Goal: Task Accomplishment & Management: Manage account settings

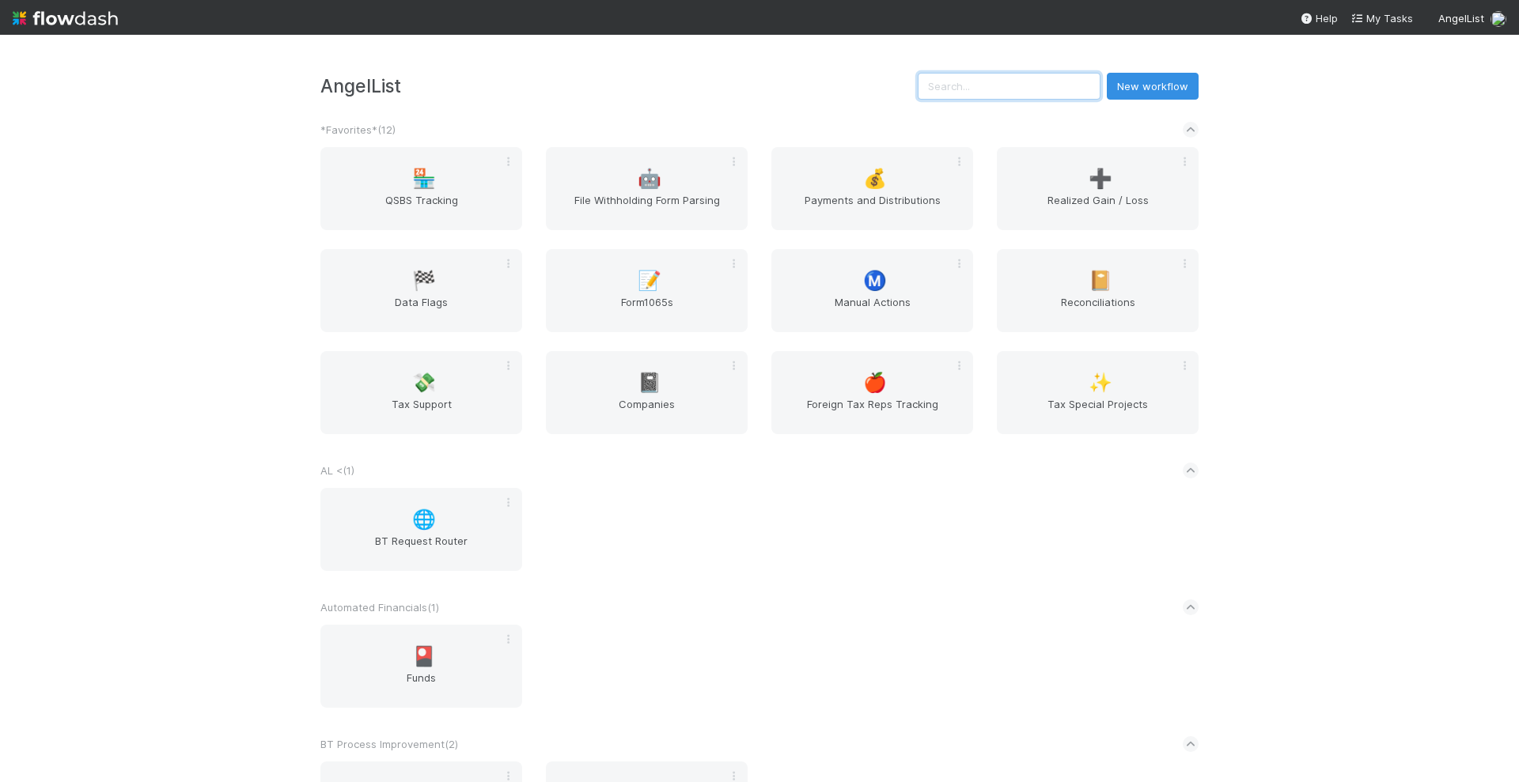
click at [1014, 90] on input "text" at bounding box center [1009, 86] width 183 height 27
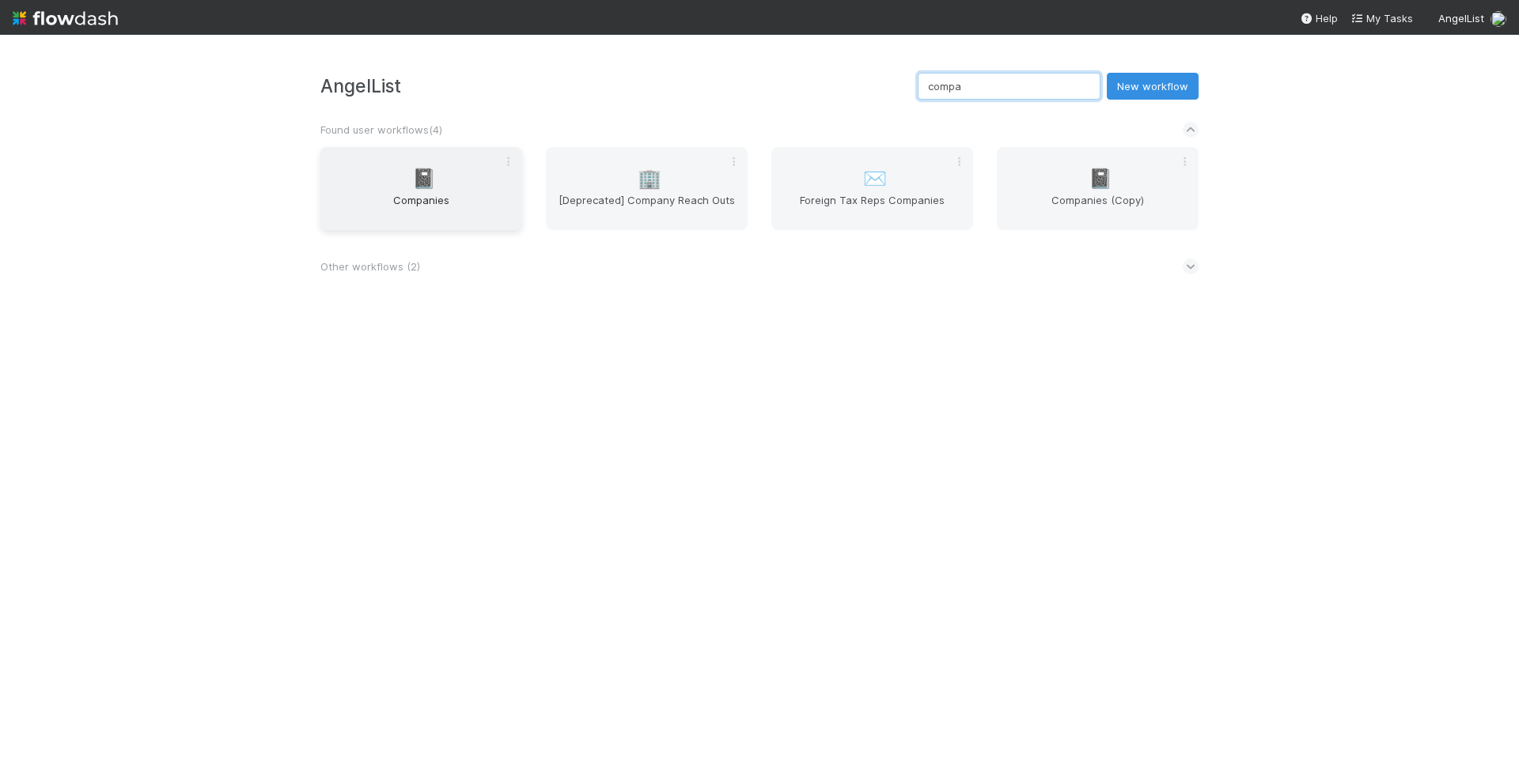
type input "compa"
click at [345, 202] on span "Companies" at bounding box center [421, 208] width 189 height 32
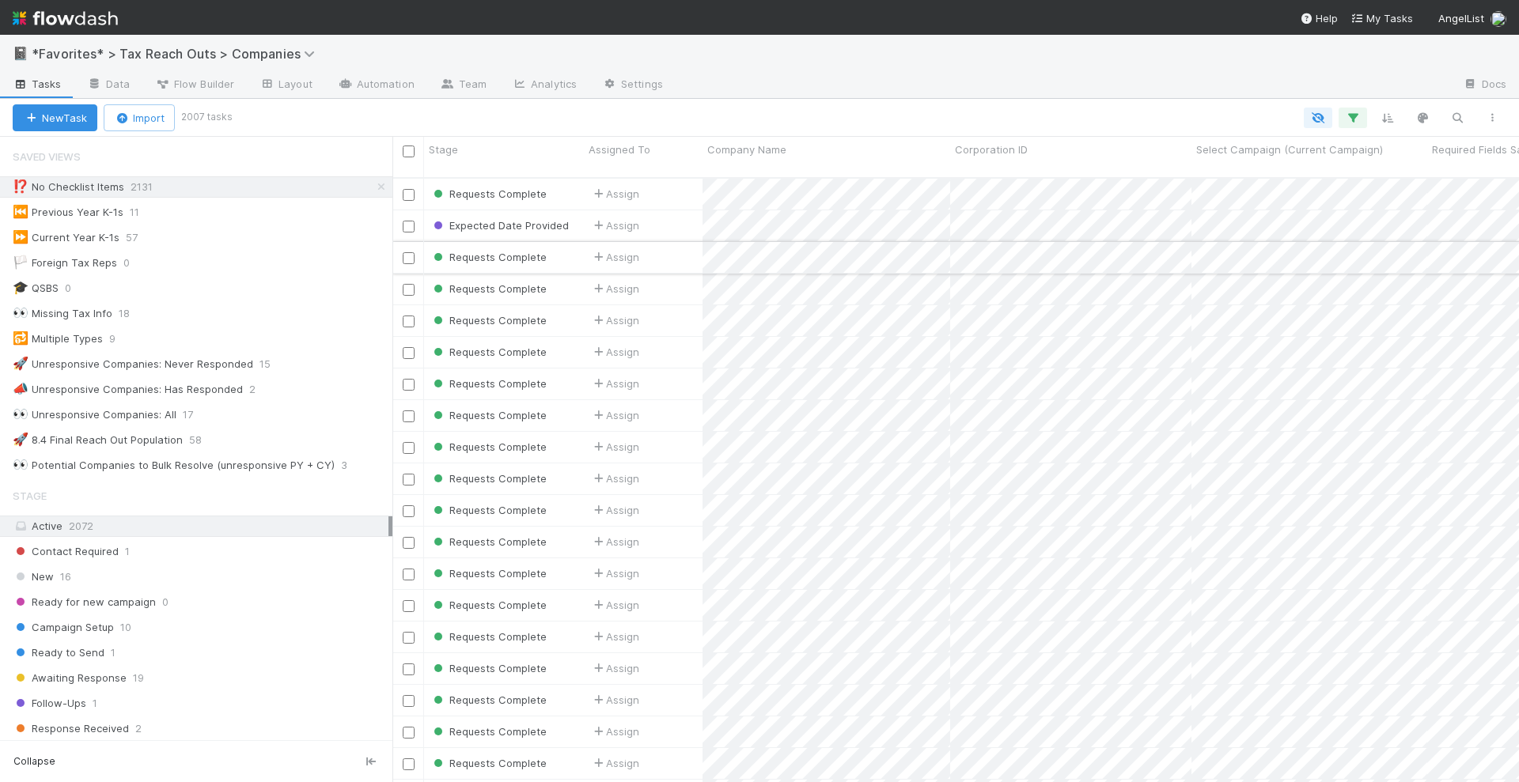
scroll to position [603, 1112]
click at [373, 186] on icon at bounding box center [381, 187] width 16 height 10
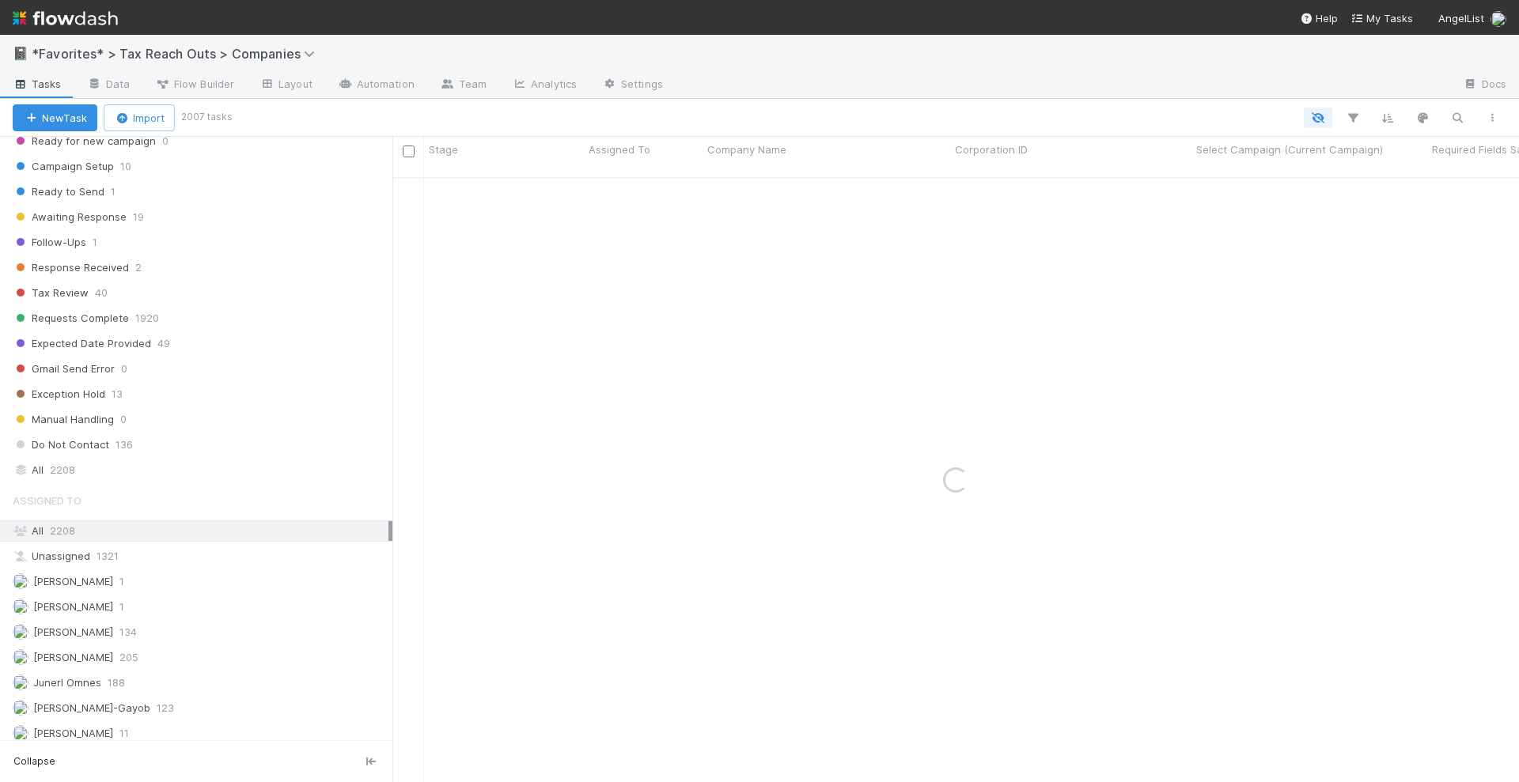
scroll to position [495, 0]
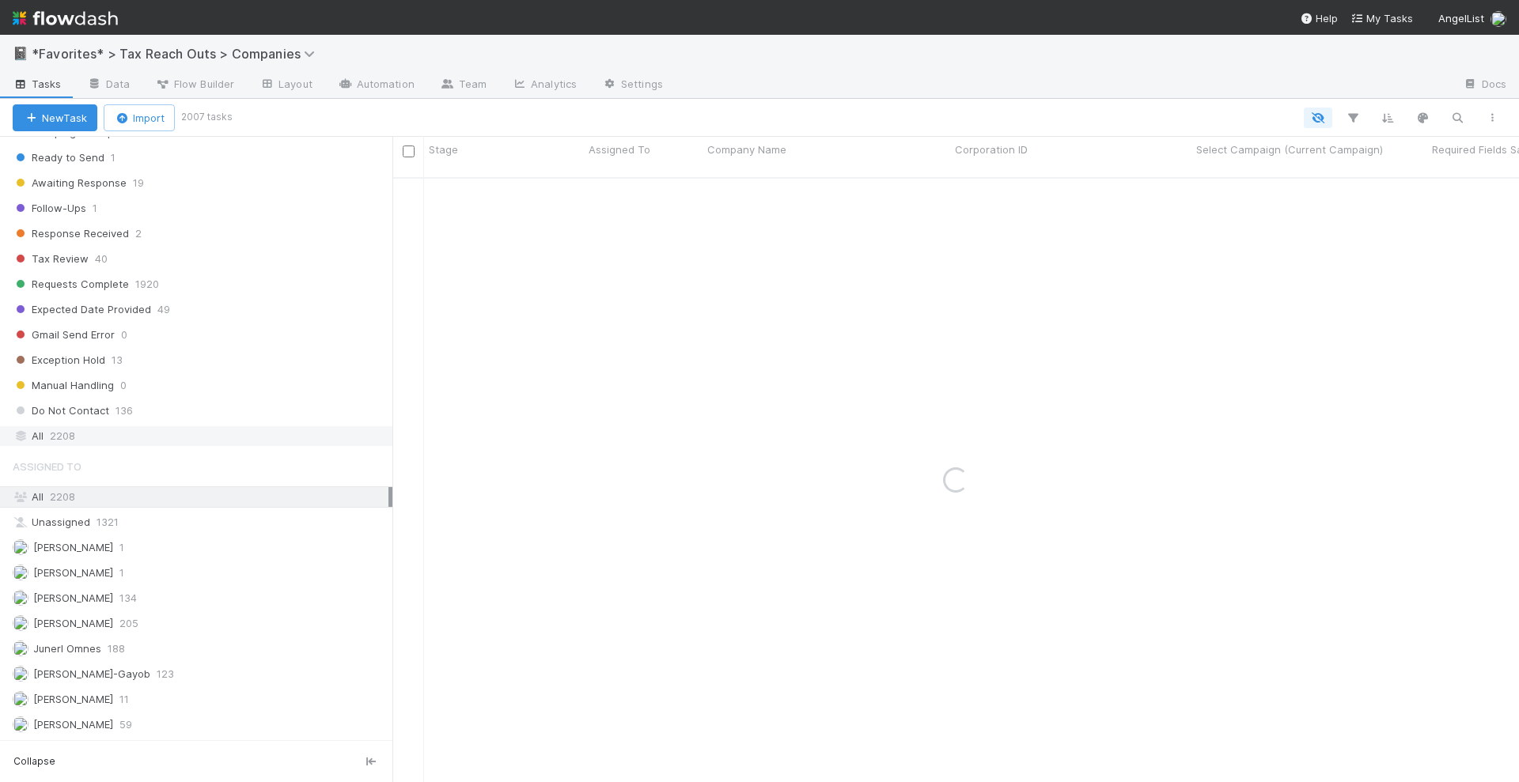
click at [232, 426] on div "All 2208" at bounding box center [201, 436] width 376 height 20
click at [1464, 123] on icon "button" at bounding box center [1457, 118] width 16 height 14
type input "Infinite Forest Inc Nov 2022, a Series of Stonks SPVs, LLC"
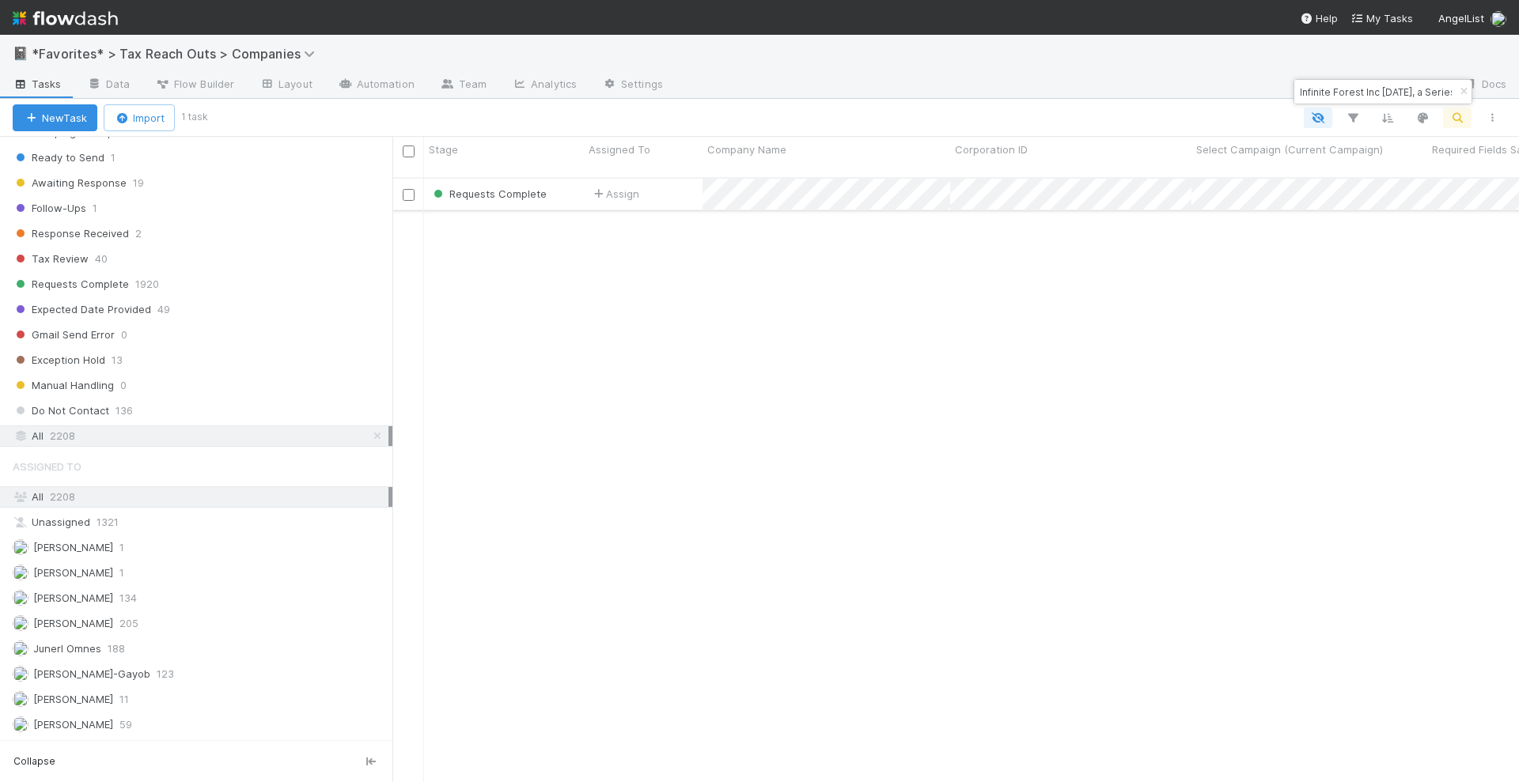
click at [680, 187] on div "Assign" at bounding box center [643, 194] width 119 height 31
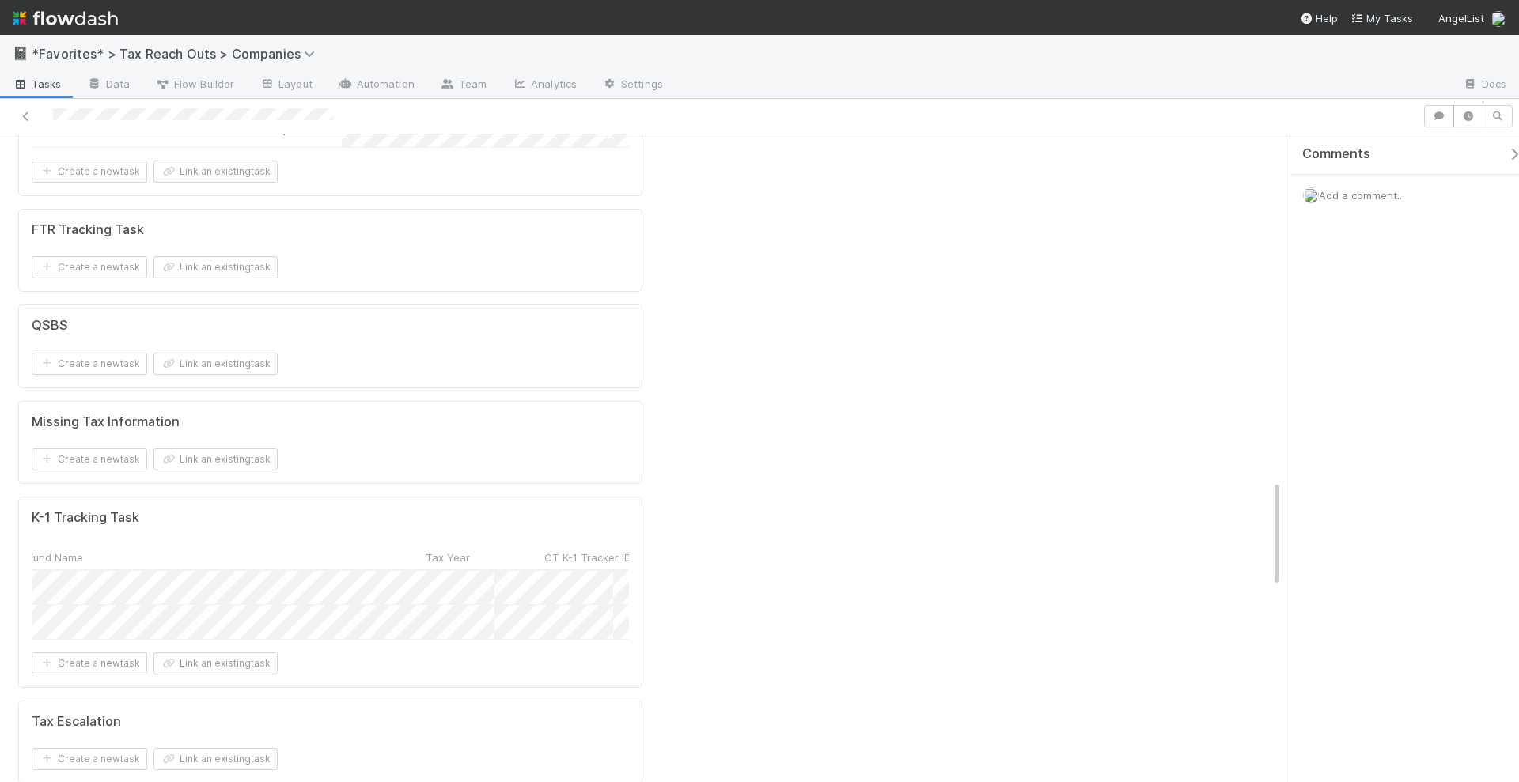
scroll to position [0, 226]
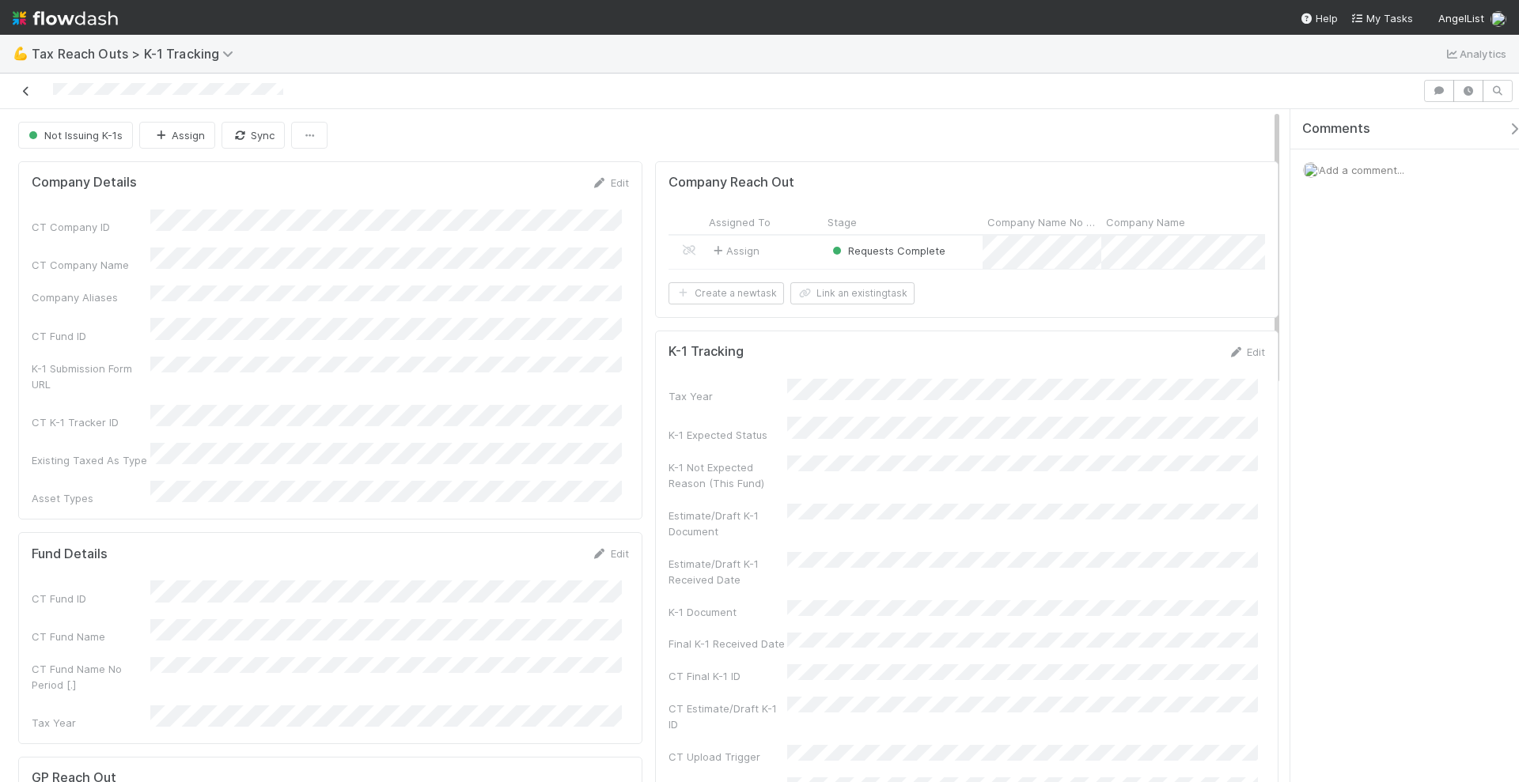
click at [28, 95] on icon at bounding box center [26, 91] width 16 height 10
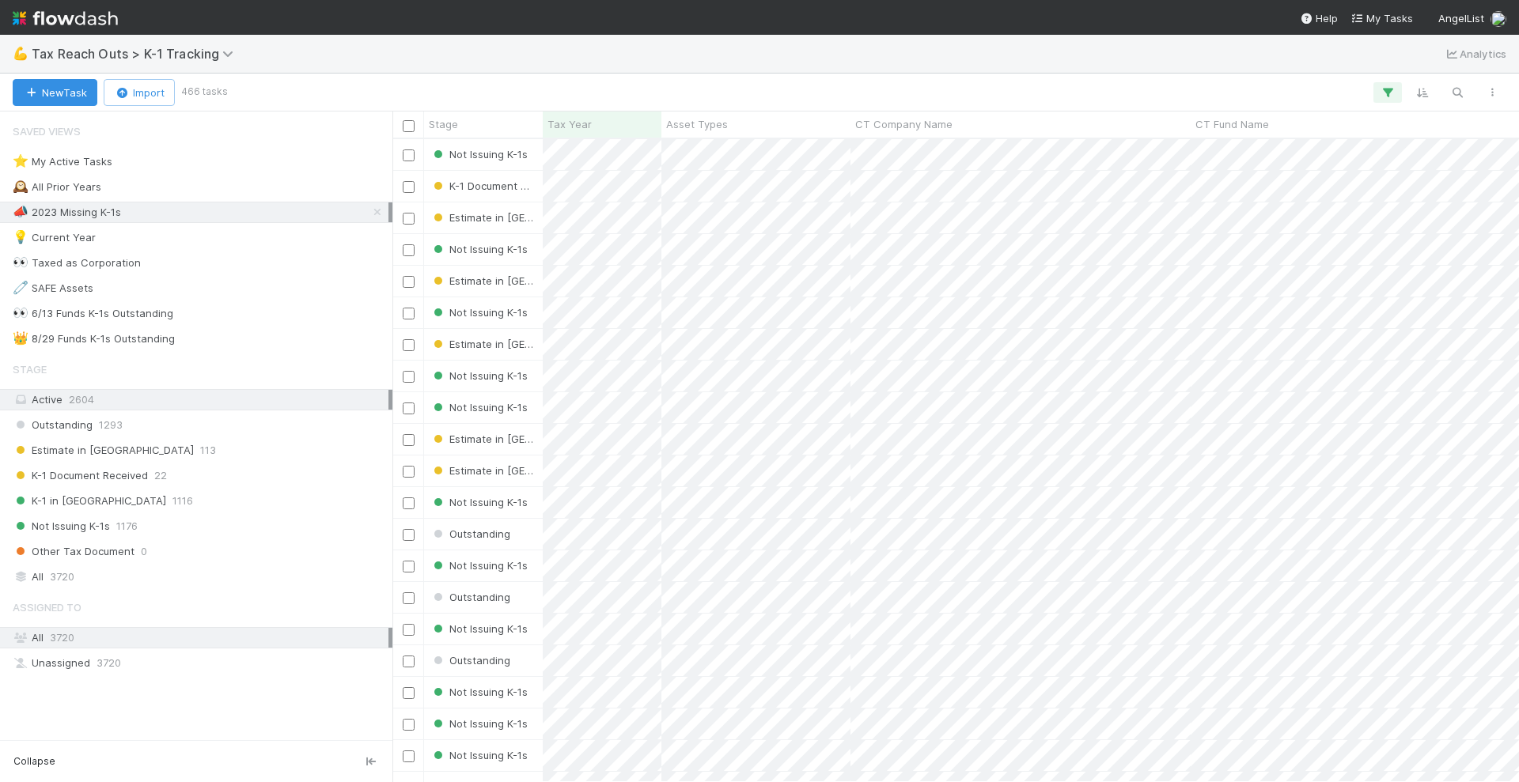
scroll to position [628, 1112]
click at [1456, 92] on icon "button" at bounding box center [1457, 92] width 16 height 14
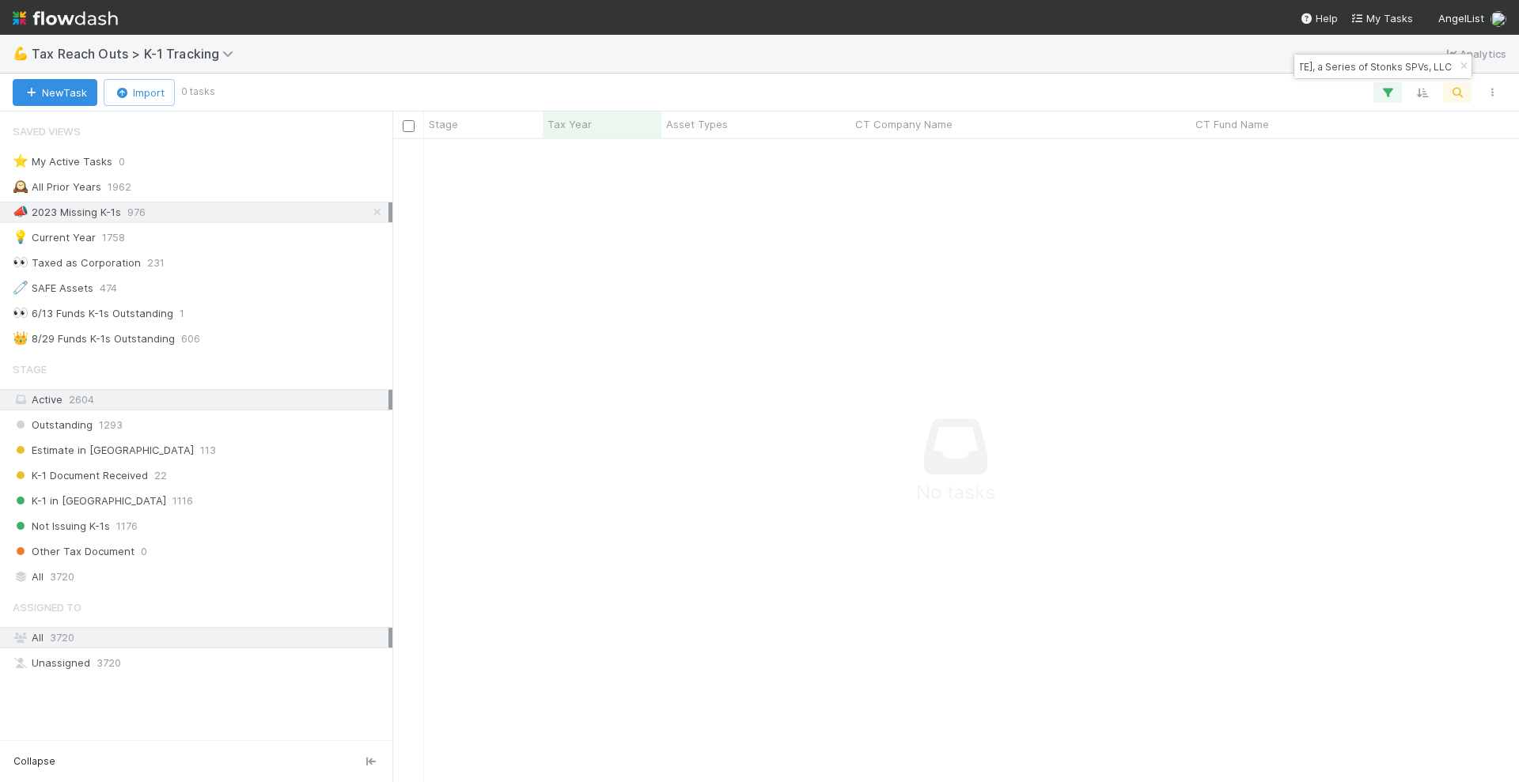
scroll to position [613, 1097]
type input "Infinite Forest Inc Nov 2022, a Series of Stonks SPVs, LLC"
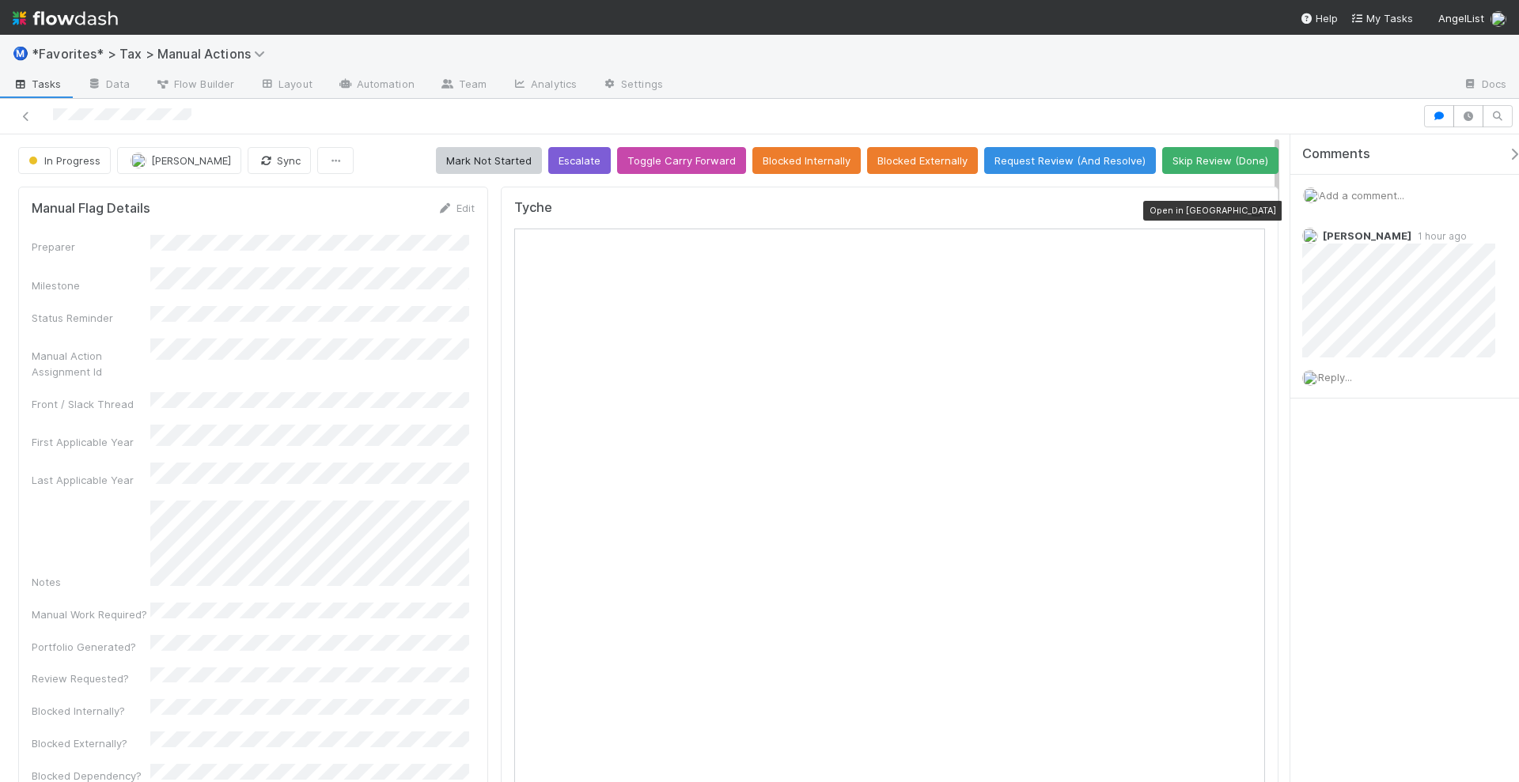
click at [1249, 210] on icon at bounding box center [1257, 211] width 16 height 10
click at [1393, 200] on div "Add a comment..." at bounding box center [1412, 195] width 244 height 41
click at [1374, 190] on span "Add a comment..." at bounding box center [1361, 195] width 85 height 13
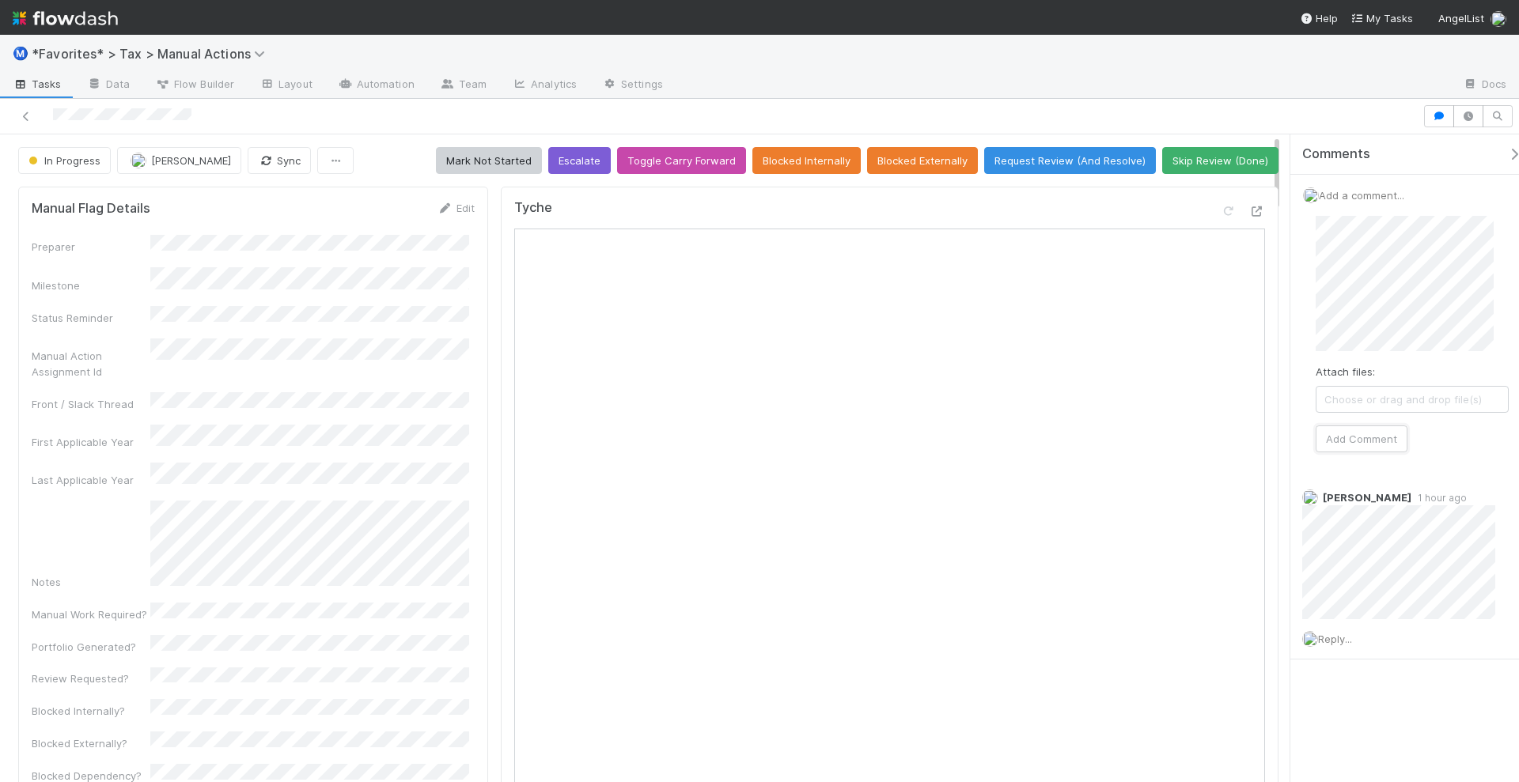
click at [1441, 333] on div "Attach files: Choose or drag and drop file(s) Add Comment" at bounding box center [1412, 334] width 193 height 237
click at [1384, 462] on button "Add Comment" at bounding box center [1362, 469] width 92 height 27
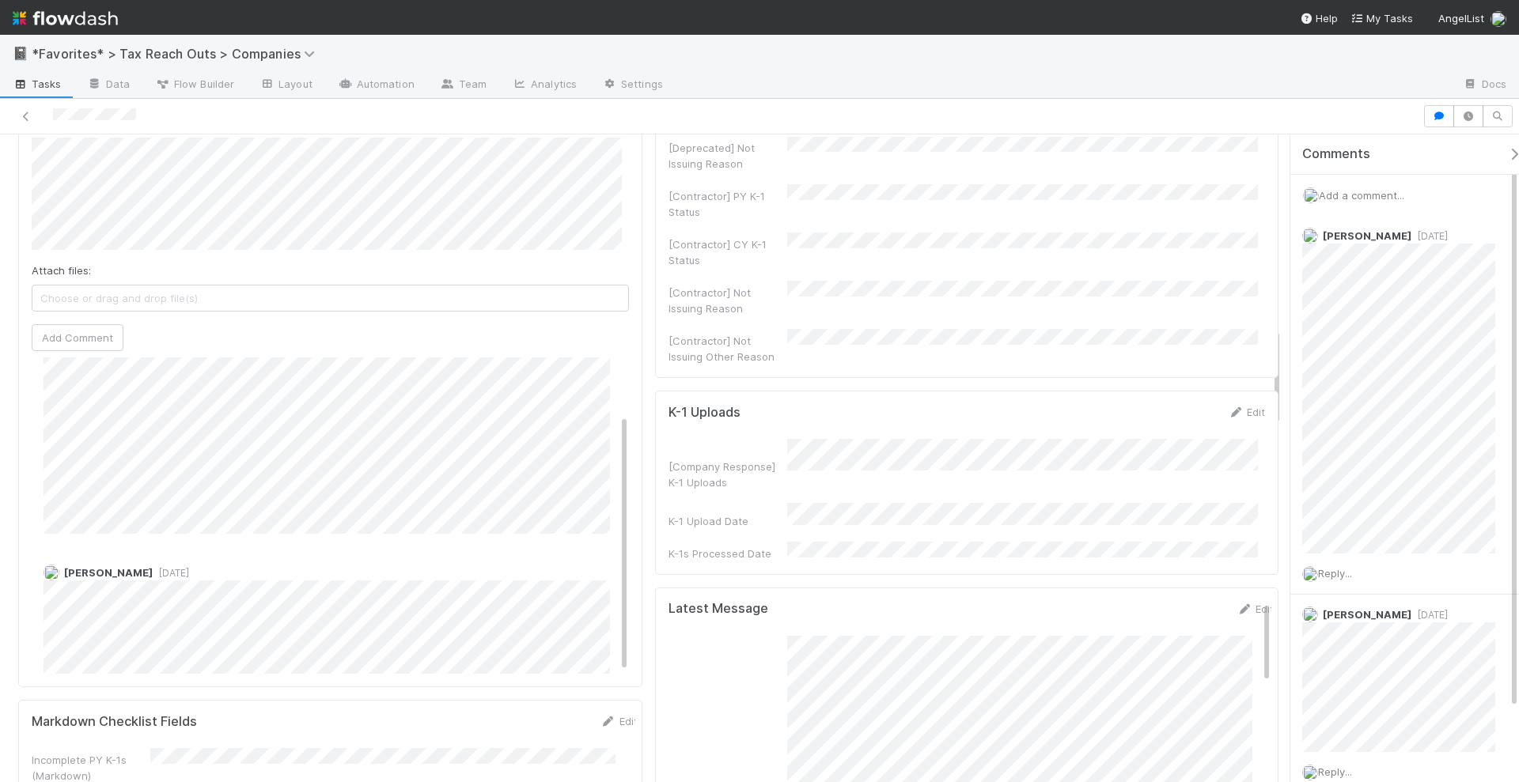
scroll to position [71, 0]
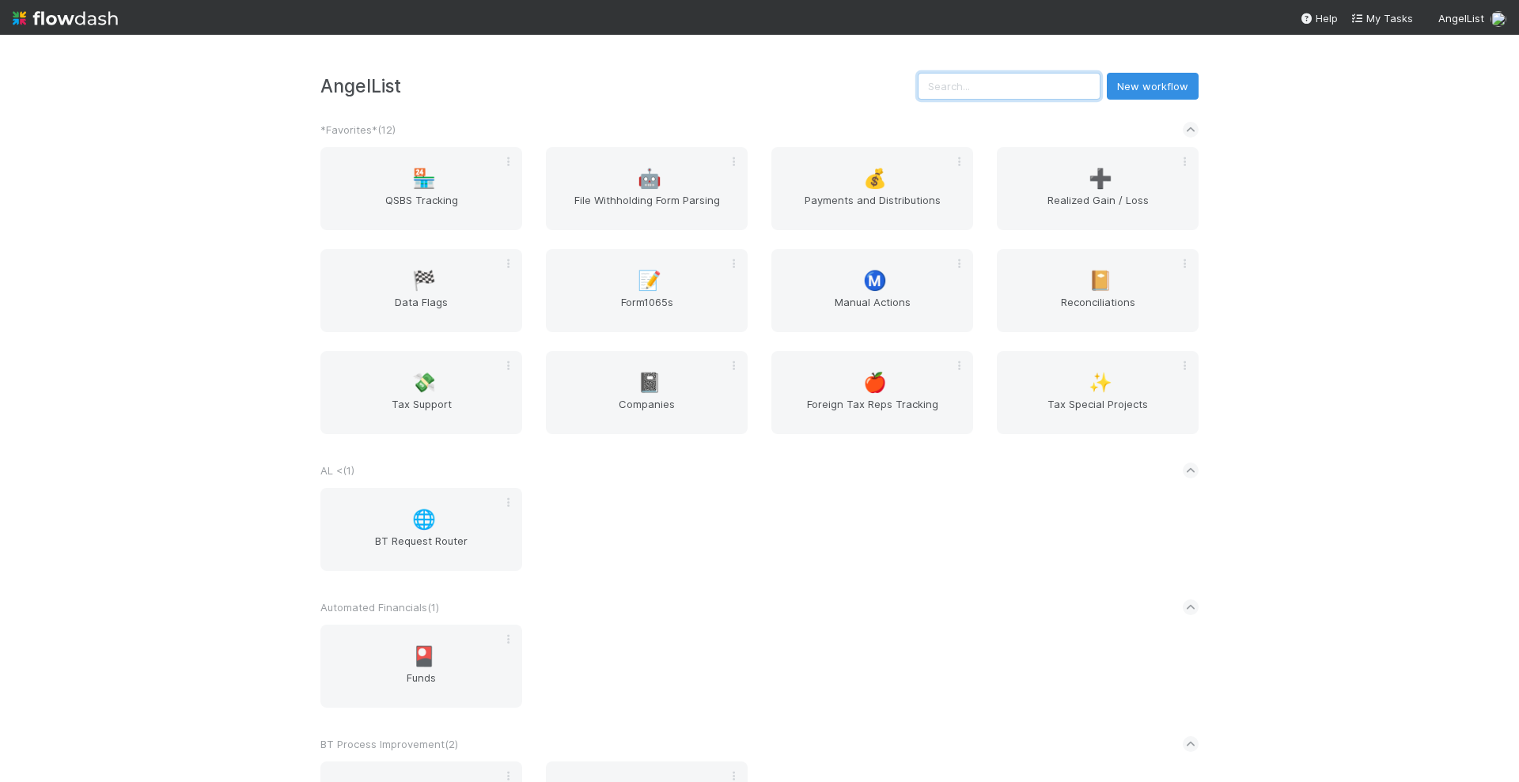
click at [1017, 92] on input "text" at bounding box center [1009, 86] width 183 height 27
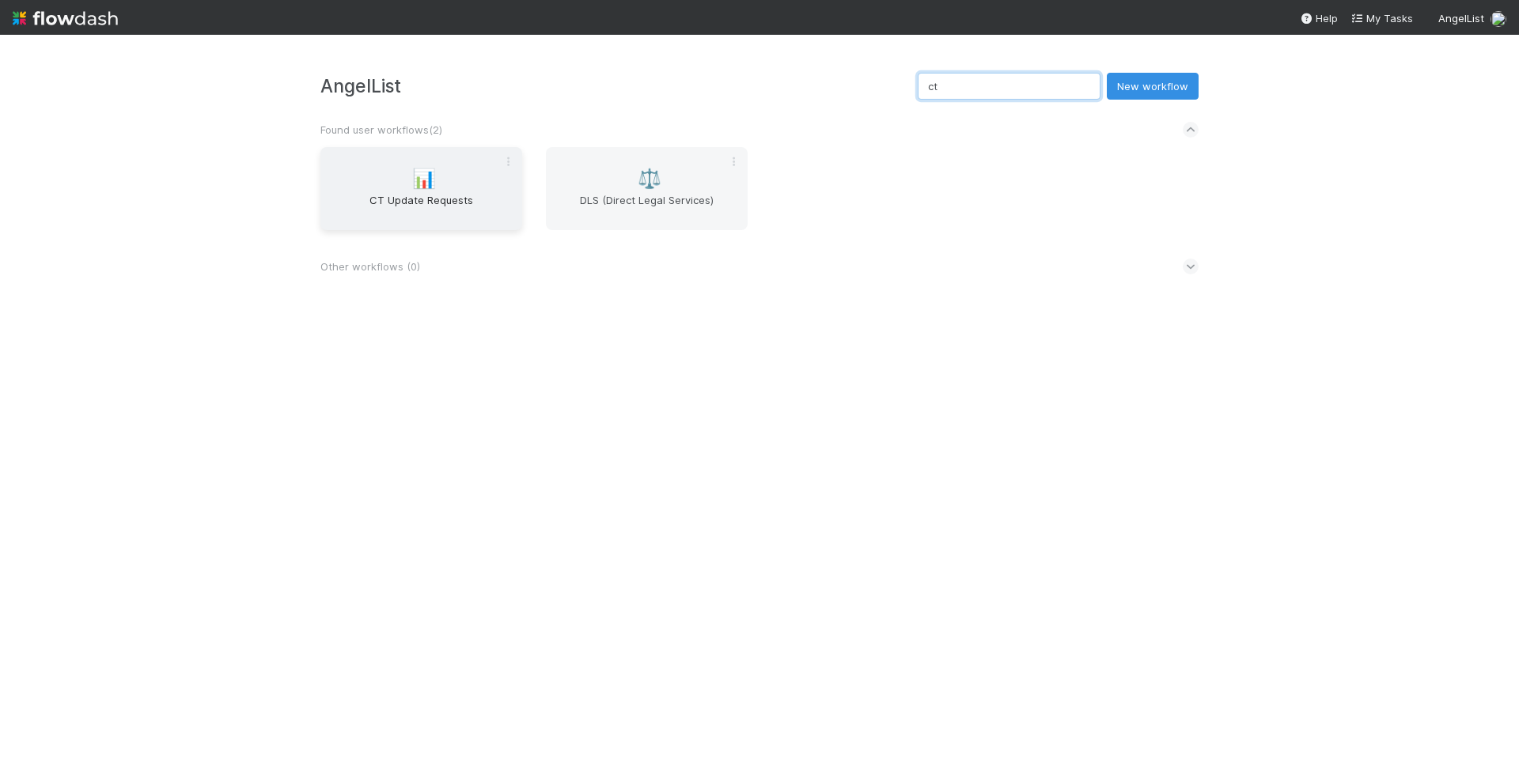
type input "ct"
click at [444, 165] on div "📊 CT Update Requests" at bounding box center [421, 188] width 202 height 83
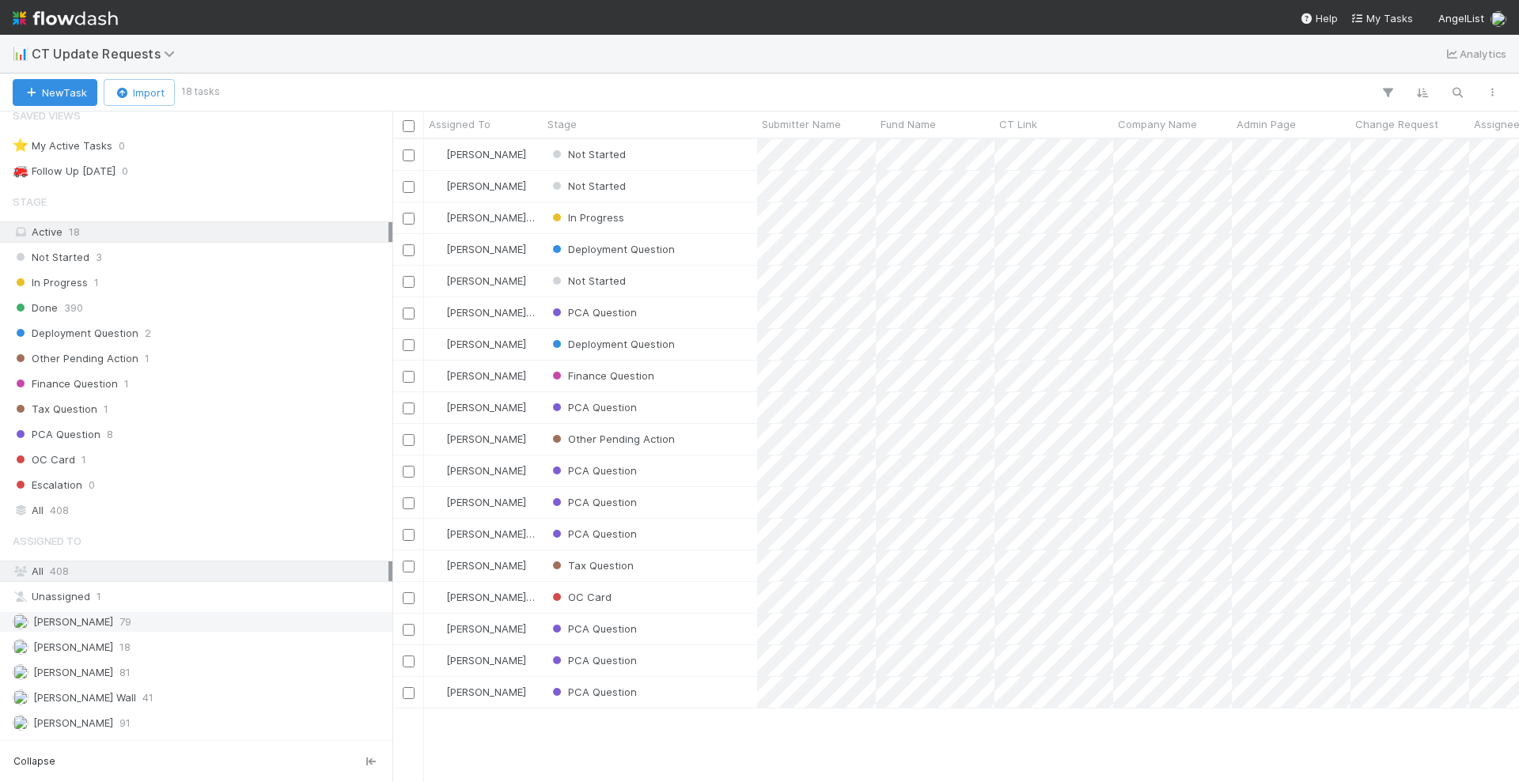
scroll to position [25, 0]
click at [119, 497] on div "All 408" at bounding box center [201, 502] width 376 height 20
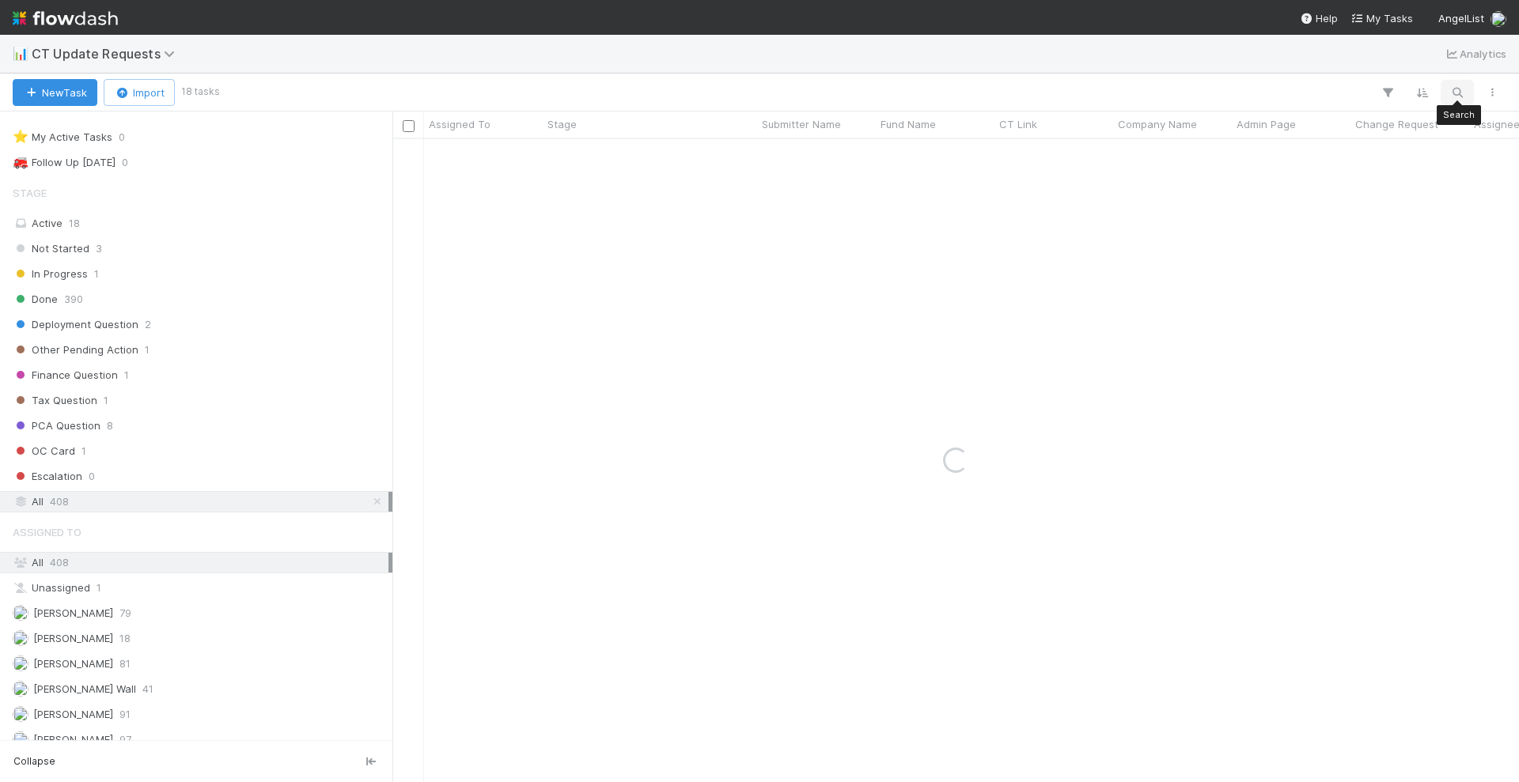
click at [1462, 85] on icon "button" at bounding box center [1457, 92] width 16 height 14
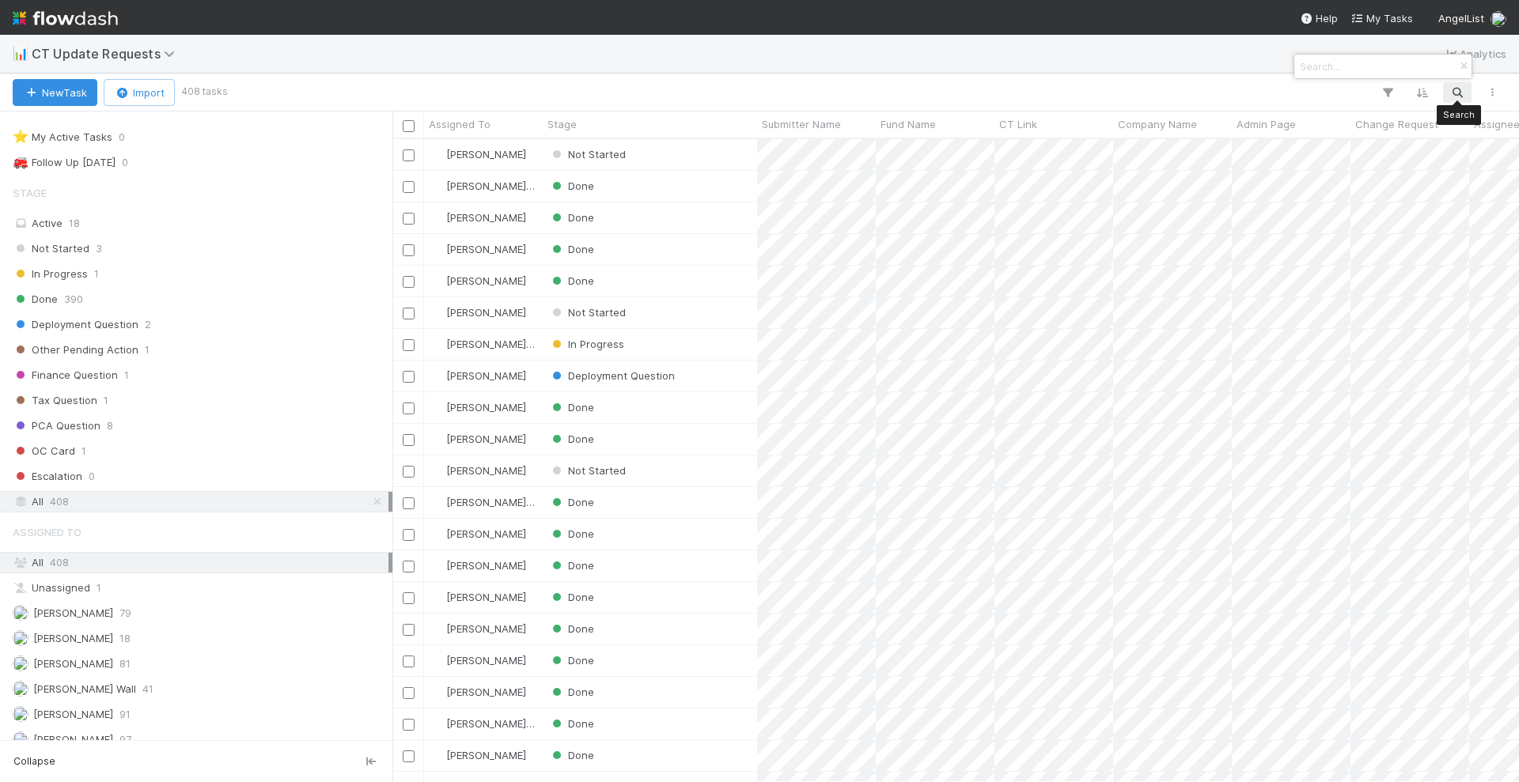
scroll to position [628, 1112]
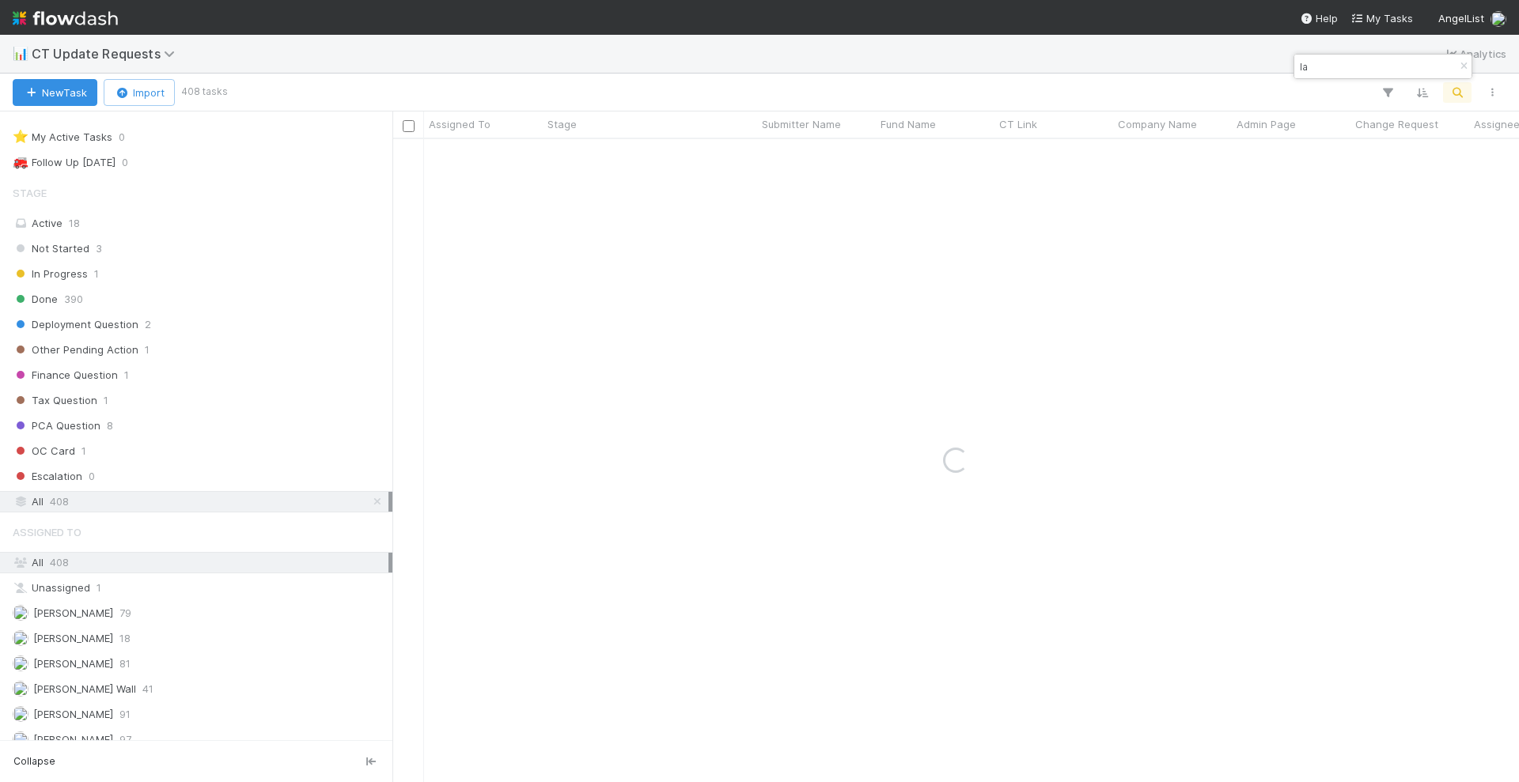
type input "l"
type input "kanastra"
click at [740, 159] on div "Done" at bounding box center [650, 154] width 214 height 31
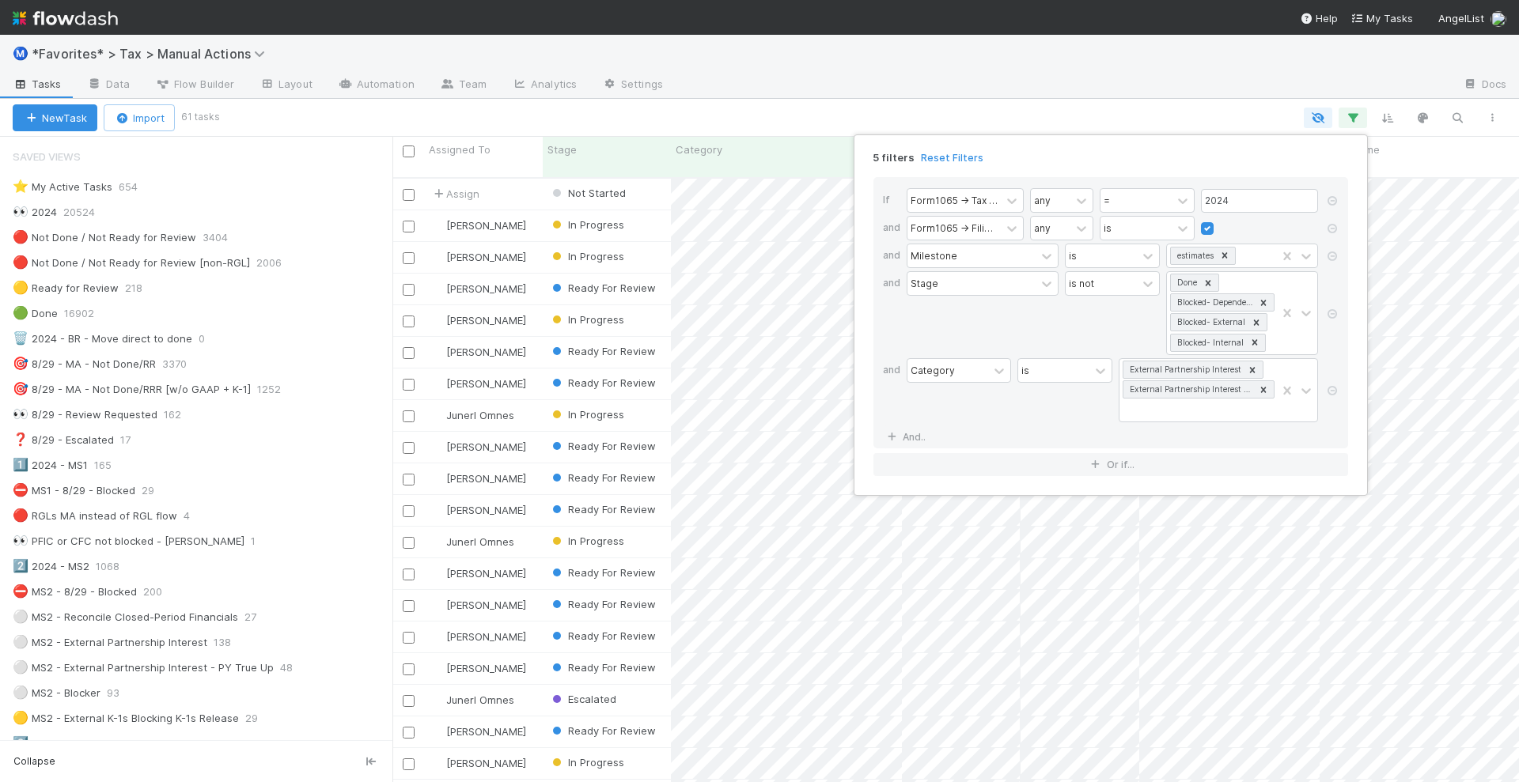
scroll to position [989, 0]
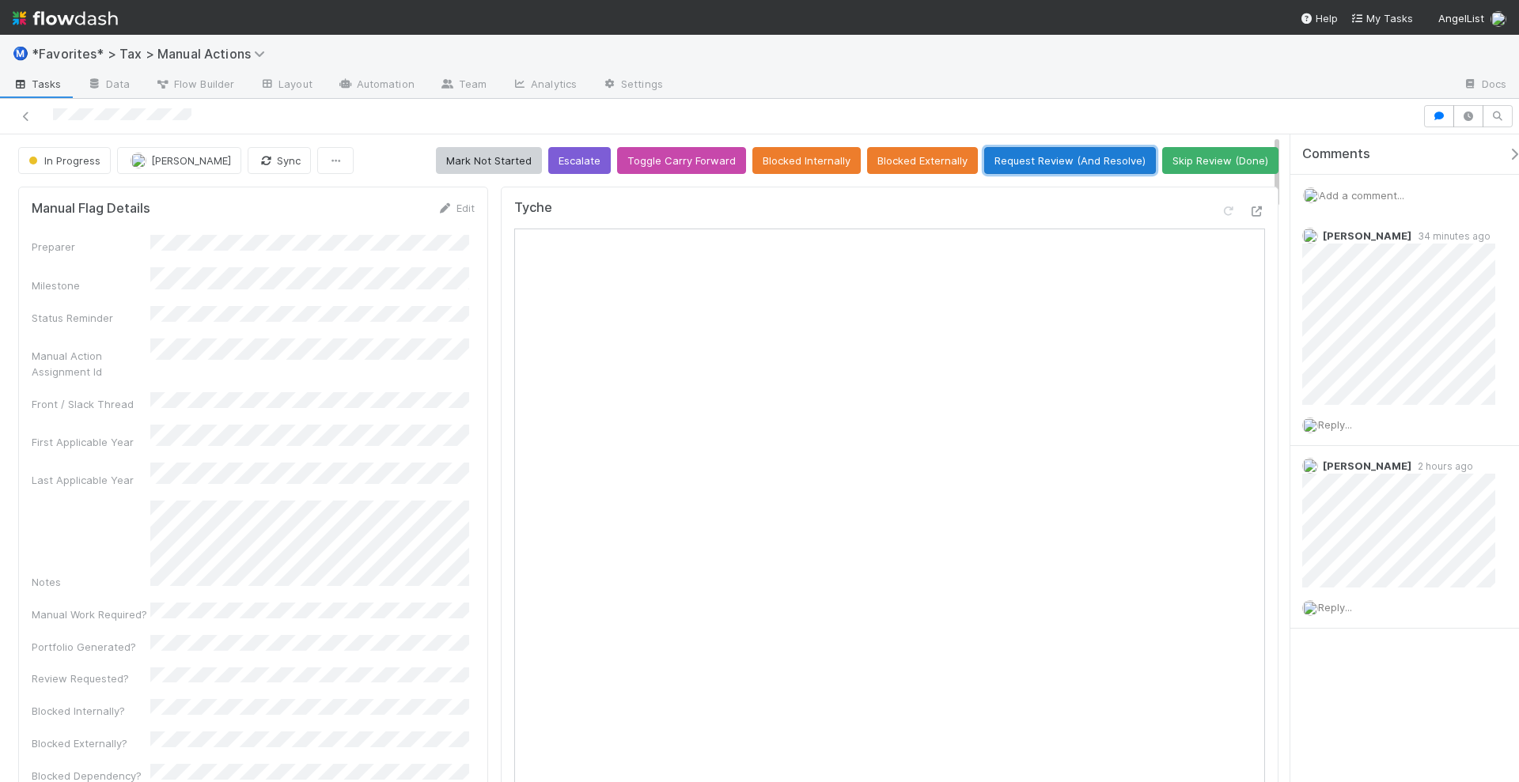
click at [1037, 161] on button "Request Review (And Resolve)" at bounding box center [1070, 160] width 172 height 27
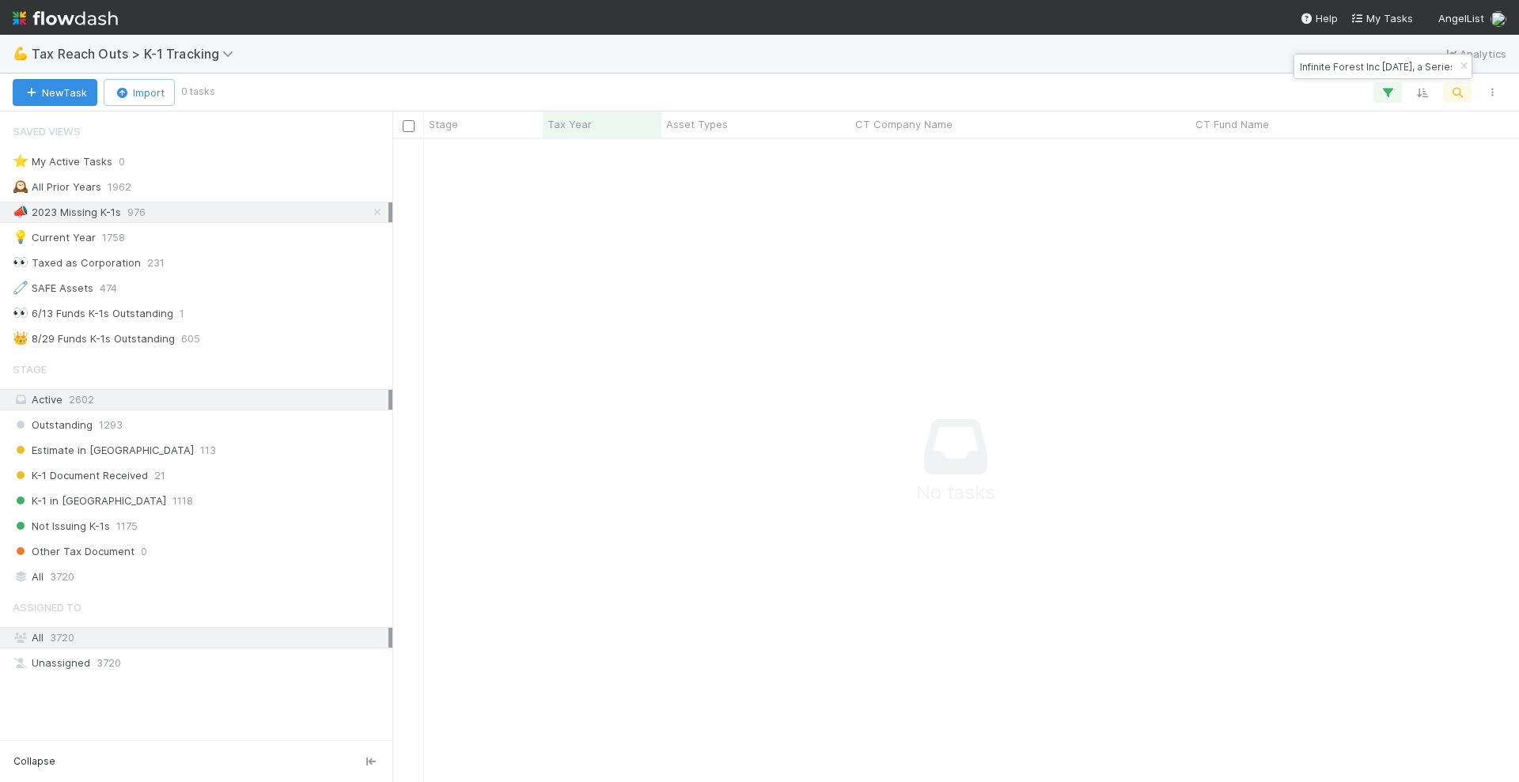
scroll to position [613, 1097]
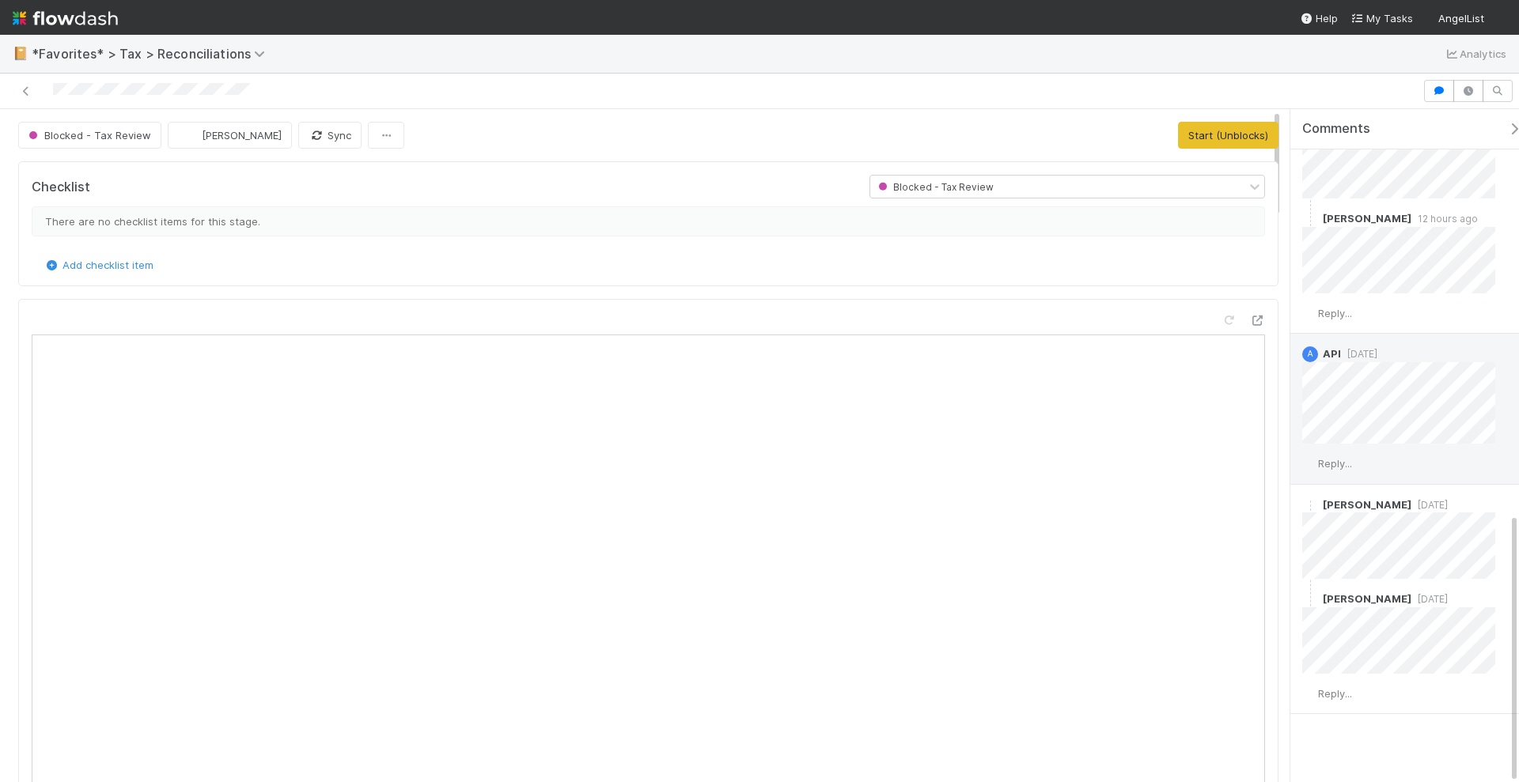
scroll to position [1007, 0]
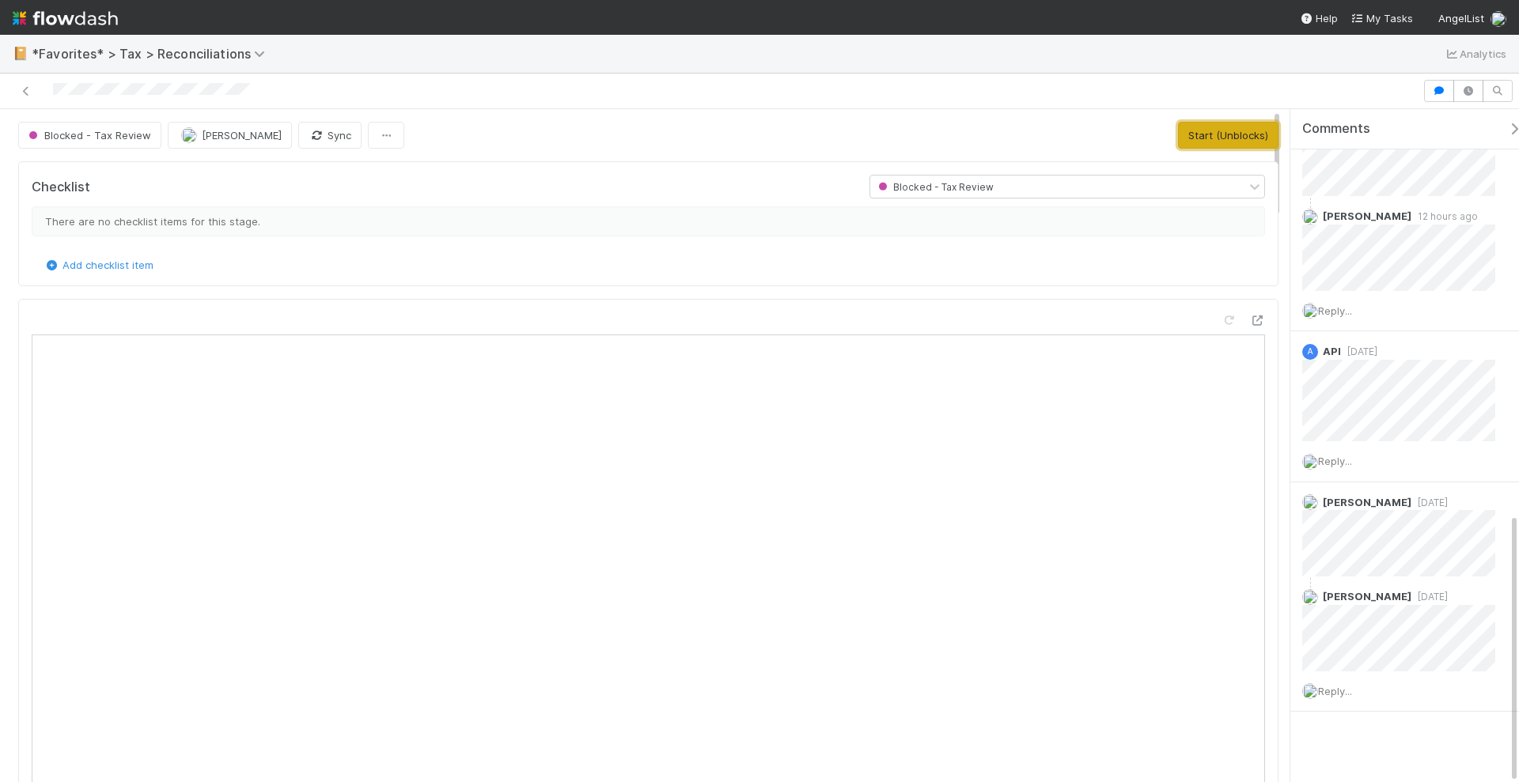
click at [1222, 140] on button "Start (Unblocks)" at bounding box center [1228, 135] width 100 height 27
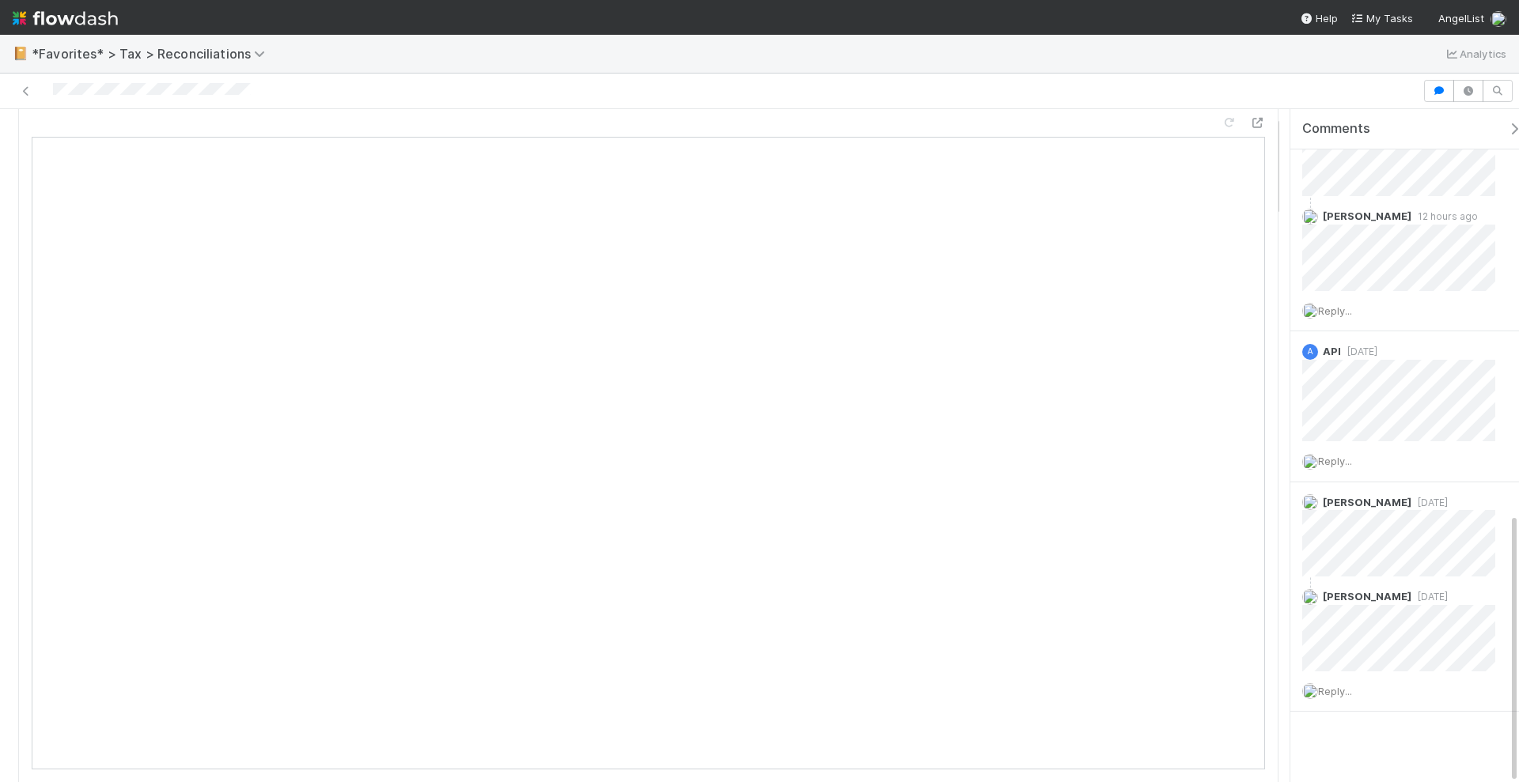
scroll to position [0, 0]
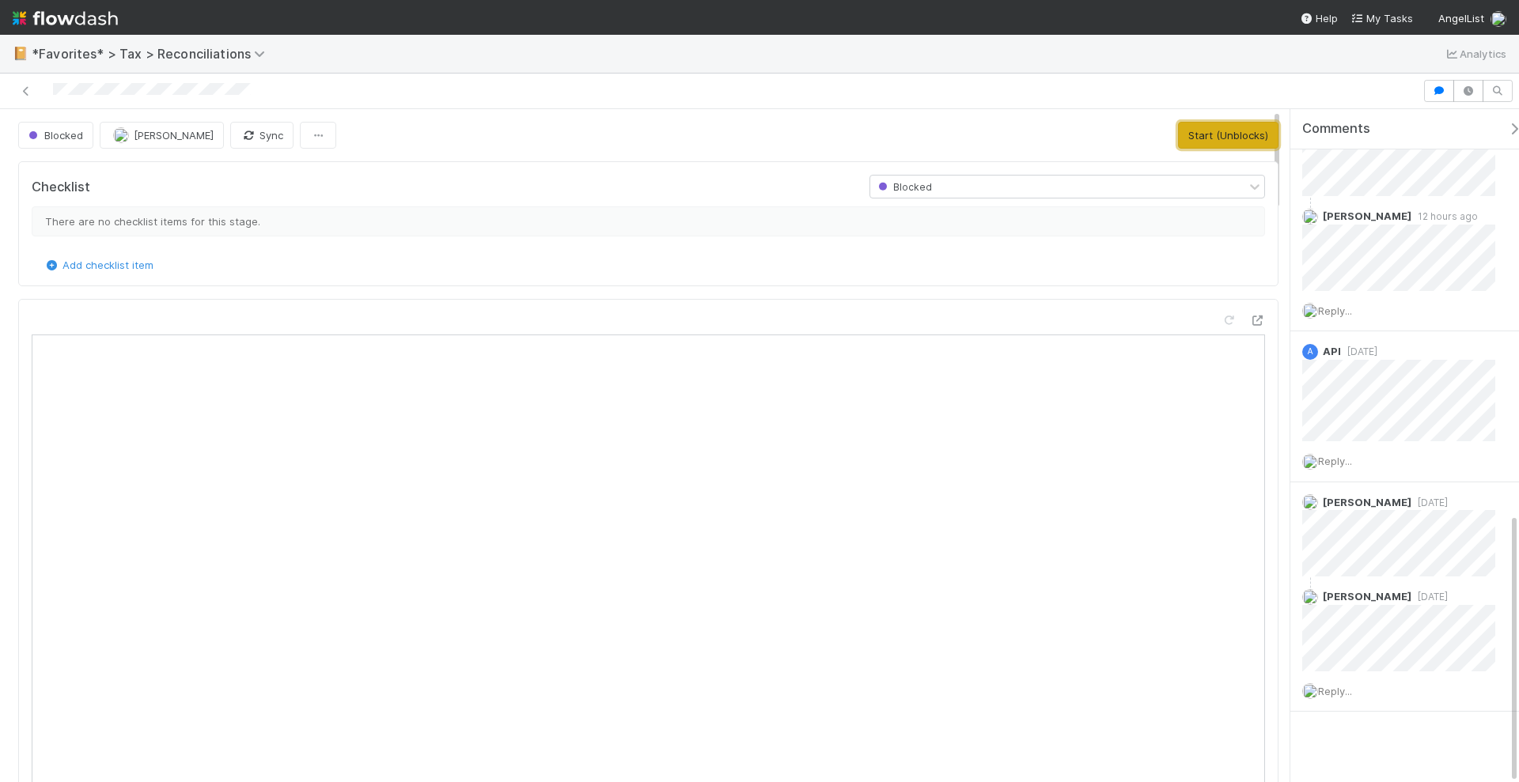
click at [1192, 142] on button "Start (Unblocks)" at bounding box center [1228, 135] width 100 height 27
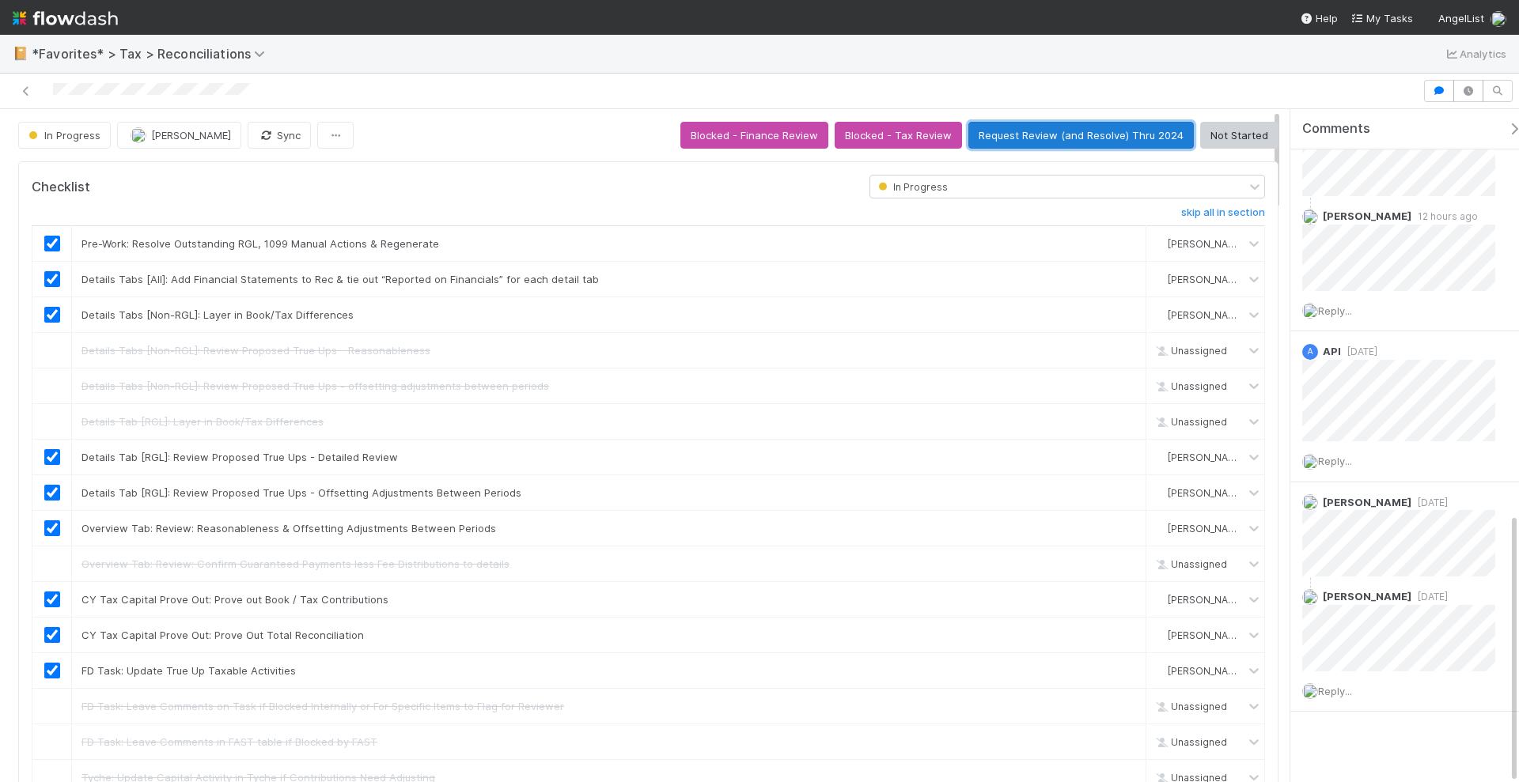
click at [1074, 134] on button "Request Review (and Resolve) Thru 2024" at bounding box center [1080, 135] width 225 height 27
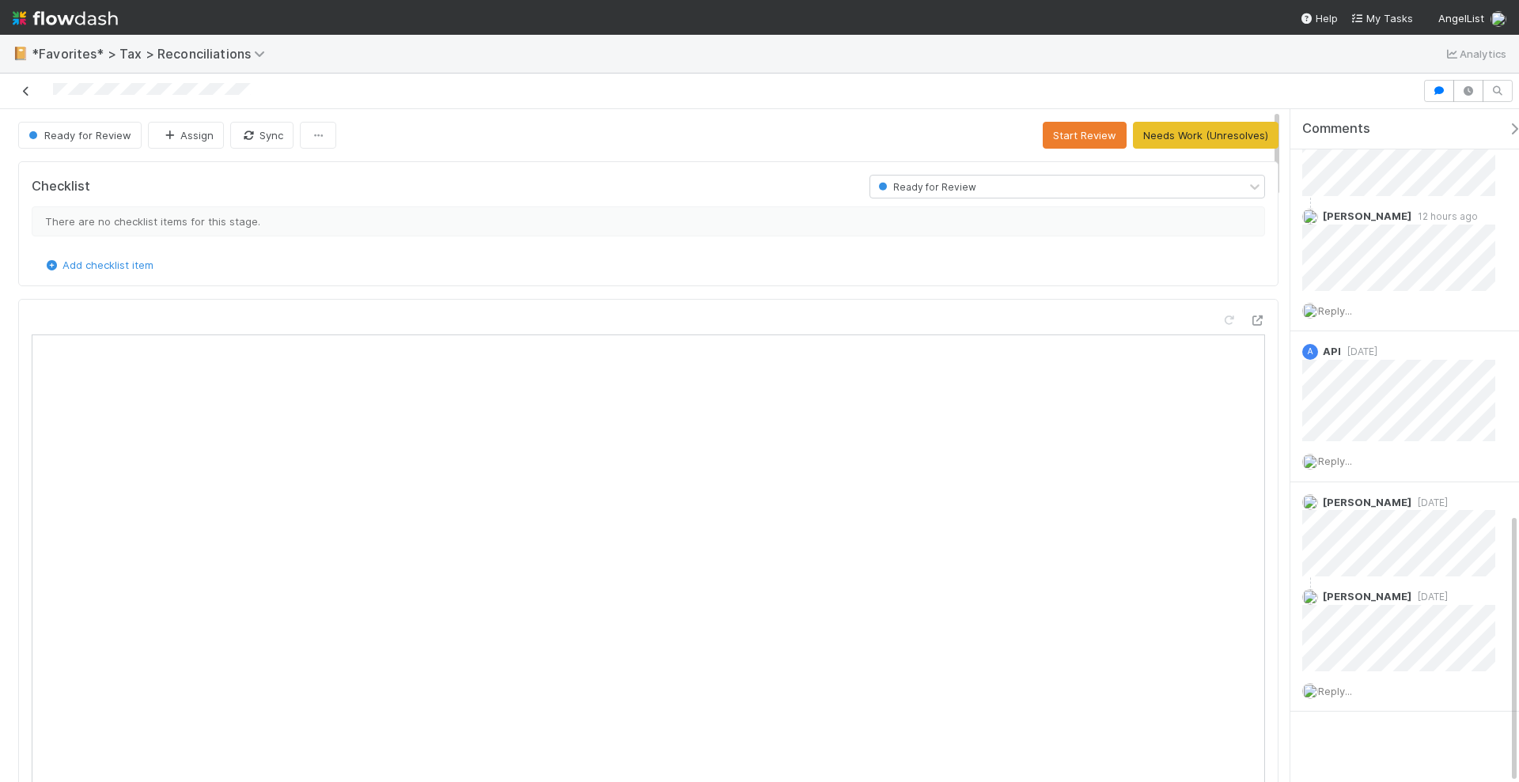
click at [28, 92] on icon at bounding box center [26, 91] width 16 height 10
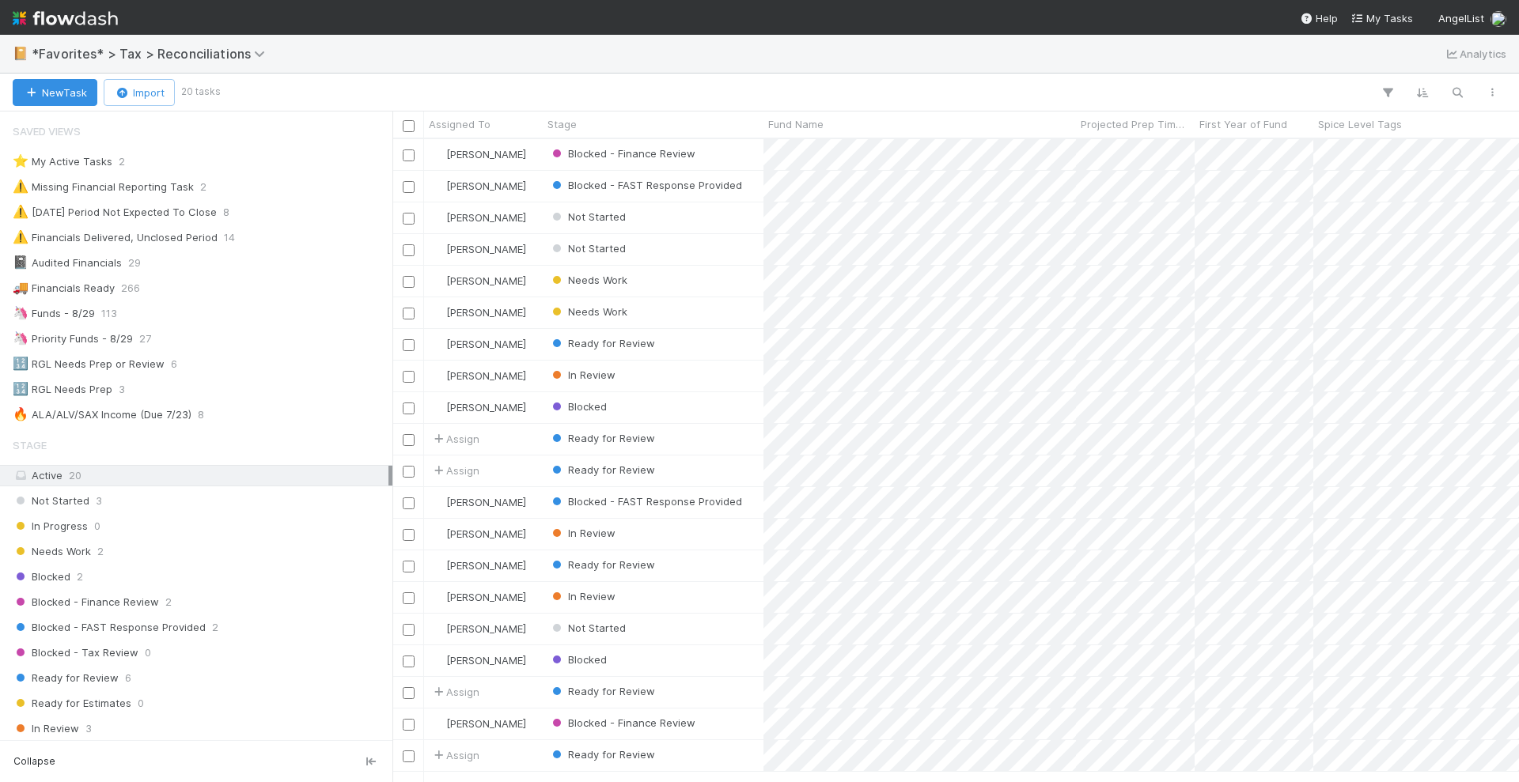
scroll to position [628, 1112]
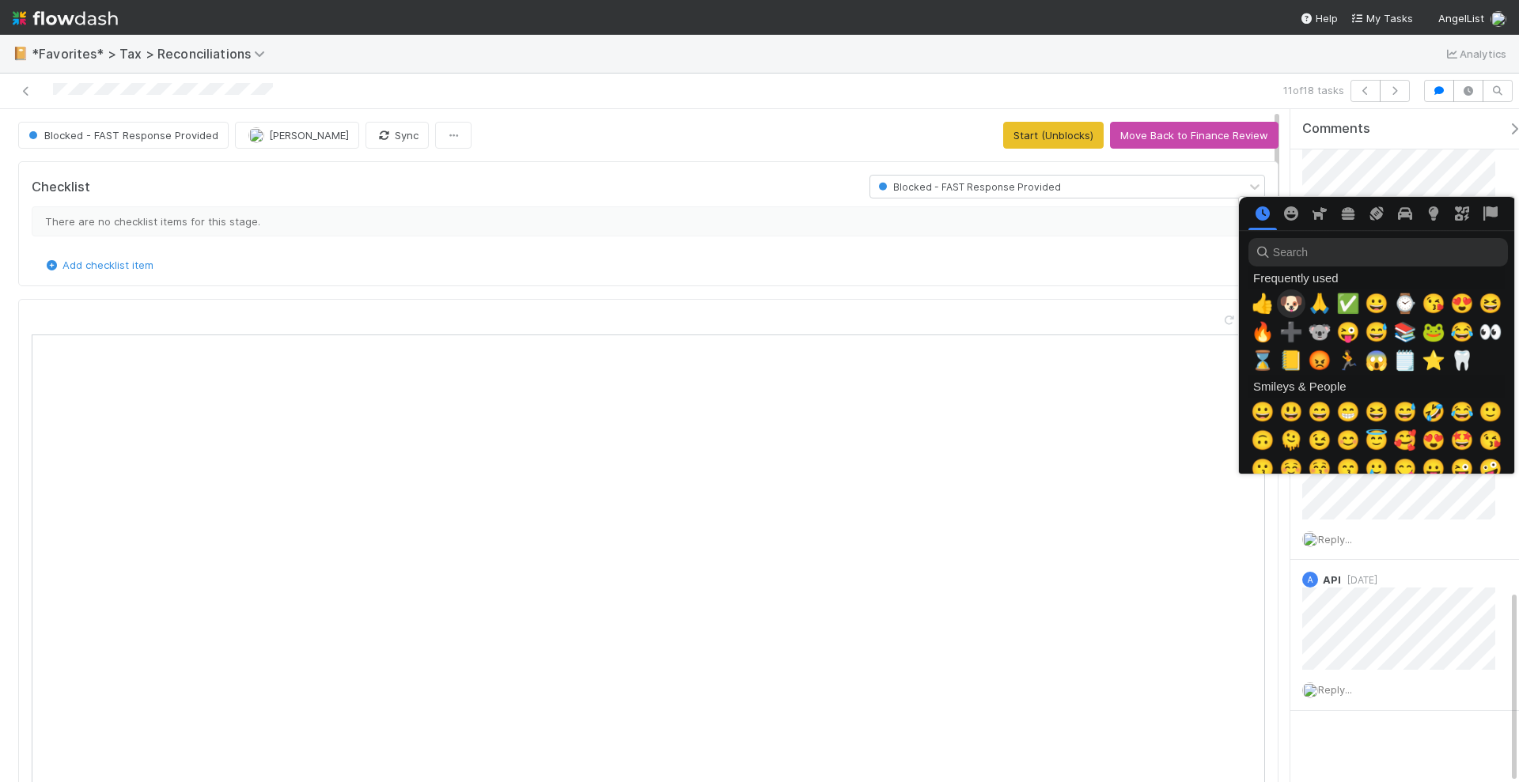
scroll to position [0, 8]
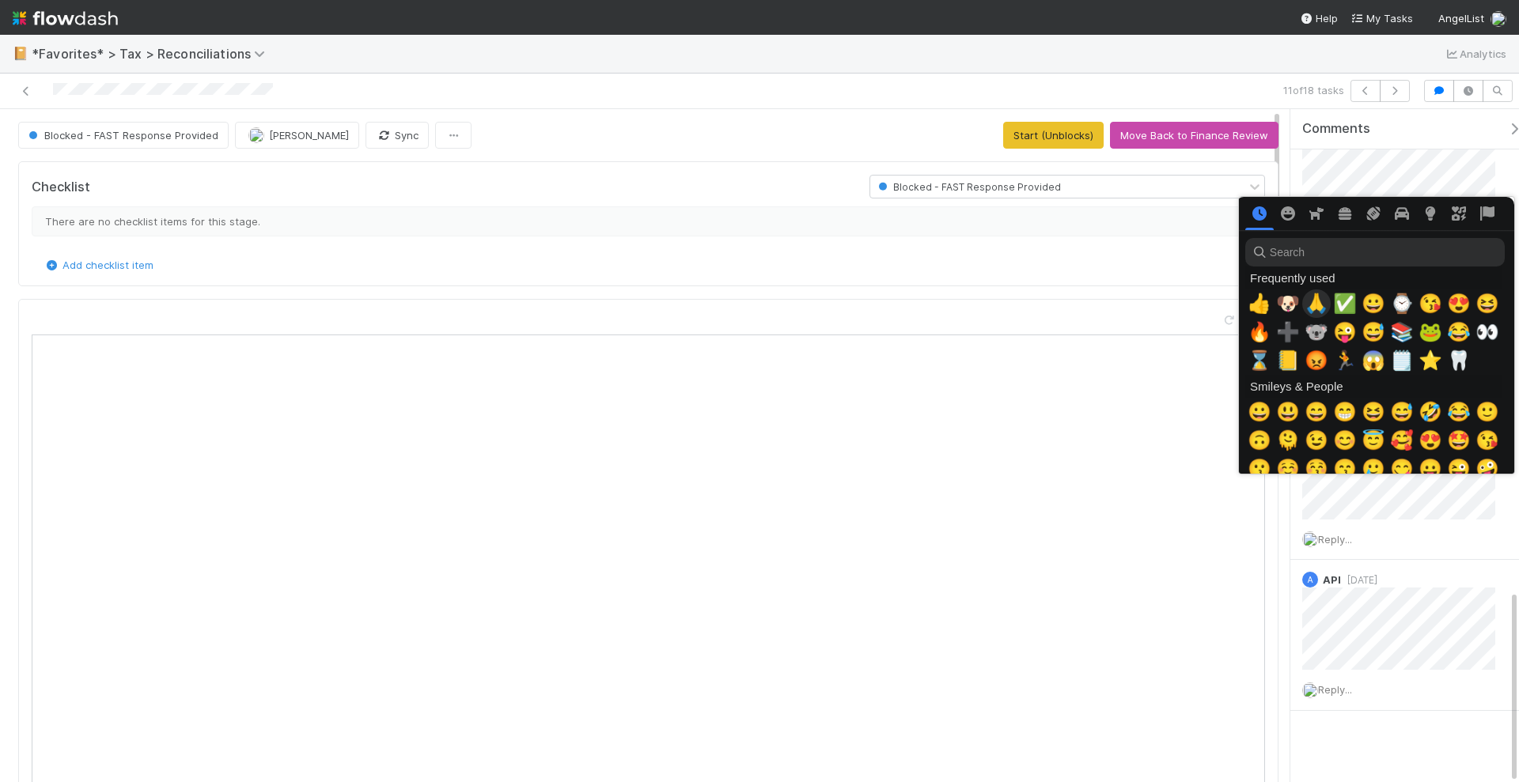
click at [1313, 298] on span "🙏" at bounding box center [1317, 304] width 24 height 22
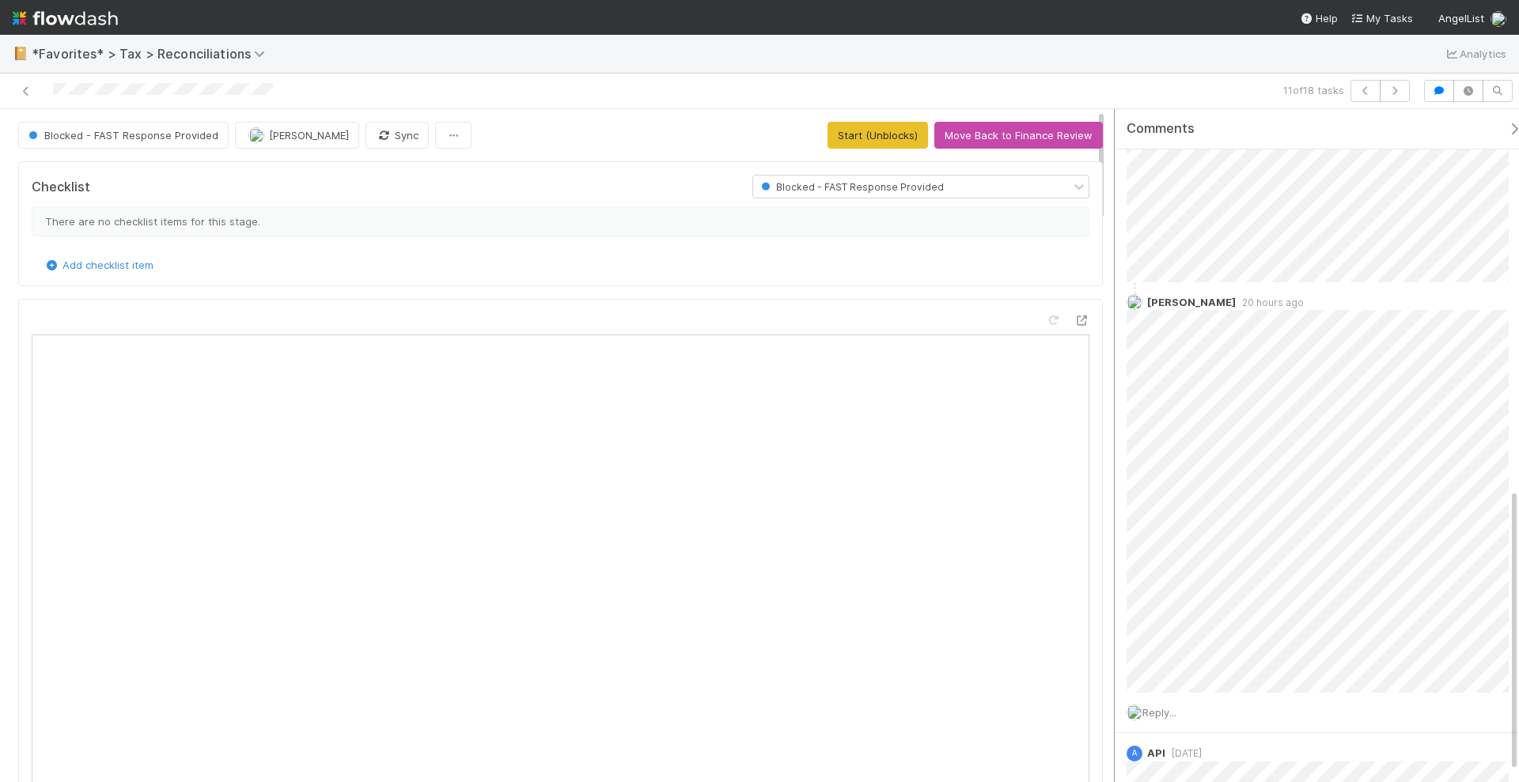
scroll to position [903, 0]
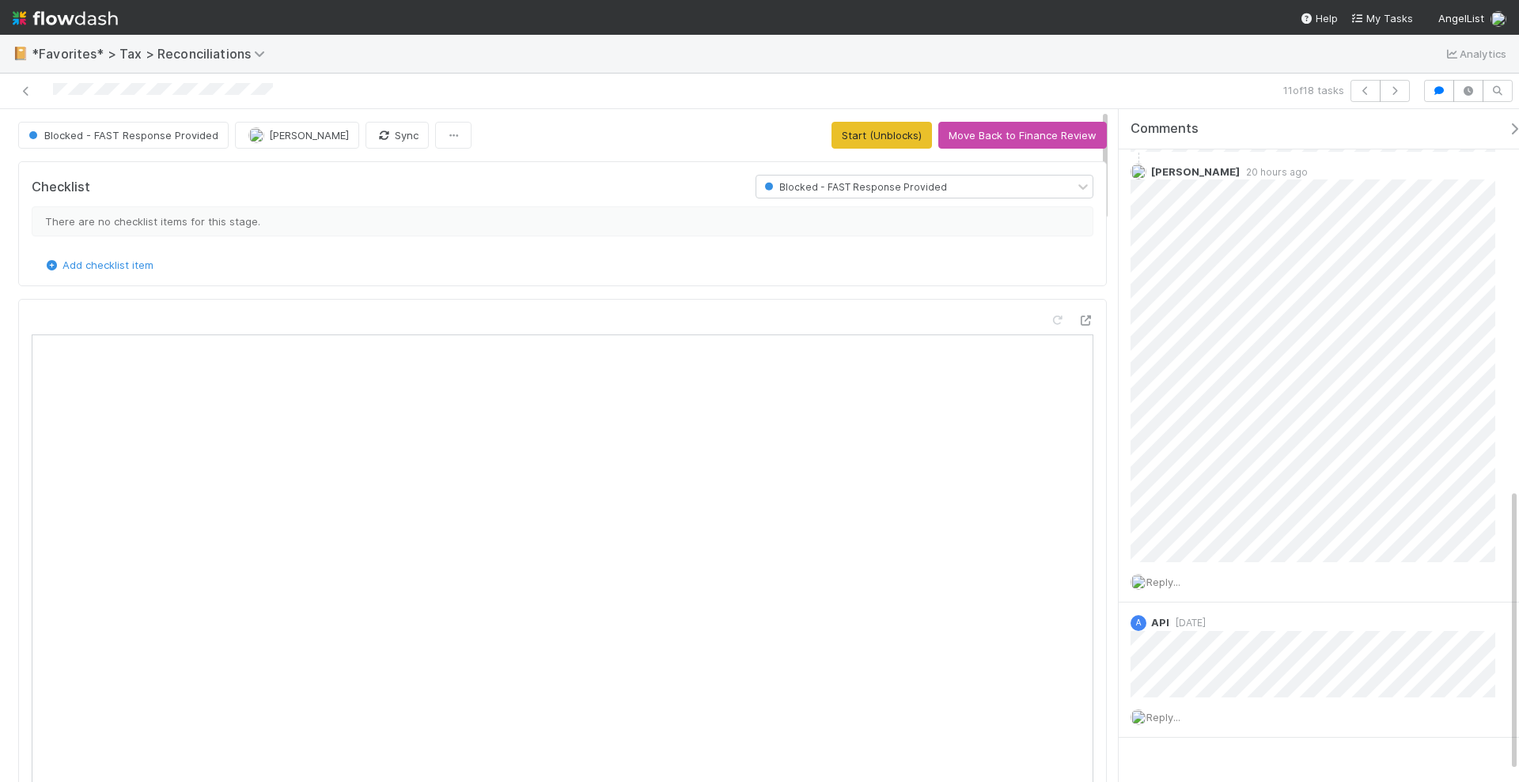
click at [1110, 188] on div "Comments Add a comment... Kevin Fawcett 1 day ago Reply... Helen Vo 1 day ago R…" at bounding box center [1314, 446] width 409 height 675
click at [890, 139] on button "Start (Unblocks)" at bounding box center [881, 135] width 100 height 27
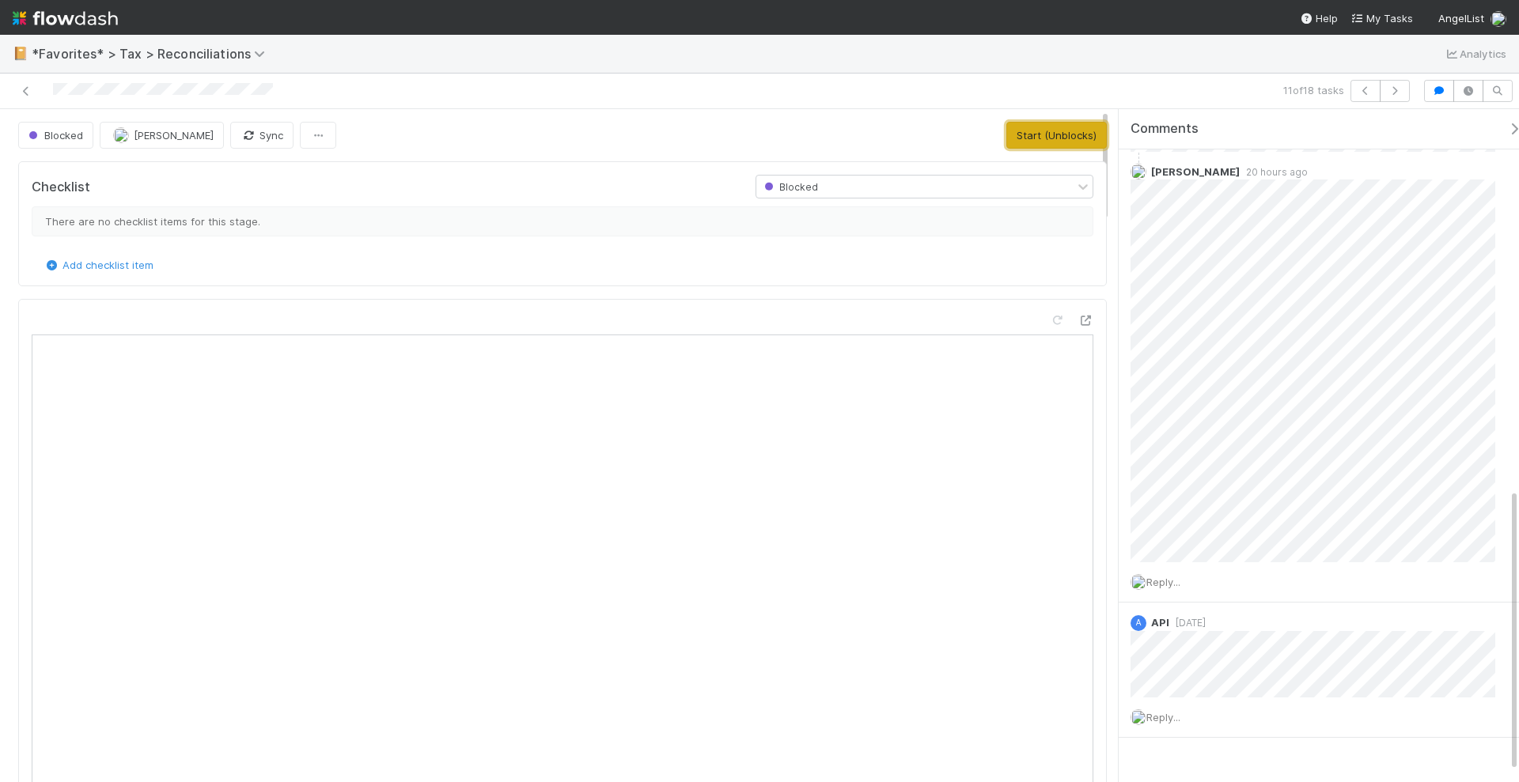
click at [1037, 127] on button "Start (Unblocks)" at bounding box center [1056, 135] width 100 height 27
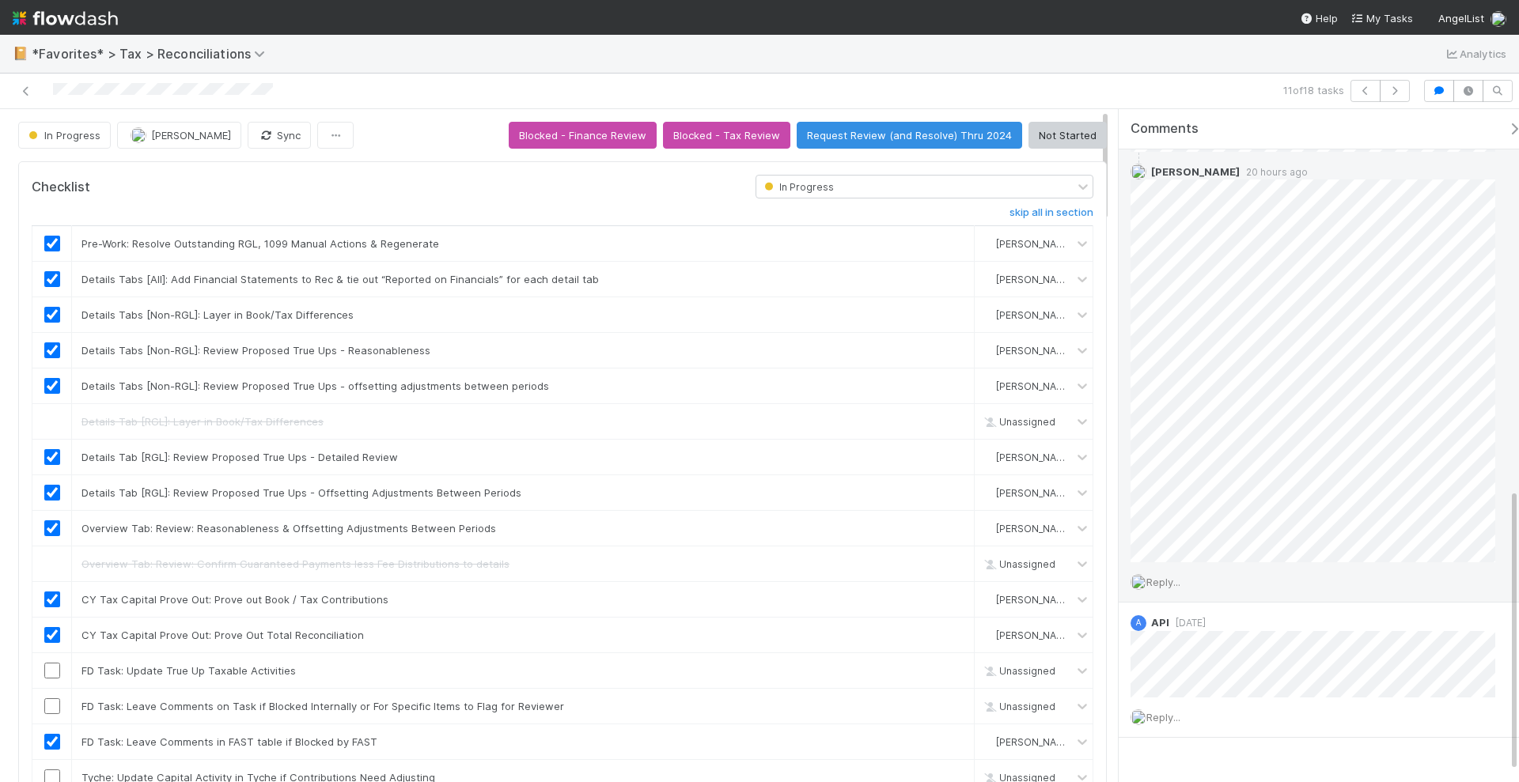
click at [1172, 578] on span "Reply..." at bounding box center [1163, 582] width 34 height 13
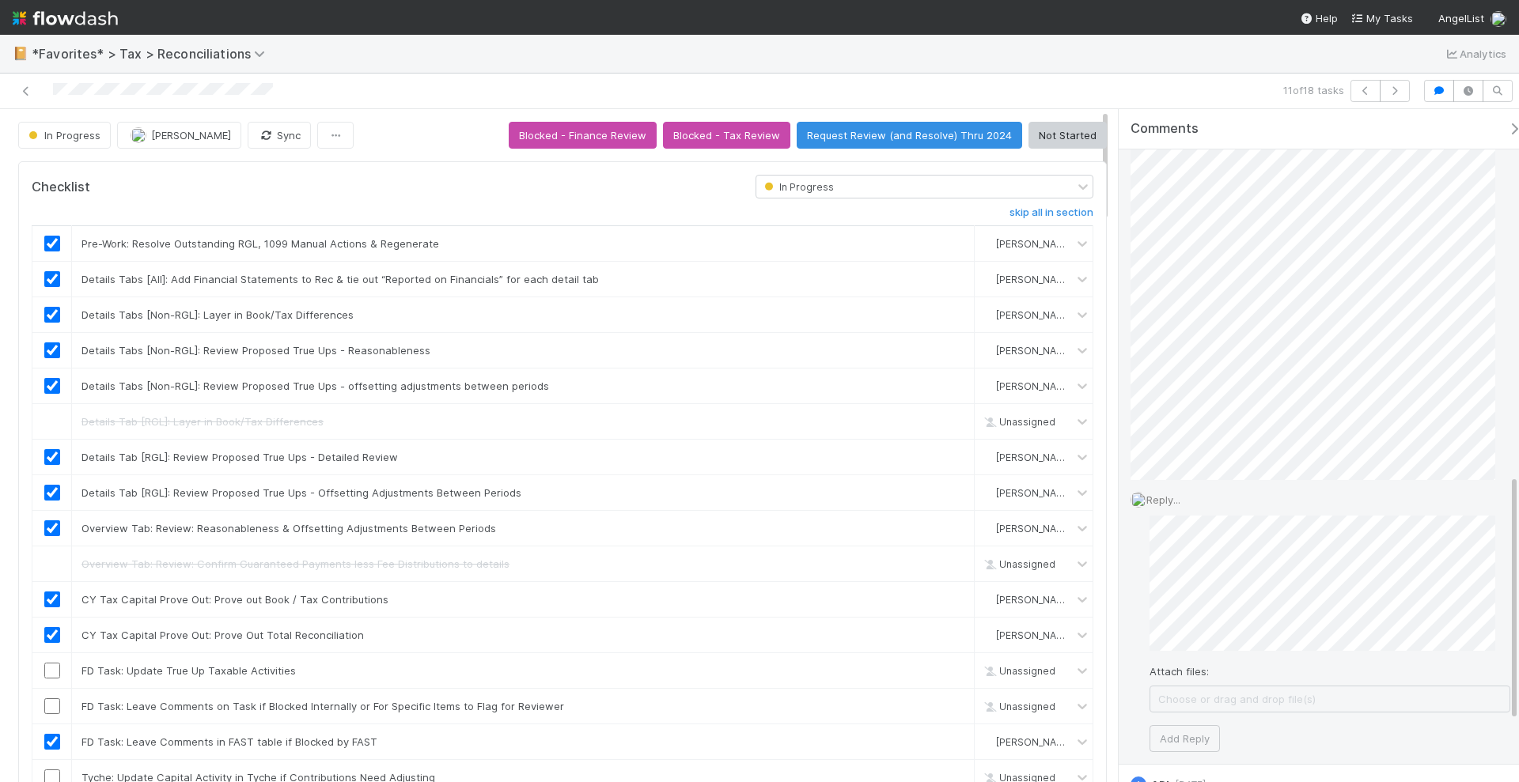
scroll to position [1002, 0]
click at [1183, 709] on button "Add Reply" at bounding box center [1185, 722] width 70 height 27
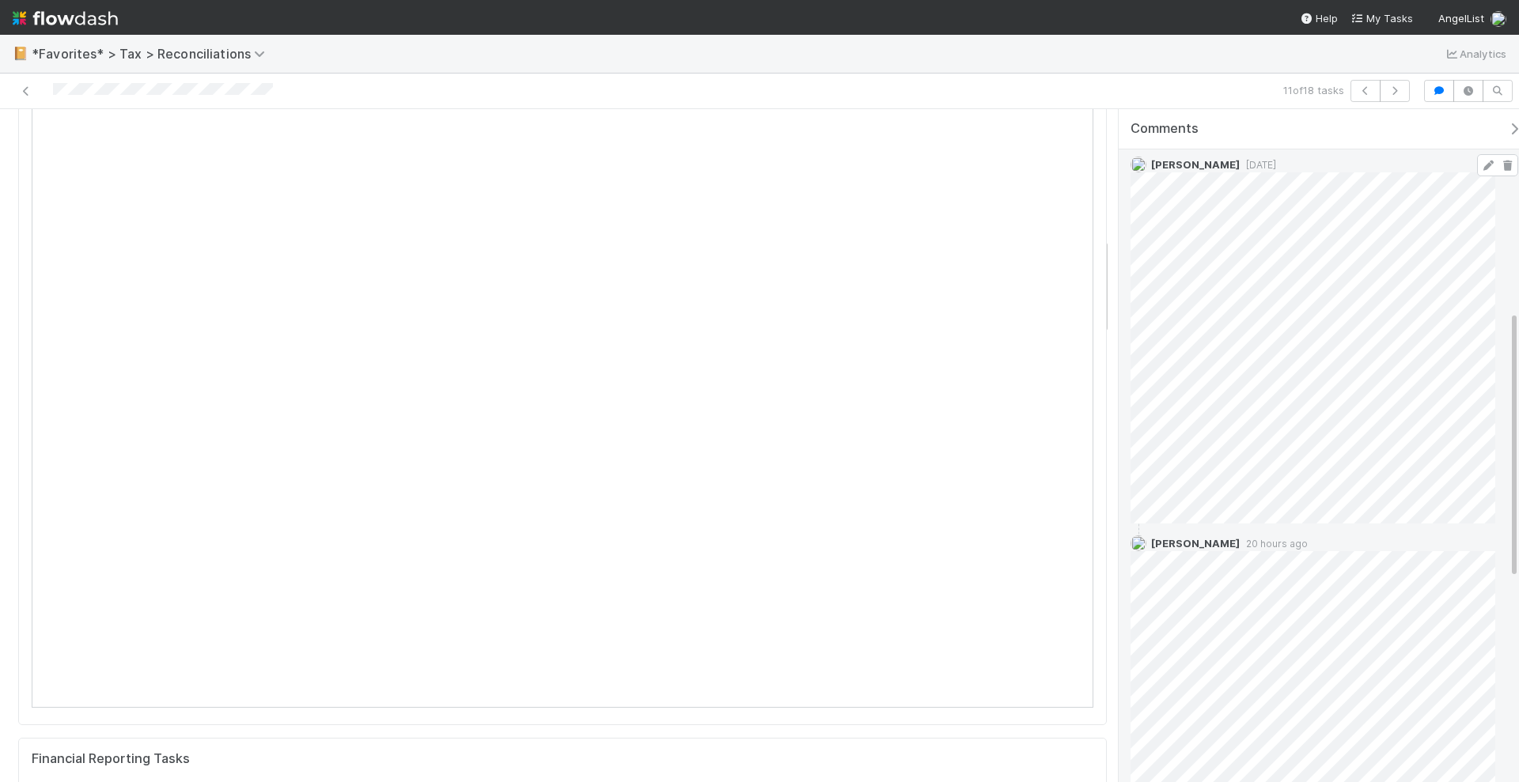
scroll to position [507, 0]
click at [1240, 185] on span "1 week ago" at bounding box center [1258, 189] width 36 height 12
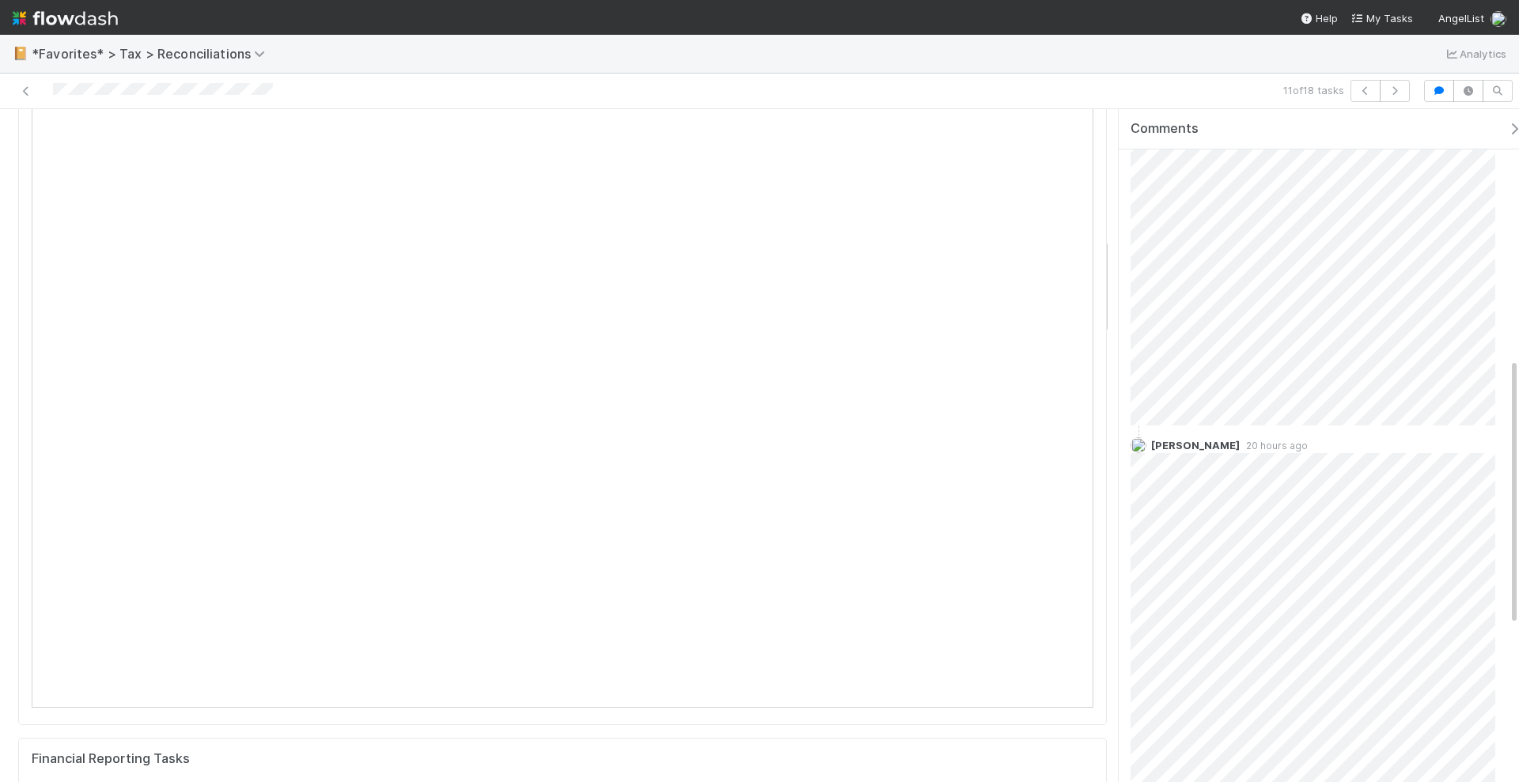
scroll to position [530, 0]
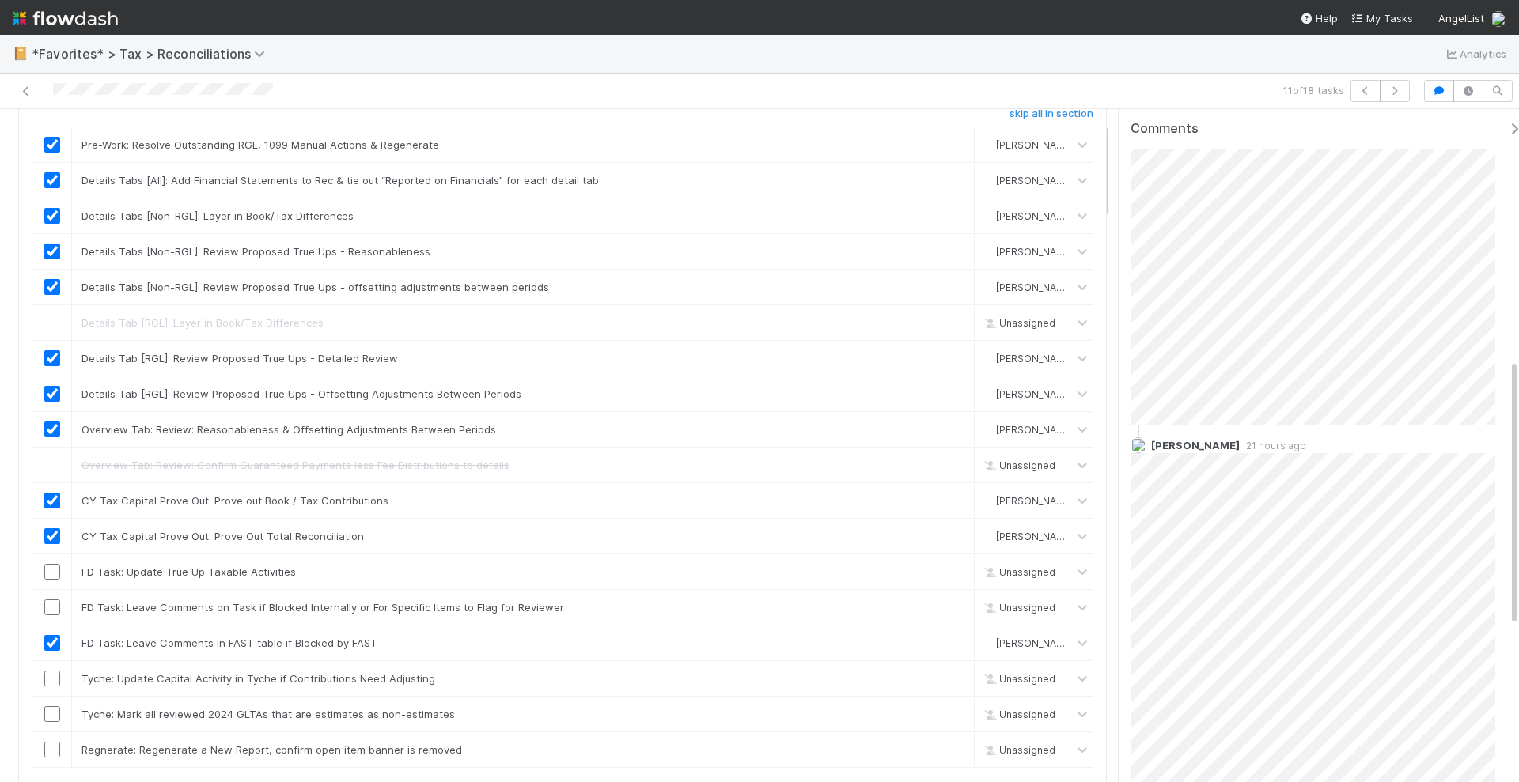
scroll to position [0, 0]
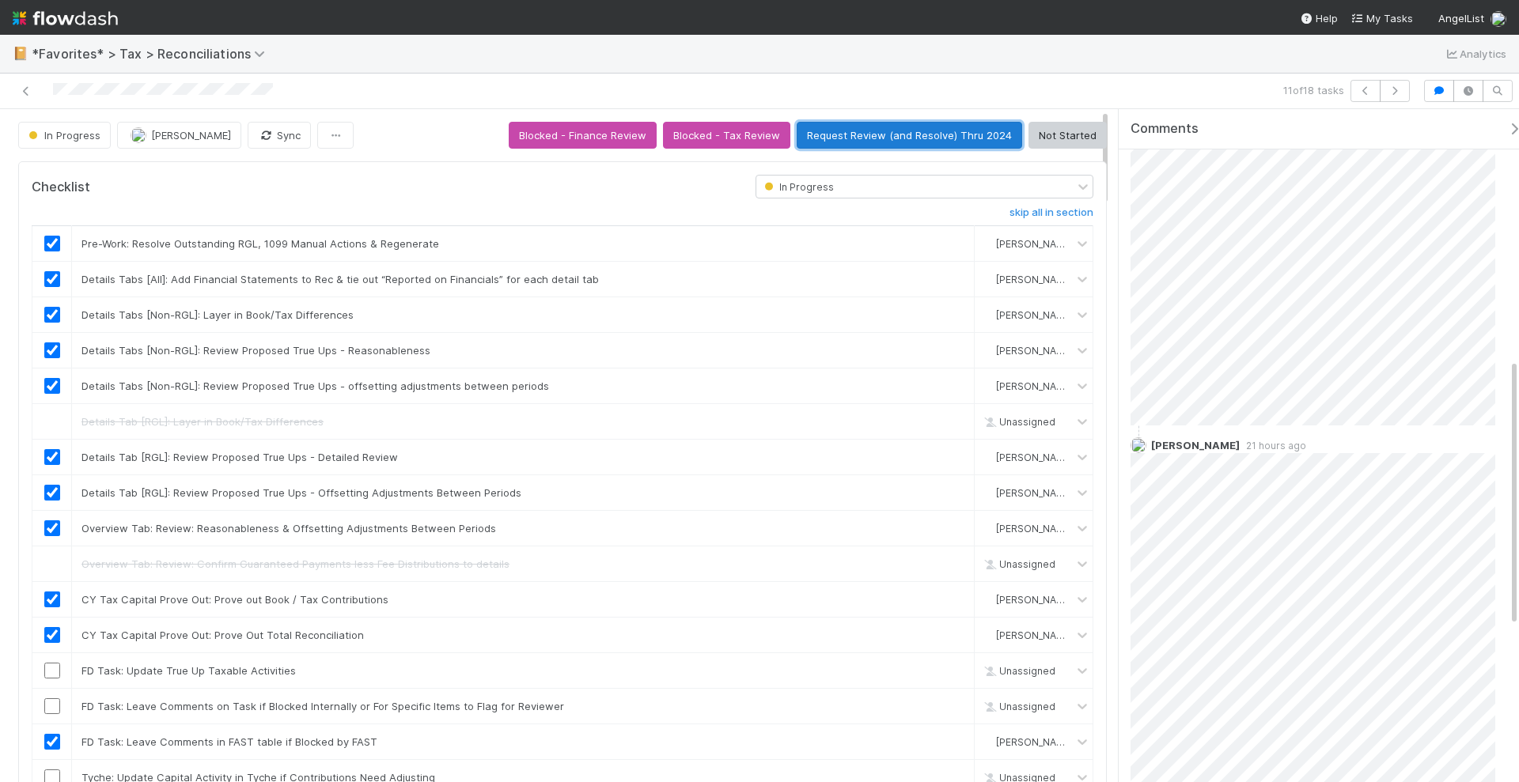
click at [915, 134] on button "Request Review (and Resolve) Thru 2024" at bounding box center [909, 135] width 225 height 27
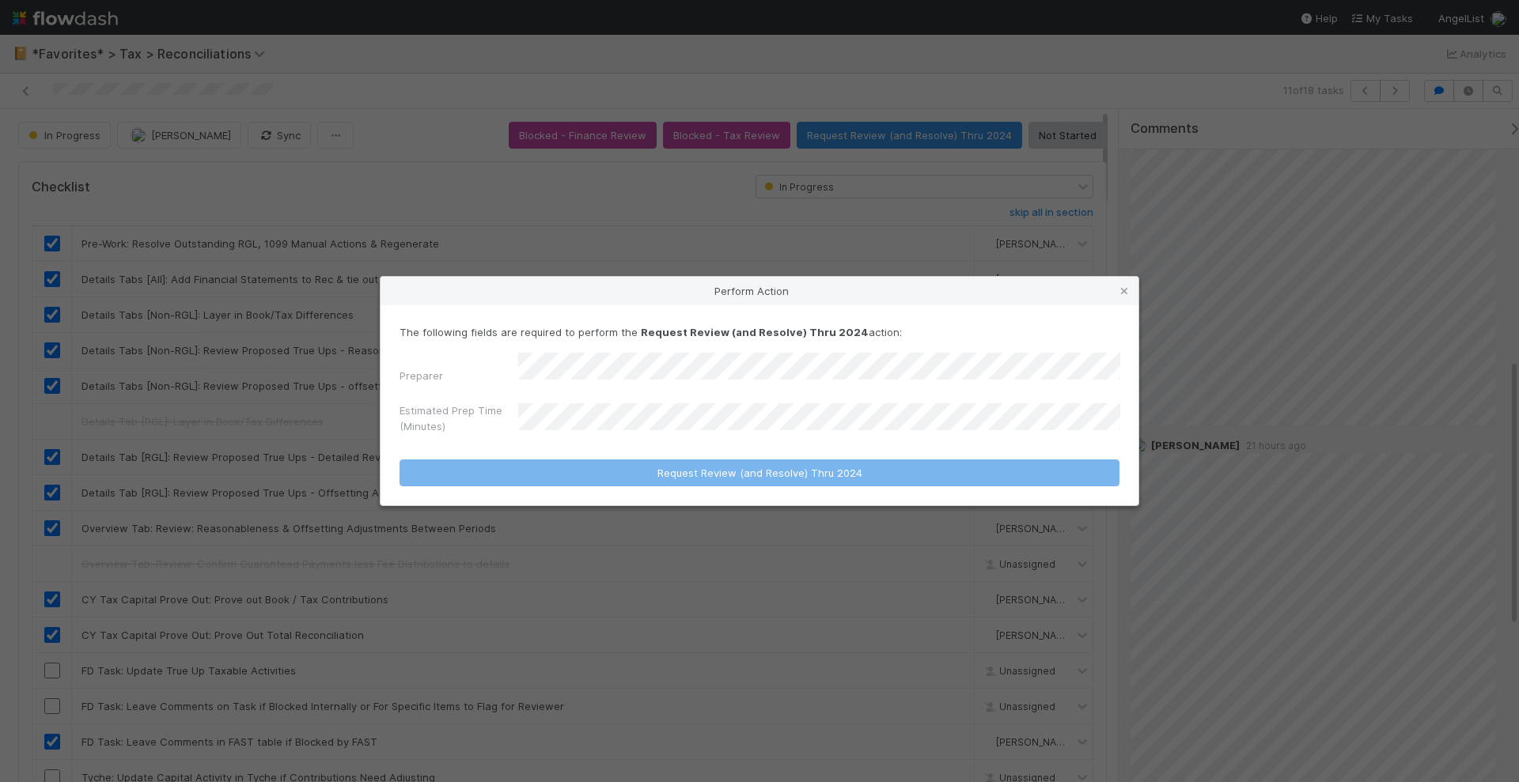
drag, startPoint x: 1126, startPoint y: 294, endPoint x: 1120, endPoint y: 305, distance: 12.4
click at [1125, 294] on icon at bounding box center [1124, 291] width 16 height 10
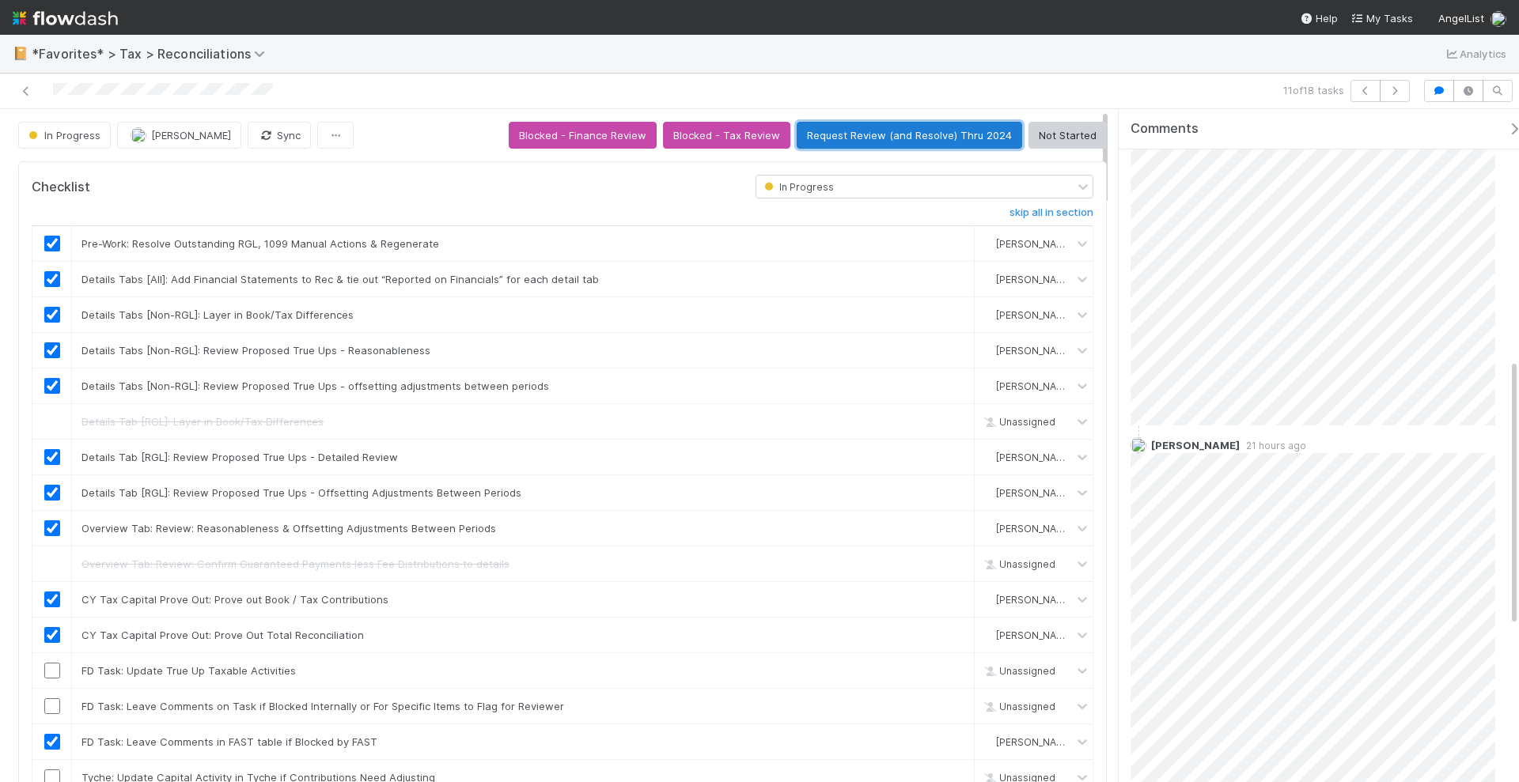
click at [843, 138] on button "Request Review (and Resolve) Thru 2024" at bounding box center [909, 135] width 225 height 27
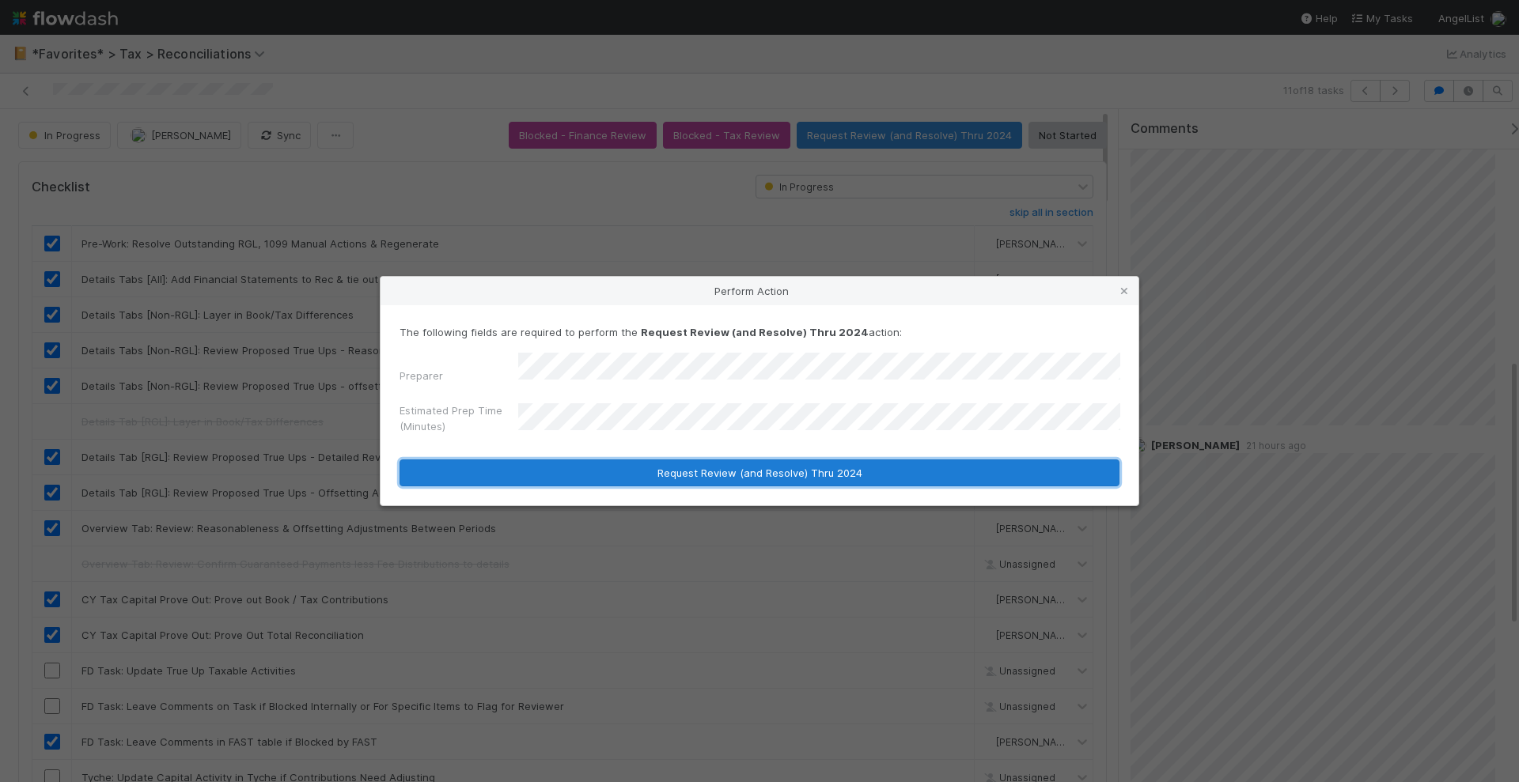
click at [647, 464] on button "Request Review (and Resolve) Thru 2024" at bounding box center [760, 473] width 720 height 27
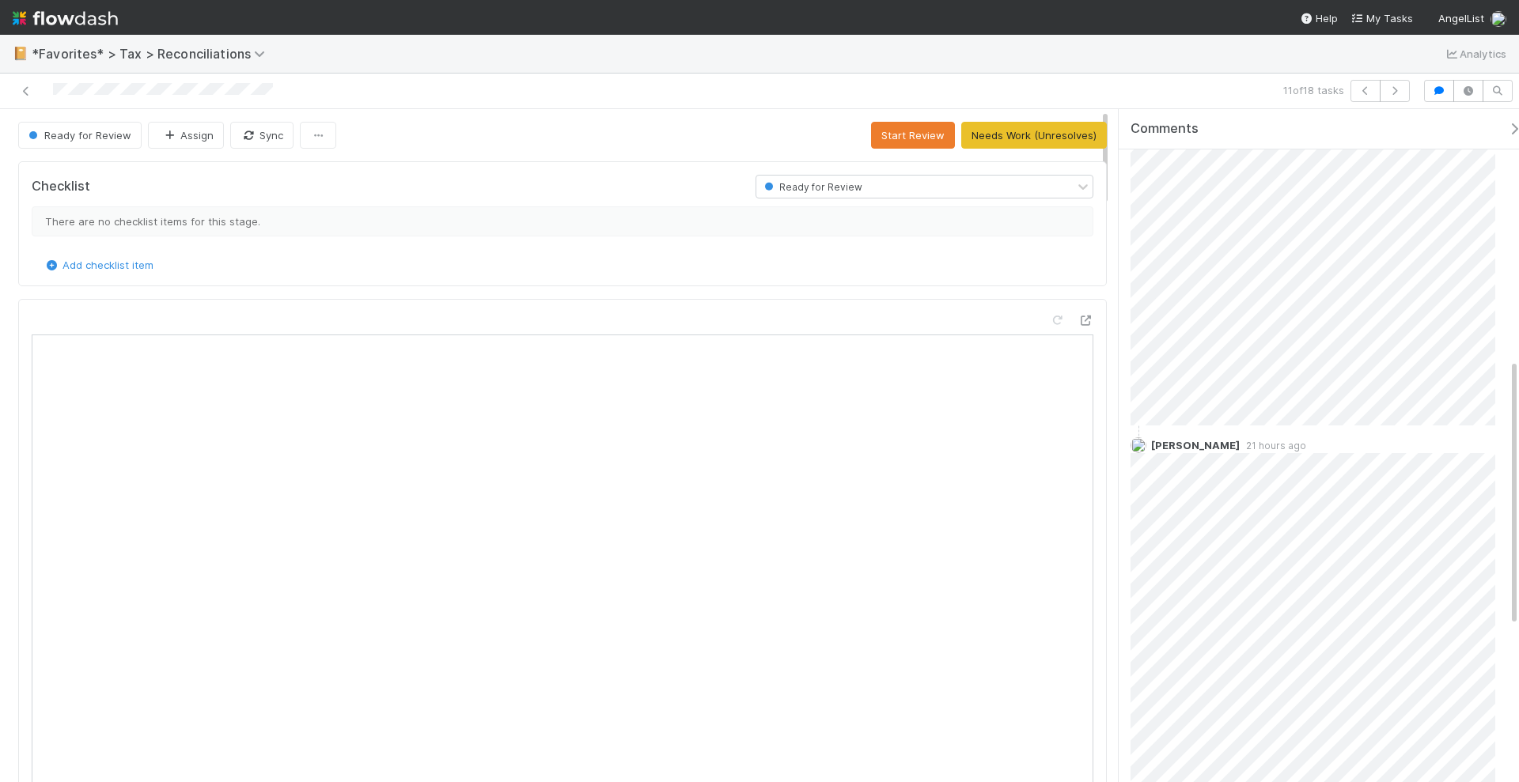
scroll to position [369, 0]
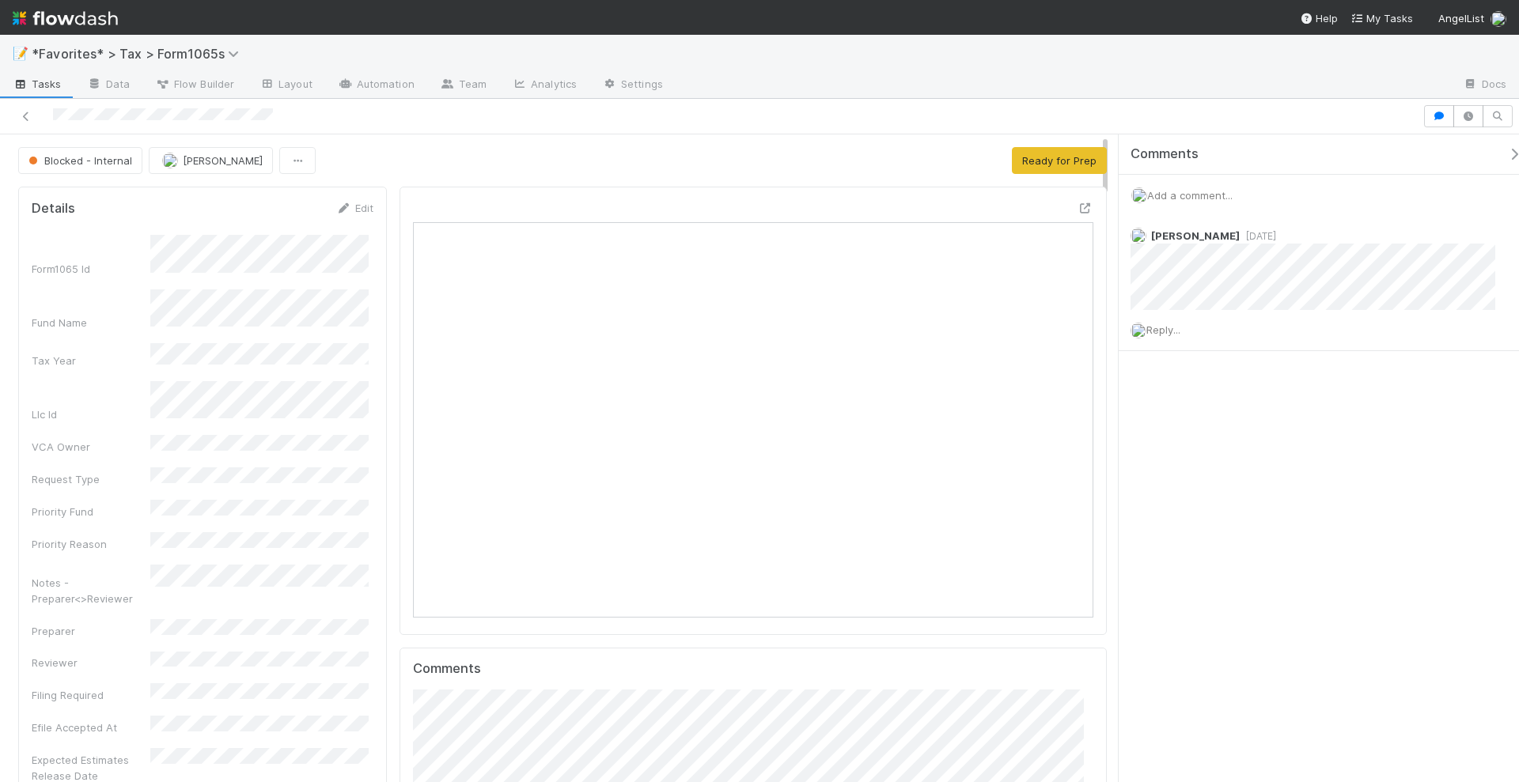
scroll to position [307, 657]
click at [1041, 159] on button "Ready for Prep" at bounding box center [1059, 160] width 95 height 27
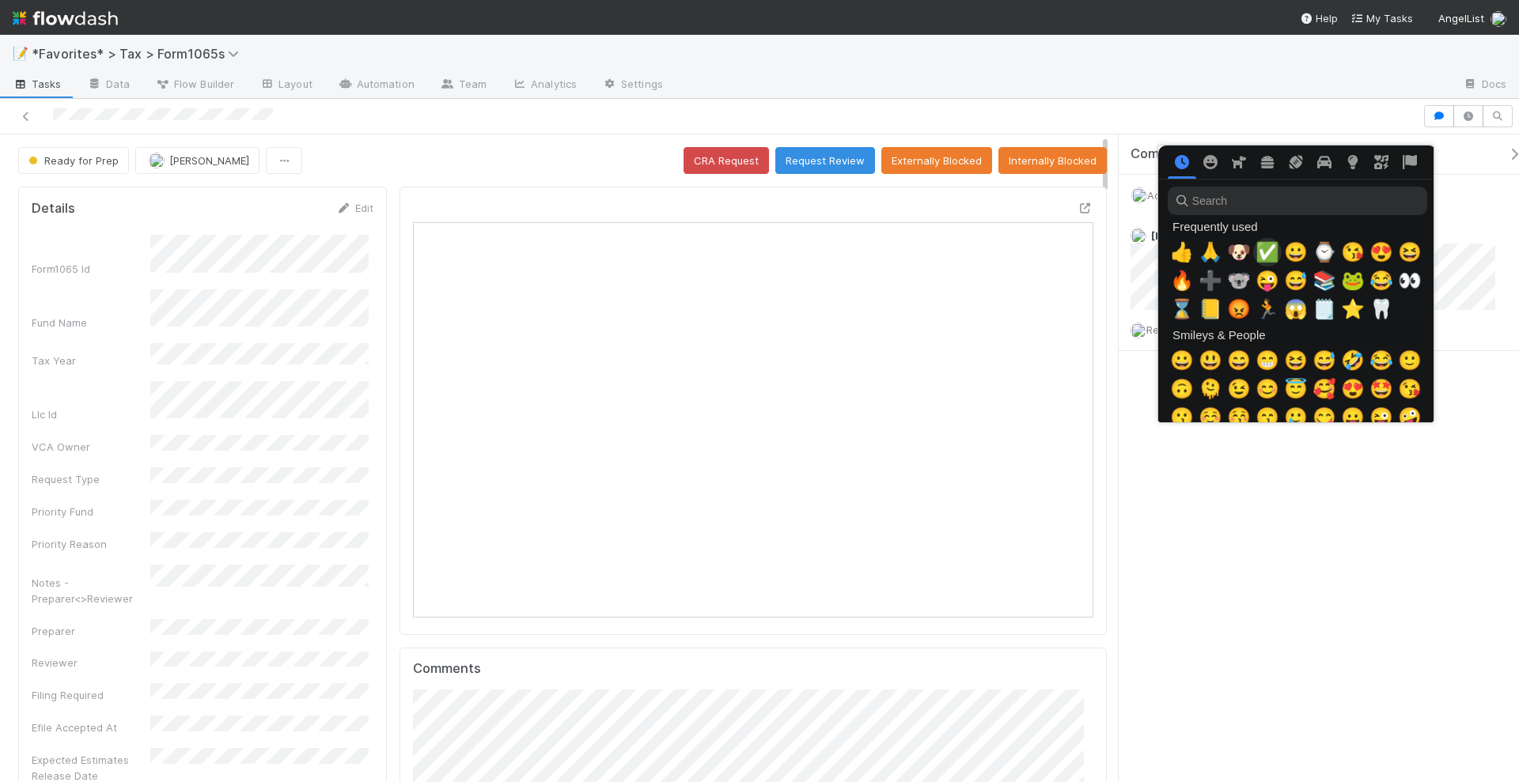
click at [1260, 248] on span "✅" at bounding box center [1268, 252] width 24 height 22
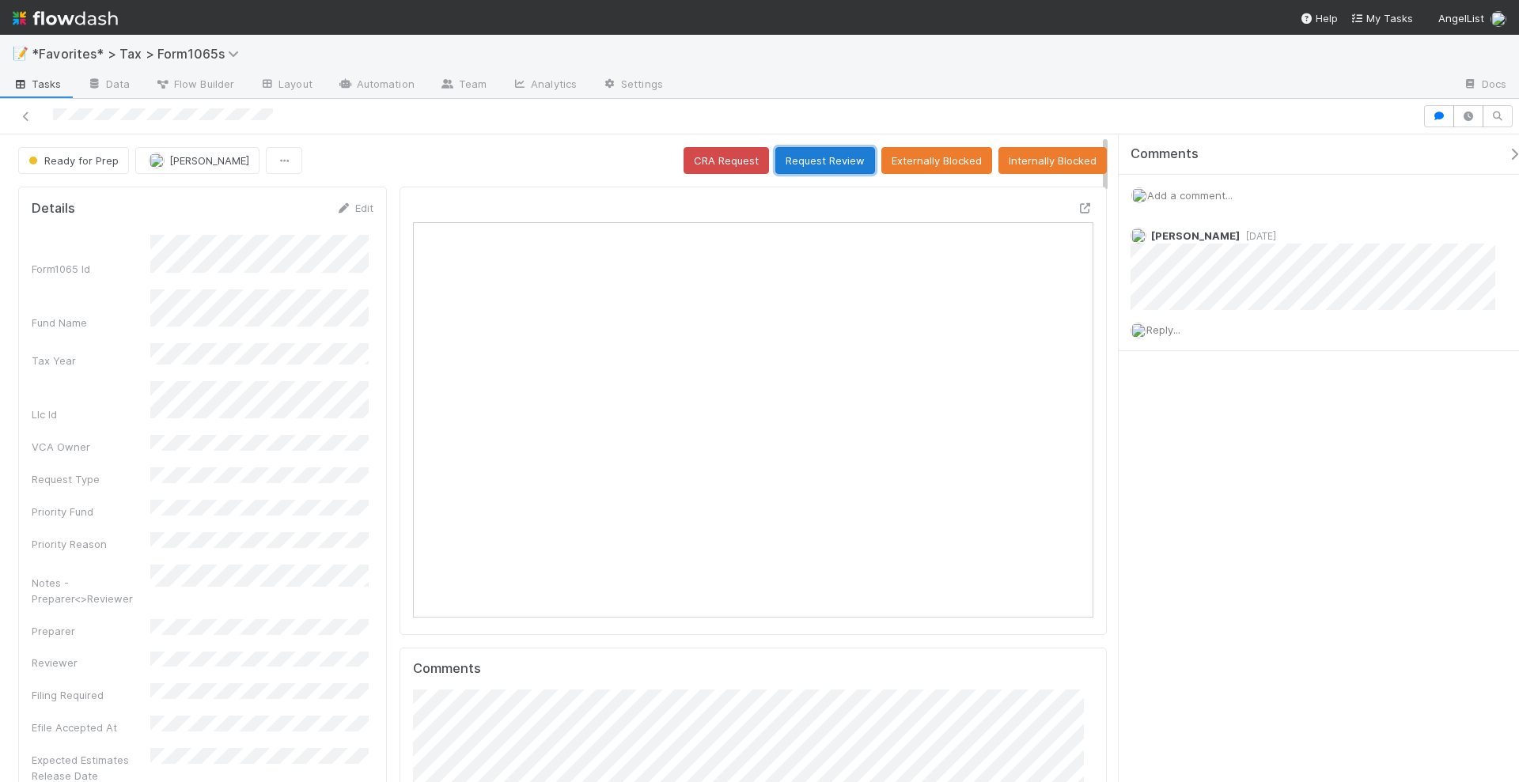
click at [837, 159] on button "Request Review" at bounding box center [825, 160] width 100 height 27
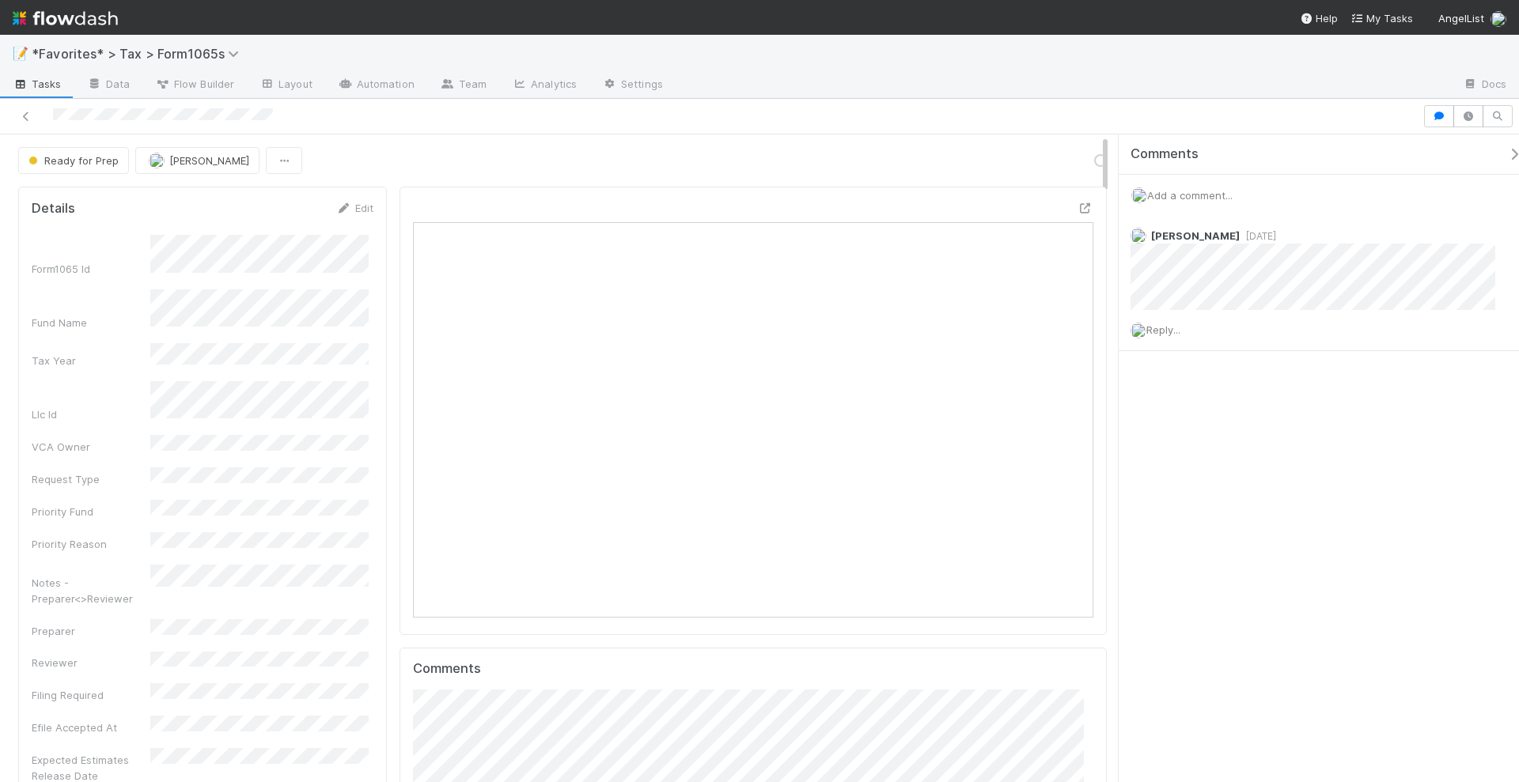
click at [1181, 189] on span "Add a comment..." at bounding box center [1189, 195] width 85 height 13
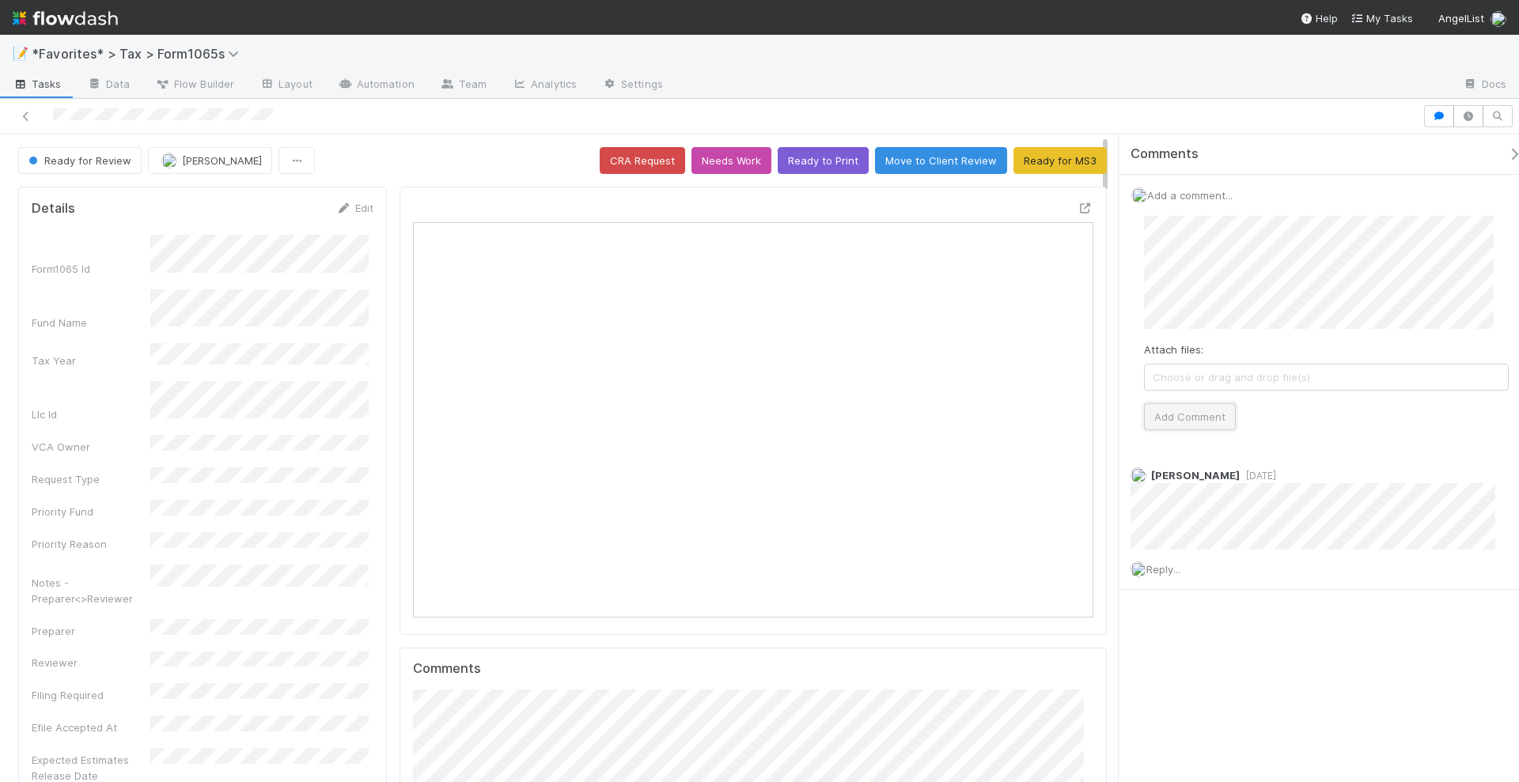
click at [1167, 424] on button "Add Comment" at bounding box center [1190, 416] width 92 height 27
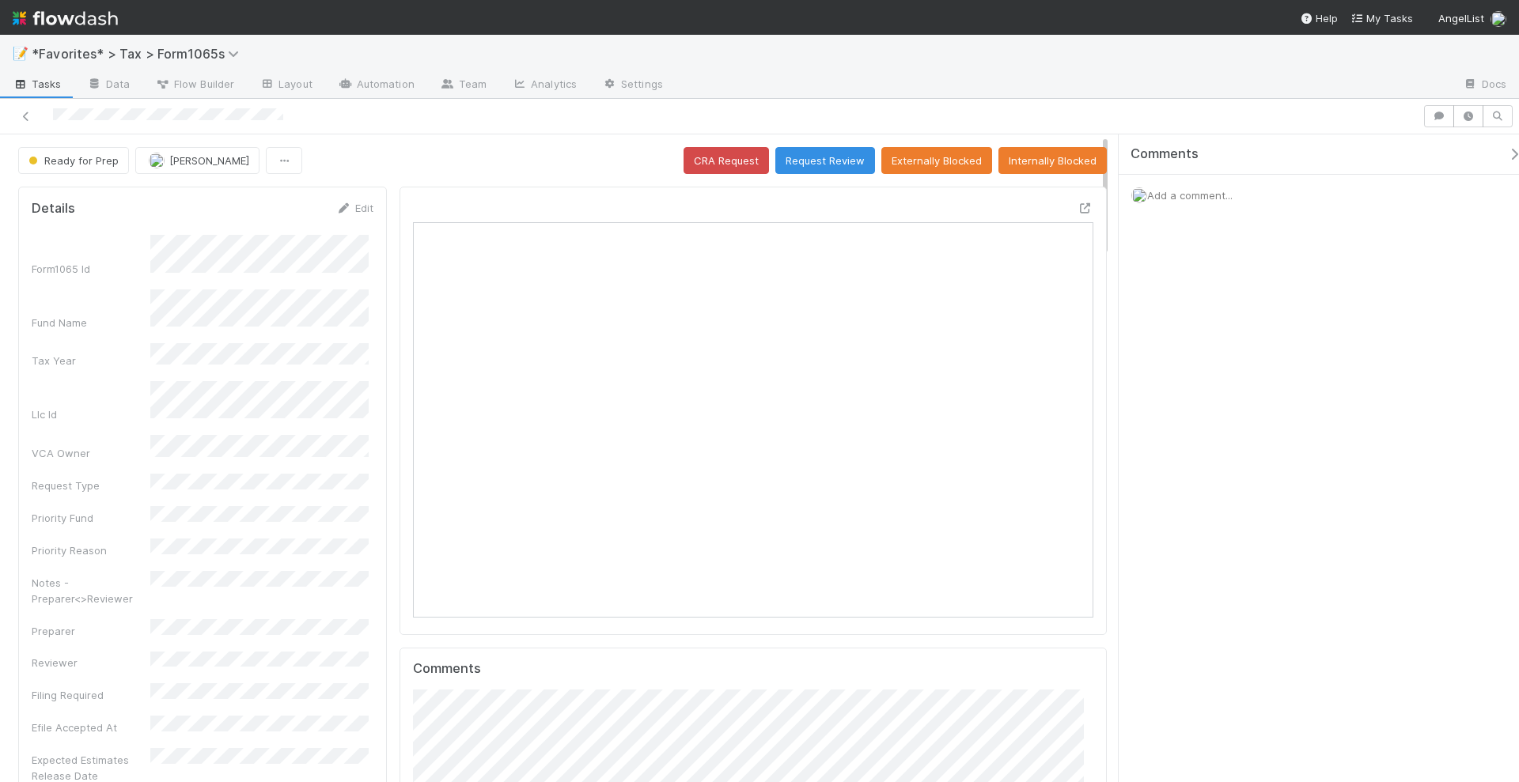
click at [1195, 190] on span "Add a comment..." at bounding box center [1189, 195] width 85 height 13
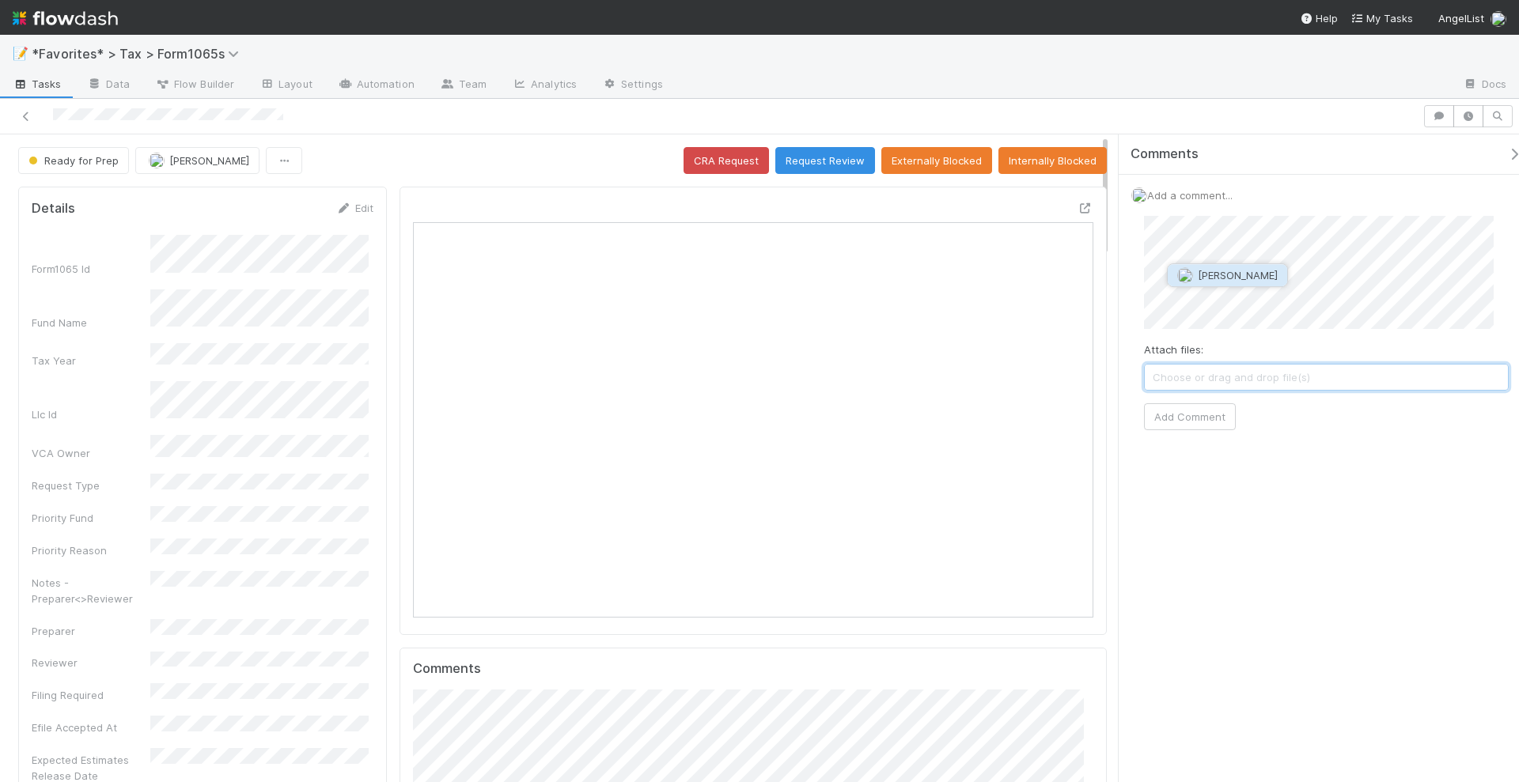
click at [1258, 279] on span "Sarah Zheng" at bounding box center [1238, 275] width 80 height 13
click at [1234, 275] on span "Sarah Zheng" at bounding box center [1238, 275] width 80 height 13
click at [1213, 412] on button "Add Comment" at bounding box center [1190, 416] width 92 height 27
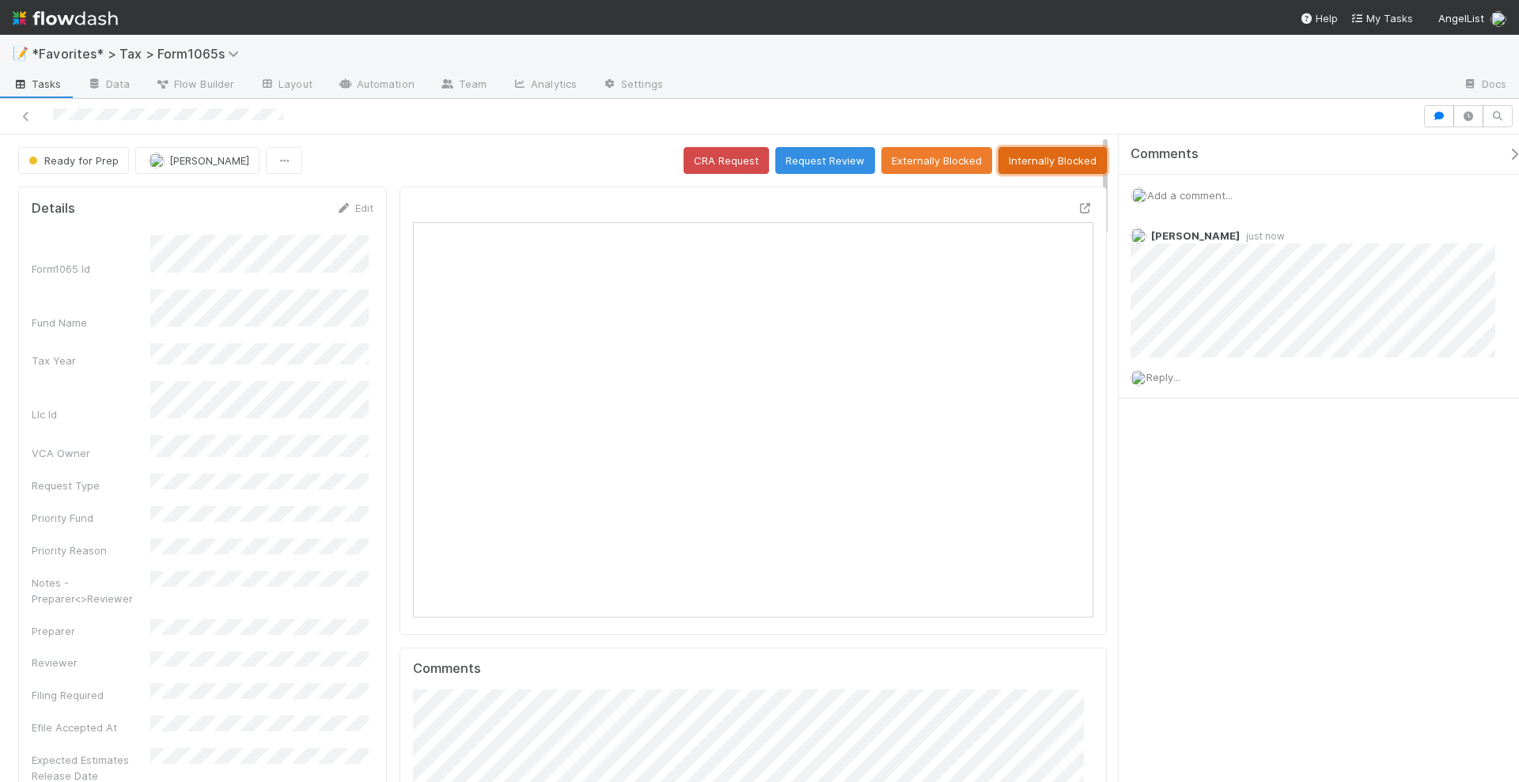
click at [1048, 158] on button "Internally Blocked" at bounding box center [1052, 160] width 108 height 27
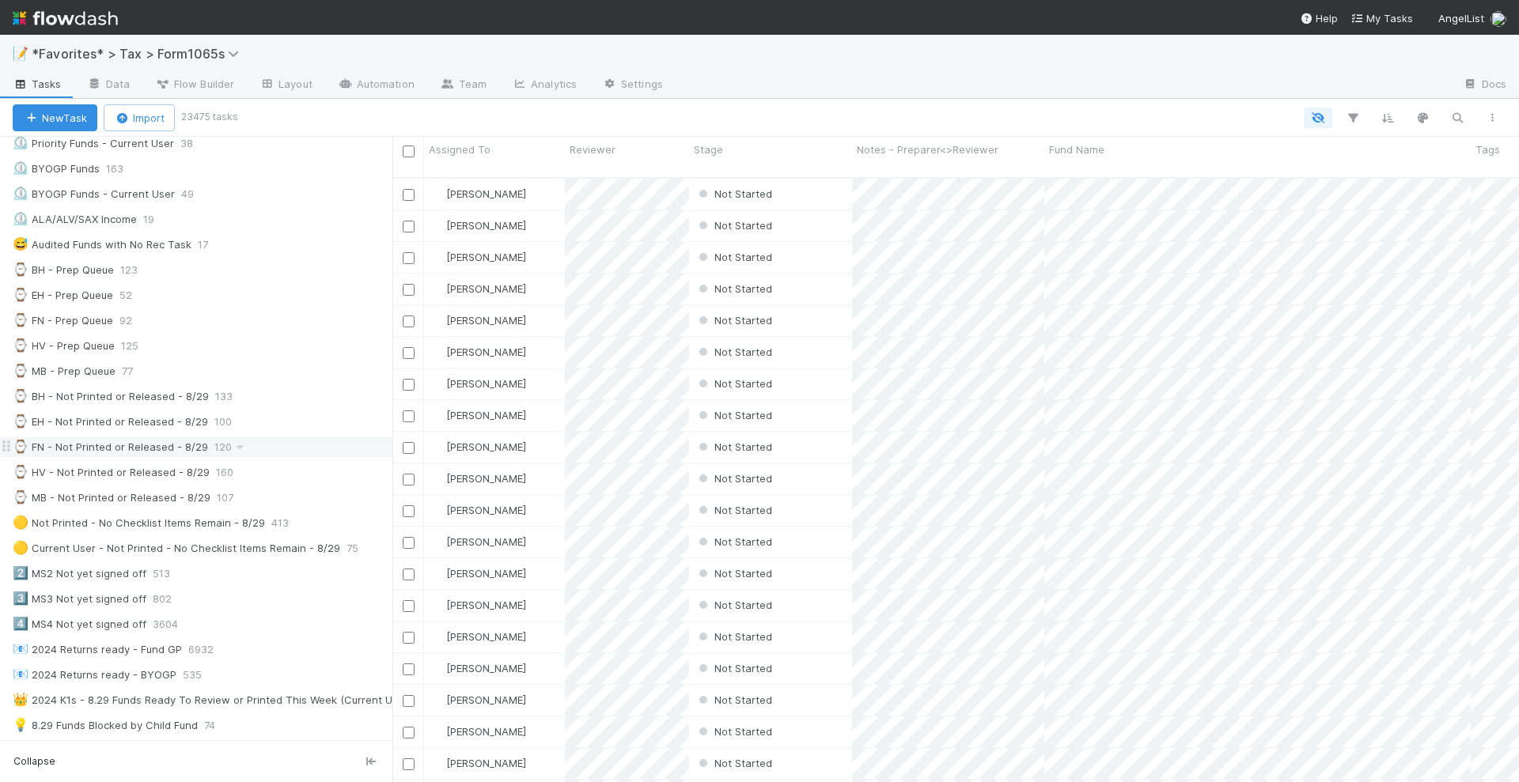
scroll to position [494, 0]
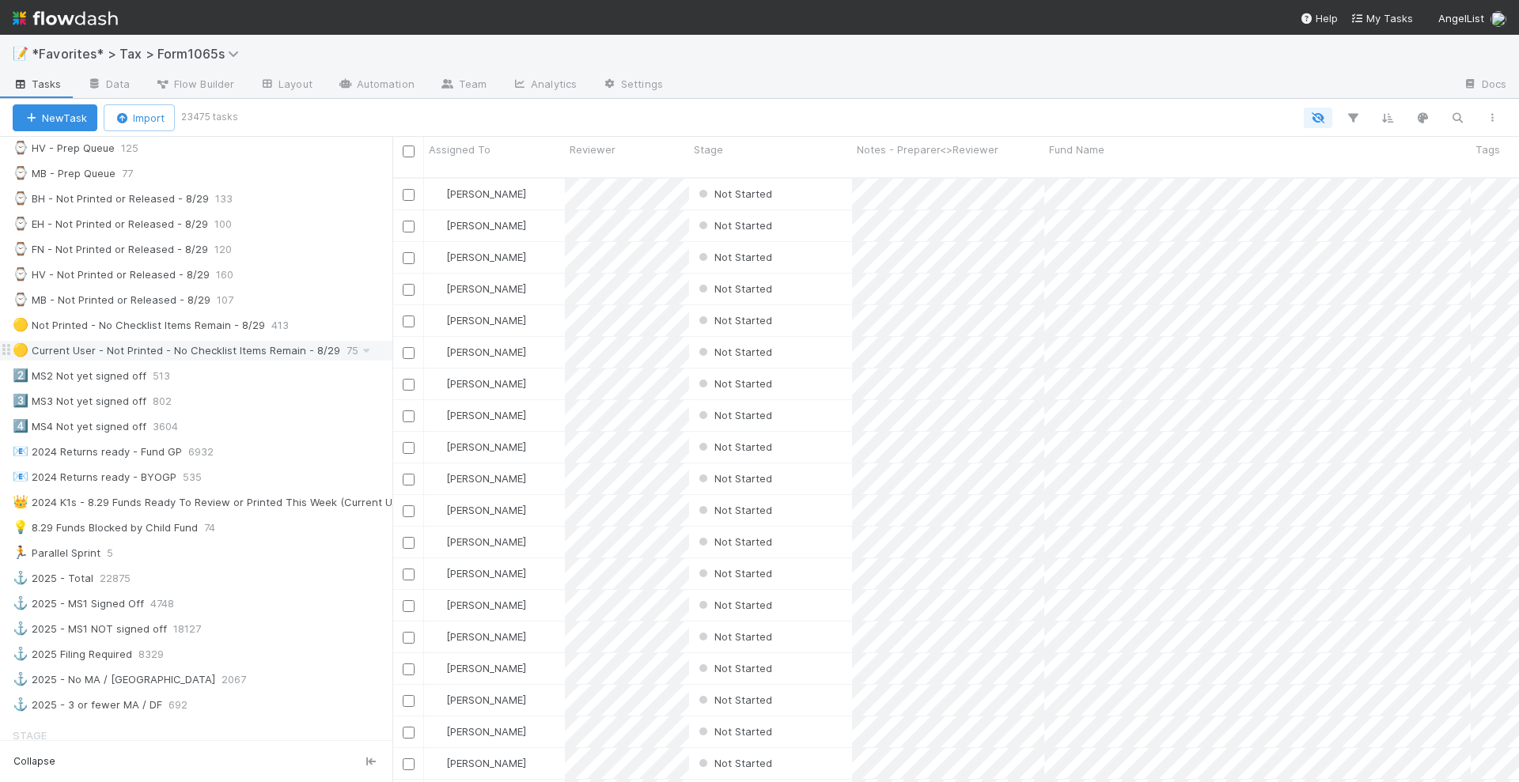
click at [267, 341] on div "🟡 Current User - Not Printed - No Checklist Items Remain - 8/29" at bounding box center [177, 351] width 328 height 20
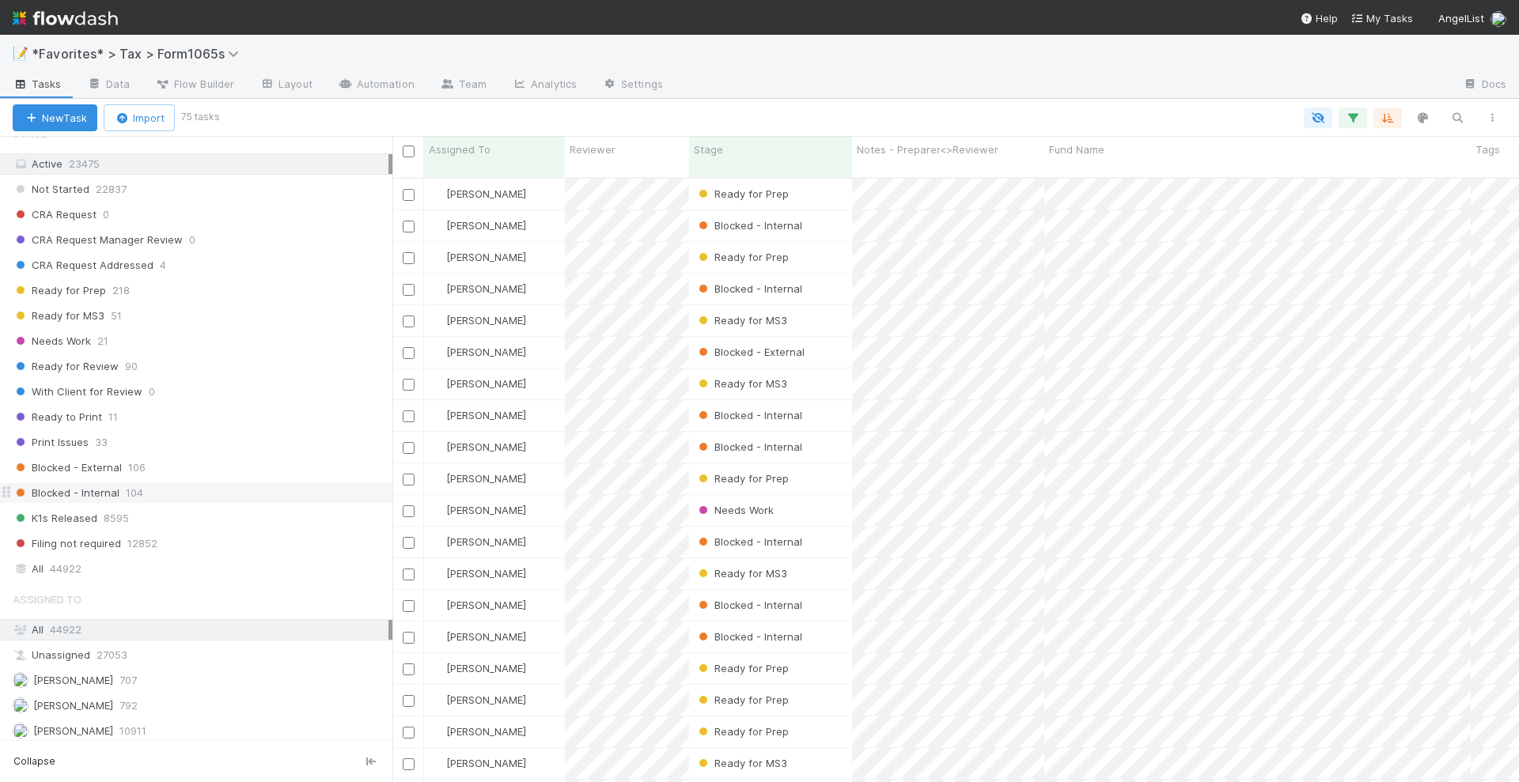
scroll to position [1138, 0]
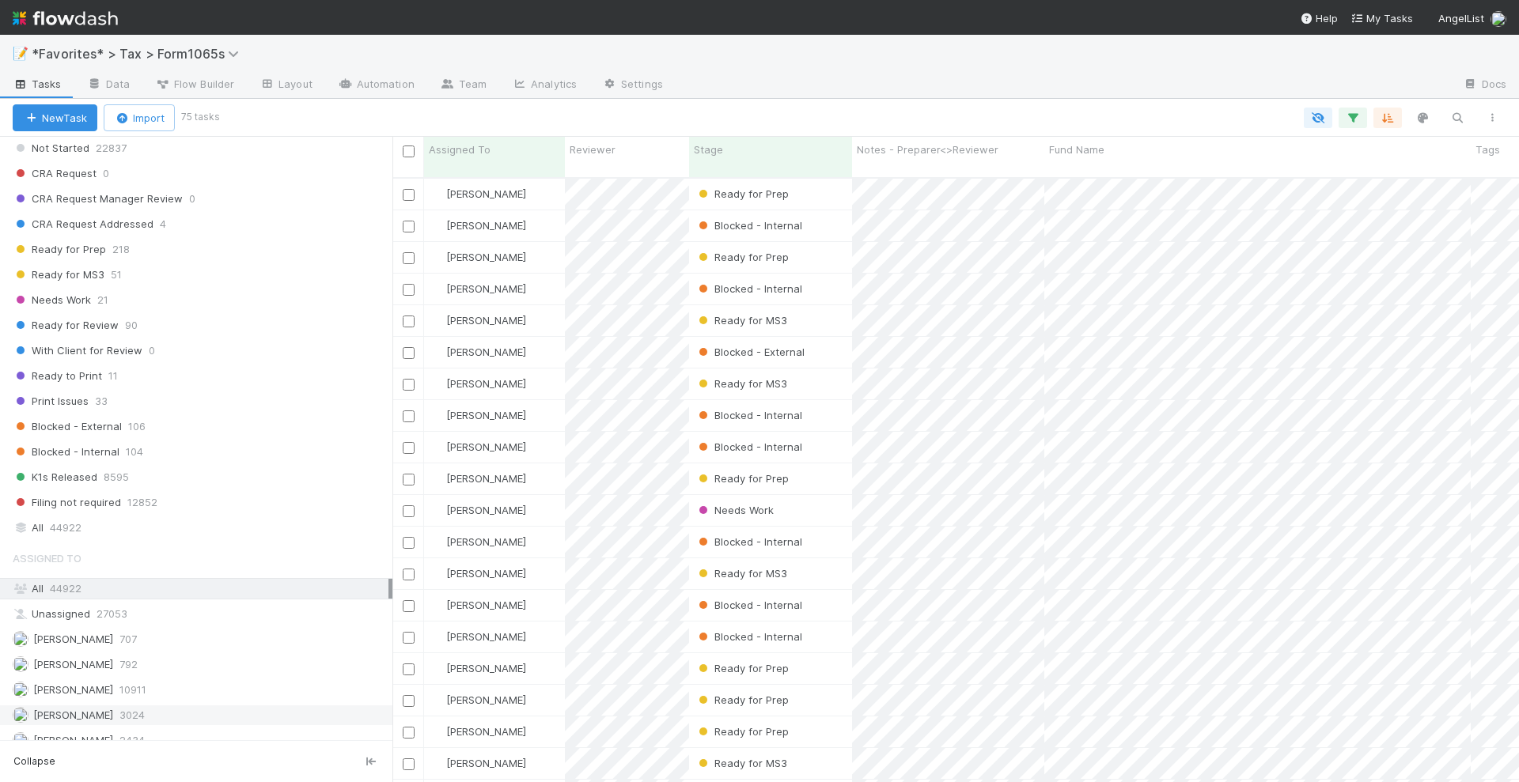
click at [71, 709] on span "[PERSON_NAME]" at bounding box center [73, 715] width 80 height 13
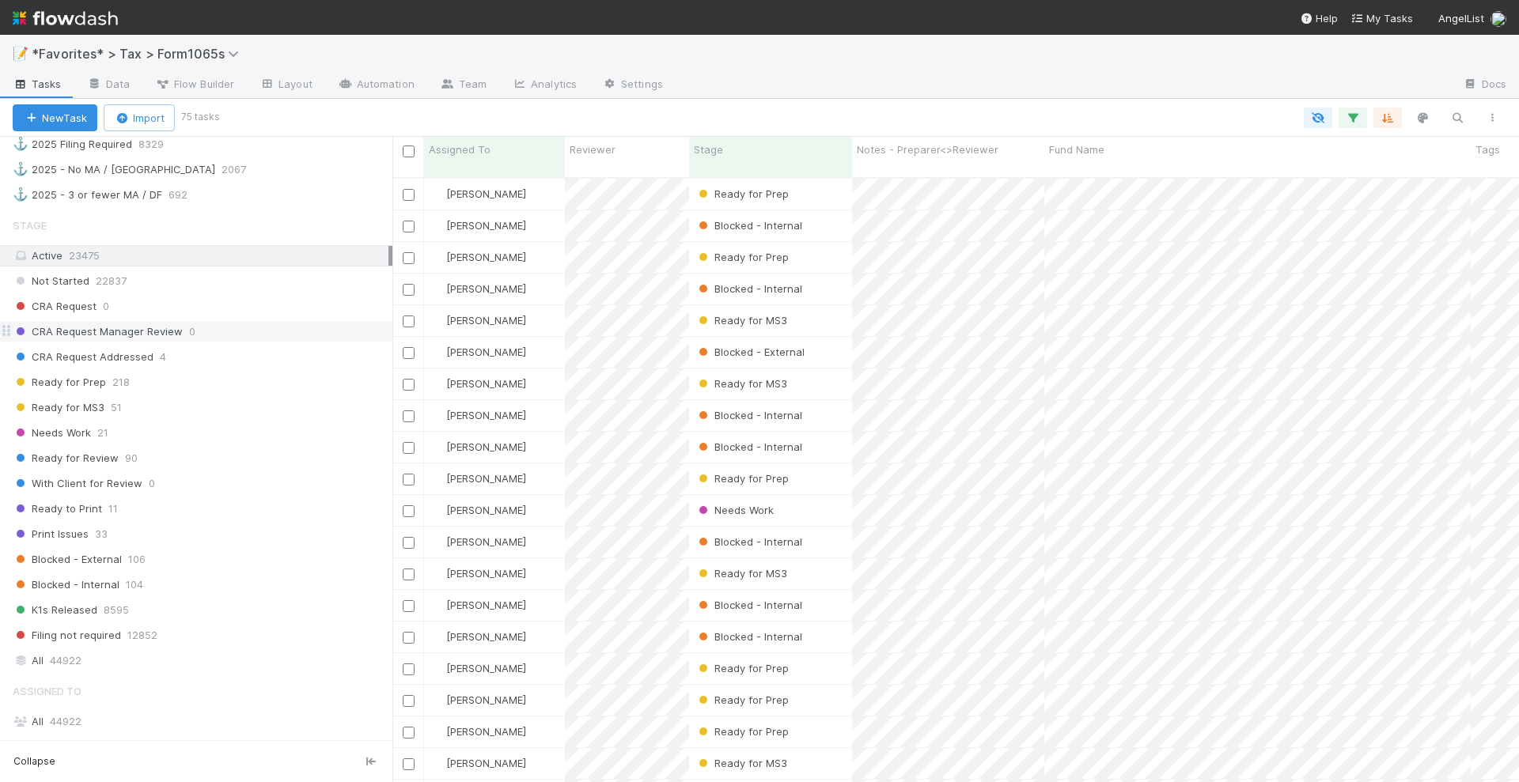
scroll to position [940, 0]
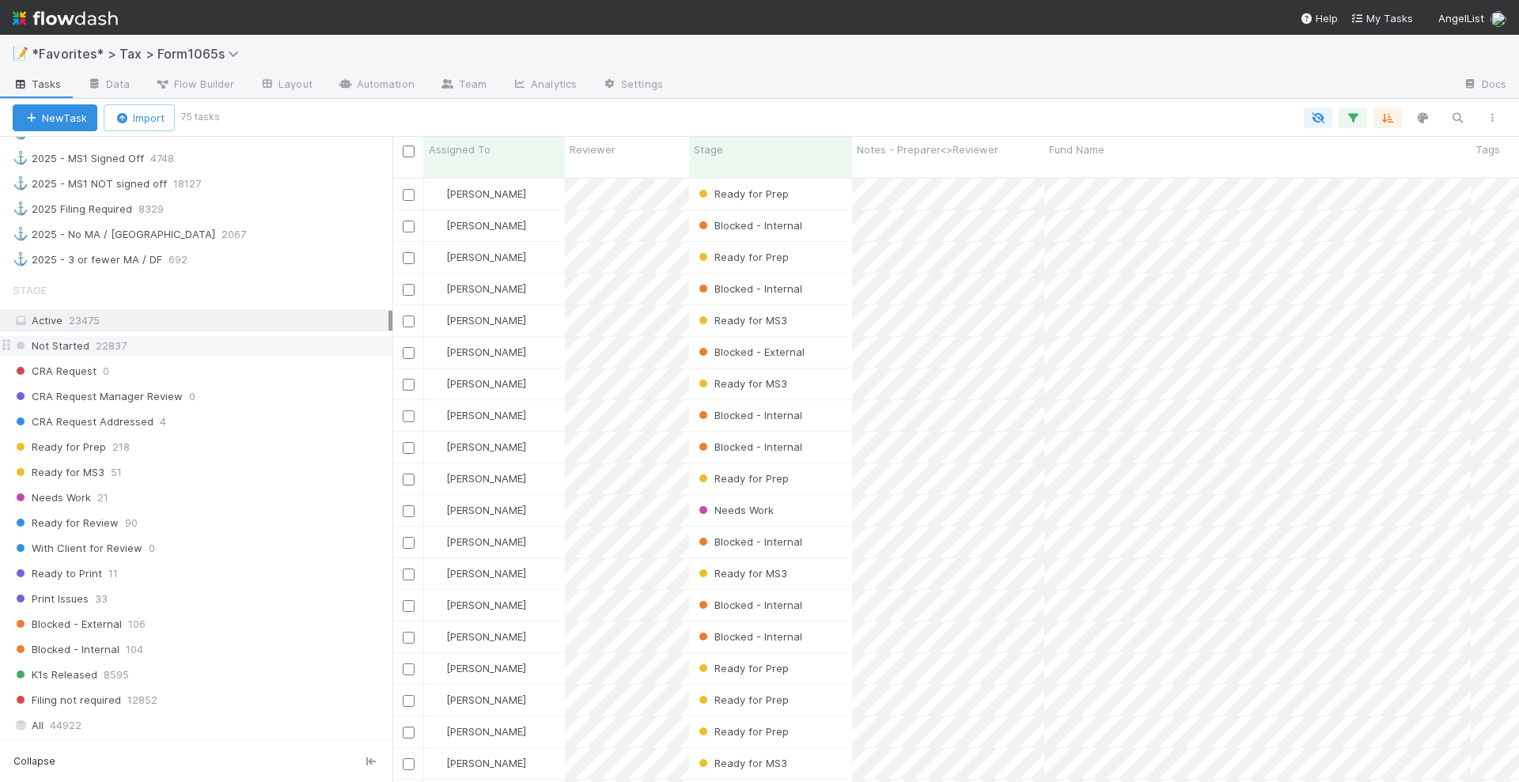
click at [145, 336] on div "Not Started 22837" at bounding box center [203, 346] width 380 height 20
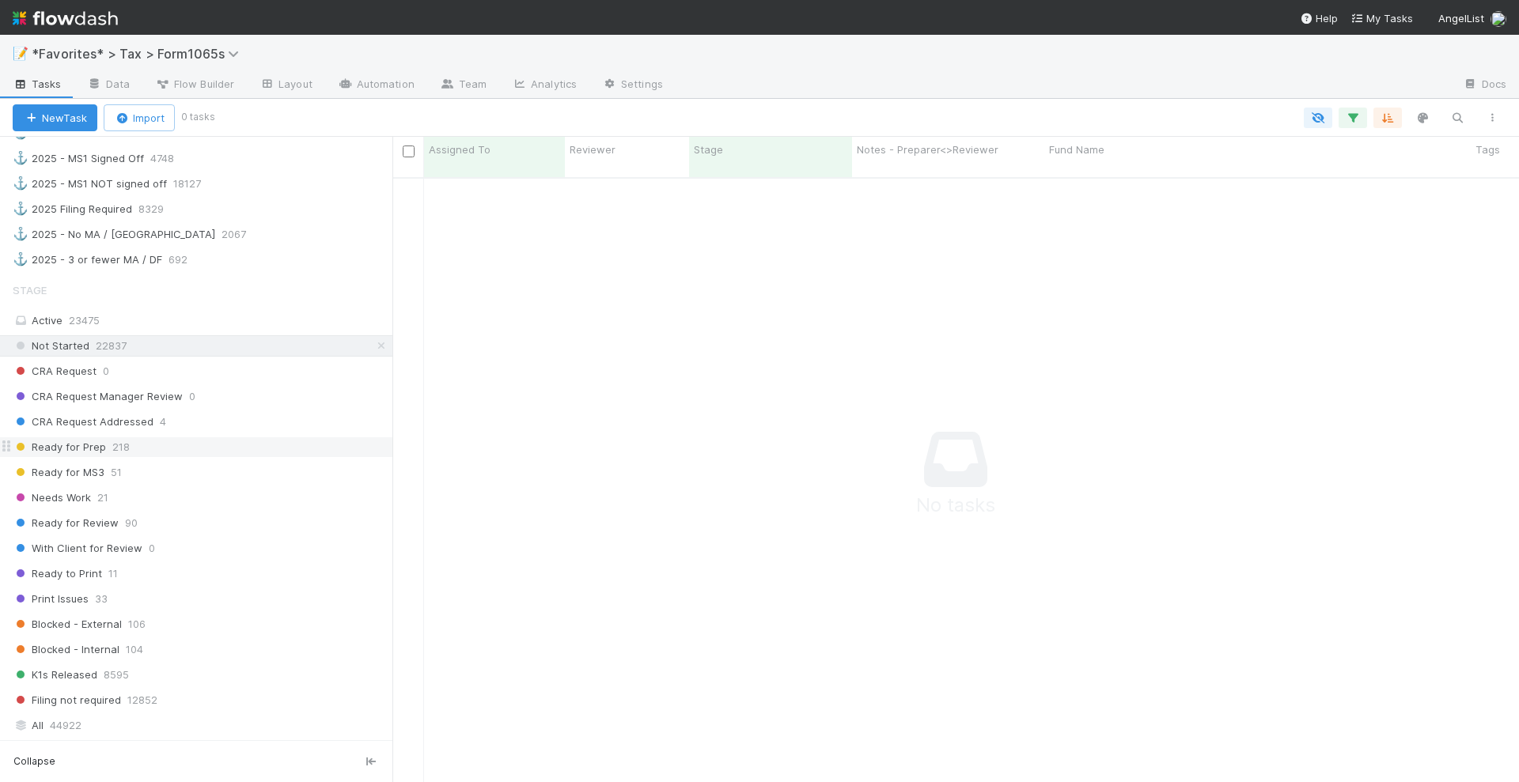
scroll to position [588, 1097]
click at [202, 437] on div "Ready for Prep 218" at bounding box center [203, 447] width 380 height 20
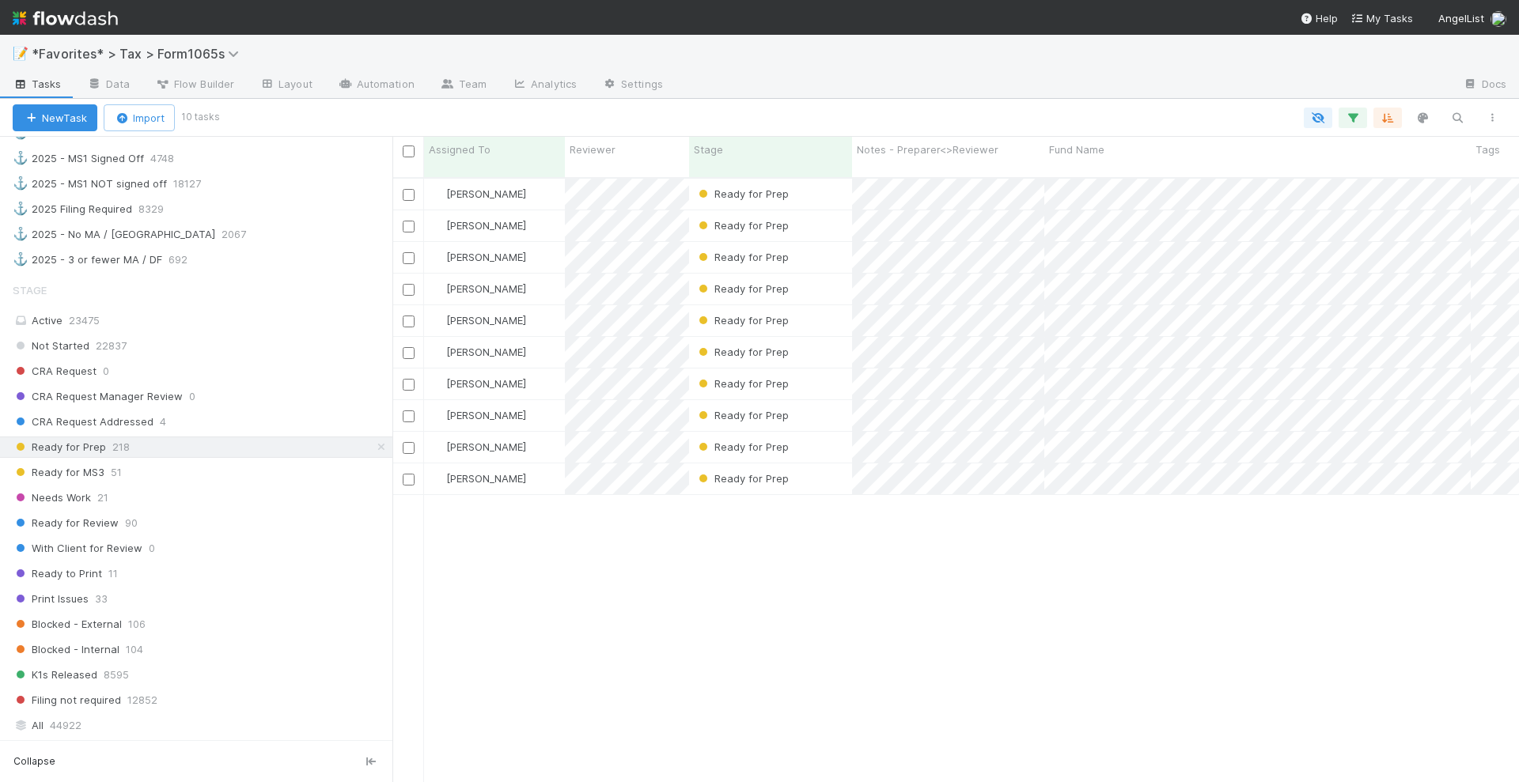
scroll to position [603, 1112]
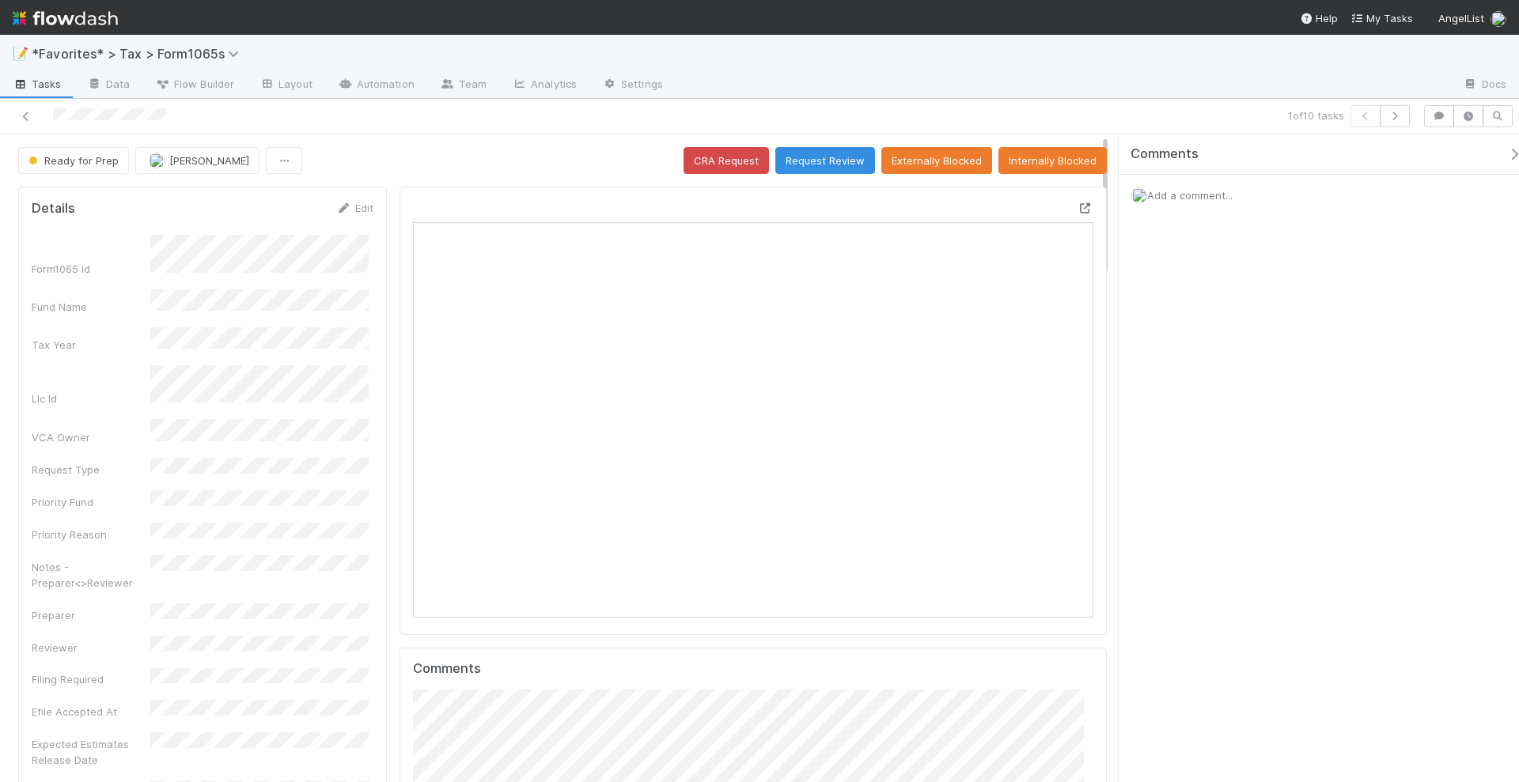
scroll to position [307, 322]
click at [1391, 116] on icon "button" at bounding box center [1395, 116] width 16 height 9
click at [1078, 209] on icon at bounding box center [1086, 208] width 16 height 10
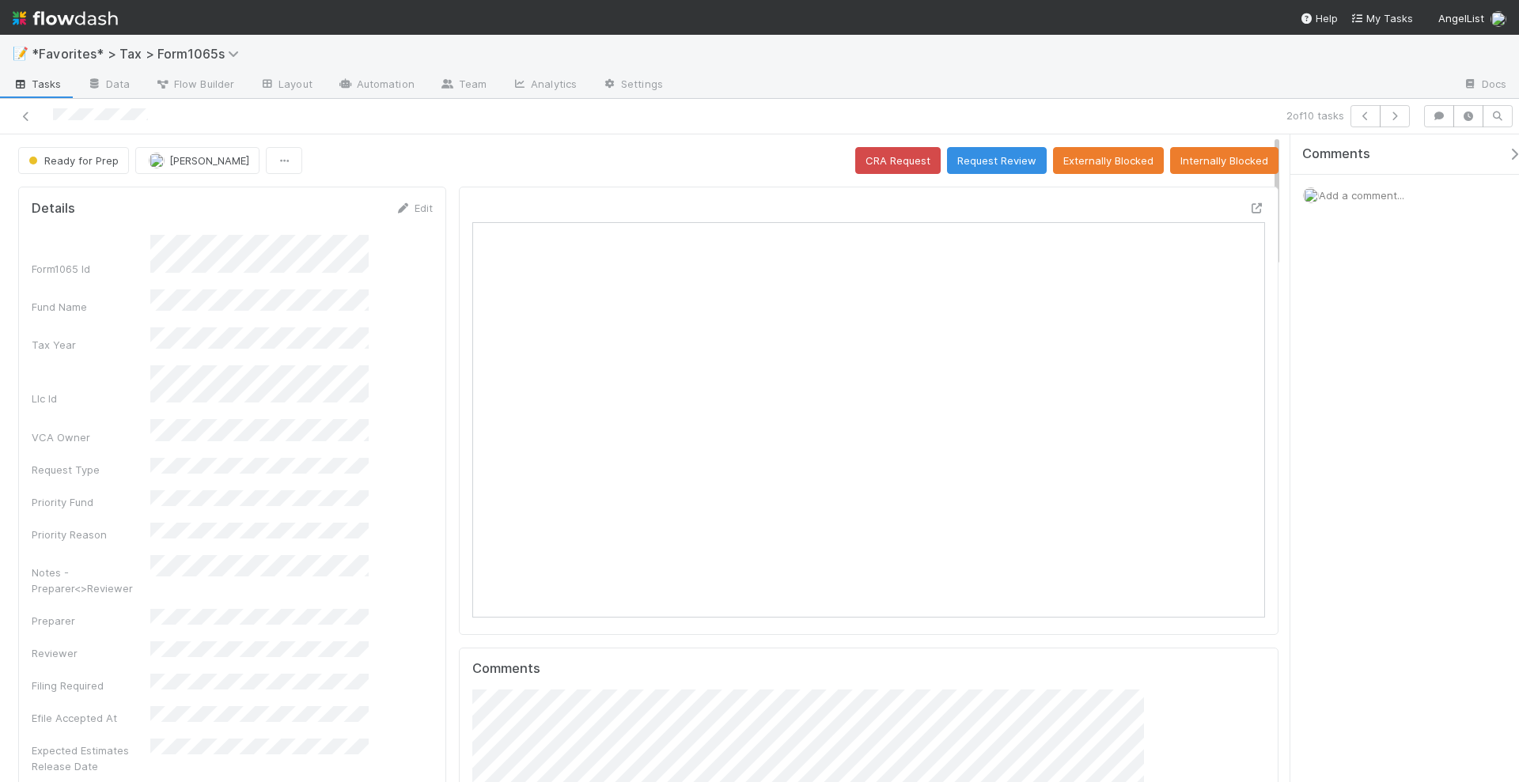
scroll to position [307, 768]
drag, startPoint x: 1119, startPoint y: 343, endPoint x: 1518, endPoint y: 332, distance: 398.9
click at [1518, 332] on div "Comments Add a comment..." at bounding box center [1400, 459] width 237 height 650
click at [97, 161] on span "Ready for Prep" at bounding box center [71, 160] width 93 height 13
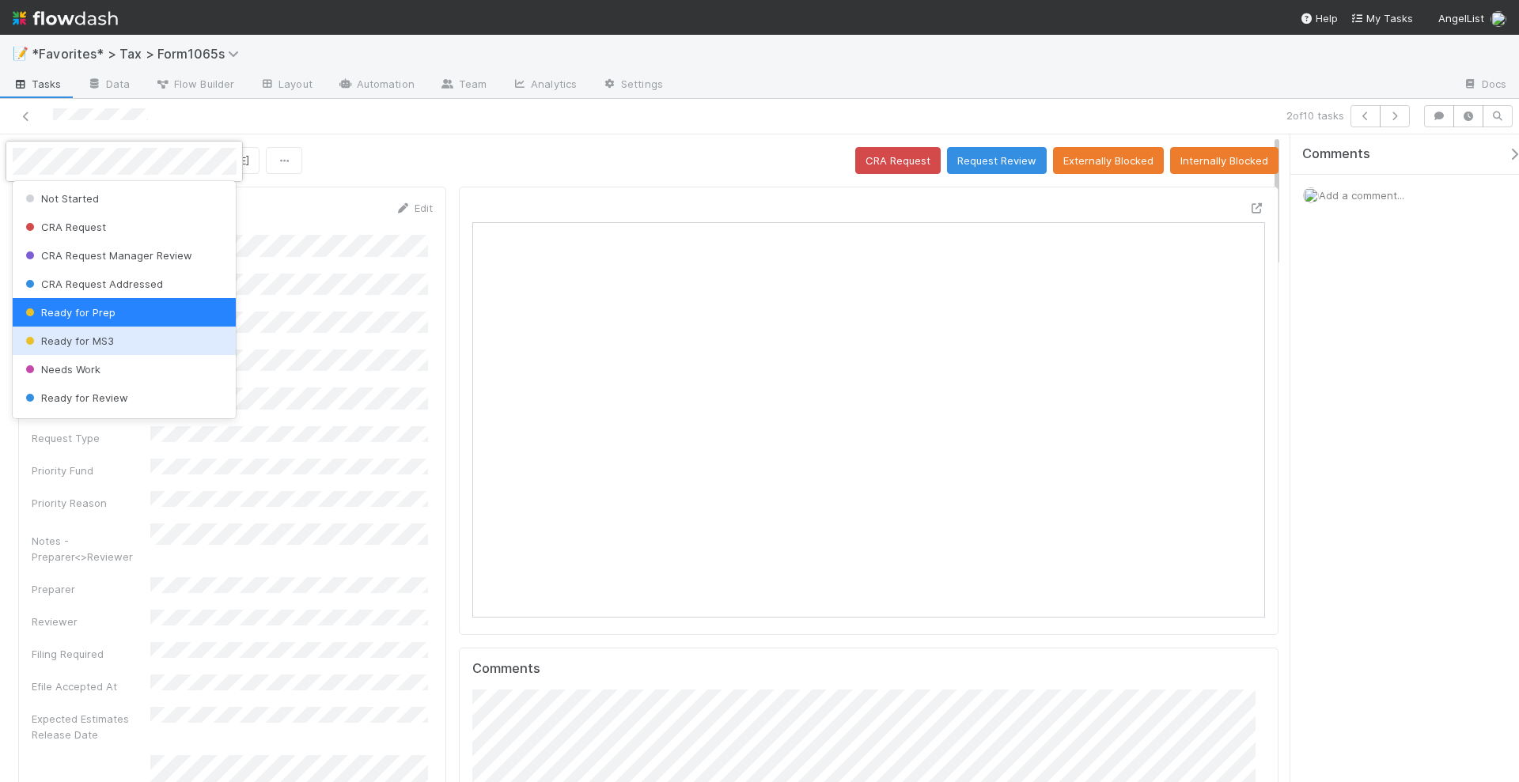
click at [130, 344] on div "Ready for MS3" at bounding box center [125, 341] width 224 height 28
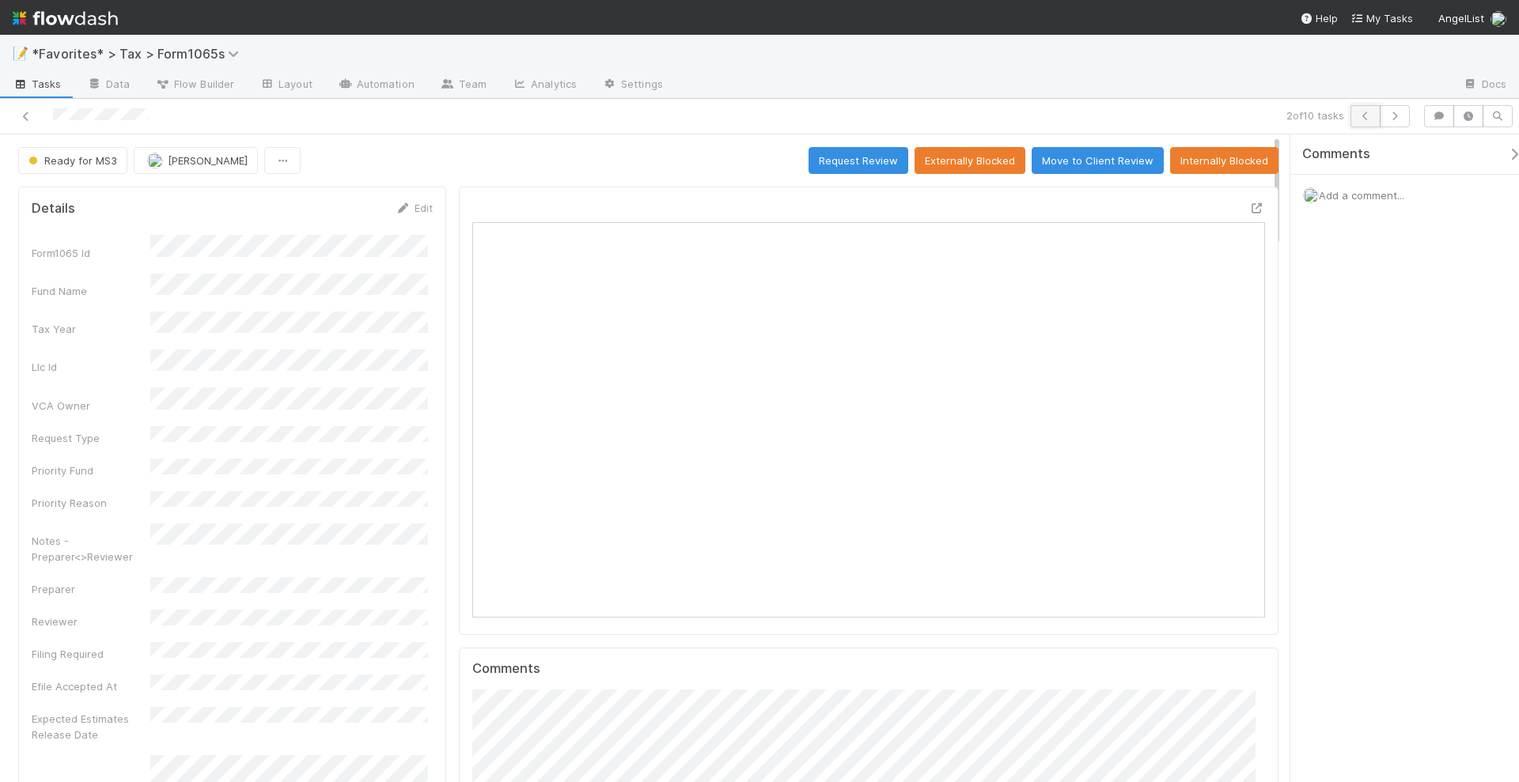
click at [1365, 115] on icon "button" at bounding box center [1366, 116] width 16 height 9
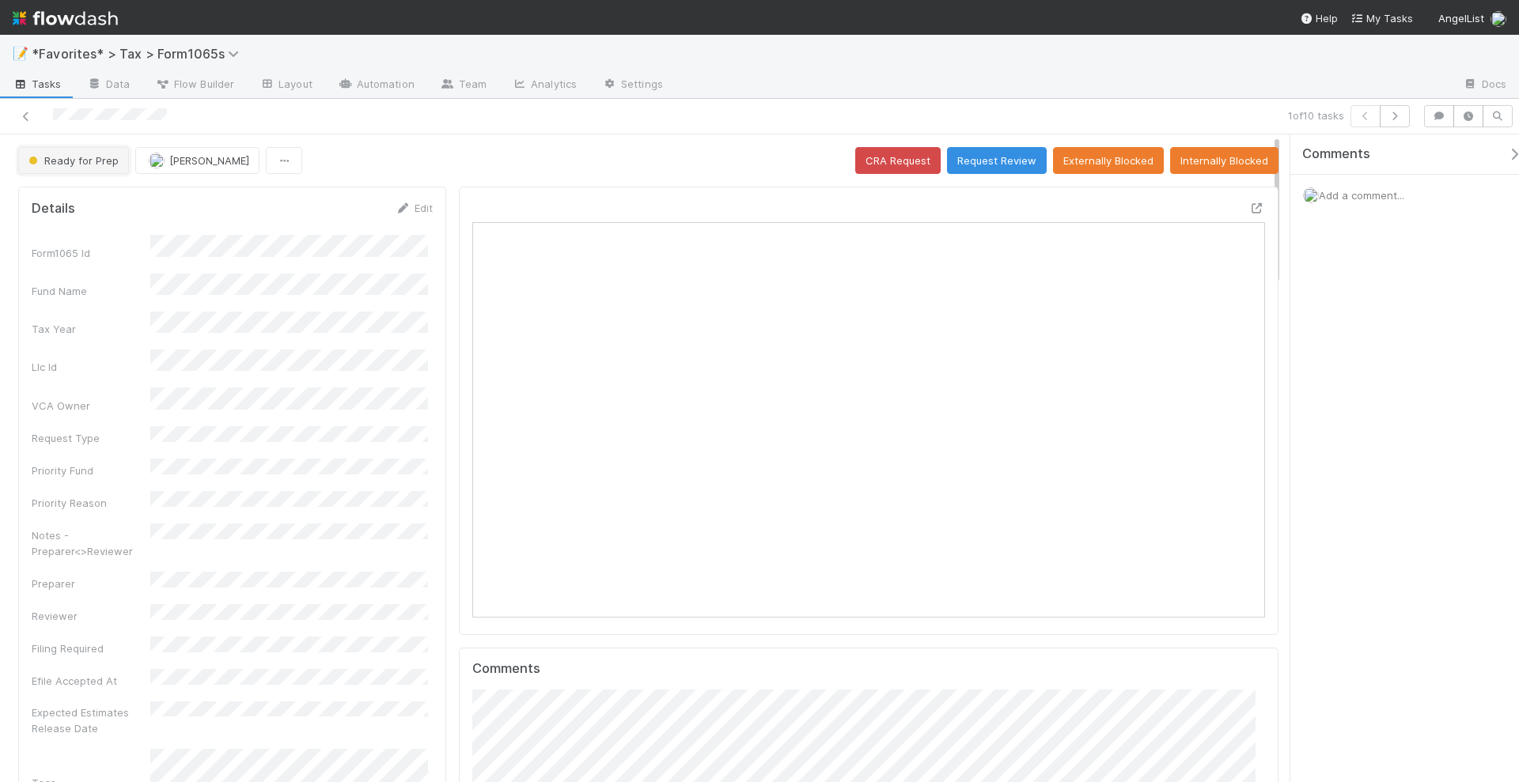
click at [91, 161] on span "Ready for Prep" at bounding box center [71, 160] width 93 height 13
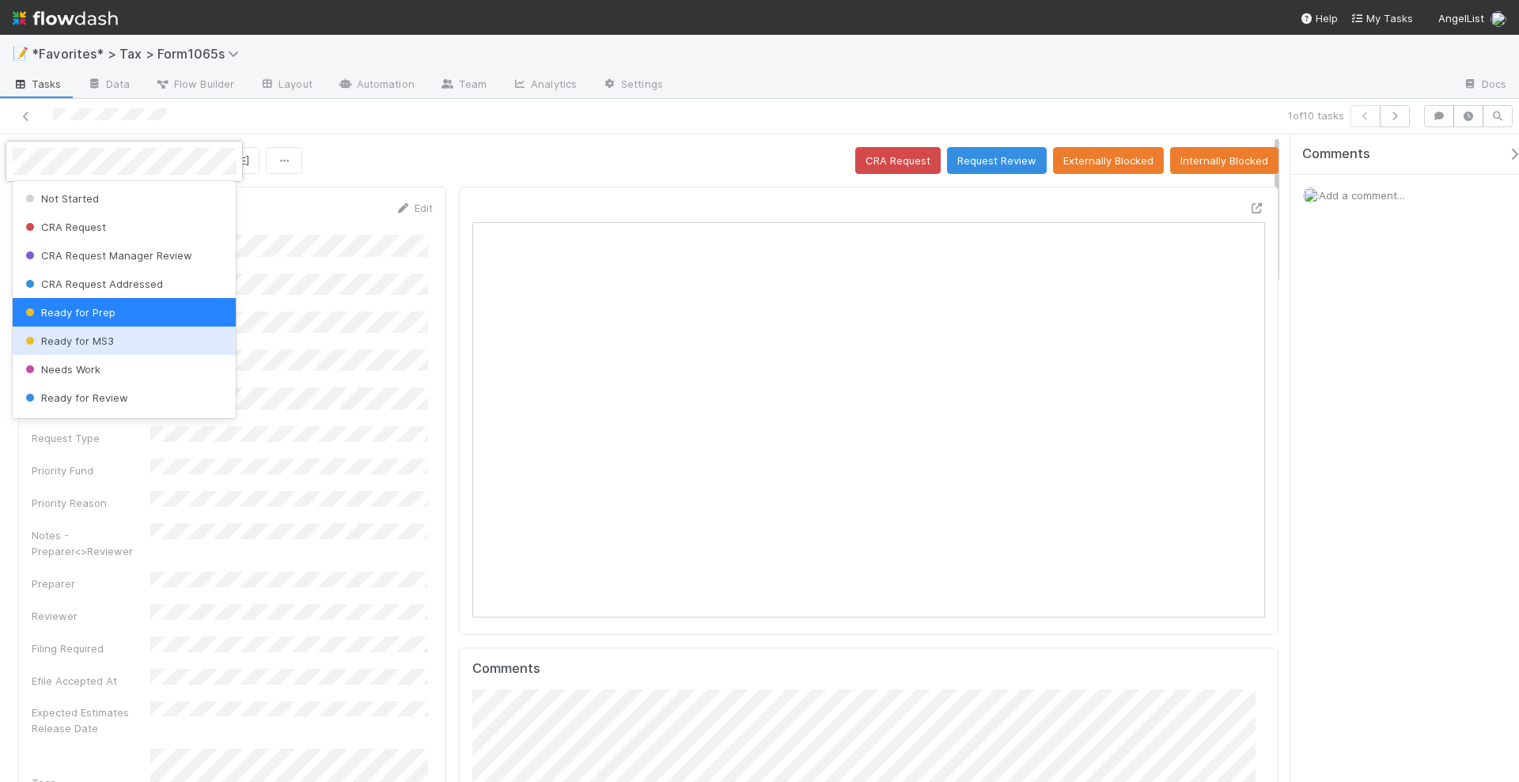
click at [89, 336] on span "Ready for MS3" at bounding box center [68, 341] width 92 height 13
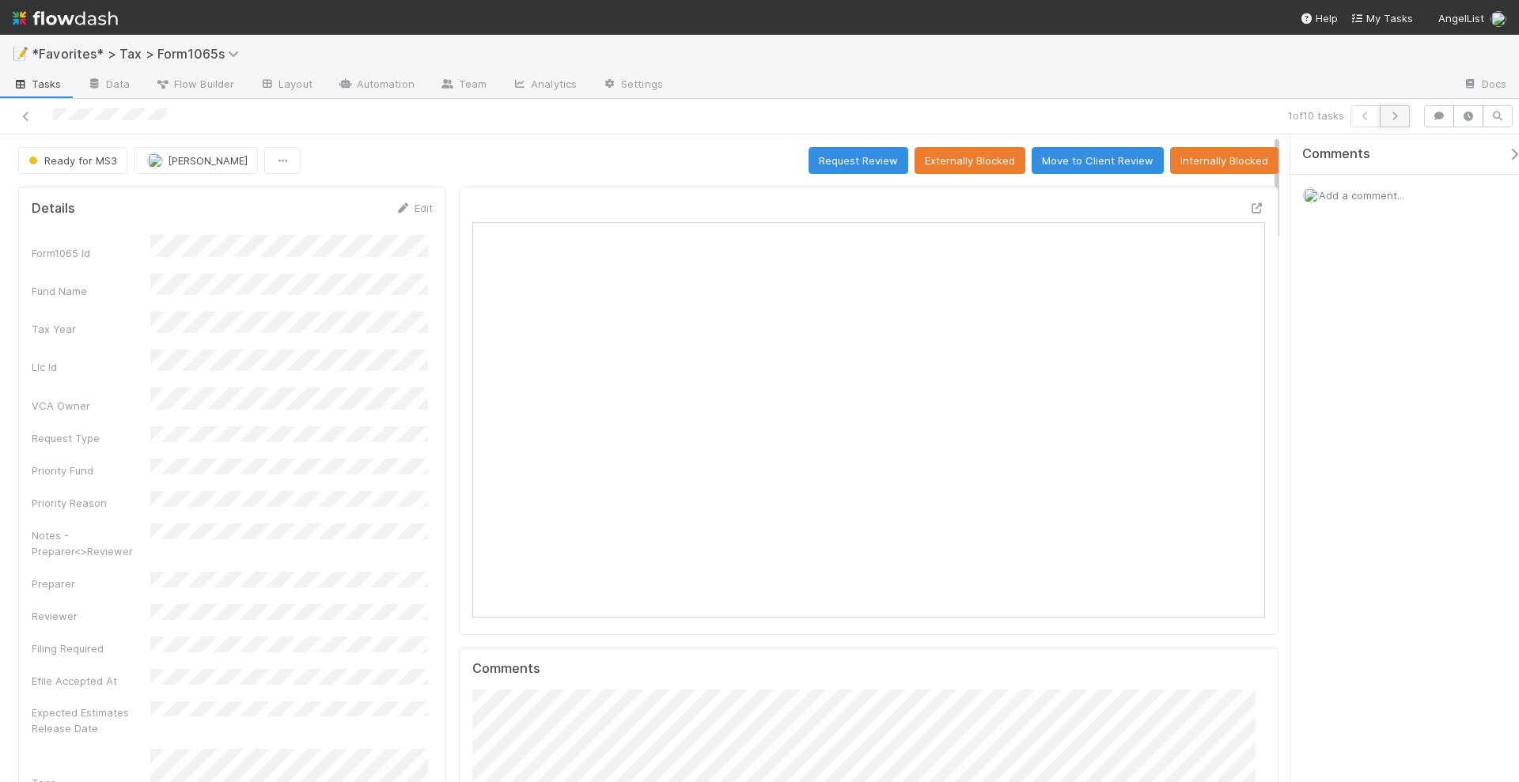
click at [1396, 112] on icon "button" at bounding box center [1395, 116] width 16 height 9
click at [1373, 115] on icon "button" at bounding box center [1366, 116] width 16 height 9
click at [1405, 122] on button "button" at bounding box center [1395, 116] width 30 height 22
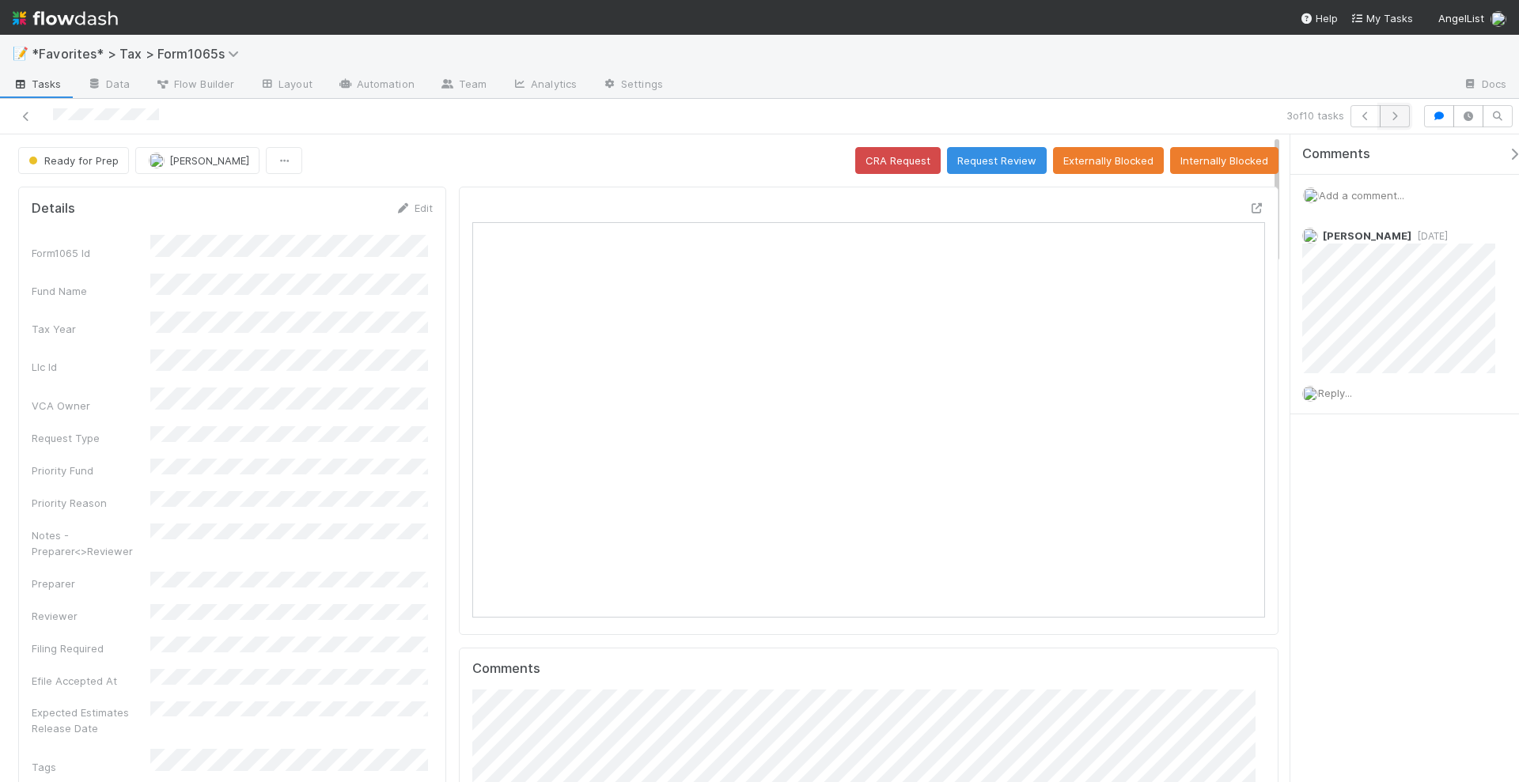
click at [1406, 119] on button "button" at bounding box center [1395, 116] width 30 height 22
click at [1402, 112] on icon "button" at bounding box center [1395, 116] width 16 height 9
click at [25, 112] on icon at bounding box center [26, 117] width 16 height 10
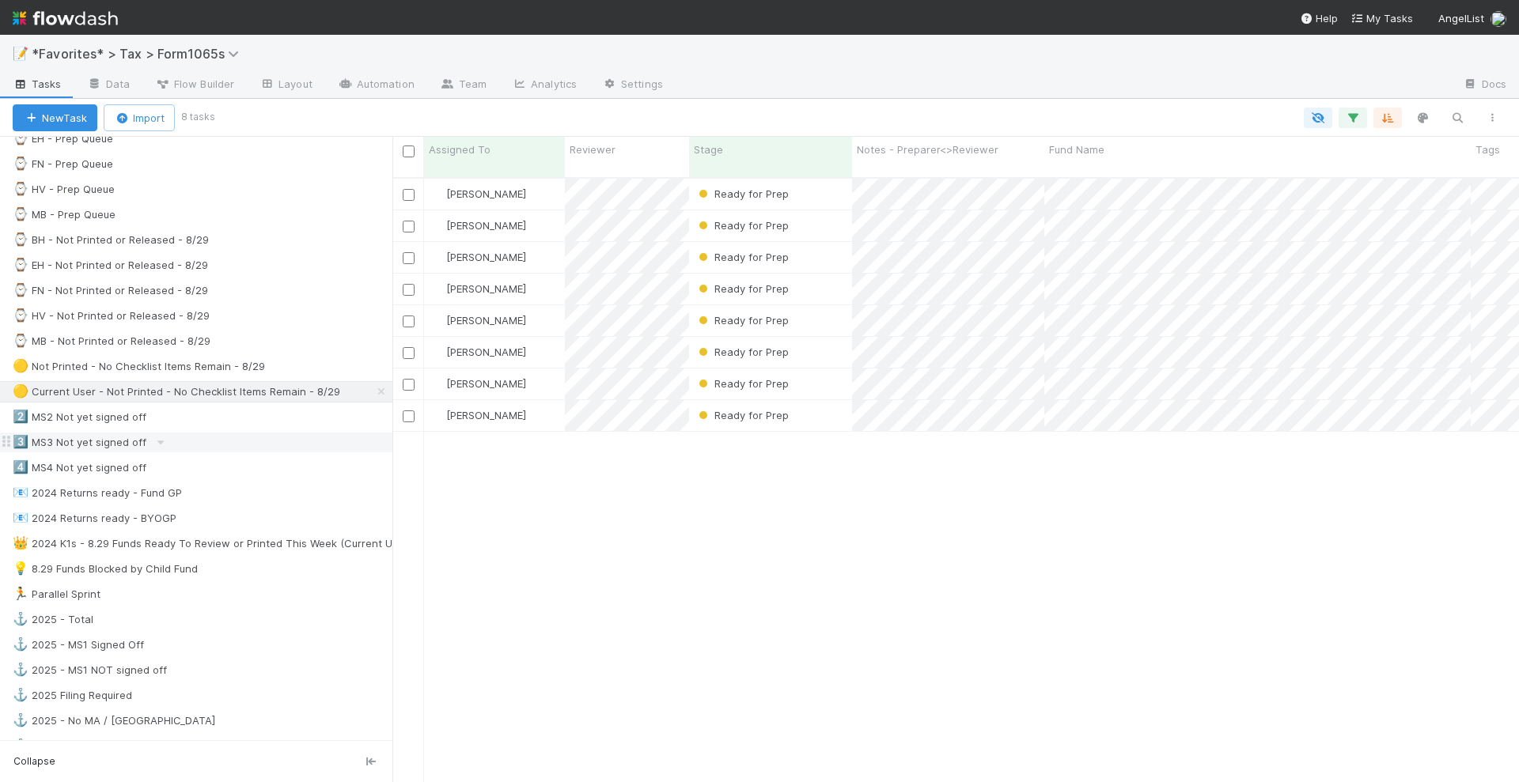
scroll to position [494, 0]
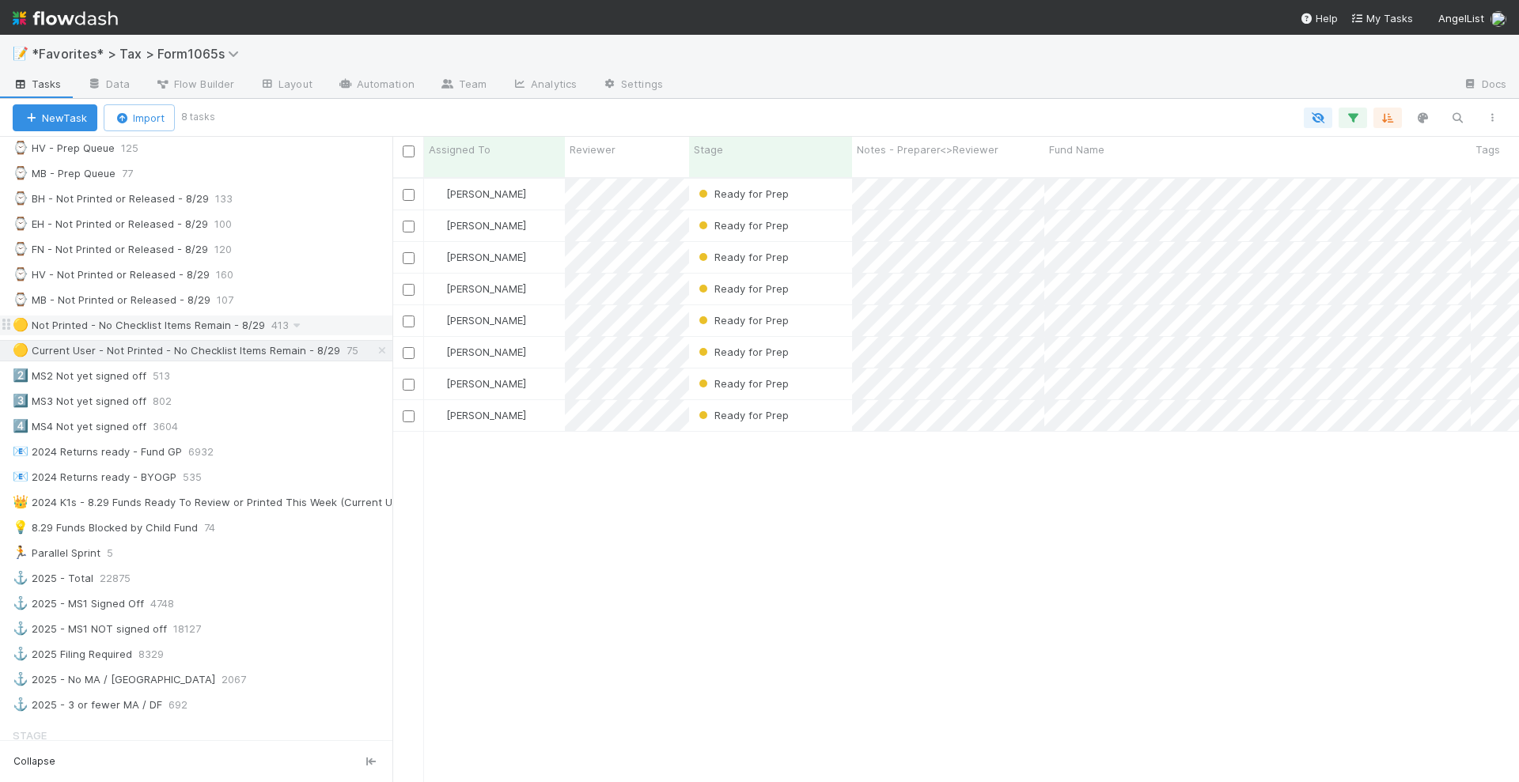
click at [153, 316] on div "🟡 Not Printed - No Checklist Items Remain - 8/29" at bounding box center [139, 326] width 252 height 20
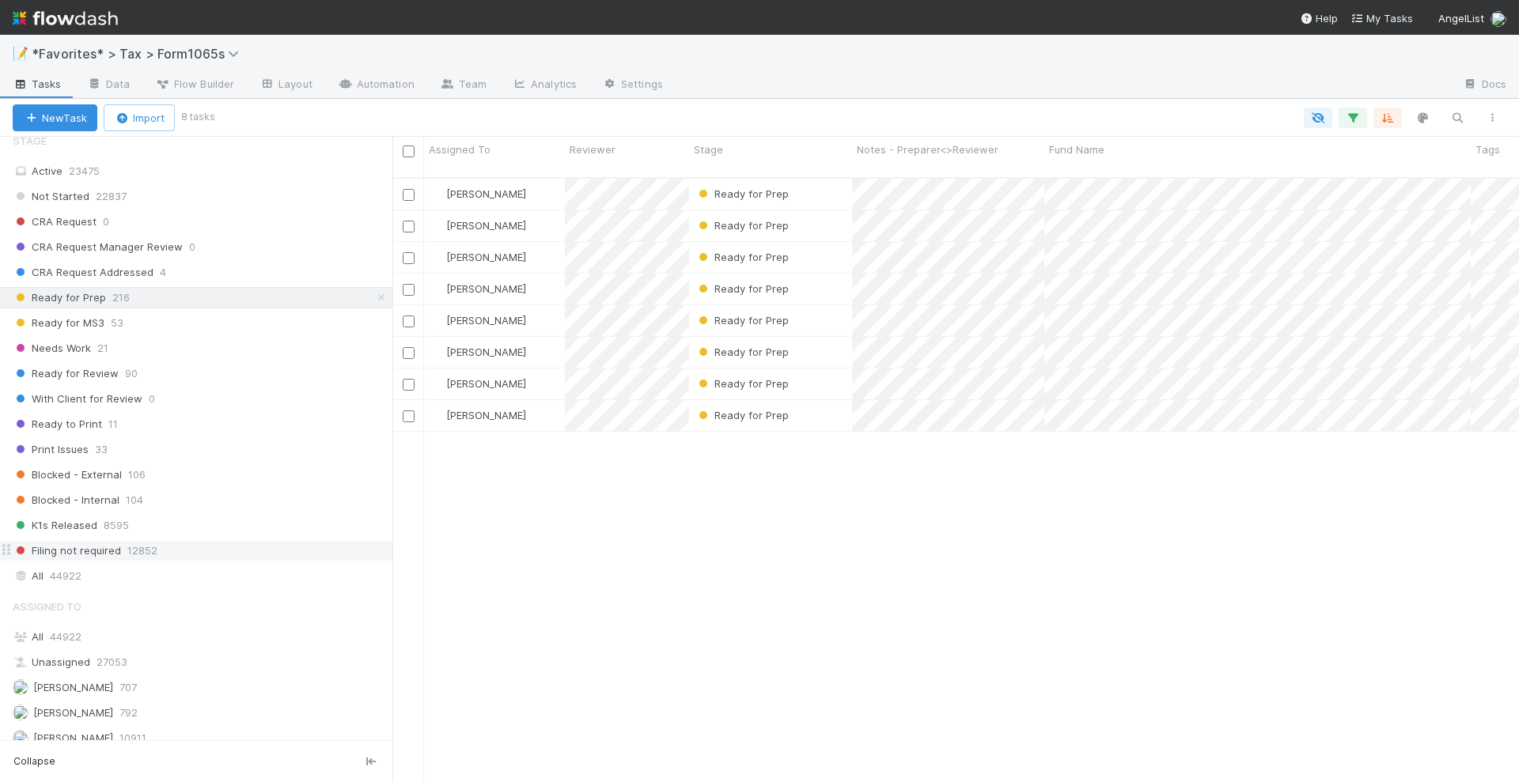
scroll to position [1138, 0]
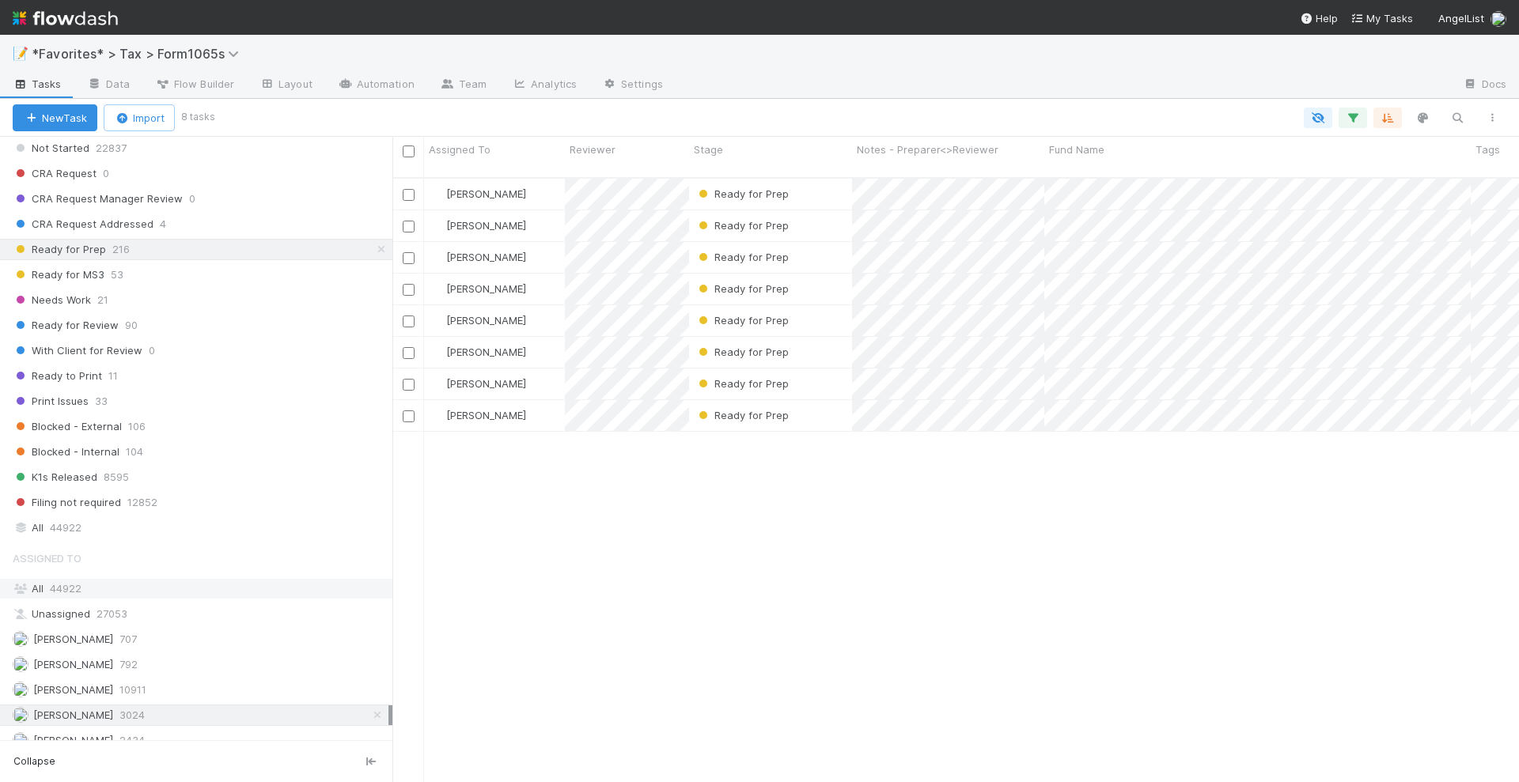
click at [177, 579] on div "All 44922" at bounding box center [201, 589] width 376 height 20
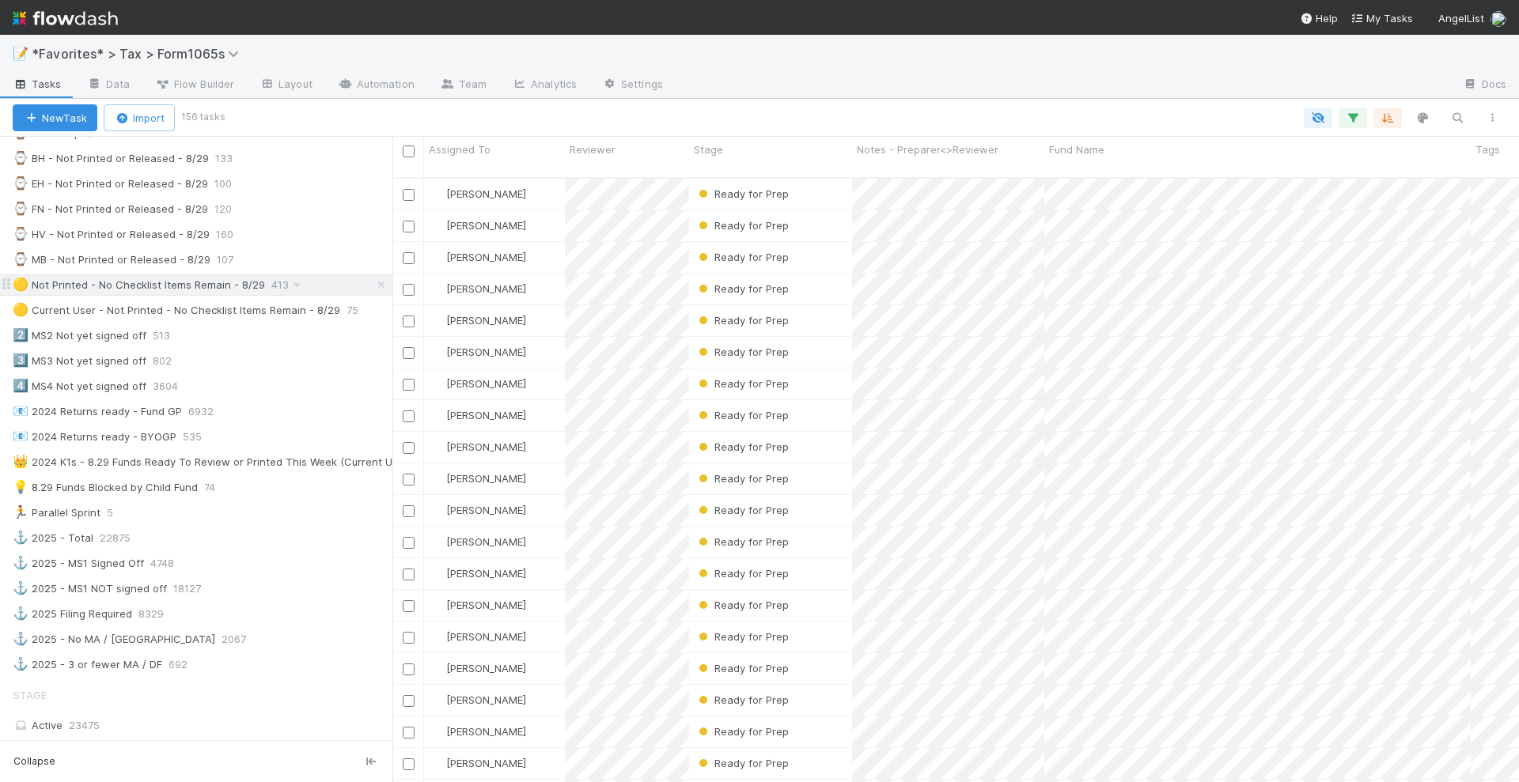
scroll to position [347, 0]
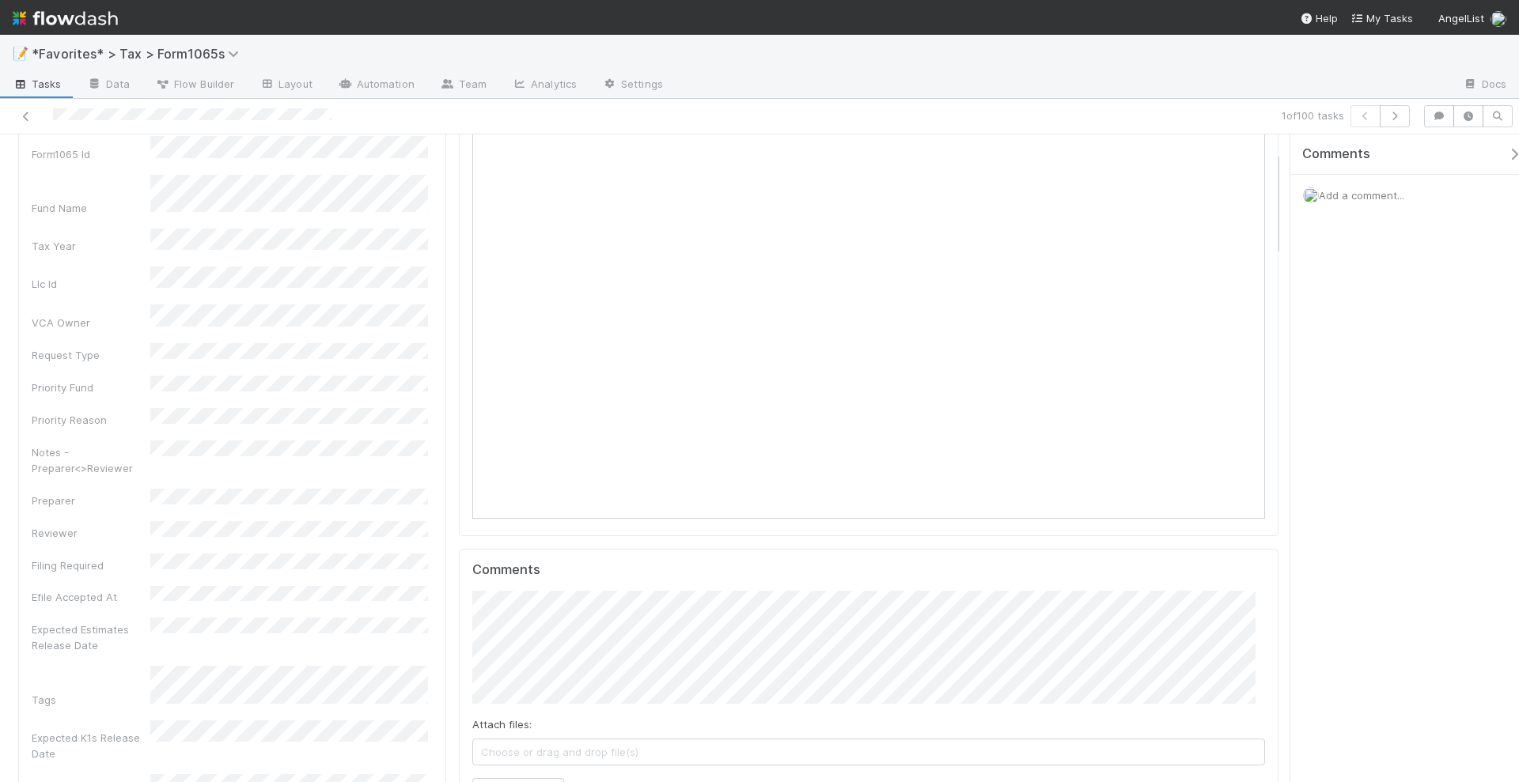
scroll to position [16, 16]
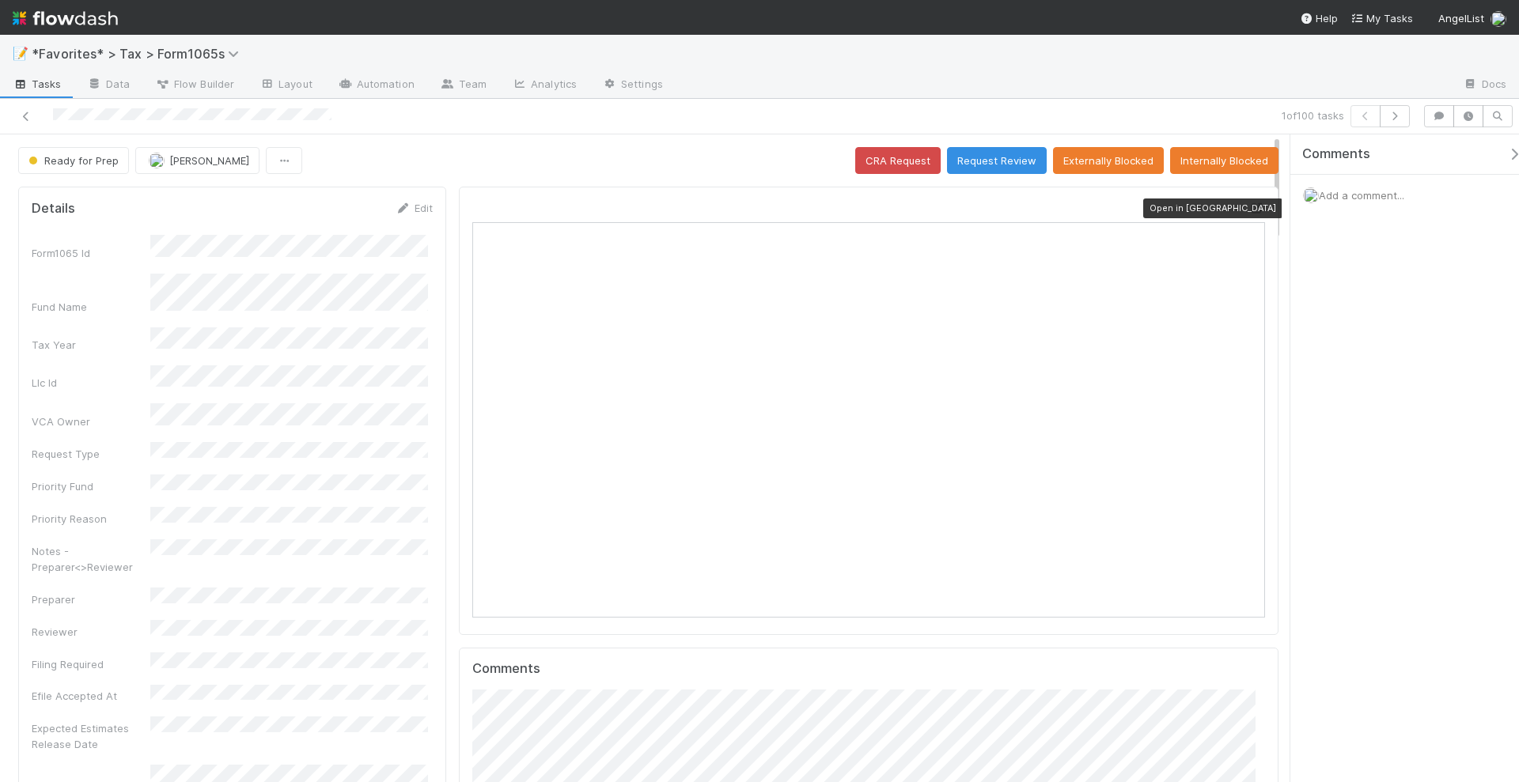
click at [1249, 203] on icon at bounding box center [1257, 208] width 16 height 10
click at [1012, 161] on button "Request Review" at bounding box center [997, 160] width 100 height 27
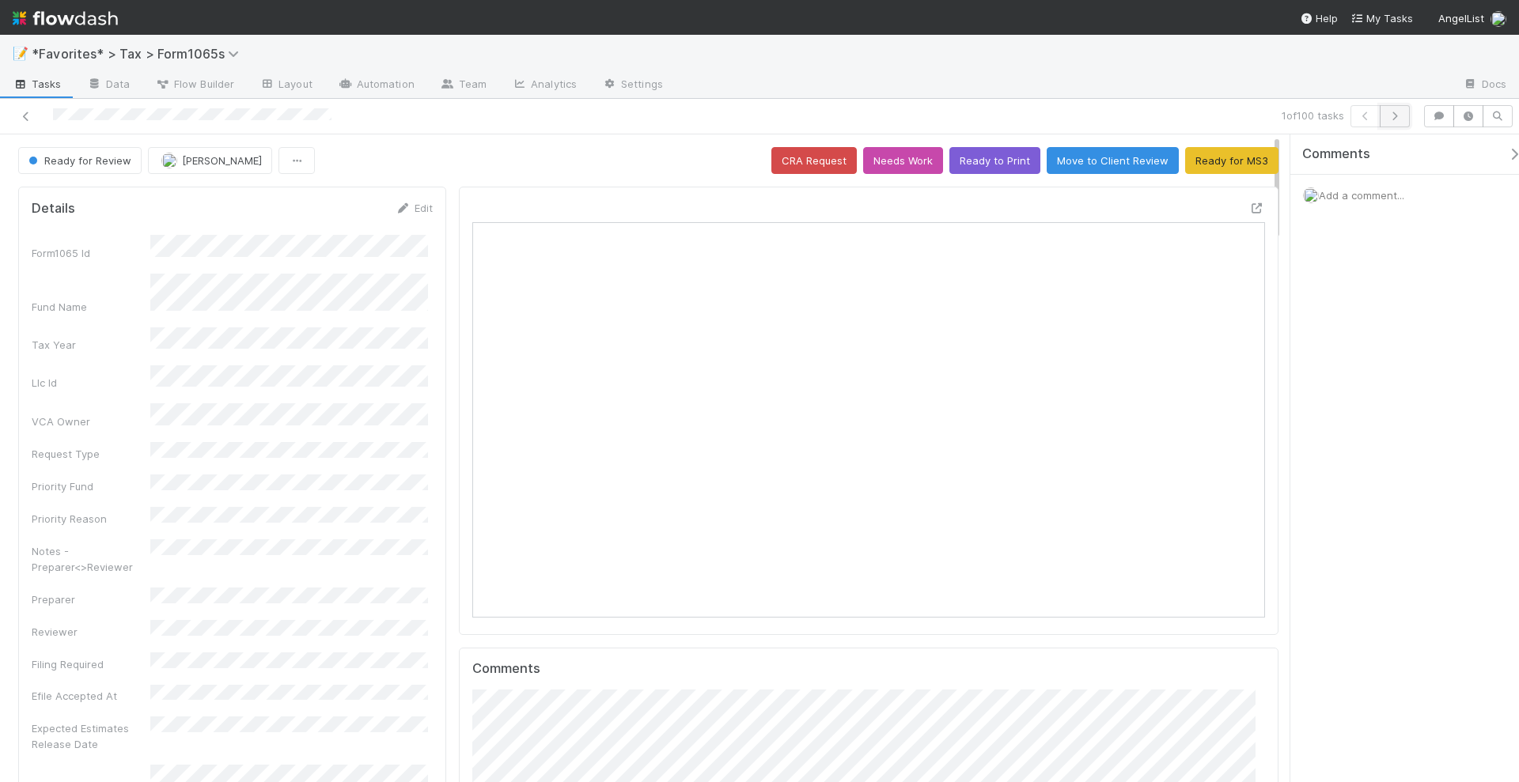
click at [1400, 116] on icon "button" at bounding box center [1395, 116] width 16 height 9
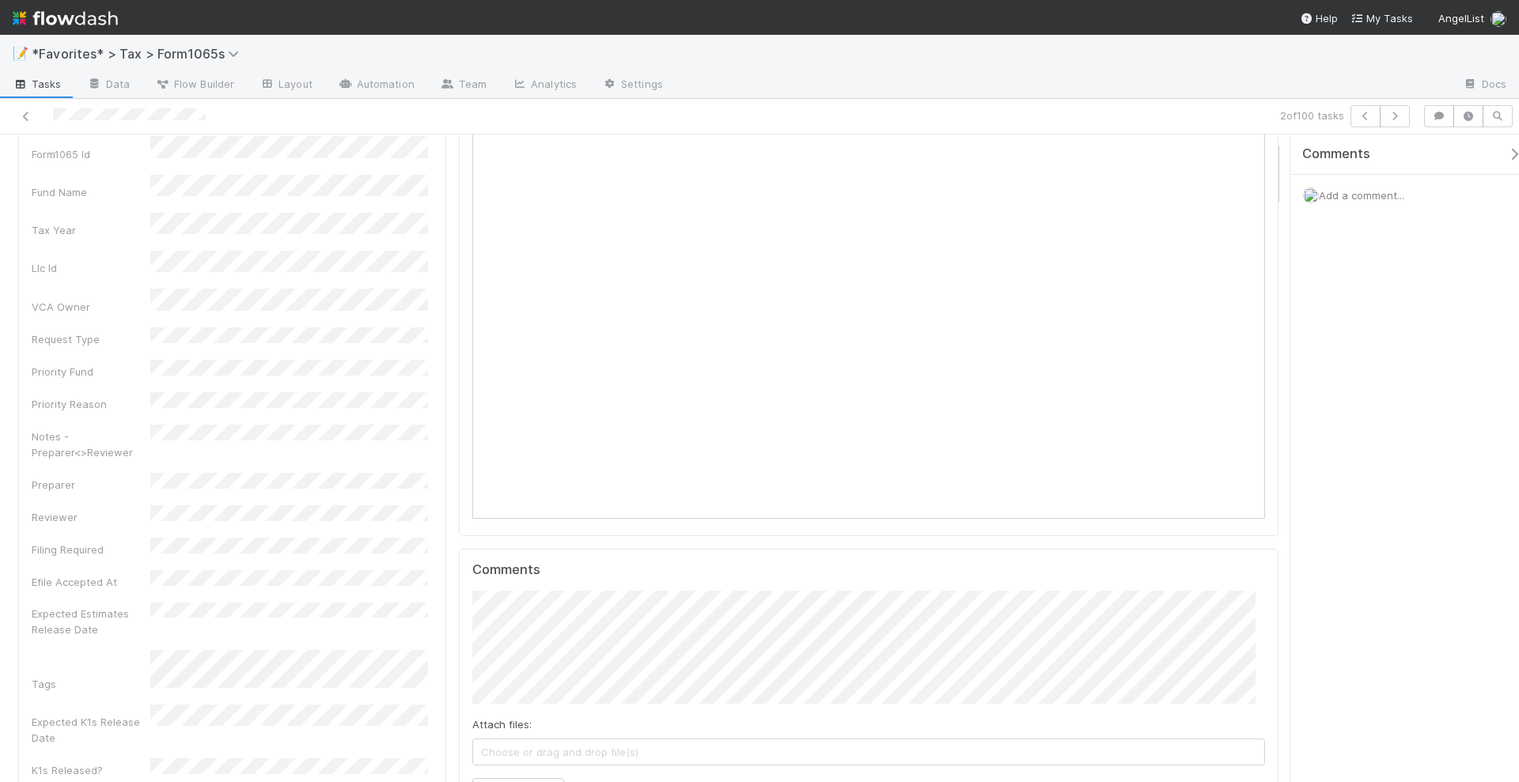
scroll to position [16, 16]
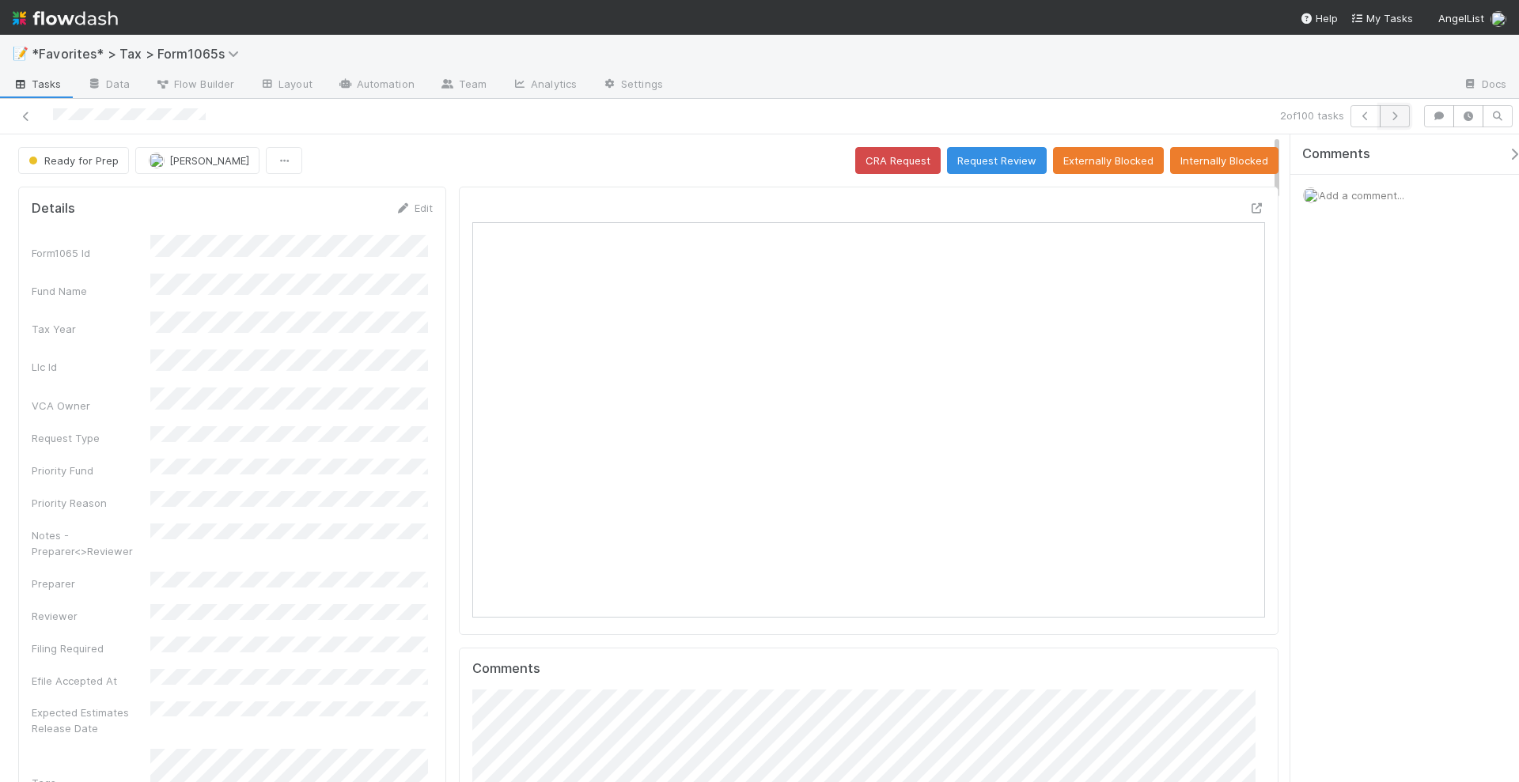
click at [1401, 119] on button "button" at bounding box center [1395, 116] width 30 height 22
click at [991, 163] on button "Request Review" at bounding box center [997, 160] width 100 height 27
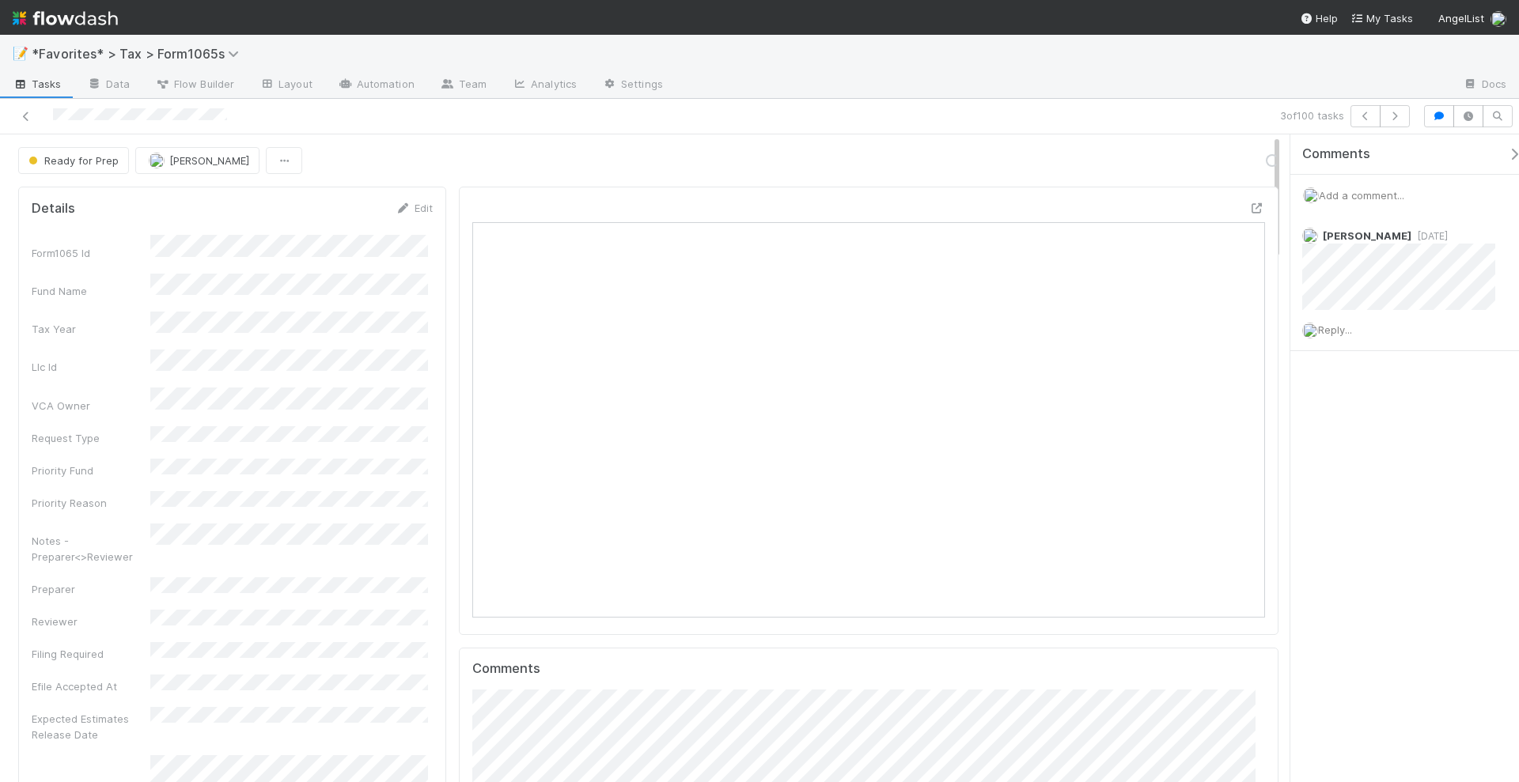
click at [1344, 190] on span "Add a comment..." at bounding box center [1361, 195] width 85 height 13
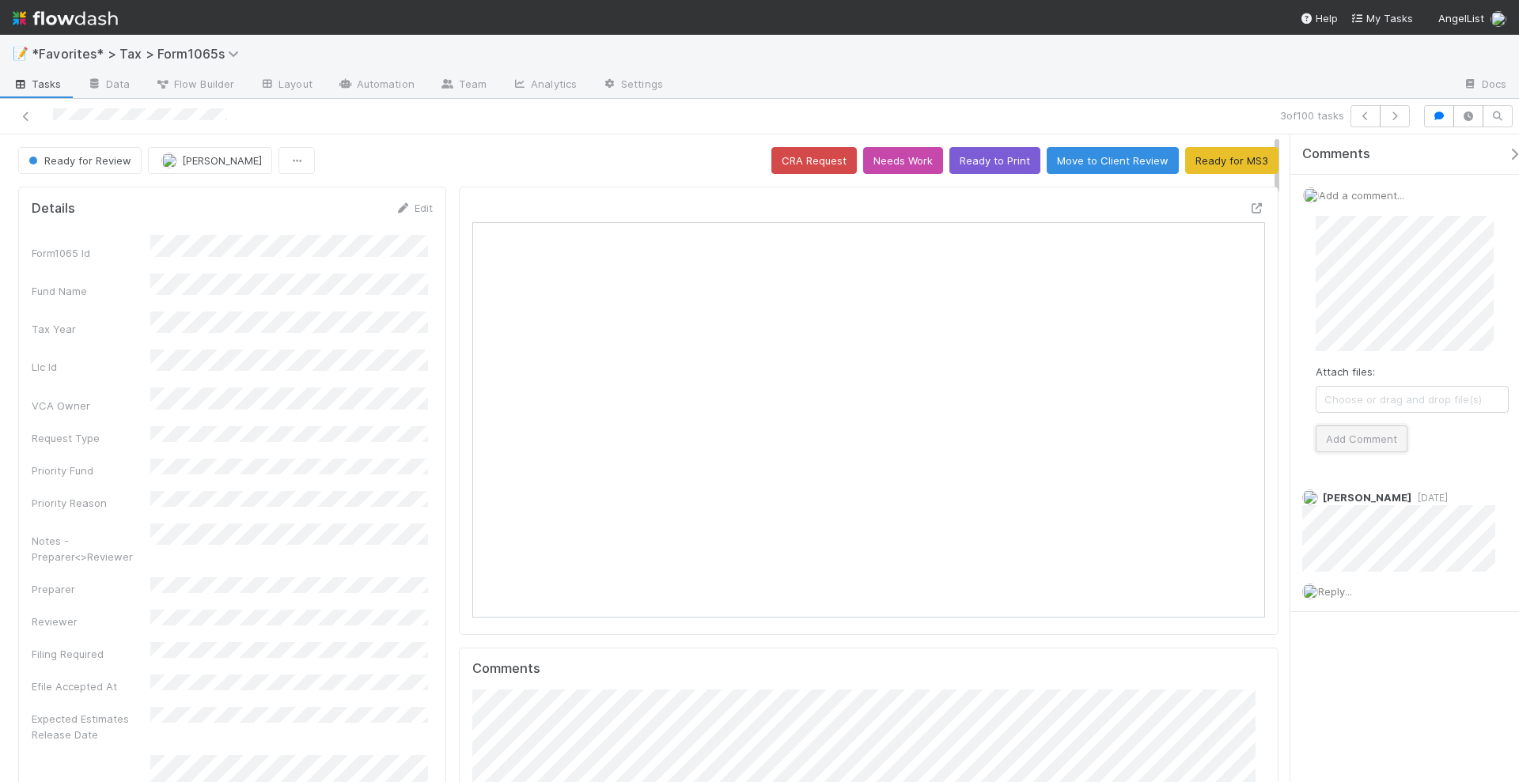
click at [1334, 440] on button "Add Comment" at bounding box center [1362, 439] width 92 height 27
click at [1400, 115] on icon "button" at bounding box center [1395, 116] width 16 height 9
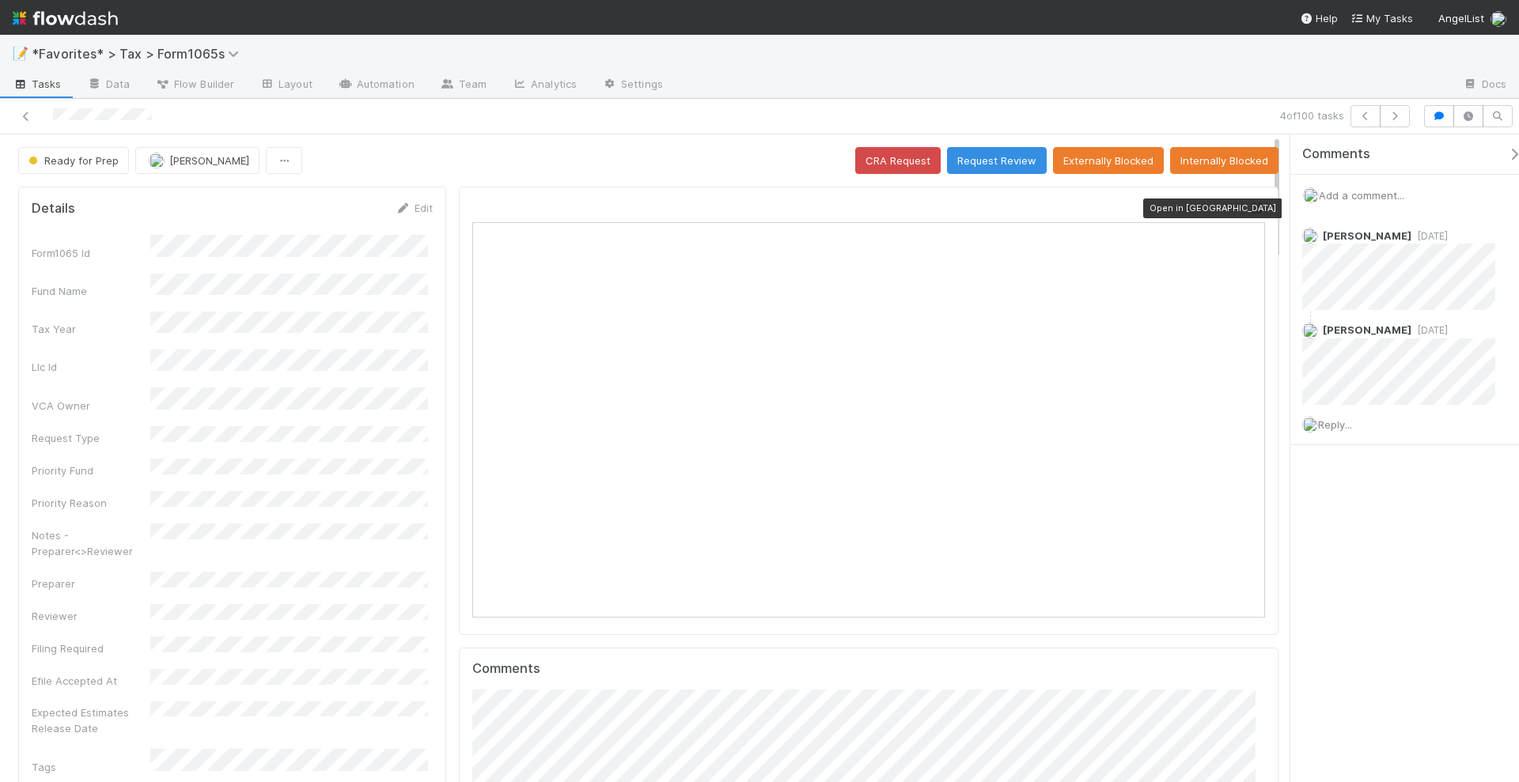
click at [1249, 203] on icon at bounding box center [1257, 208] width 16 height 10
click at [1395, 116] on icon "button" at bounding box center [1395, 116] width 16 height 9
click at [1399, 115] on icon "button" at bounding box center [1395, 116] width 16 height 9
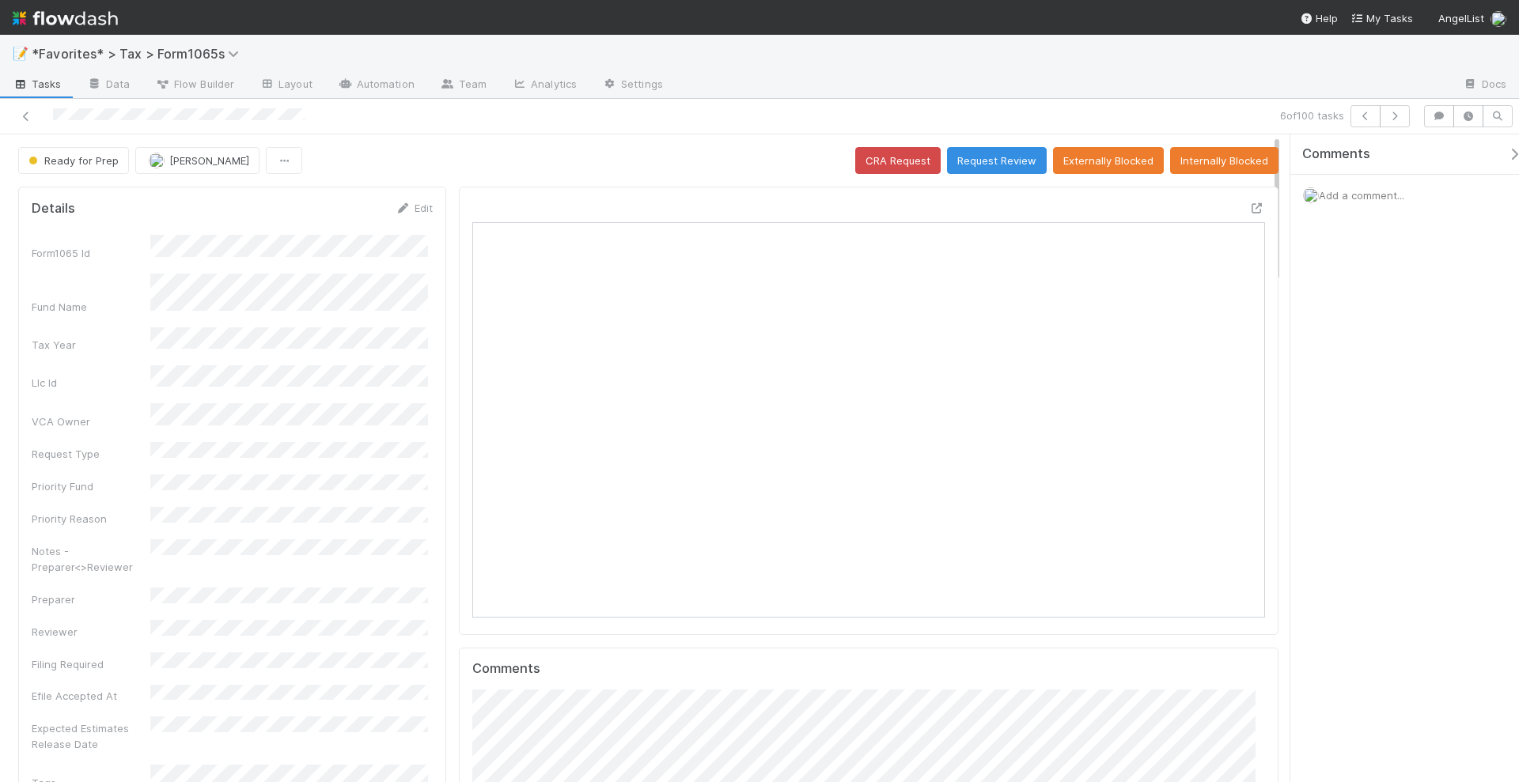
scroll to position [307, 381]
click at [1390, 123] on button "button" at bounding box center [1395, 116] width 30 height 22
click at [1392, 121] on button "button" at bounding box center [1395, 116] width 30 height 22
click at [1249, 203] on icon at bounding box center [1257, 208] width 16 height 10
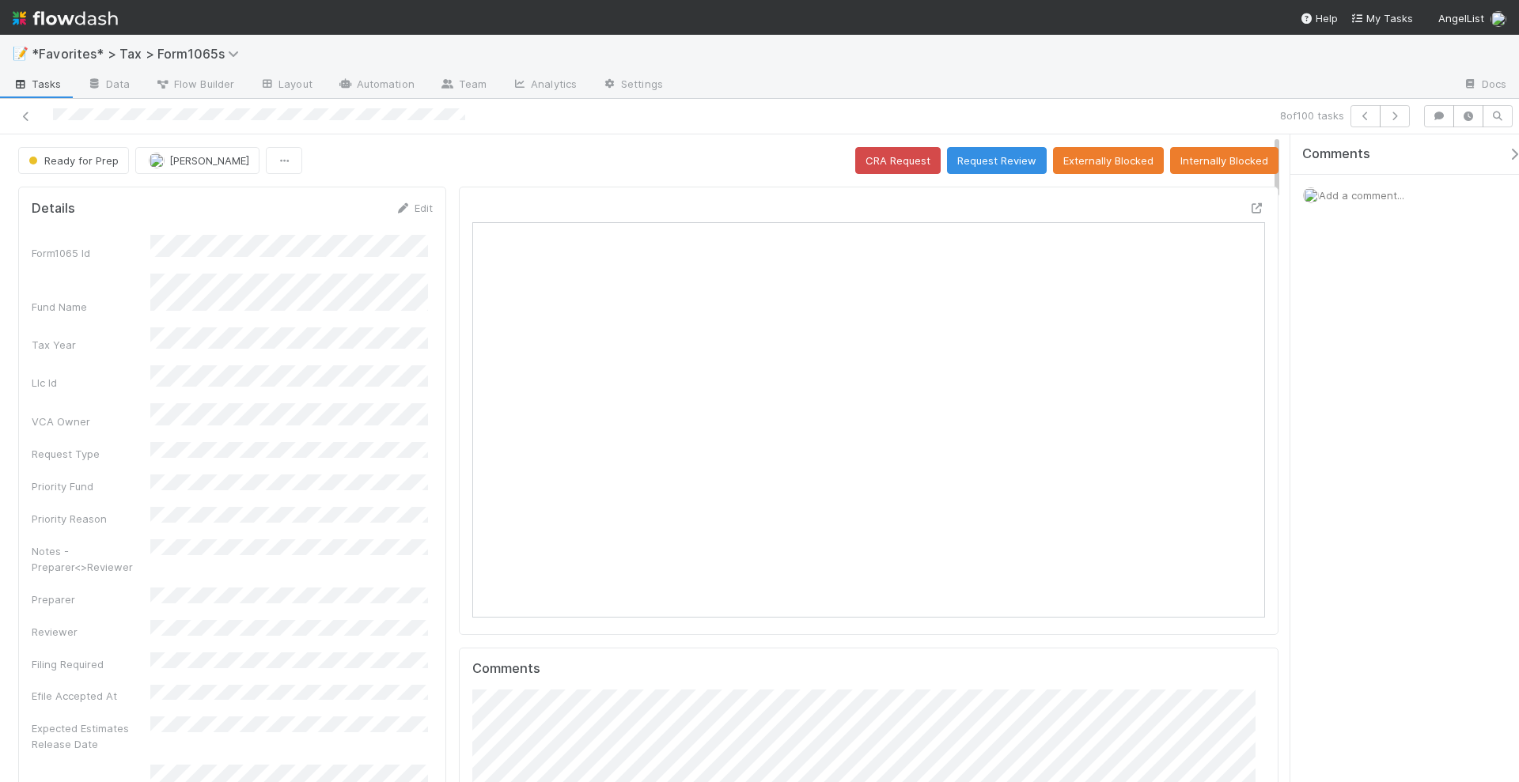
click at [1342, 193] on span "Add a comment..." at bounding box center [1361, 195] width 85 height 13
click at [1369, 437] on button "Add Comment" at bounding box center [1362, 439] width 92 height 27
click at [984, 160] on button "Request Review" at bounding box center [997, 160] width 100 height 27
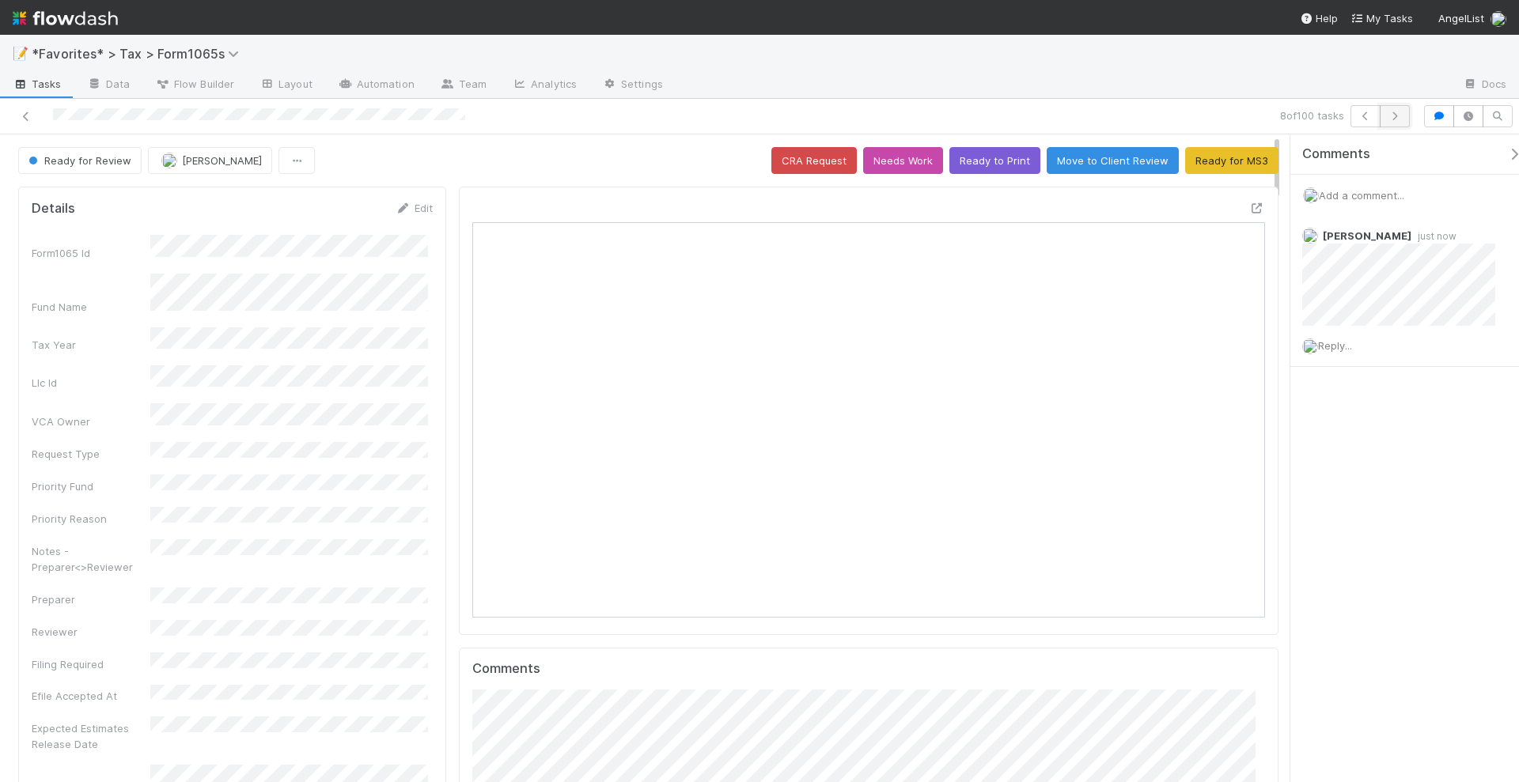
click at [1403, 119] on icon "button" at bounding box center [1395, 116] width 16 height 9
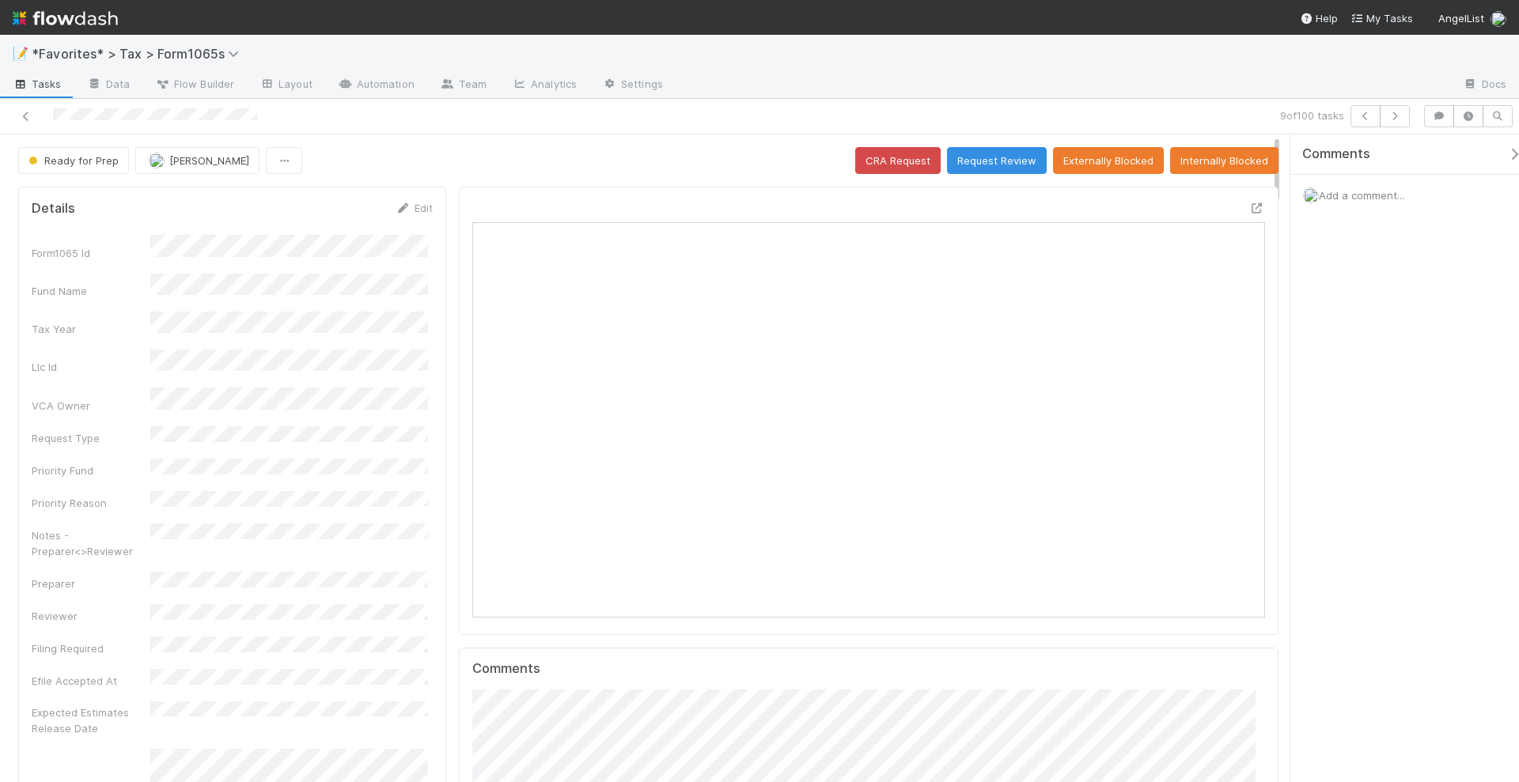
scroll to position [307, 768]
click at [1401, 113] on icon "button" at bounding box center [1395, 116] width 16 height 9
click at [1395, 118] on icon "button" at bounding box center [1395, 116] width 16 height 9
click at [1015, 163] on button "Request Review" at bounding box center [997, 160] width 100 height 27
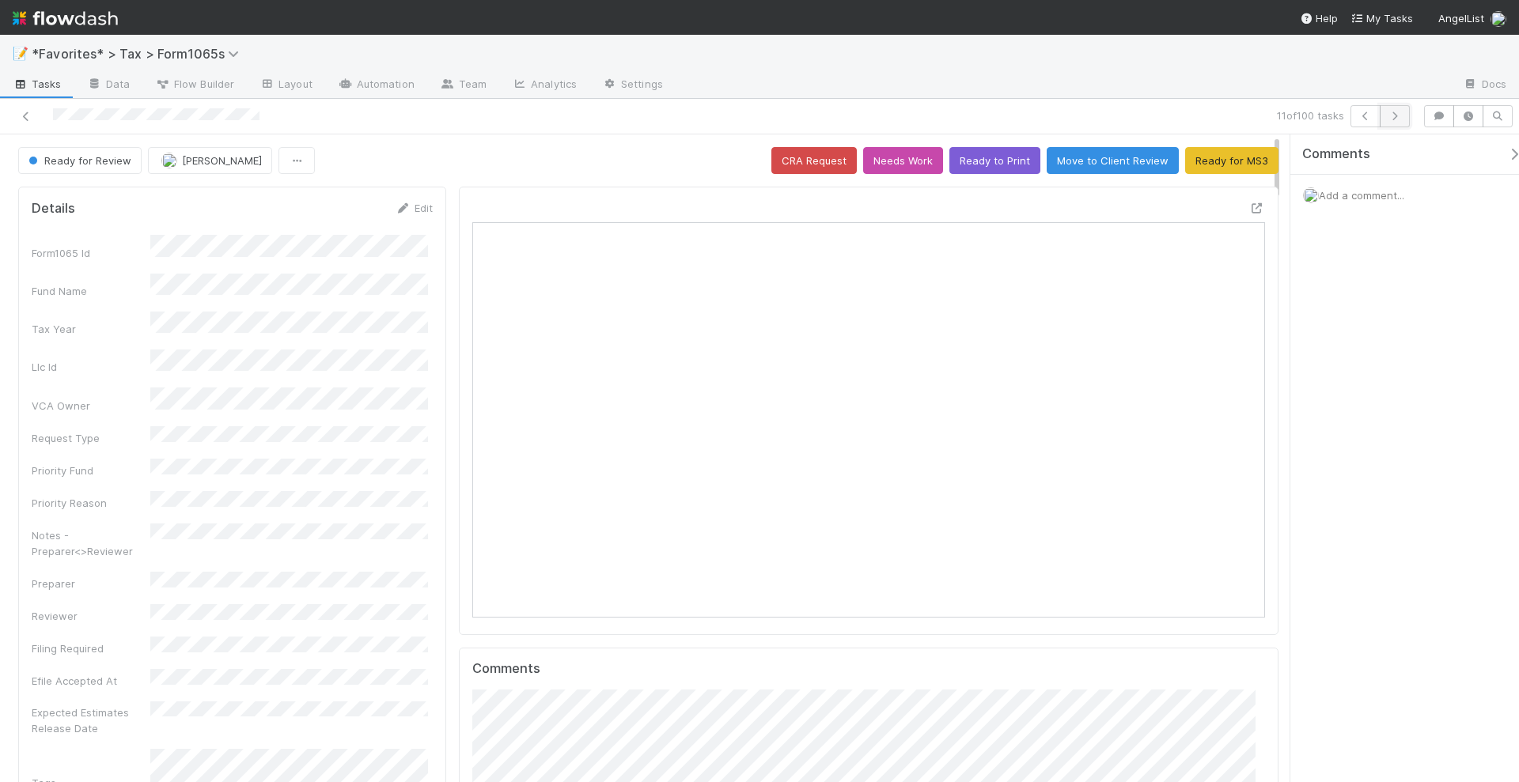
click at [1399, 117] on icon "button" at bounding box center [1395, 116] width 16 height 9
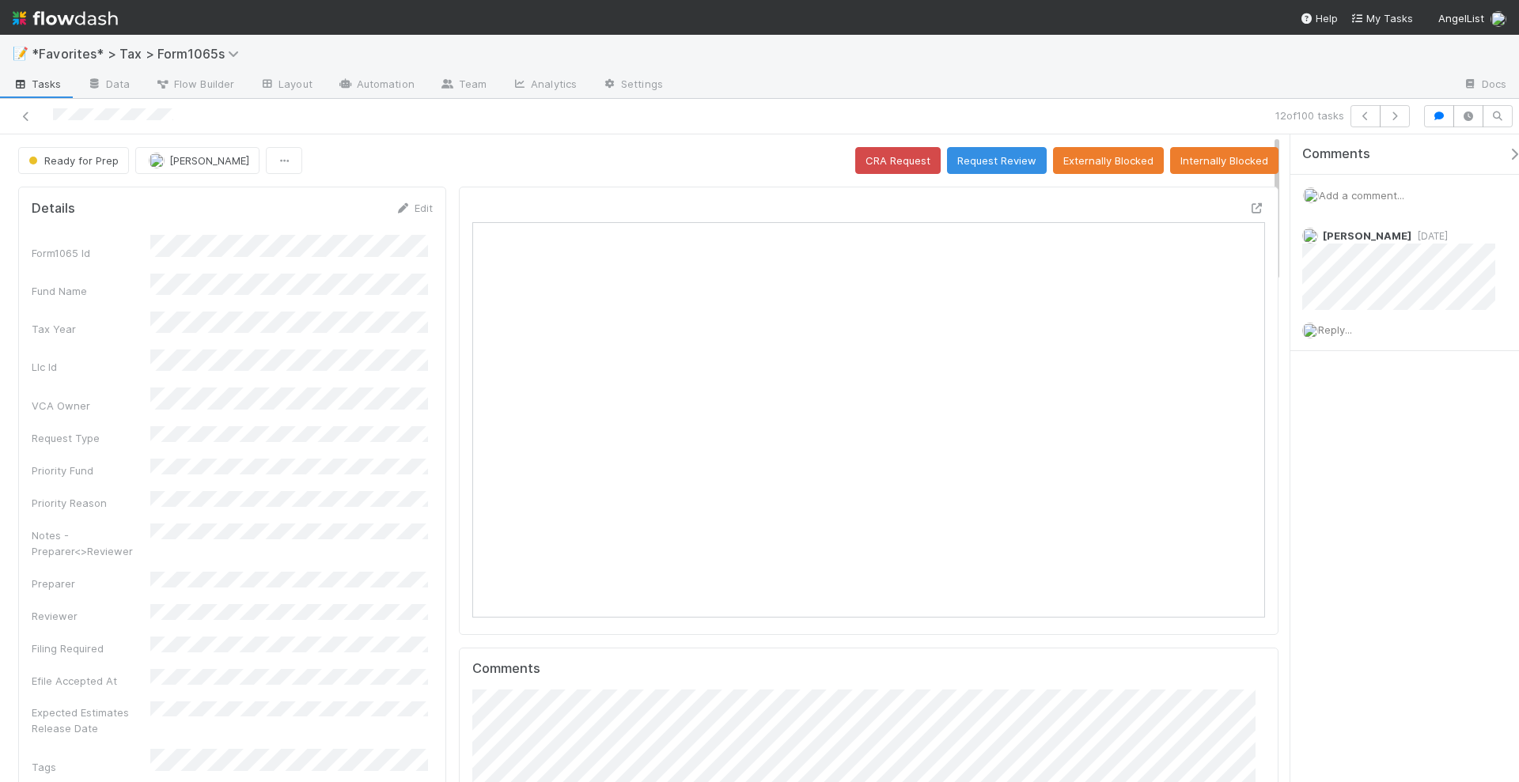
scroll to position [307, 381]
click at [1401, 122] on button "button" at bounding box center [1395, 116] width 30 height 22
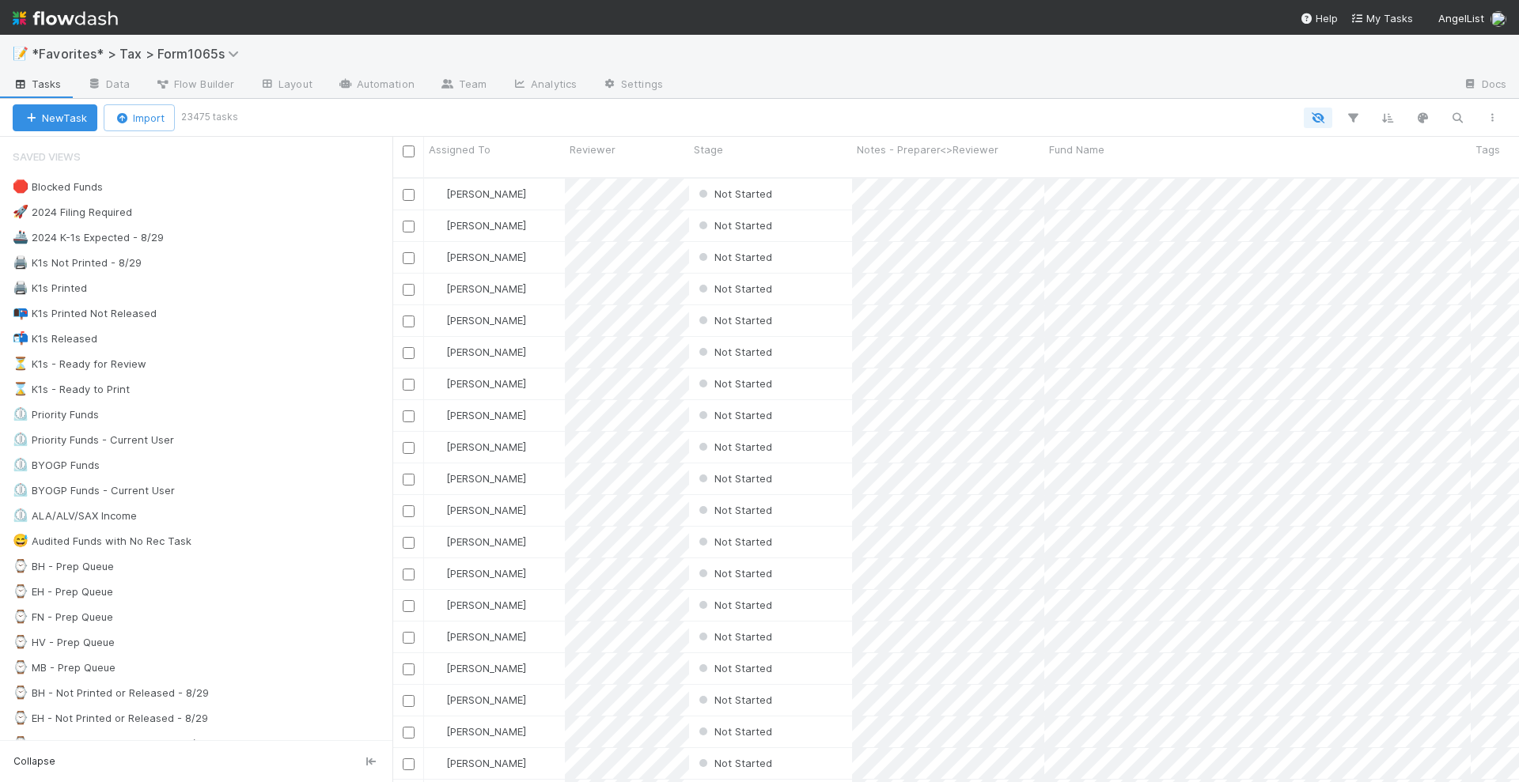
scroll to position [603, 1112]
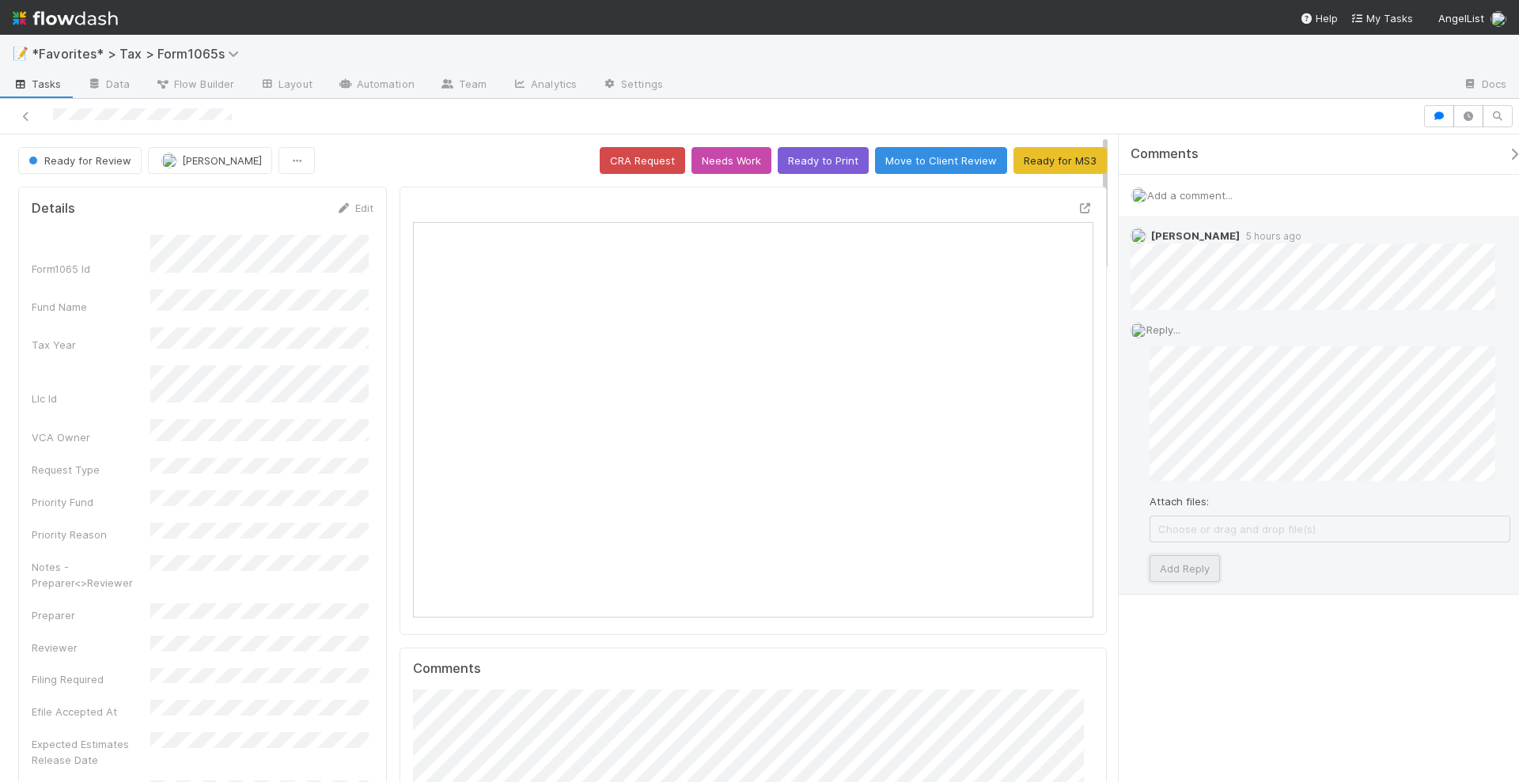
click at [1192, 555] on button "Add Reply" at bounding box center [1185, 568] width 70 height 27
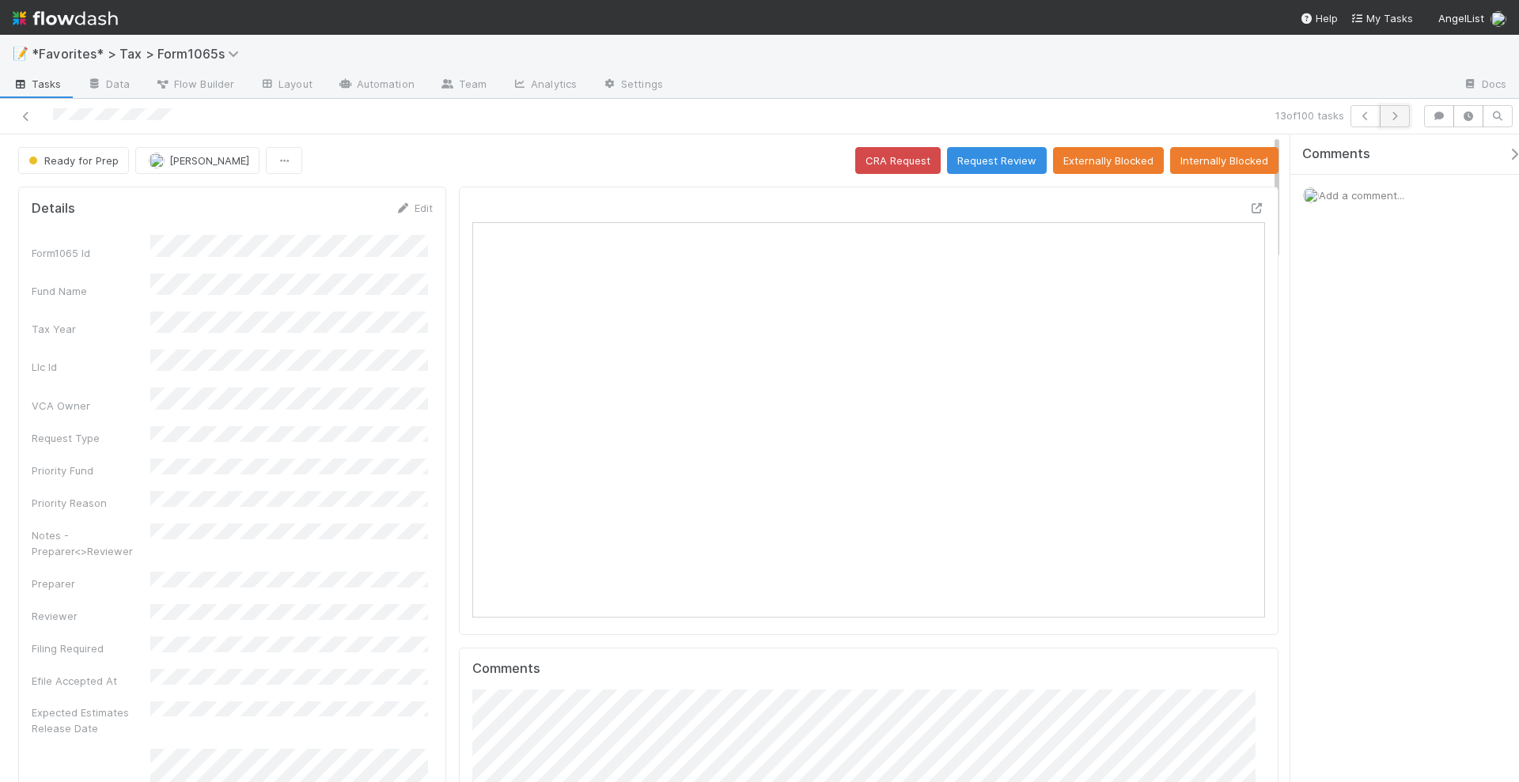
click at [1393, 114] on icon "button" at bounding box center [1395, 116] width 16 height 9
click at [1399, 117] on icon "button" at bounding box center [1395, 116] width 16 height 9
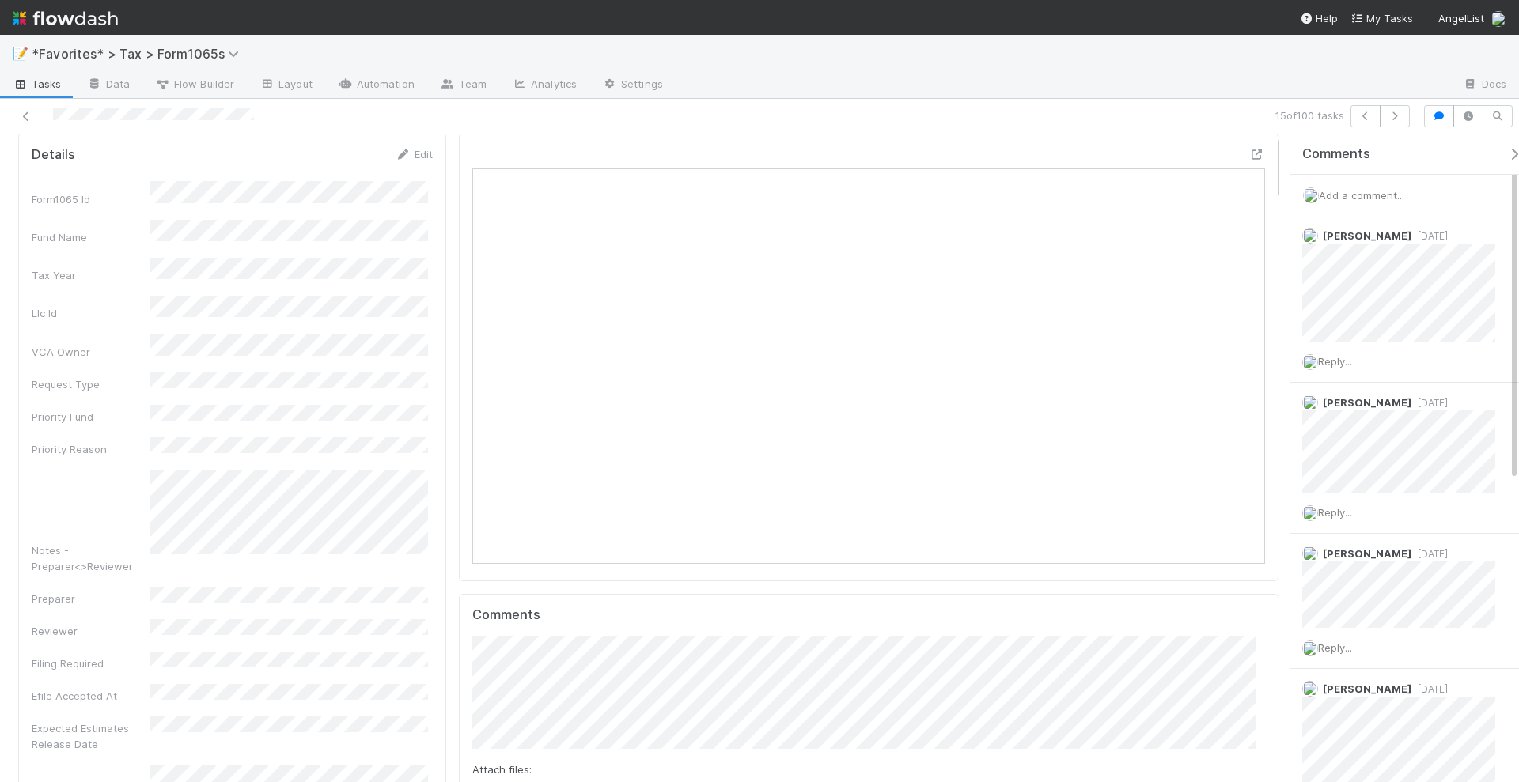
scroll to position [16, 16]
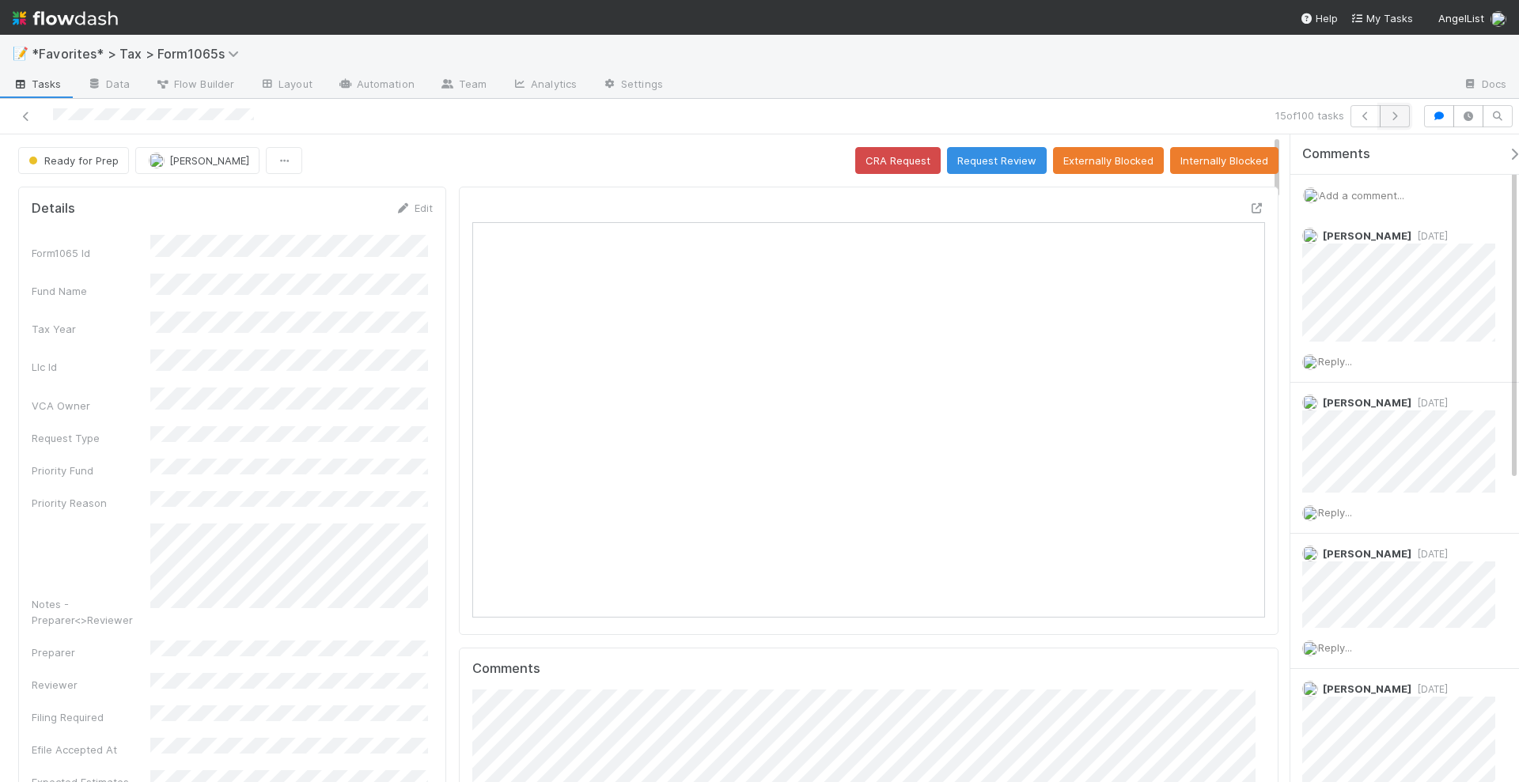
click at [1400, 112] on icon "button" at bounding box center [1395, 116] width 16 height 9
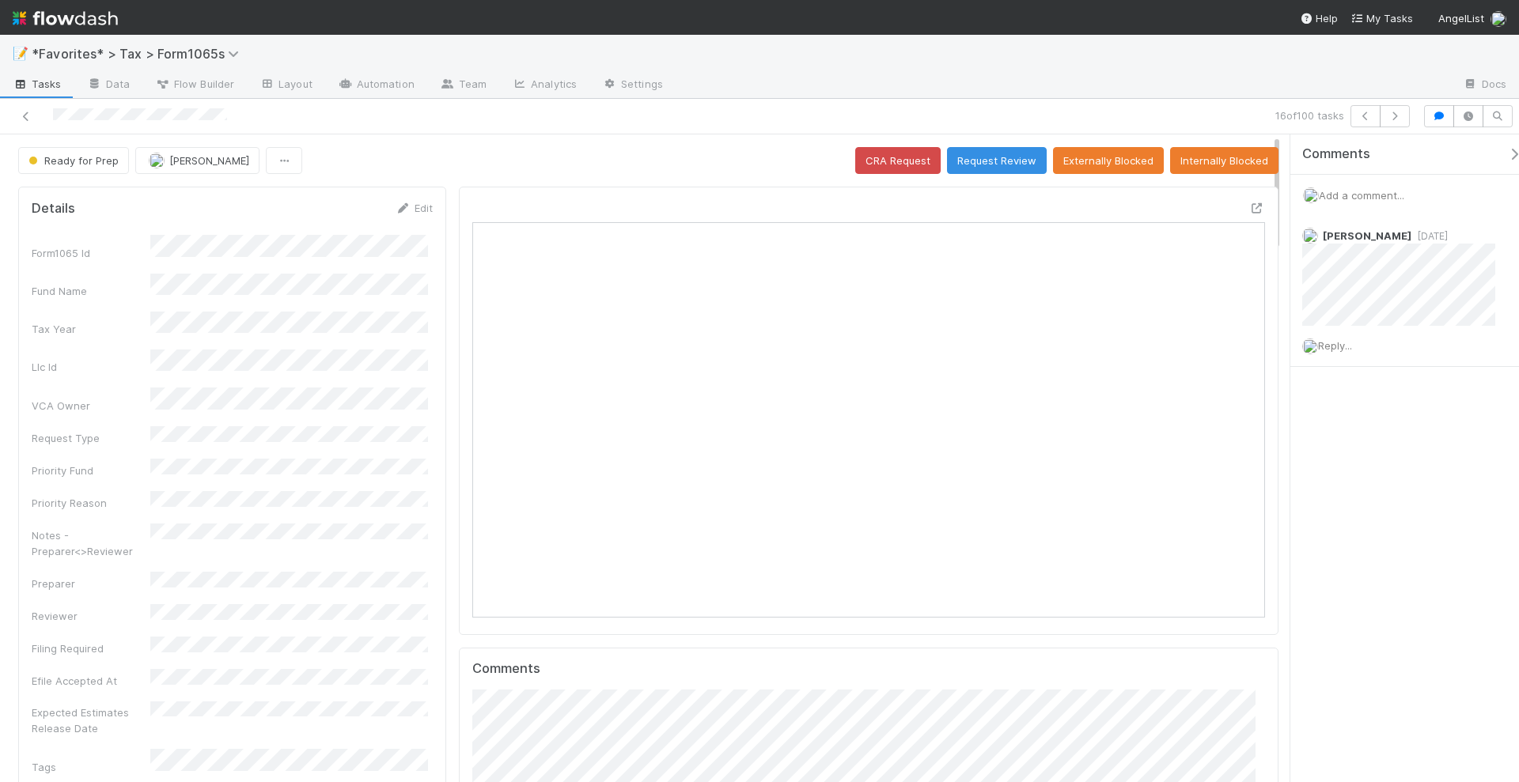
scroll to position [307, 768]
click at [1393, 113] on icon "button" at bounding box center [1395, 116] width 16 height 9
click at [1392, 119] on icon "button" at bounding box center [1395, 116] width 16 height 9
click at [26, 117] on icon at bounding box center [26, 117] width 16 height 10
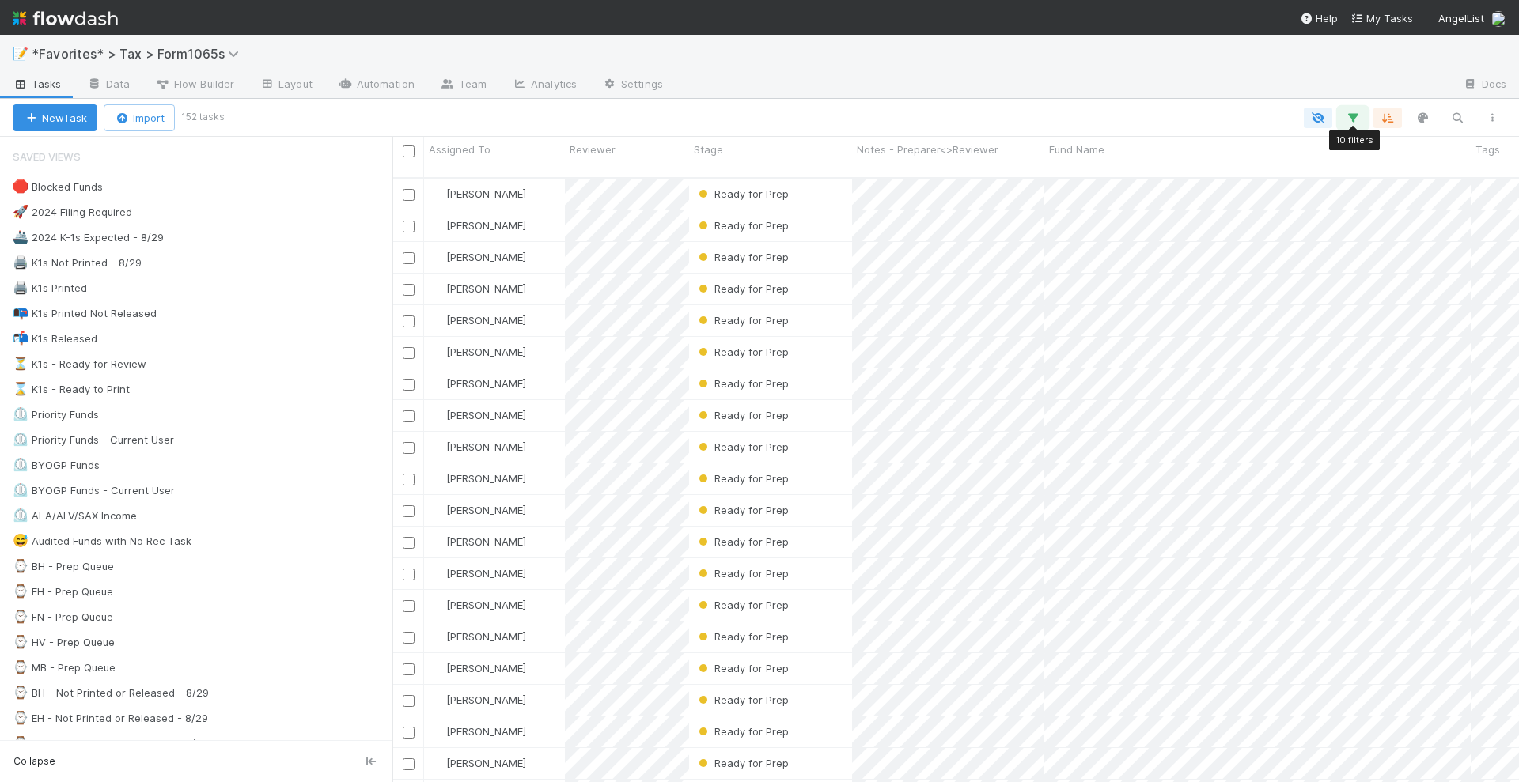
click at [1357, 115] on icon "button" at bounding box center [1353, 118] width 16 height 14
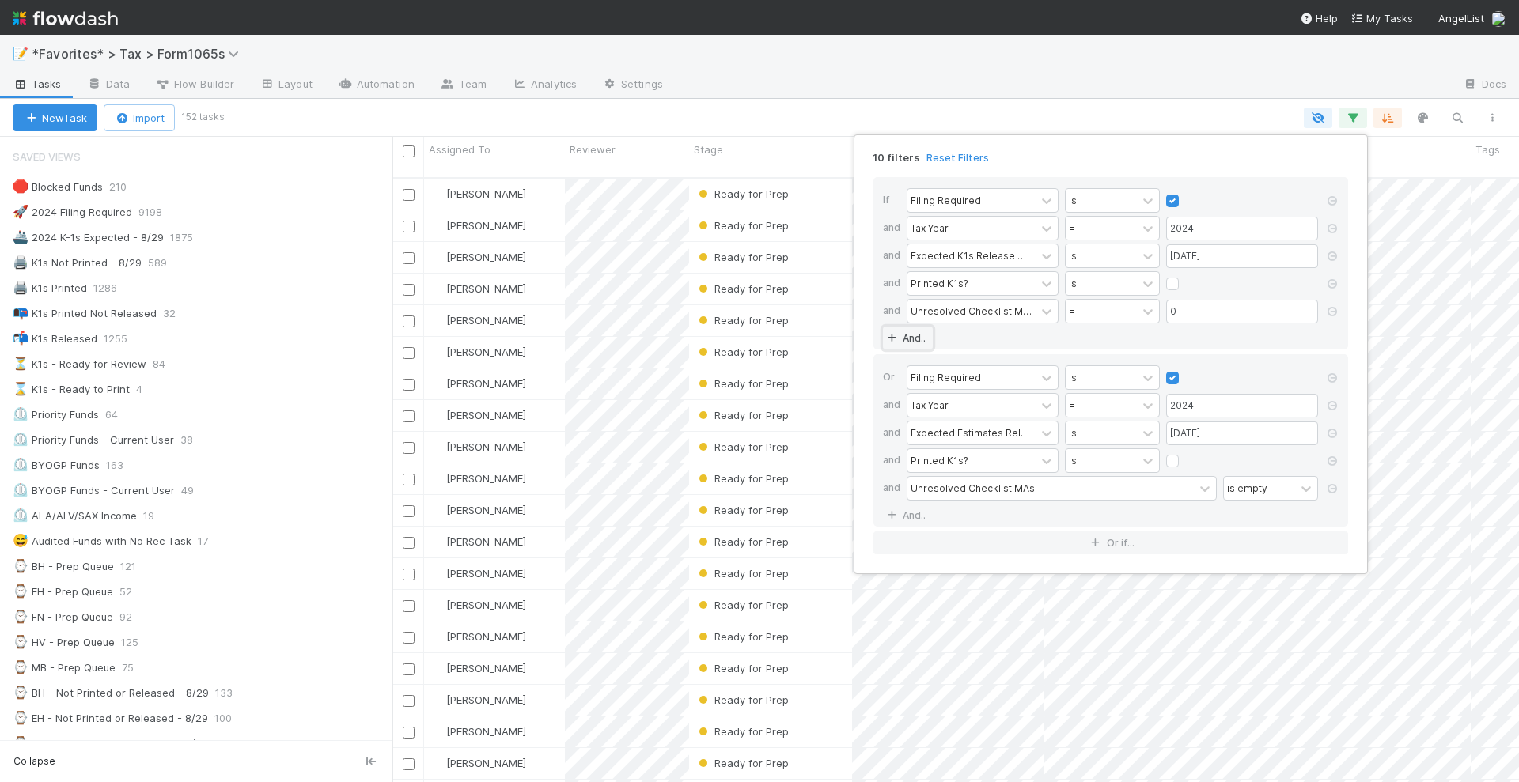
click at [917, 328] on link "And.." at bounding box center [908, 338] width 50 height 23
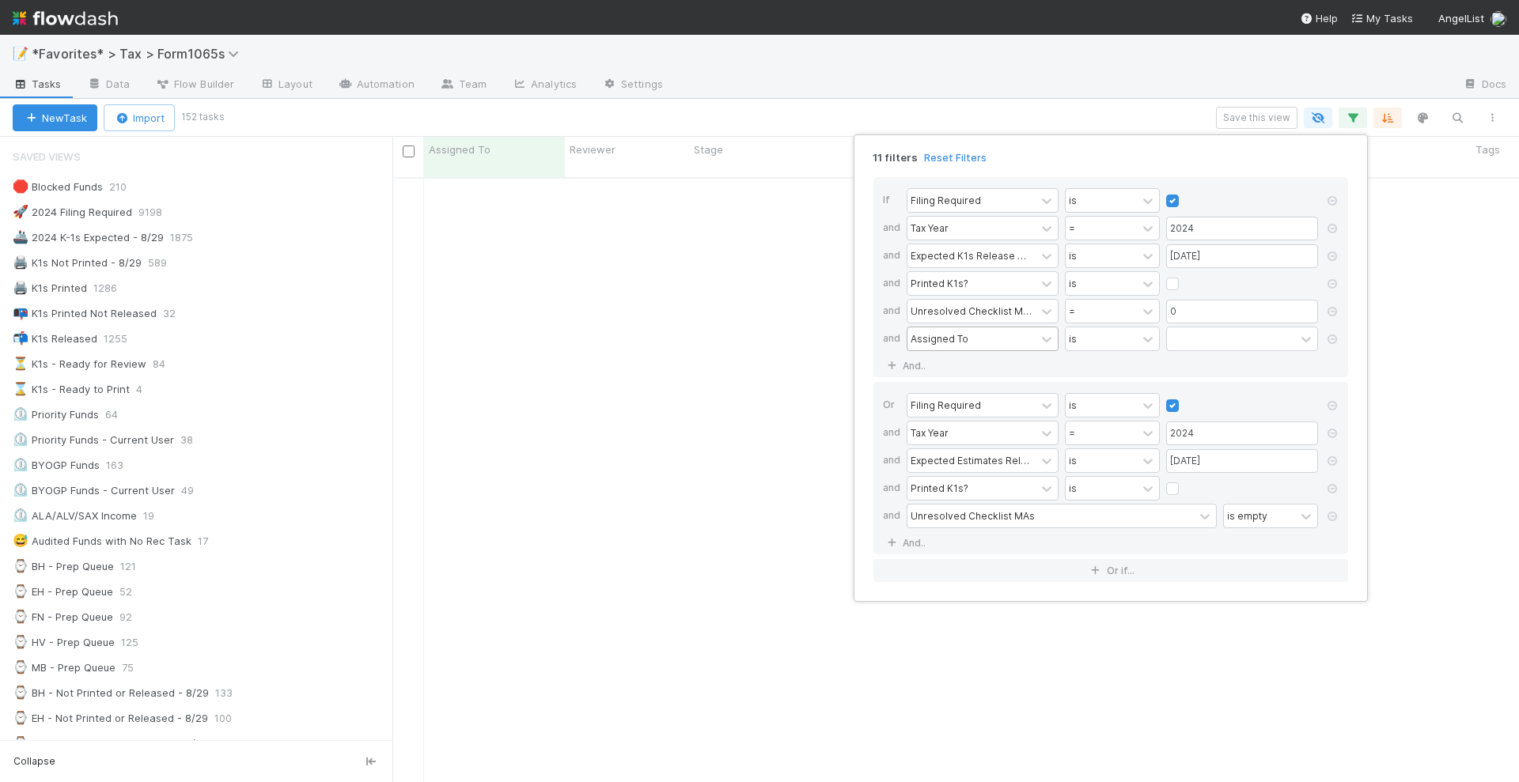
click at [964, 339] on div "Assigned To" at bounding box center [940, 338] width 58 height 14
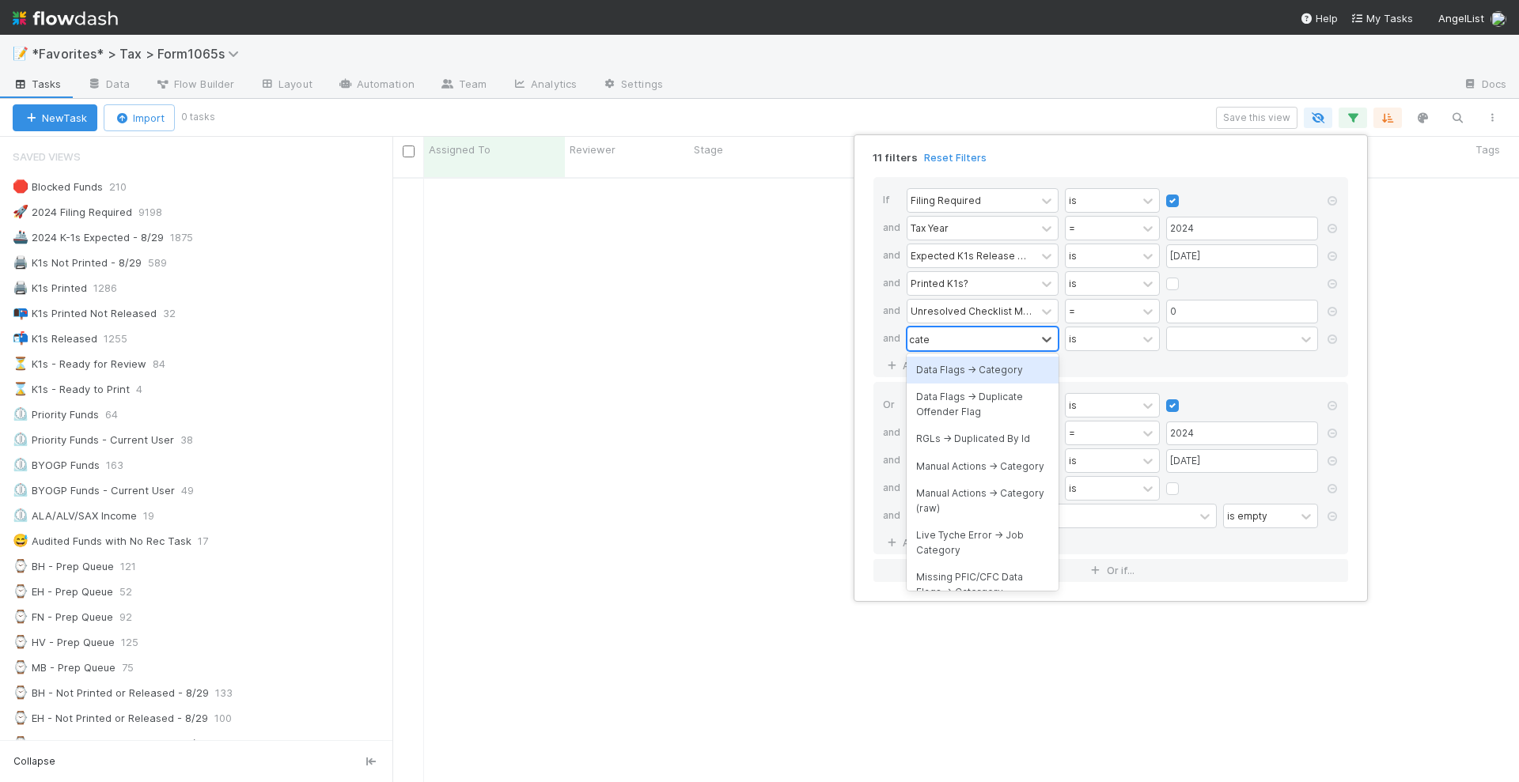
type input "categ"
click at [979, 403] on div "Manual Actions -> Category" at bounding box center [983, 397] width 152 height 27
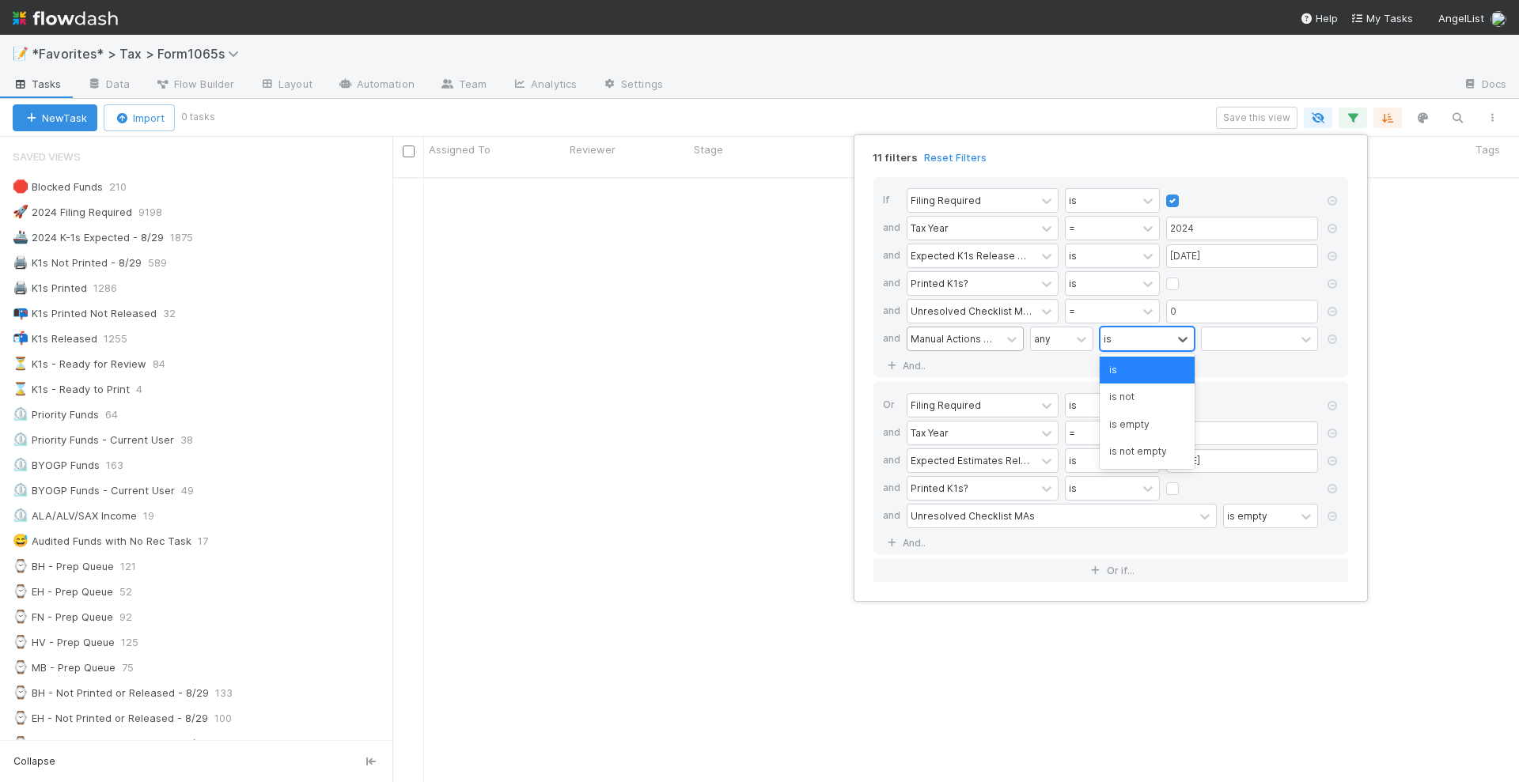
click at [1146, 335] on div "is" at bounding box center [1135, 339] width 71 height 23
click at [1146, 396] on div "is not" at bounding box center [1147, 397] width 95 height 27
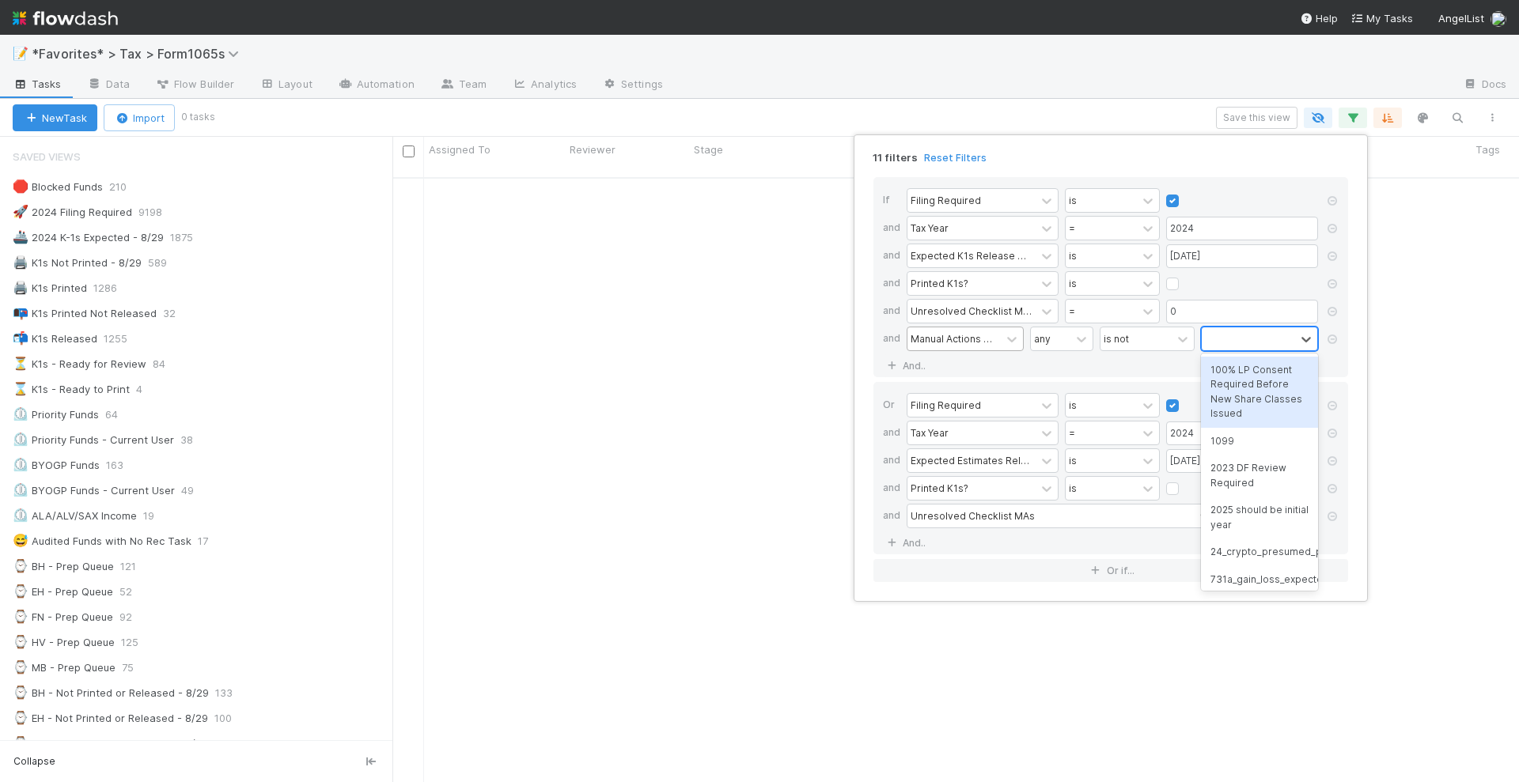
click at [1233, 328] on div at bounding box center [1248, 339] width 93 height 23
type input "rfun"
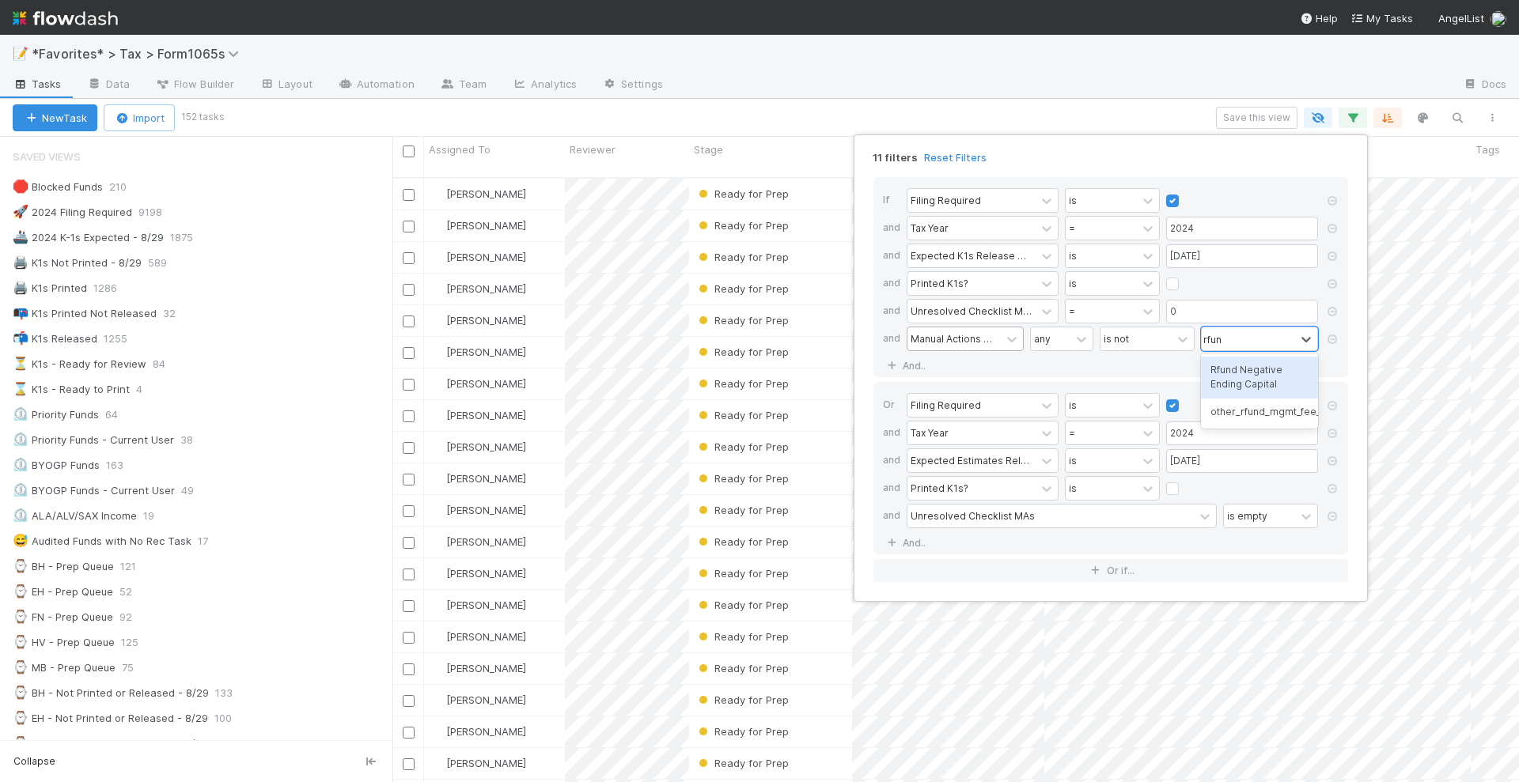
click at [1259, 387] on div "Rfund Negative Ending Capital" at bounding box center [1259, 378] width 117 height 42
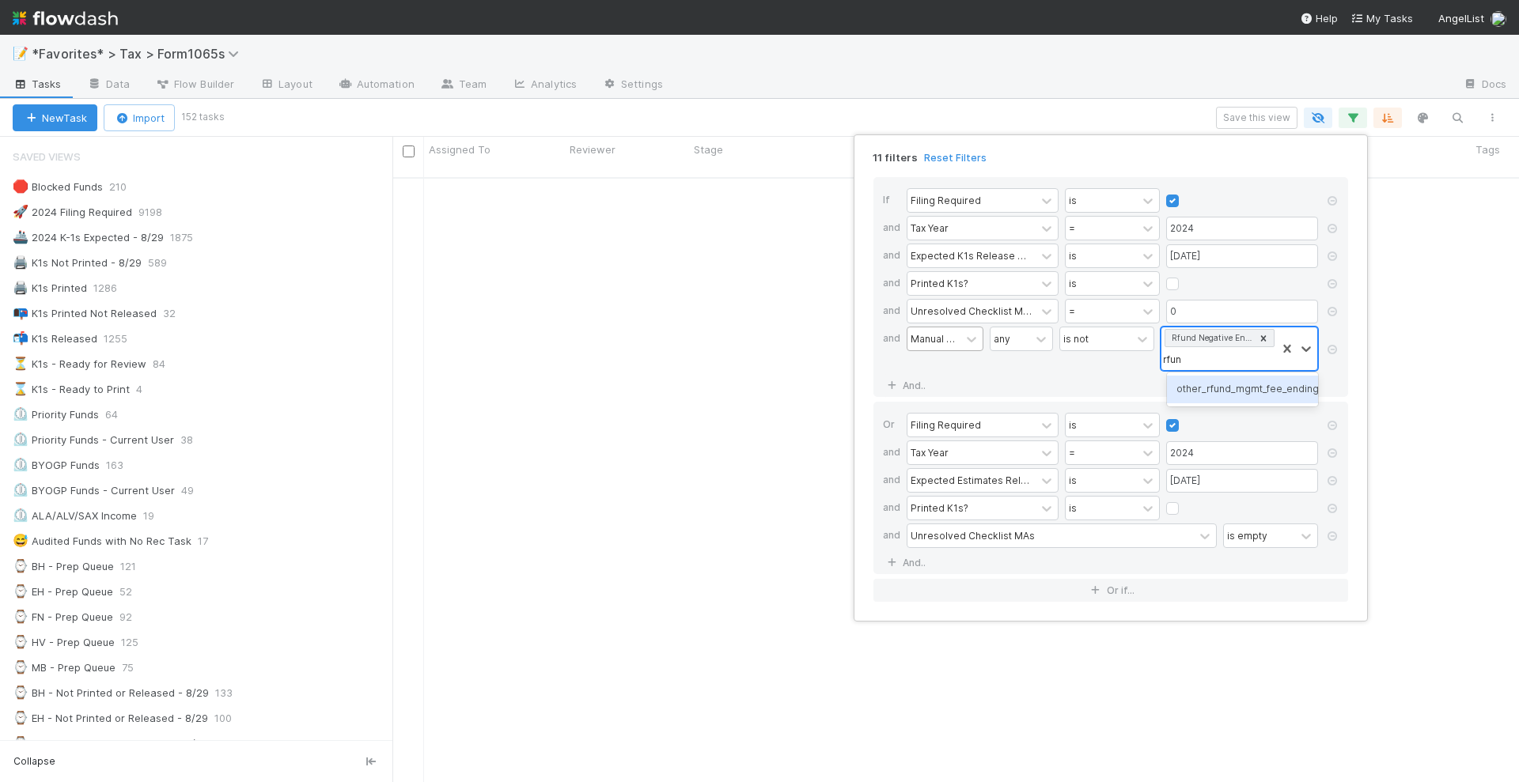
type input "rfund"
click at [1219, 401] on div "other_rfund_mgmt_fee_ending_cap" at bounding box center [1242, 389] width 150 height 27
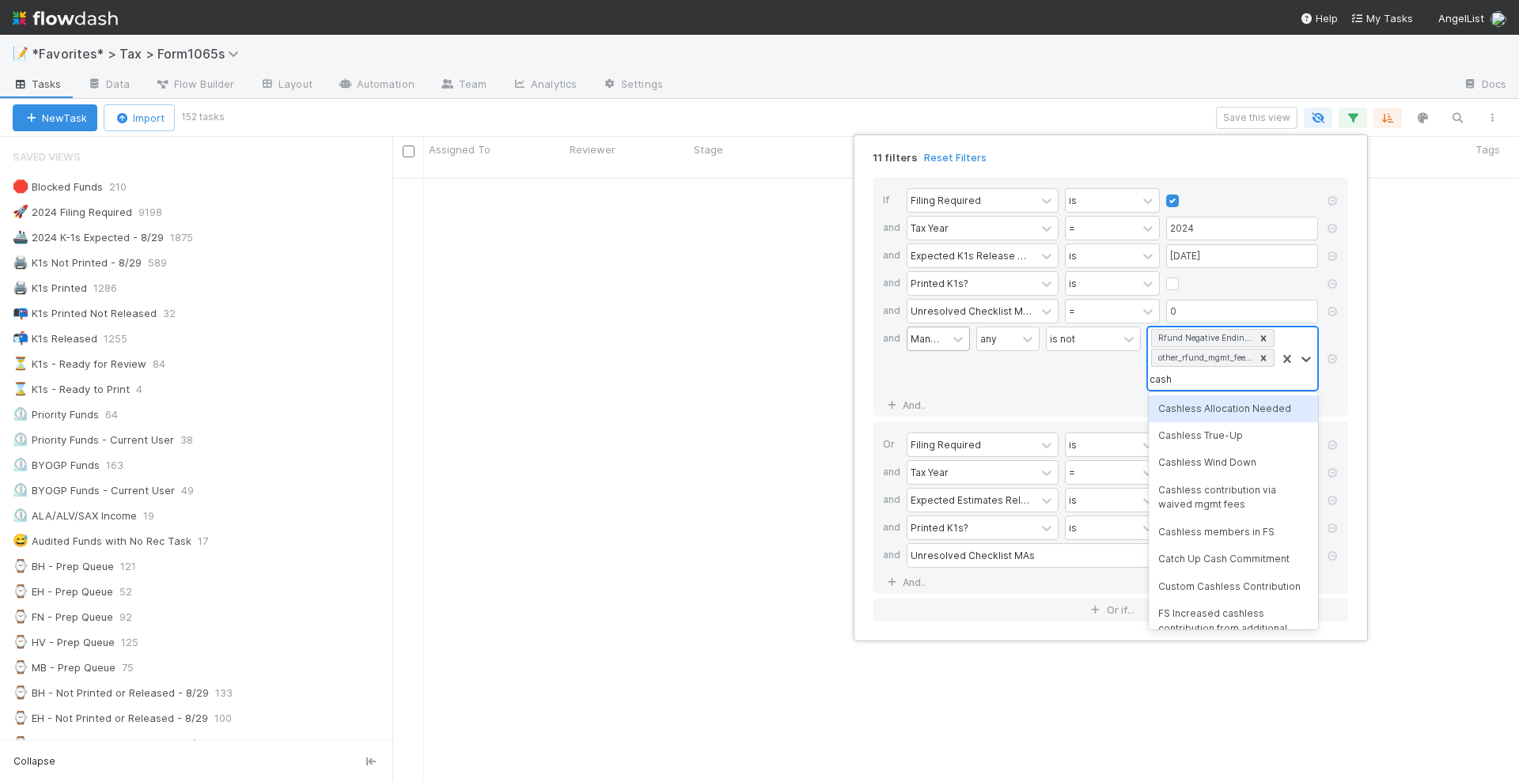
type input "cashless"
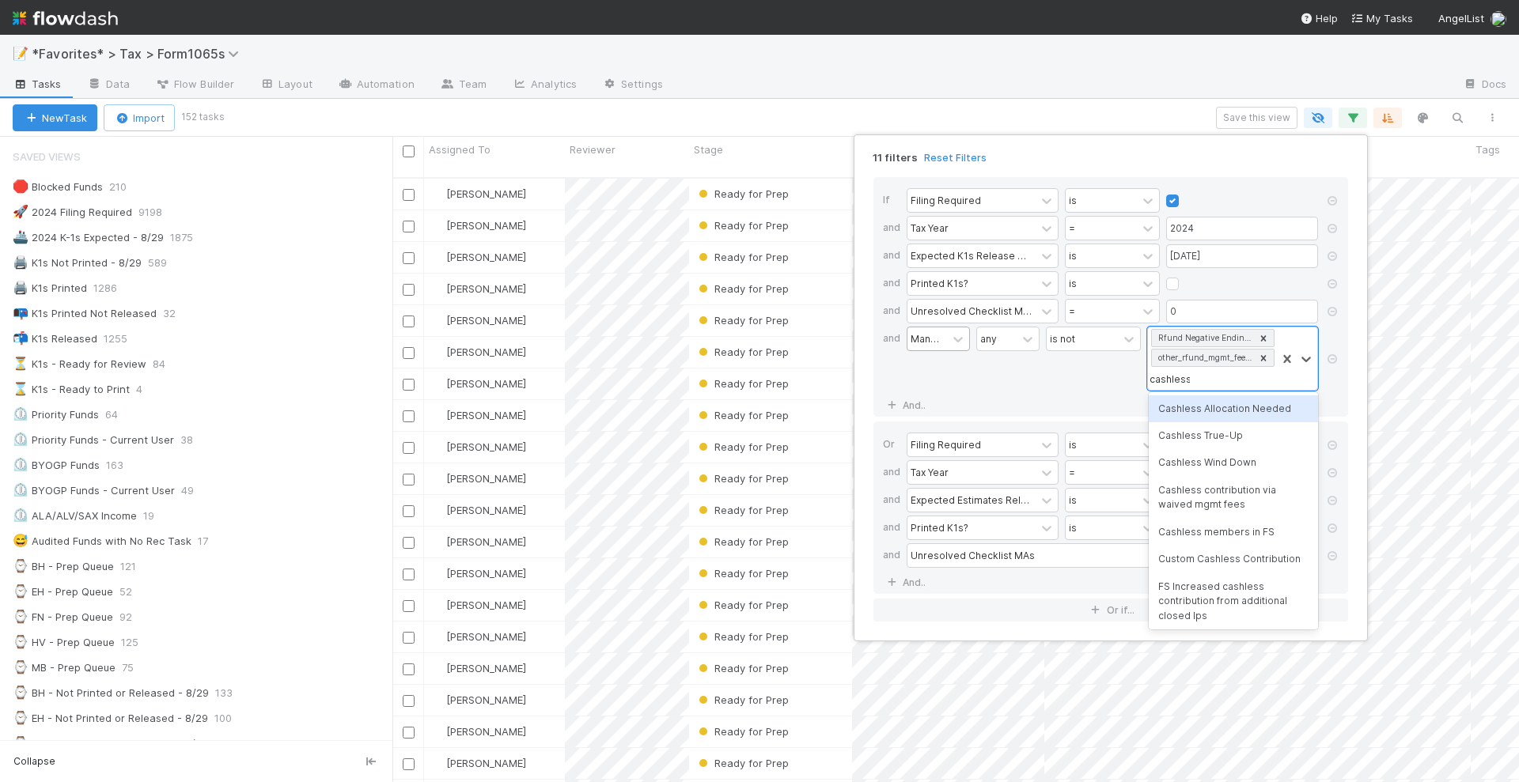
click at [1208, 410] on div "Cashless Allocation Needed" at bounding box center [1233, 409] width 169 height 27
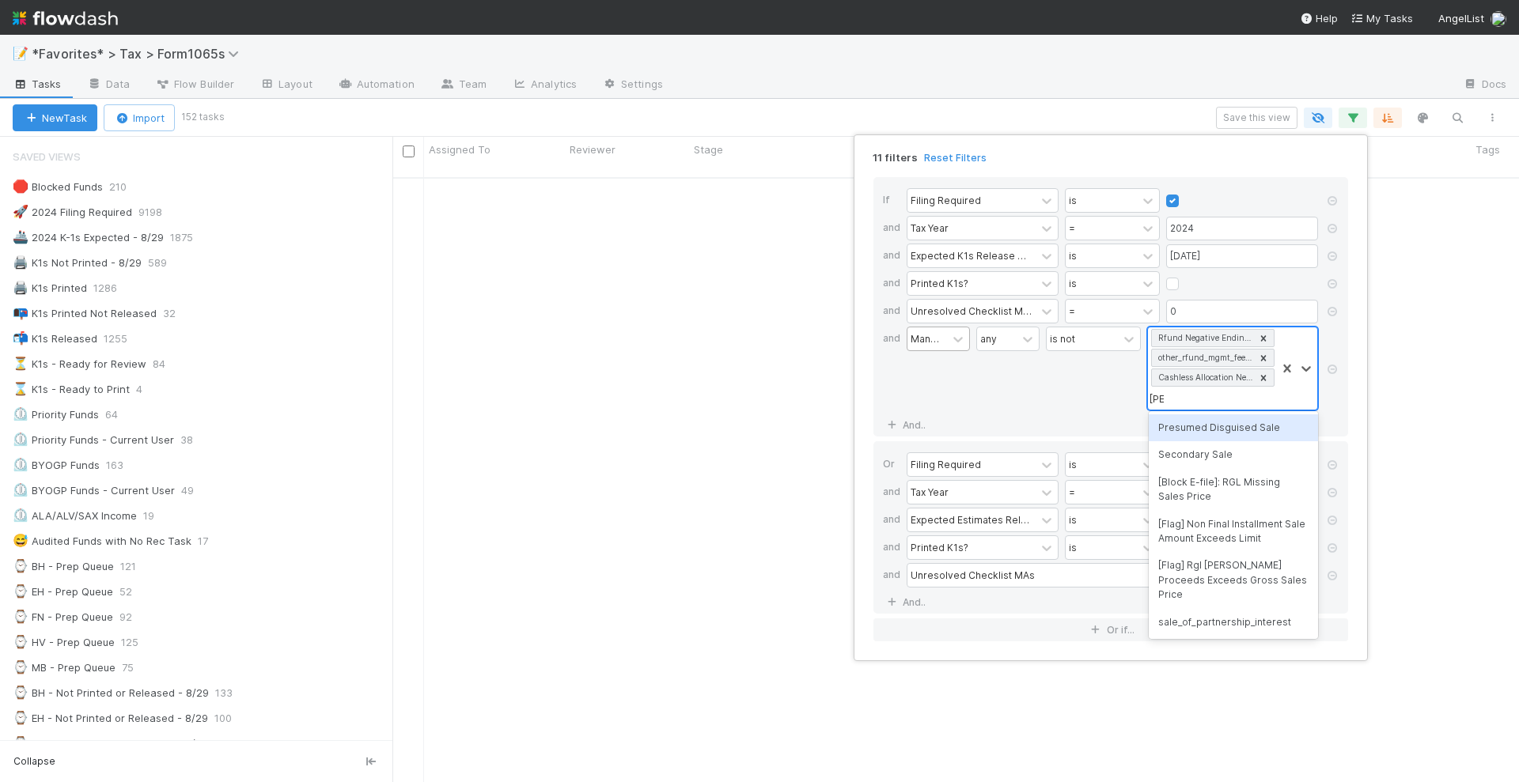
type input "sale"
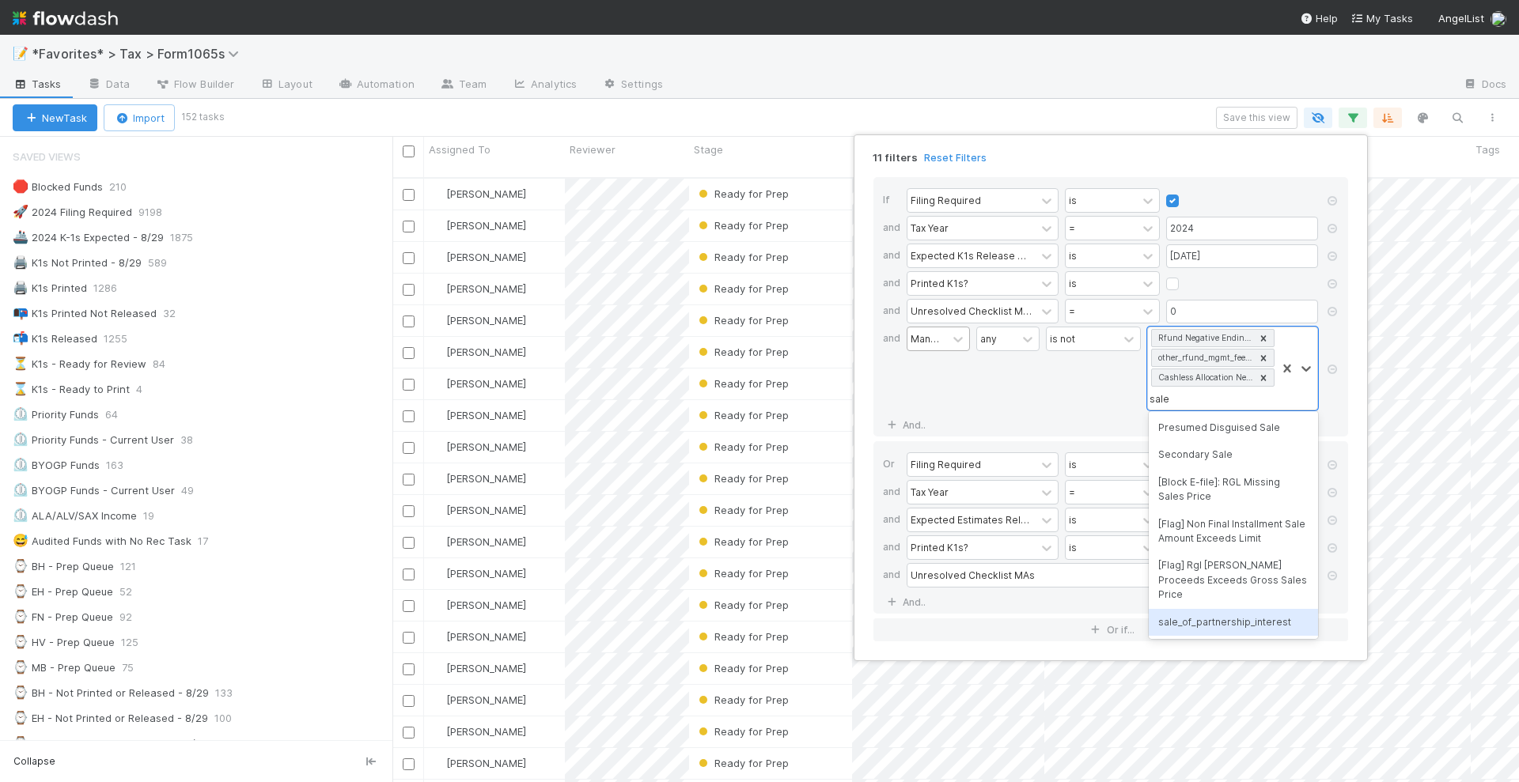
click at [1203, 610] on div "sale_of_partnership_interest" at bounding box center [1233, 622] width 169 height 27
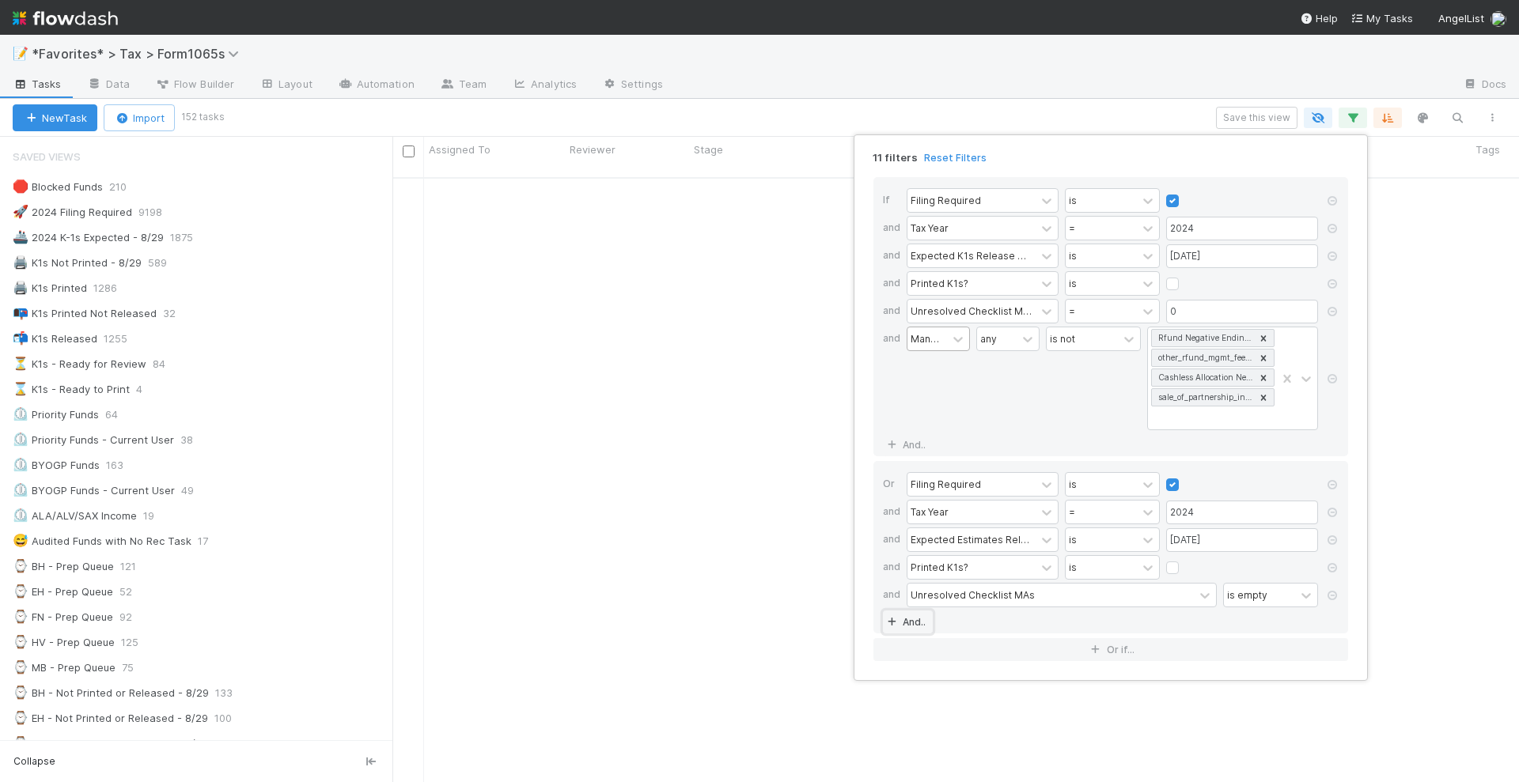
click at [900, 612] on link "And.." at bounding box center [908, 622] width 50 height 23
click at [953, 615] on div "Assigned To" at bounding box center [940, 622] width 58 height 14
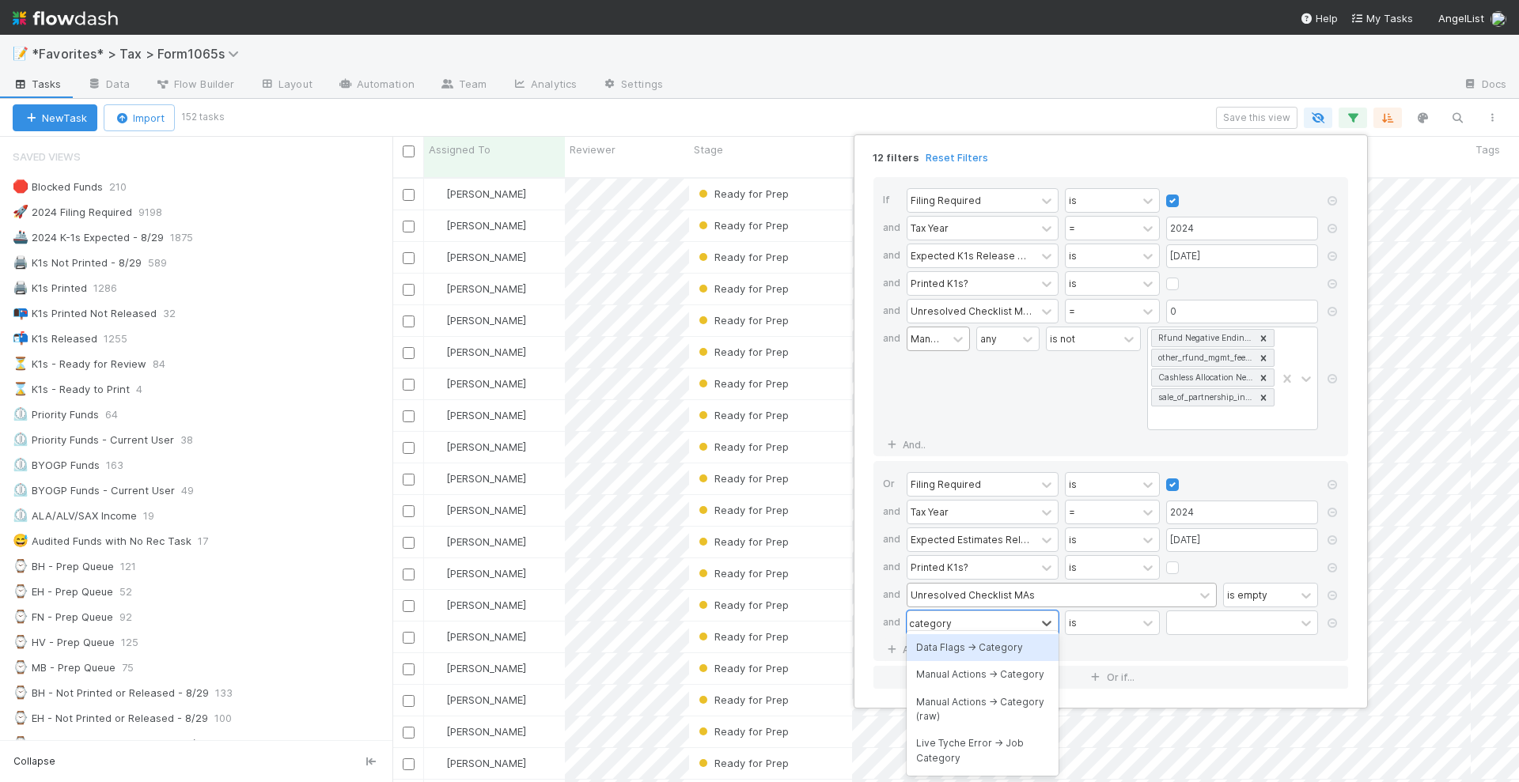
type input "category"
click at [964, 688] on div "Manual Actions -> Category" at bounding box center [983, 674] width 152 height 27
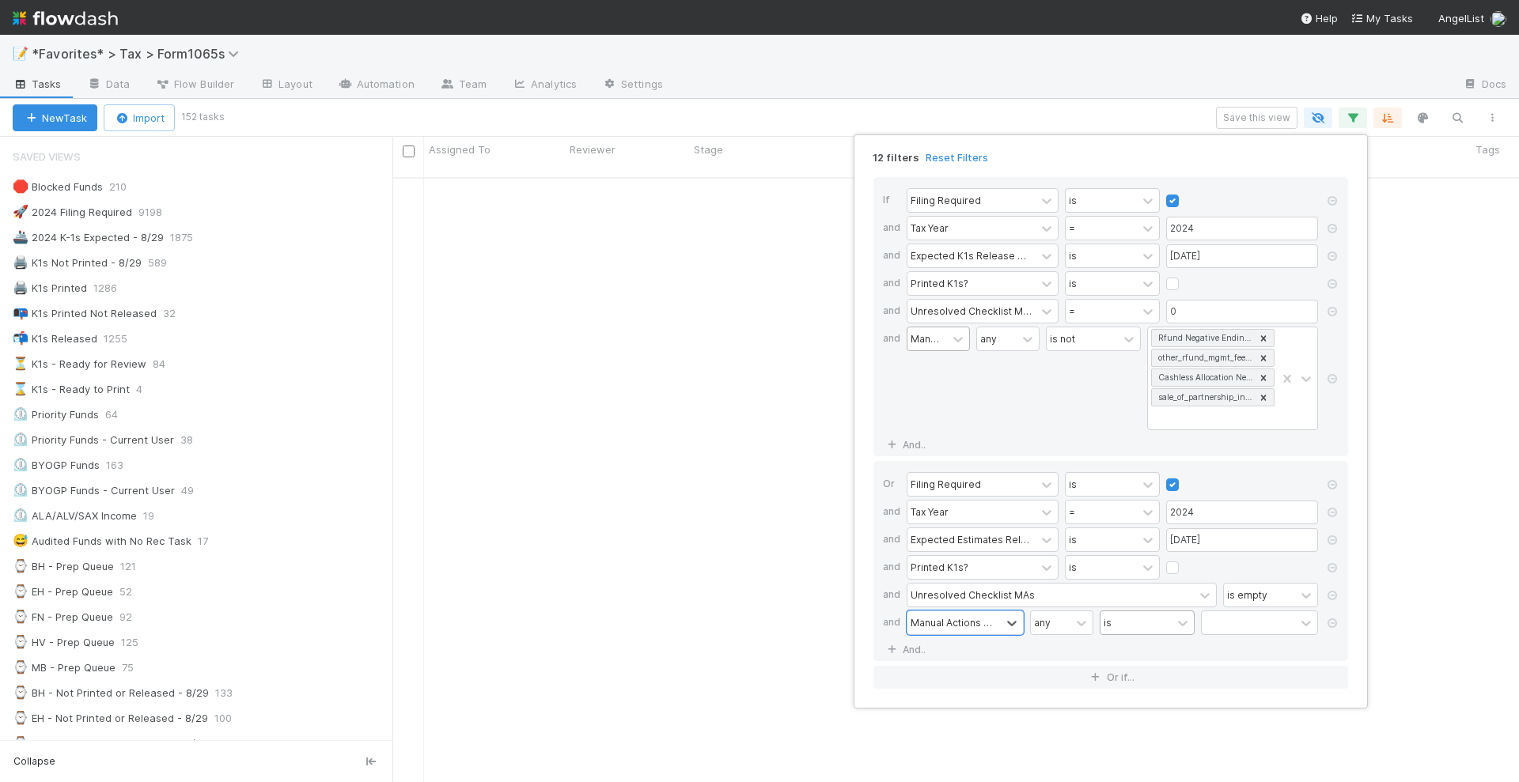
click at [1136, 616] on div "is" at bounding box center [1135, 623] width 71 height 23
click at [1130, 673] on div "is not" at bounding box center [1147, 674] width 95 height 27
click at [1251, 615] on div at bounding box center [1248, 623] width 93 height 23
type input "rfund"
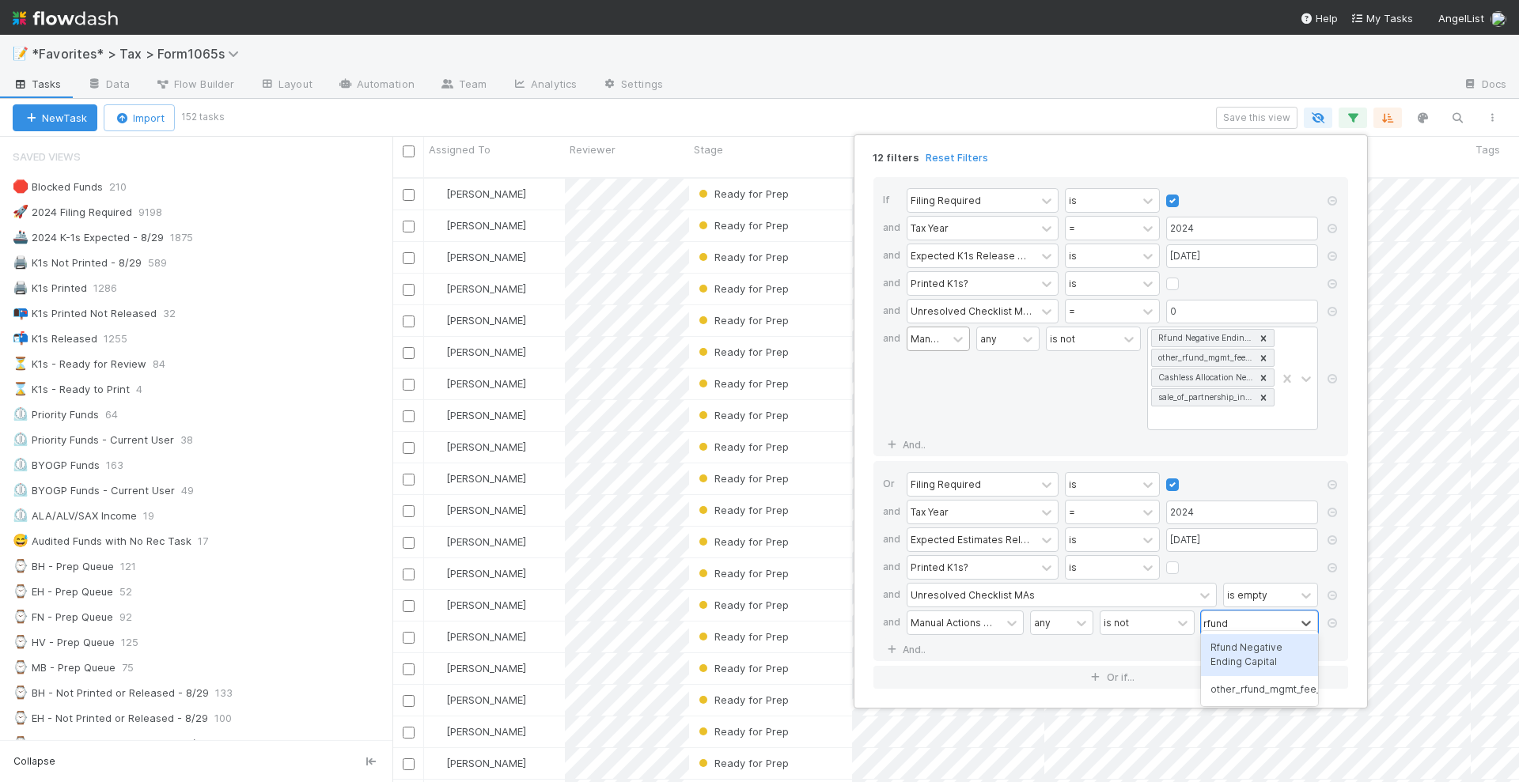
click at [1246, 649] on div "Rfund Negative Ending Capital" at bounding box center [1259, 655] width 117 height 42
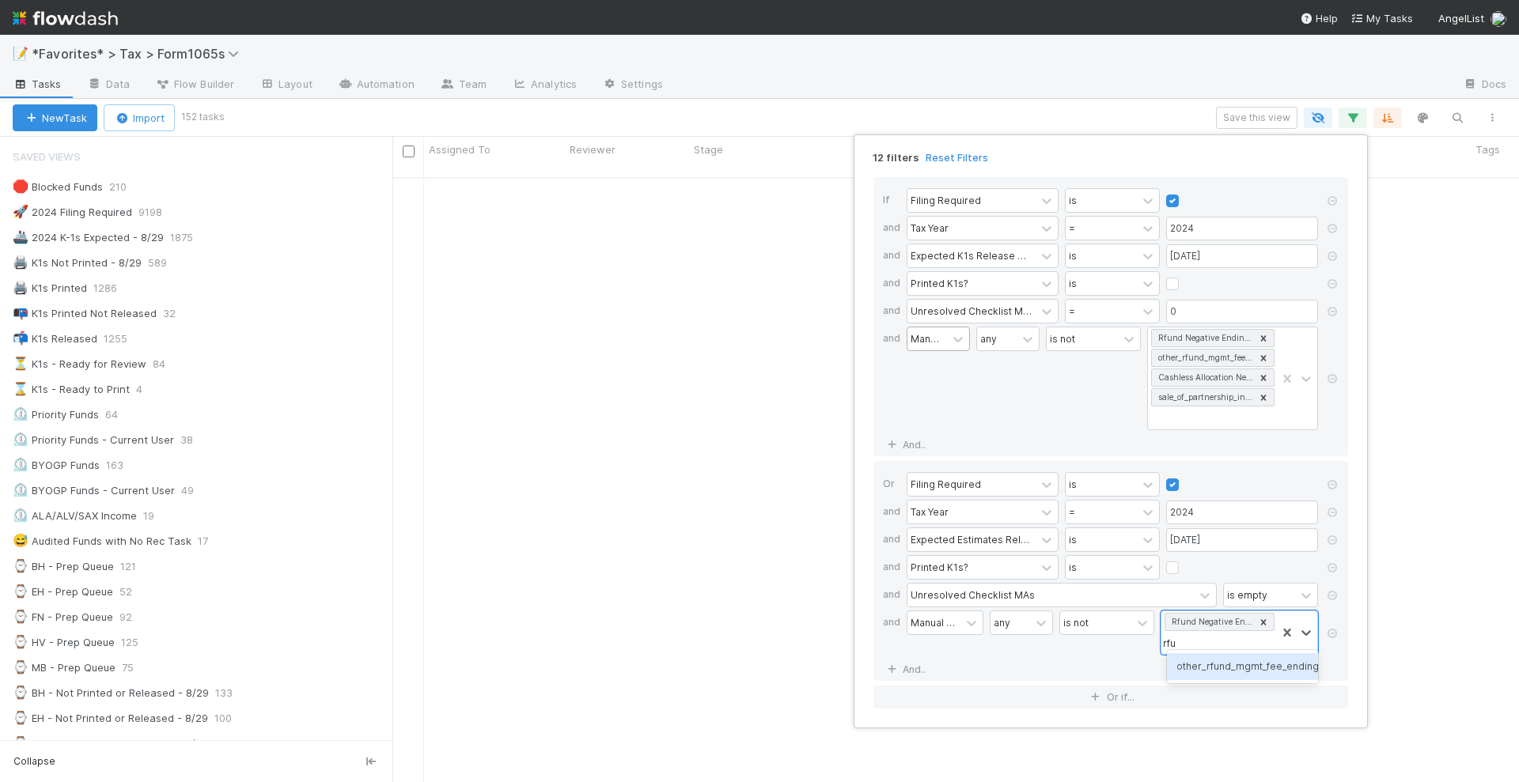
type input "rfun"
click at [1233, 668] on div "other_rfund_mgmt_fee_ending_cap" at bounding box center [1242, 666] width 150 height 27
type input "cashl"
click at [1217, 684] on div "Cashless Allocation Needed" at bounding box center [1233, 685] width 169 height 27
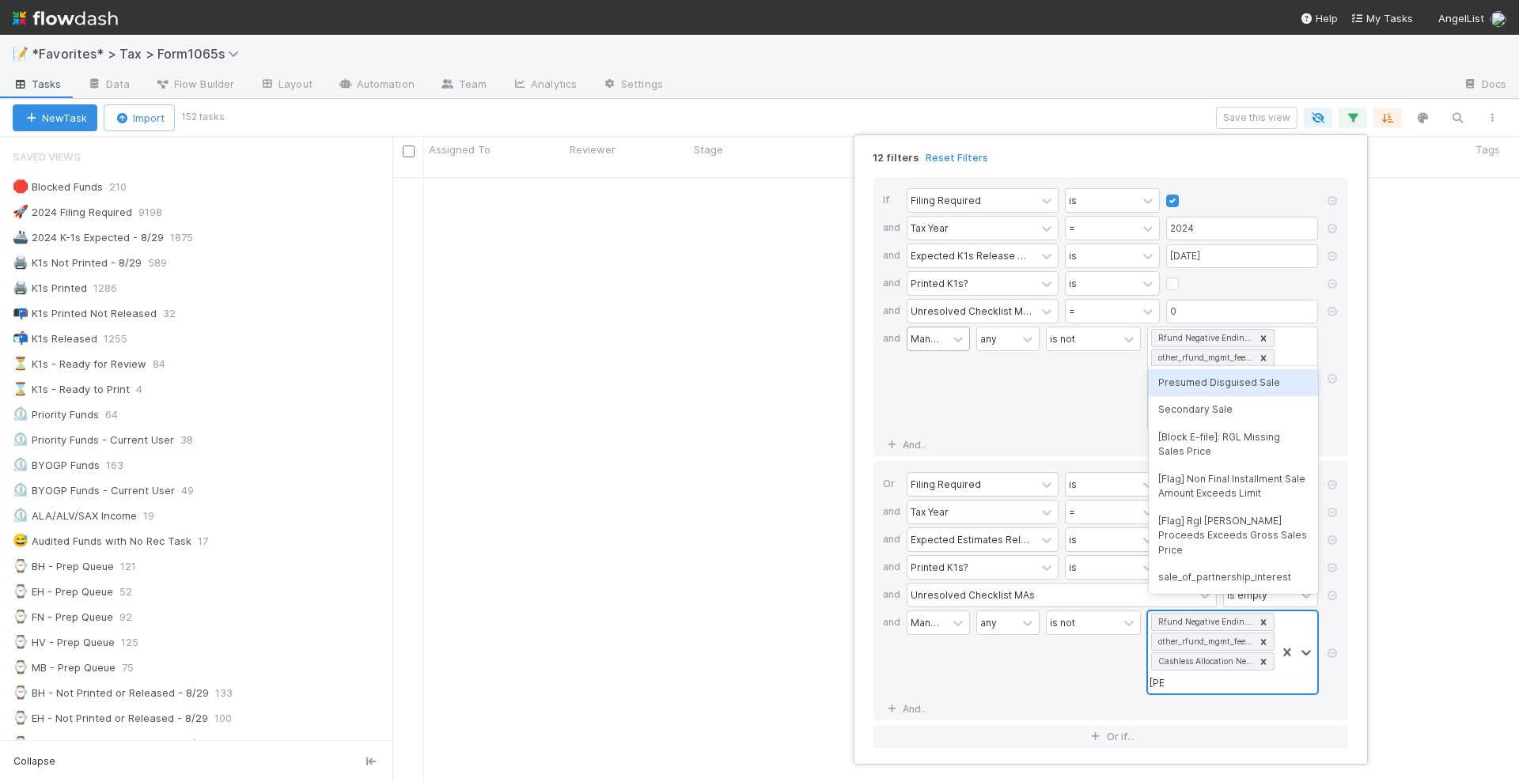
type input "sale"
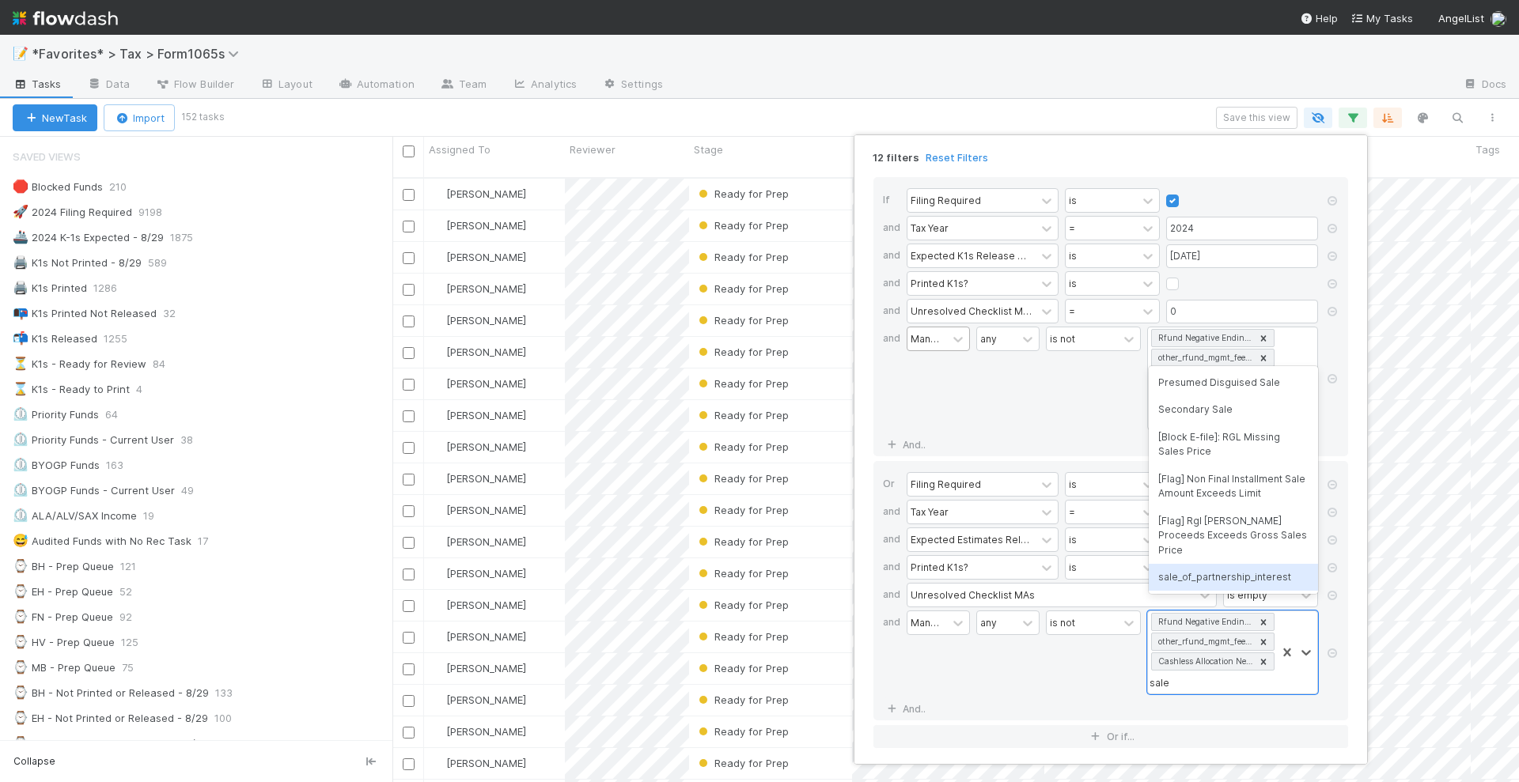
scroll to position [603, 1112]
click at [1214, 577] on div "sale_of_partnership_interest" at bounding box center [1233, 577] width 169 height 27
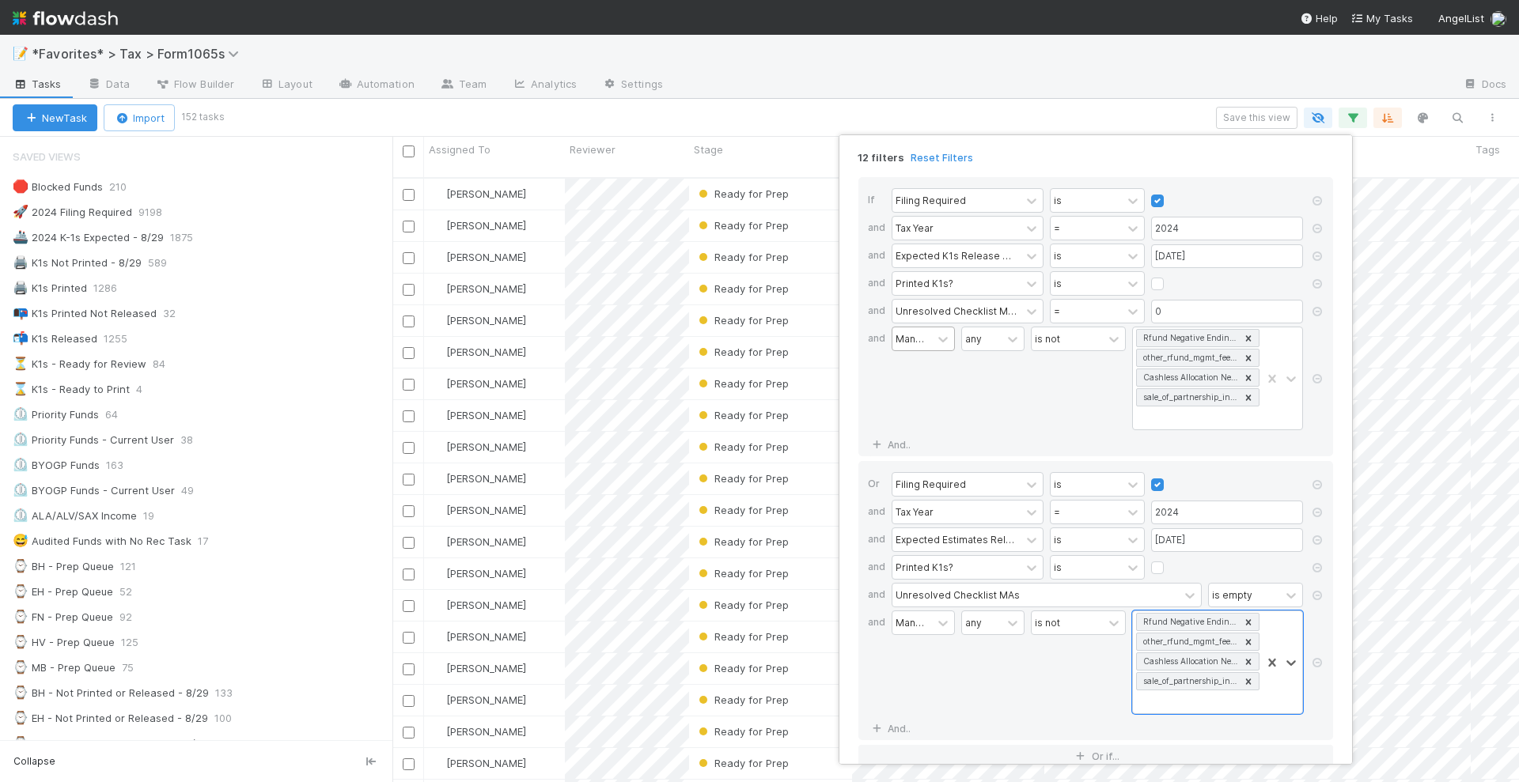
click at [1059, 118] on div "12 filters Reset Filters If Filing Required is and Tax Year = 2024 and Expected…" at bounding box center [759, 391] width 1519 height 782
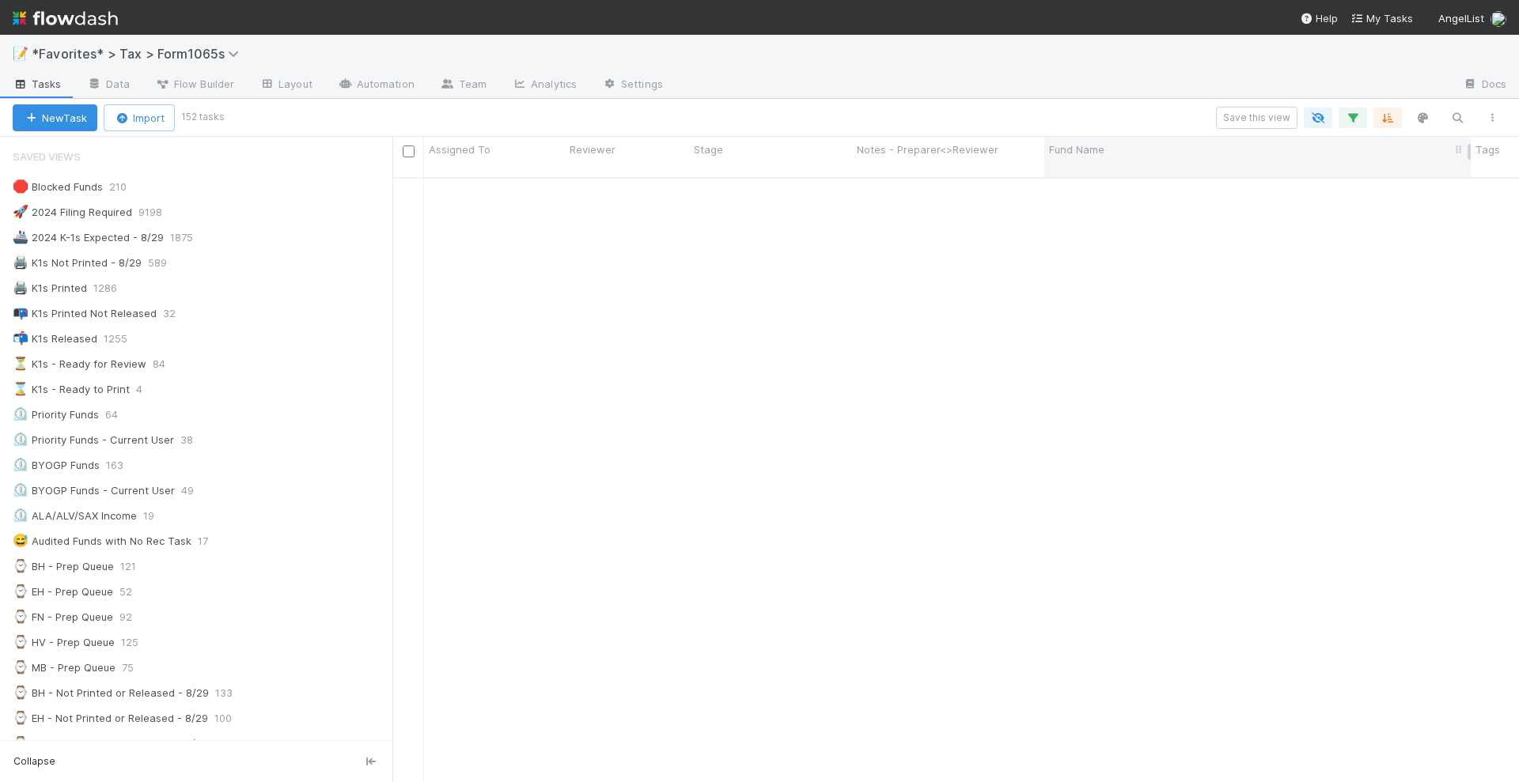
scroll to position [3956, 0]
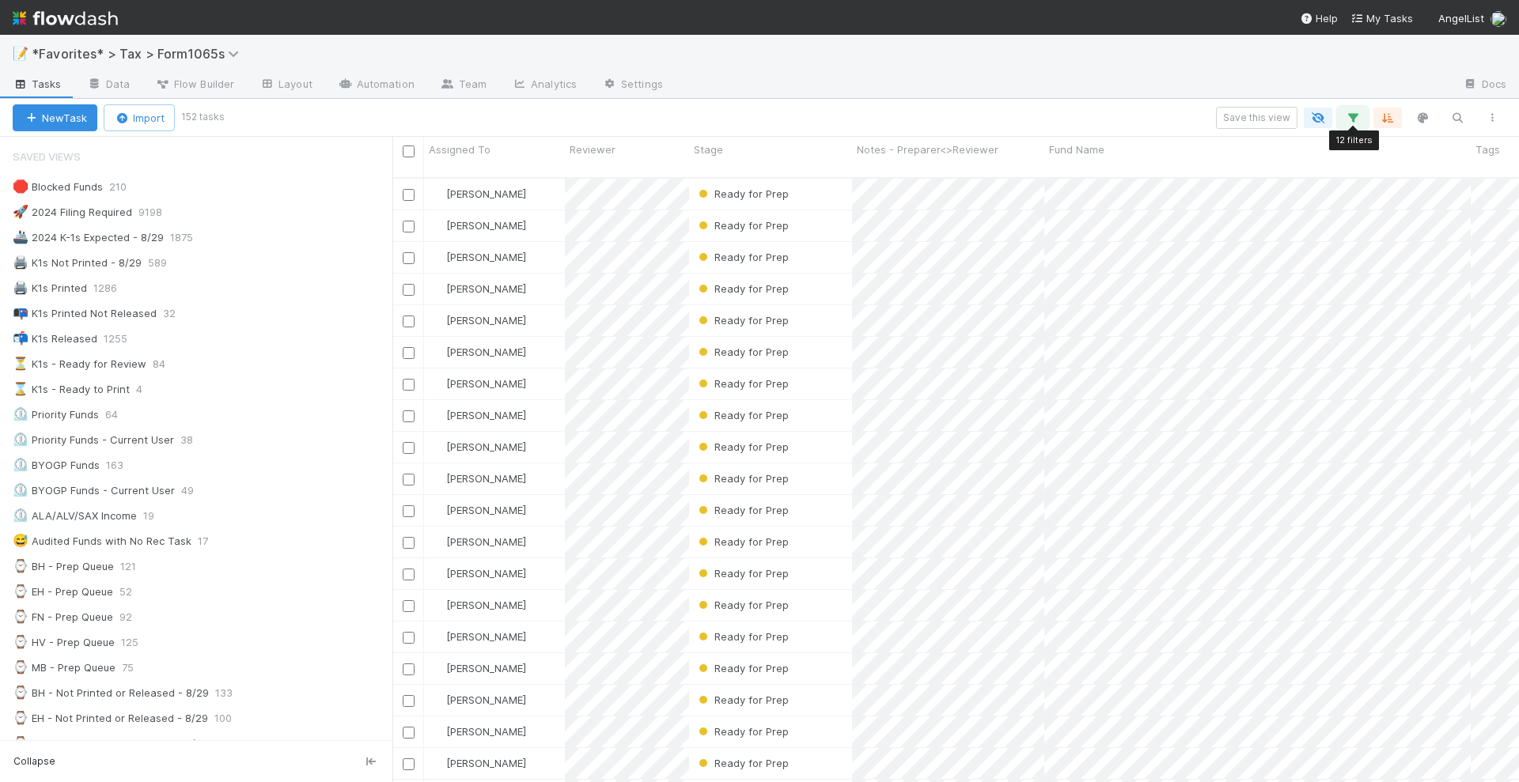
click at [1351, 118] on icon "button" at bounding box center [1353, 118] width 16 height 14
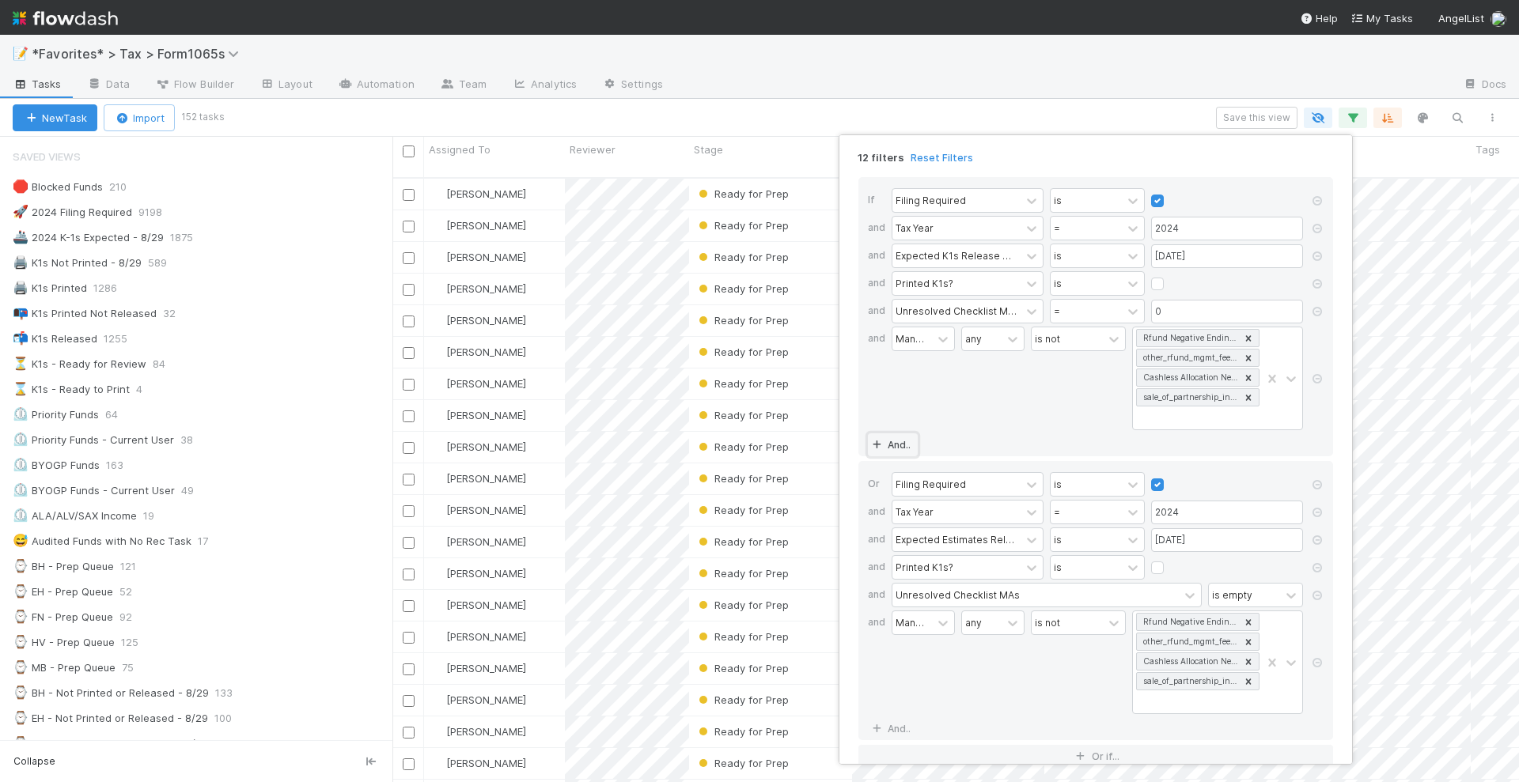
click at [895, 440] on link "And.." at bounding box center [893, 445] width 50 height 23
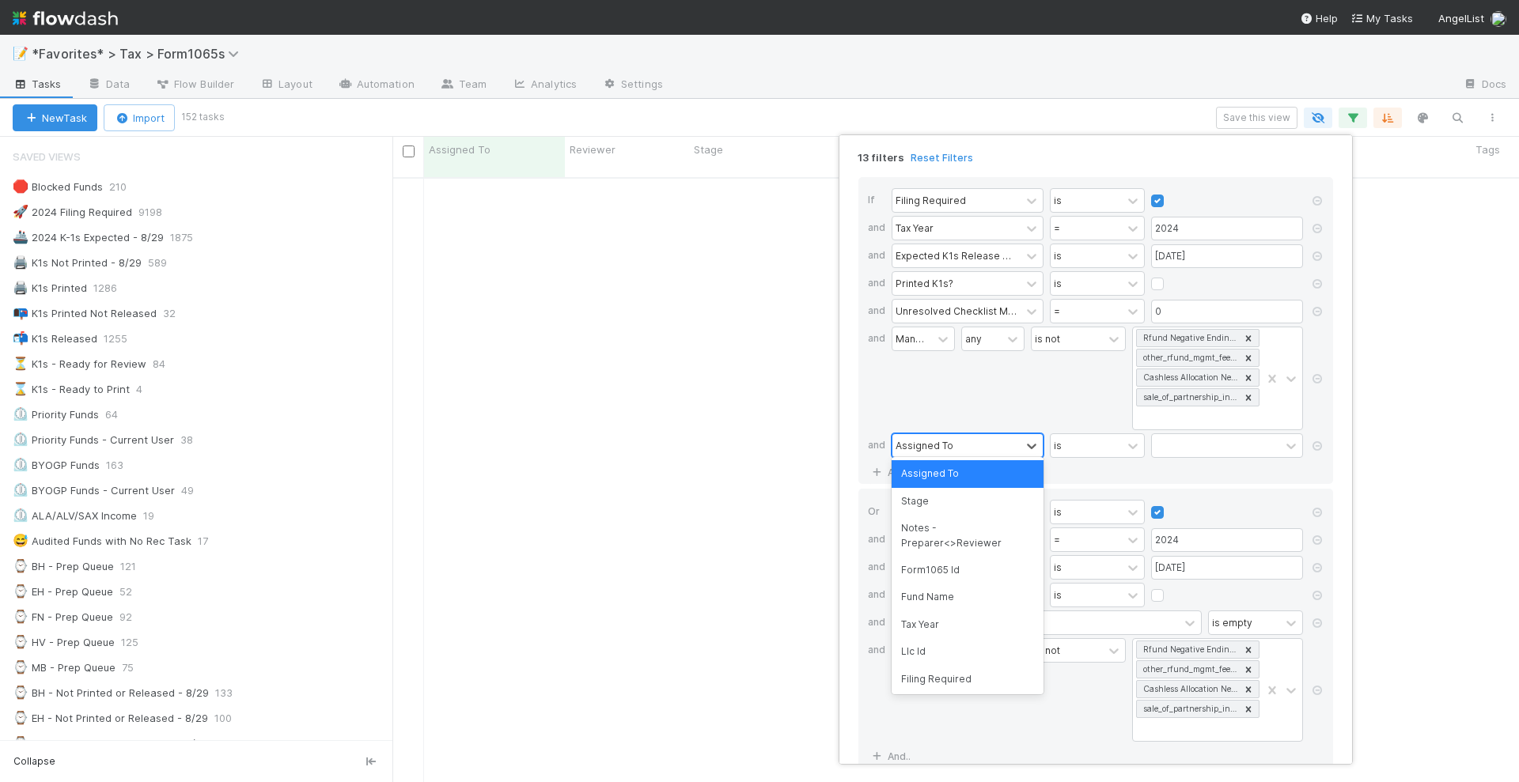
click at [954, 444] on div "Assigned To" at bounding box center [956, 445] width 128 height 23
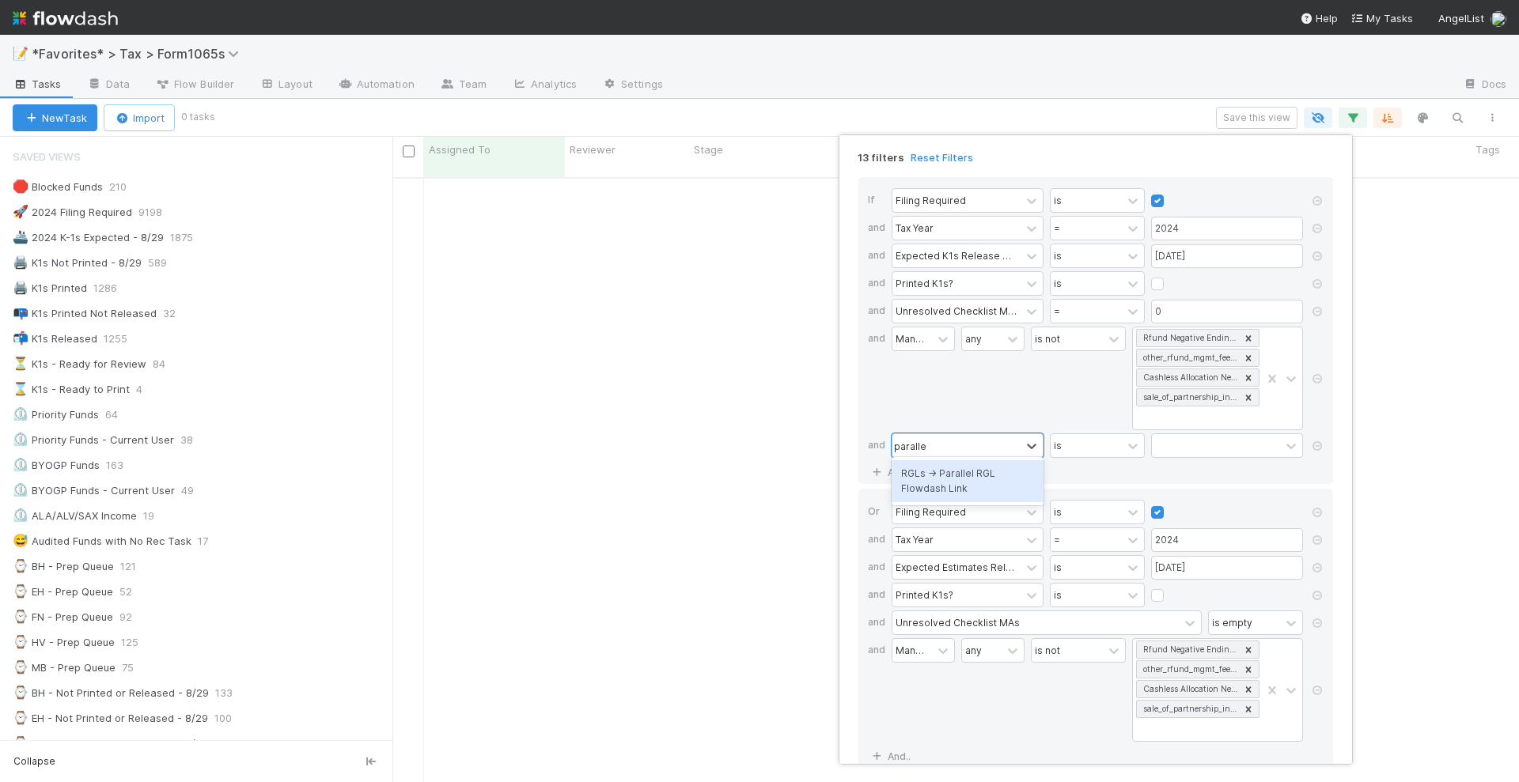
scroll to position [588, 1097]
type input "p"
click at [1320, 441] on icon at bounding box center [1317, 445] width 16 height 9
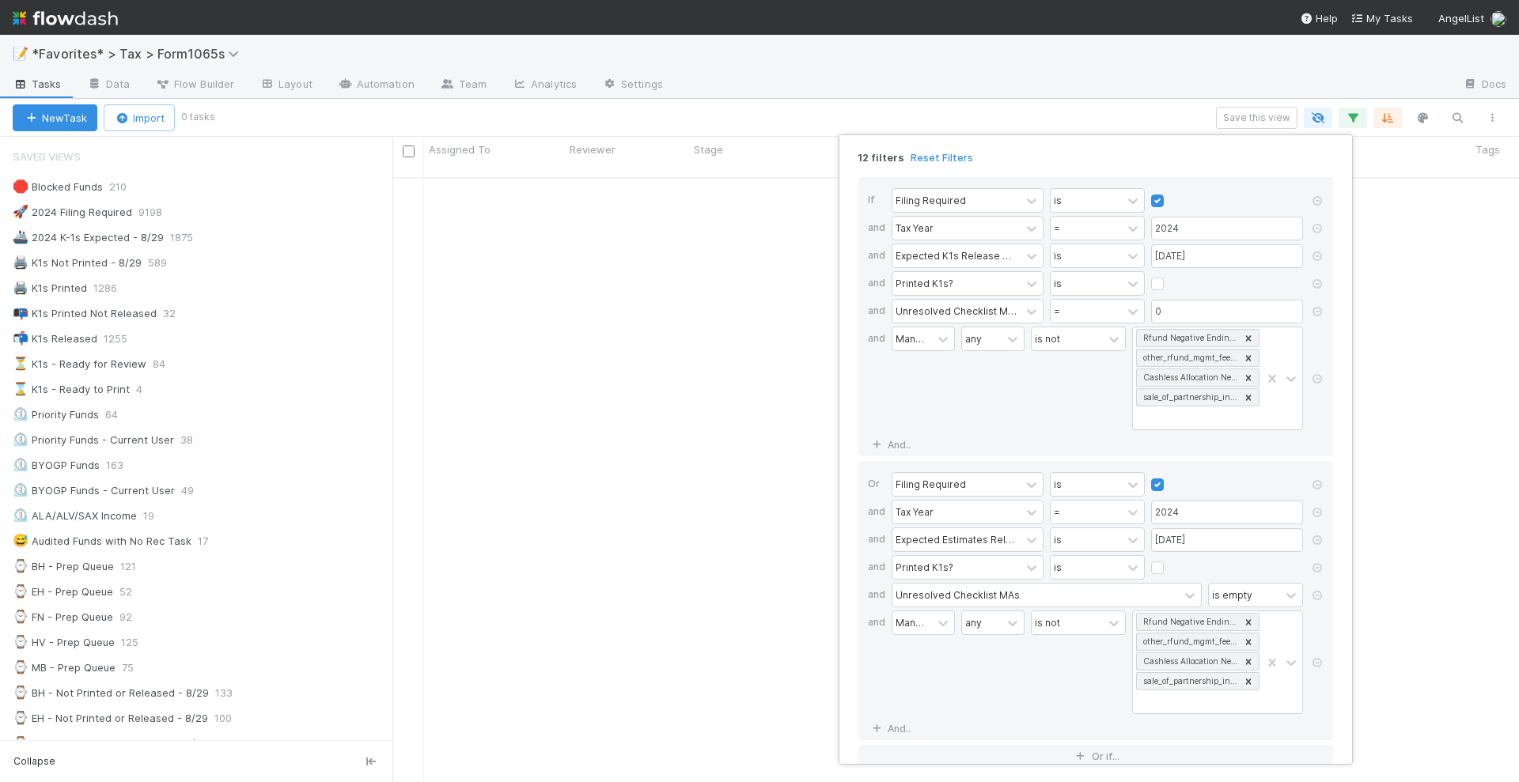
click at [1122, 117] on div "12 filters Reset Filters If Filing Required is and Tax Year = 2024 and Expected…" at bounding box center [759, 391] width 1519 height 782
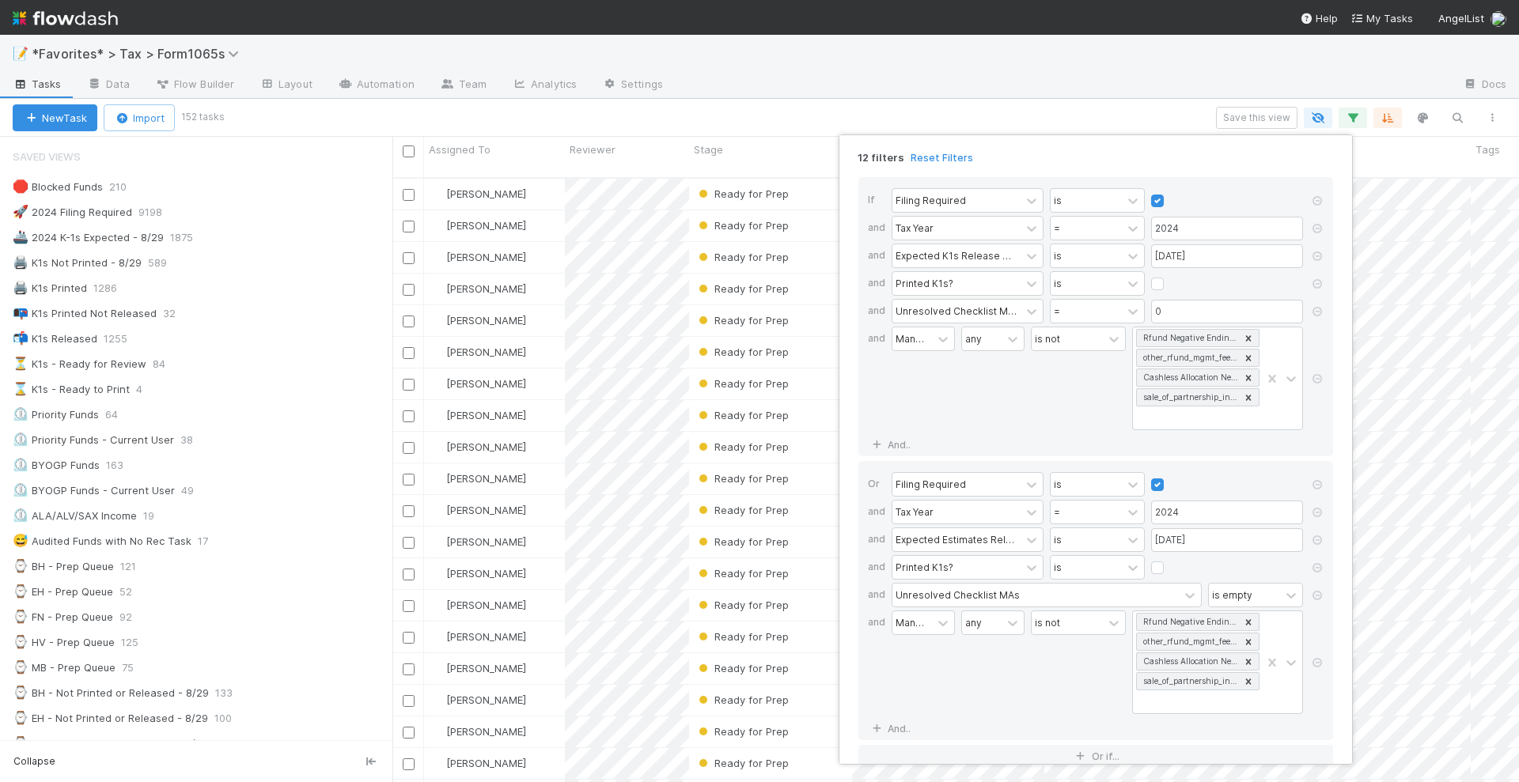
click at [1164, 121] on div "12 filters Reset Filters If Filing Required is and Tax Year = 2024 and Expected…" at bounding box center [759, 391] width 1519 height 782
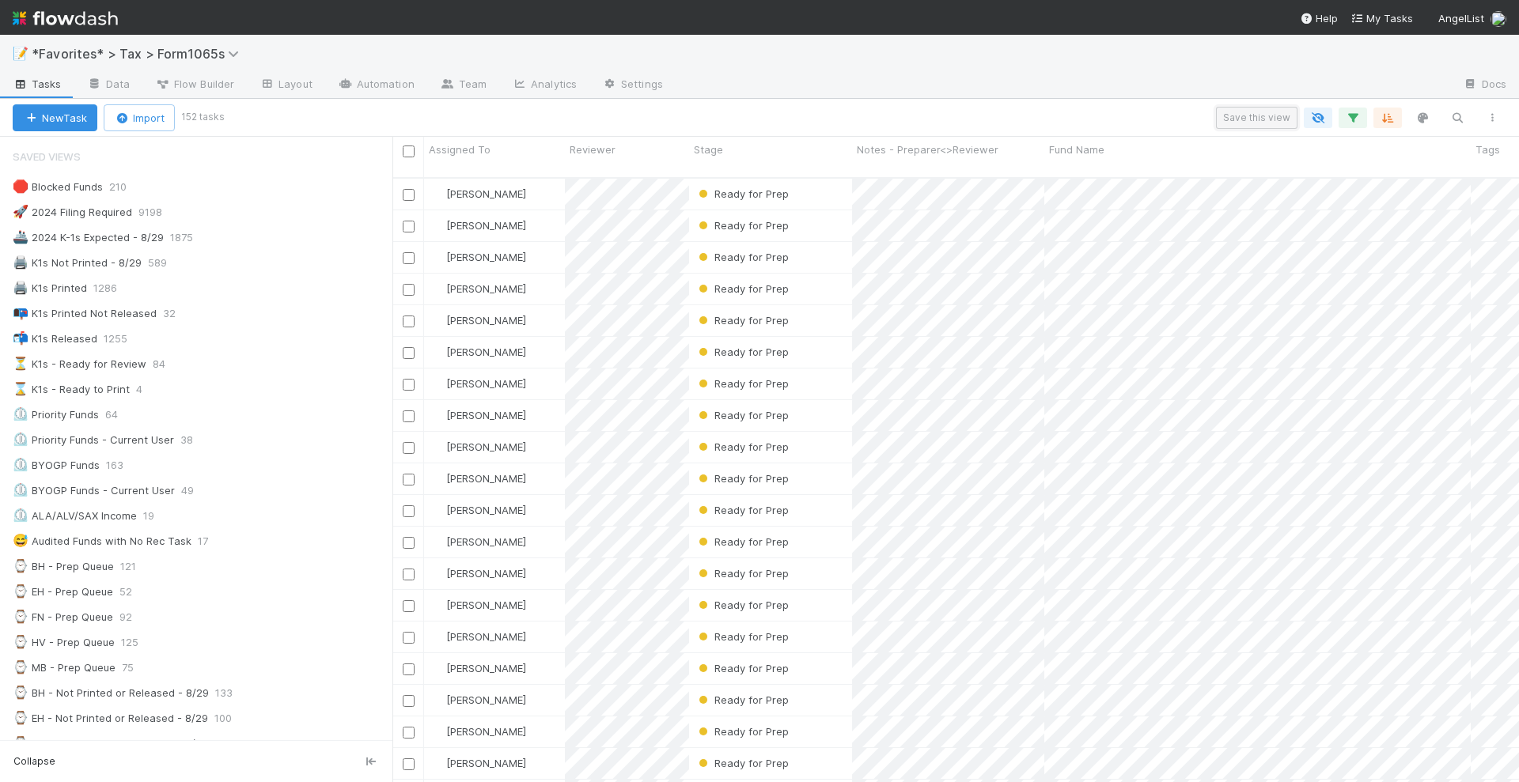
click at [1238, 119] on button "Save this view" at bounding box center [1256, 118] width 81 height 22
click at [1017, 214] on div "Create a new saved view" at bounding box center [1038, 209] width 418 height 25
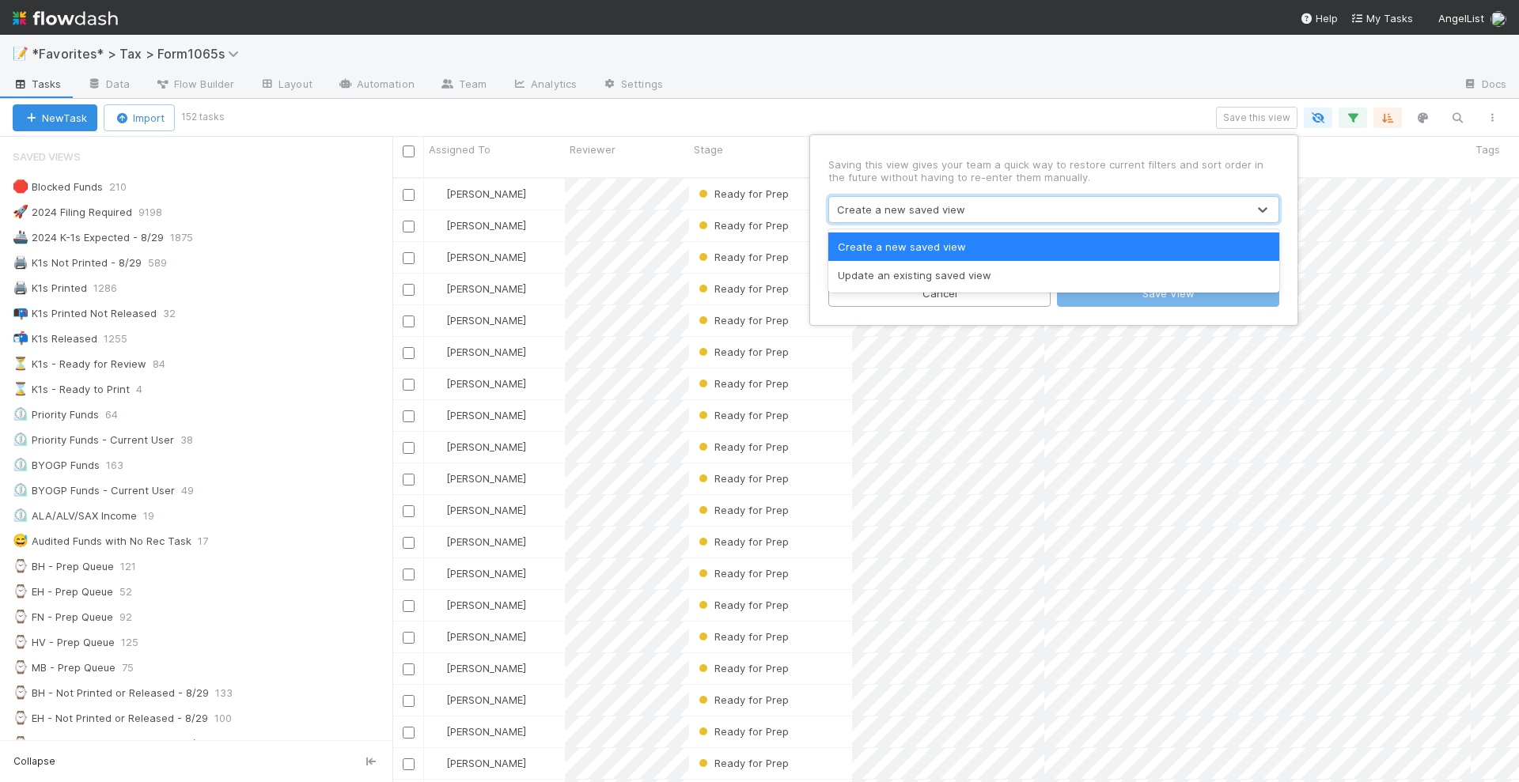
click at [1001, 175] on p "Saving this view gives your team a quick way to restore current filters and sor…" at bounding box center [1053, 170] width 451 height 25
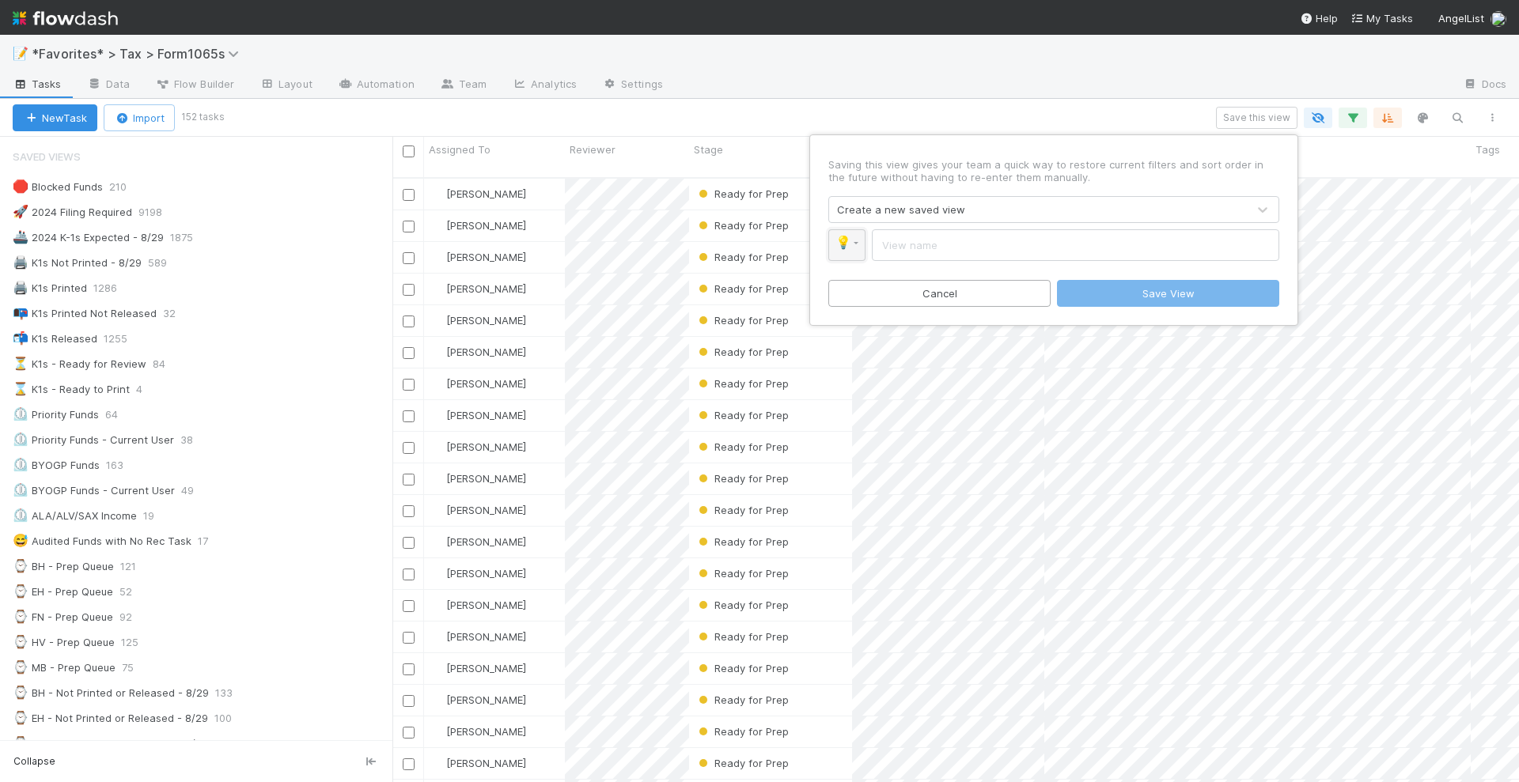
click at [851, 247] on span "💡" at bounding box center [843, 242] width 16 height 13
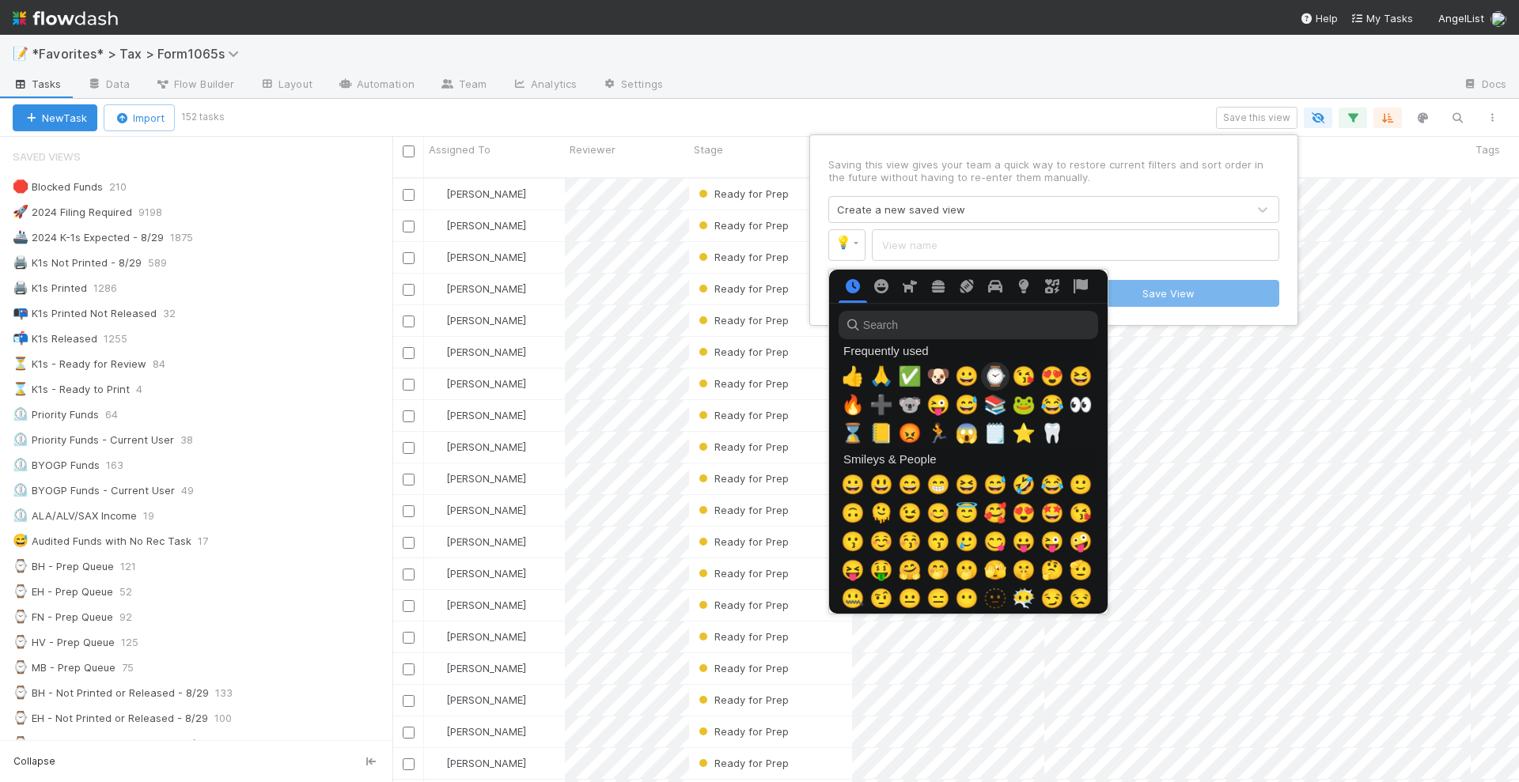
click at [998, 368] on span "⌚" at bounding box center [995, 377] width 24 height 22
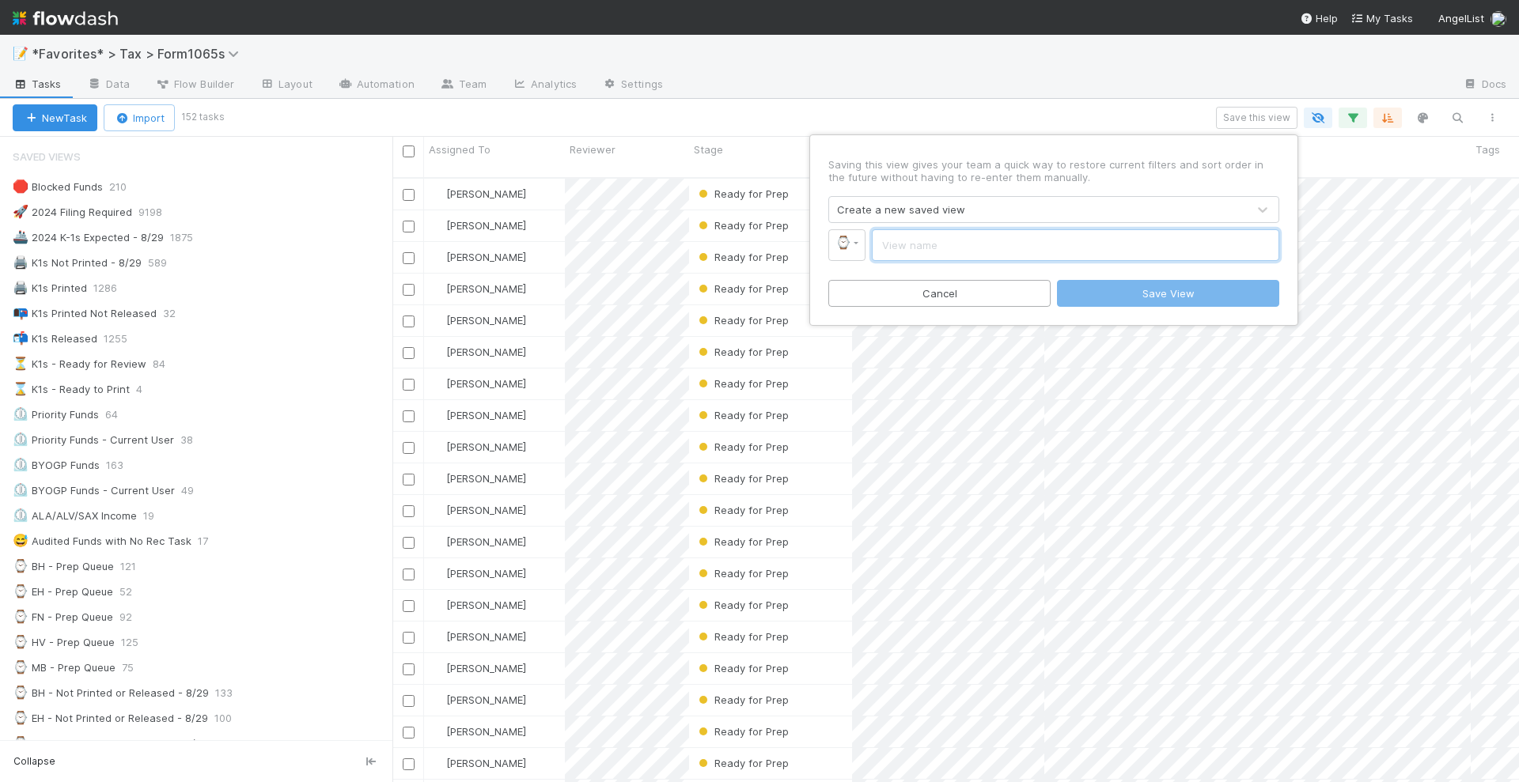
click at [975, 248] on input "text" at bounding box center [1075, 245] width 407 height 32
drag, startPoint x: 1001, startPoint y: 253, endPoint x: 910, endPoint y: 240, distance: 92.0
click at [910, 240] on input "HV - Ready" at bounding box center [1075, 245] width 407 height 32
type input "HV - Non-assigned"
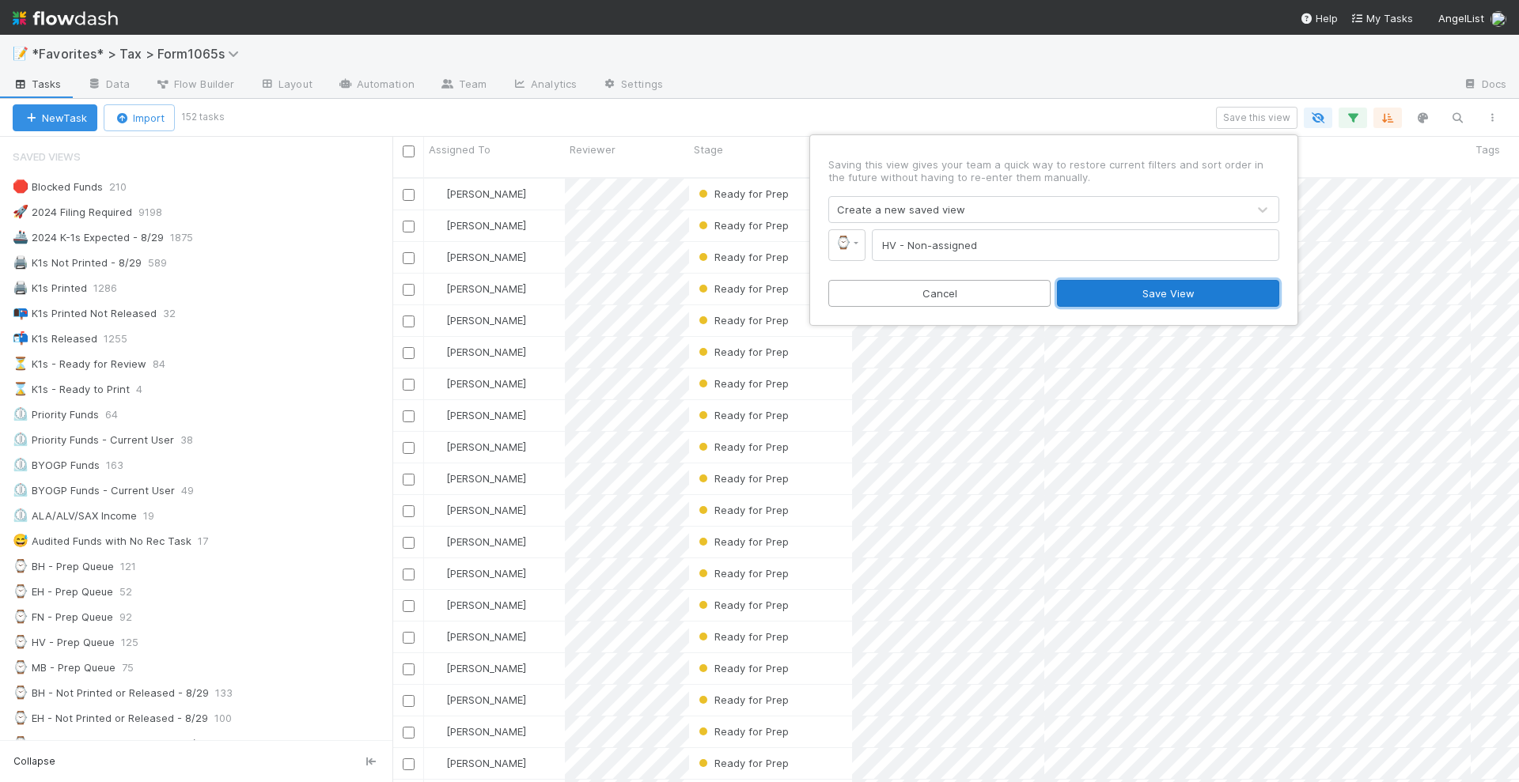
click at [1098, 294] on button "Save View" at bounding box center [1168, 293] width 222 height 27
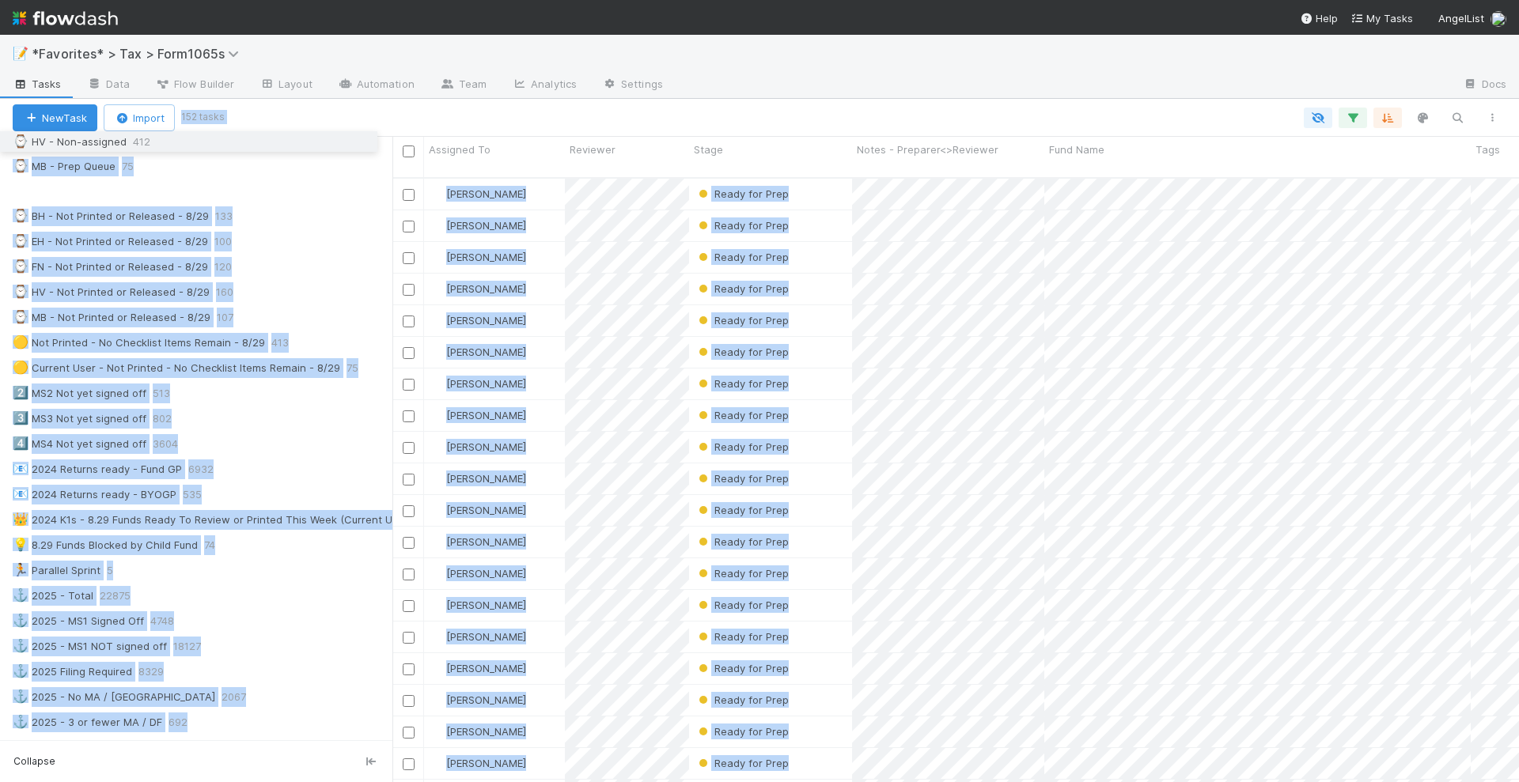
scroll to position [445, 0]
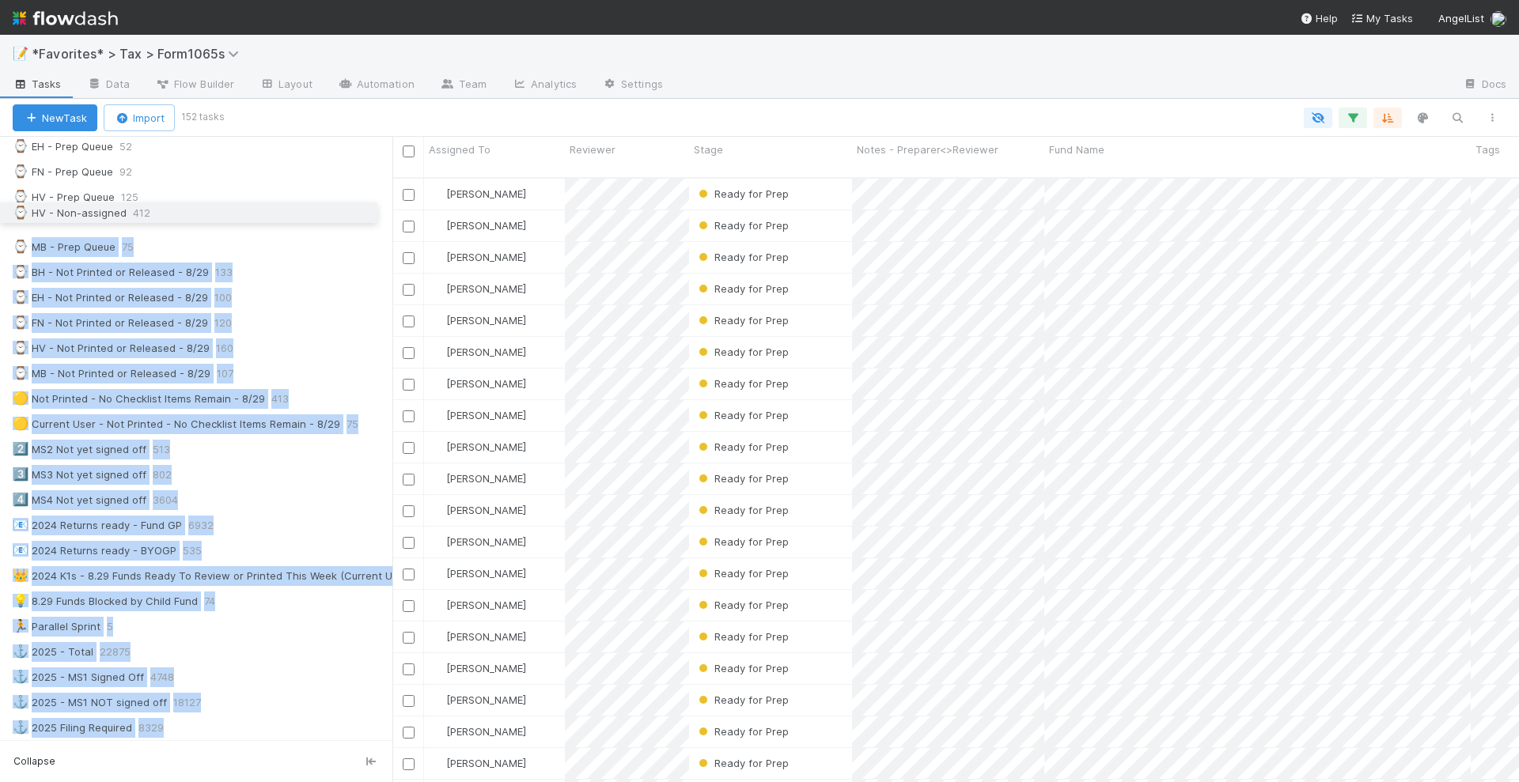
drag, startPoint x: 9, startPoint y: 600, endPoint x: 22, endPoint y: 205, distance: 395.0
click at [22, 205] on div "🛑 Blocked Funds 210 🚀 2024 Filing Required 9198 🚢 2024 K-1s Expected - 8/29 187…" at bounding box center [196, 260] width 392 height 1059
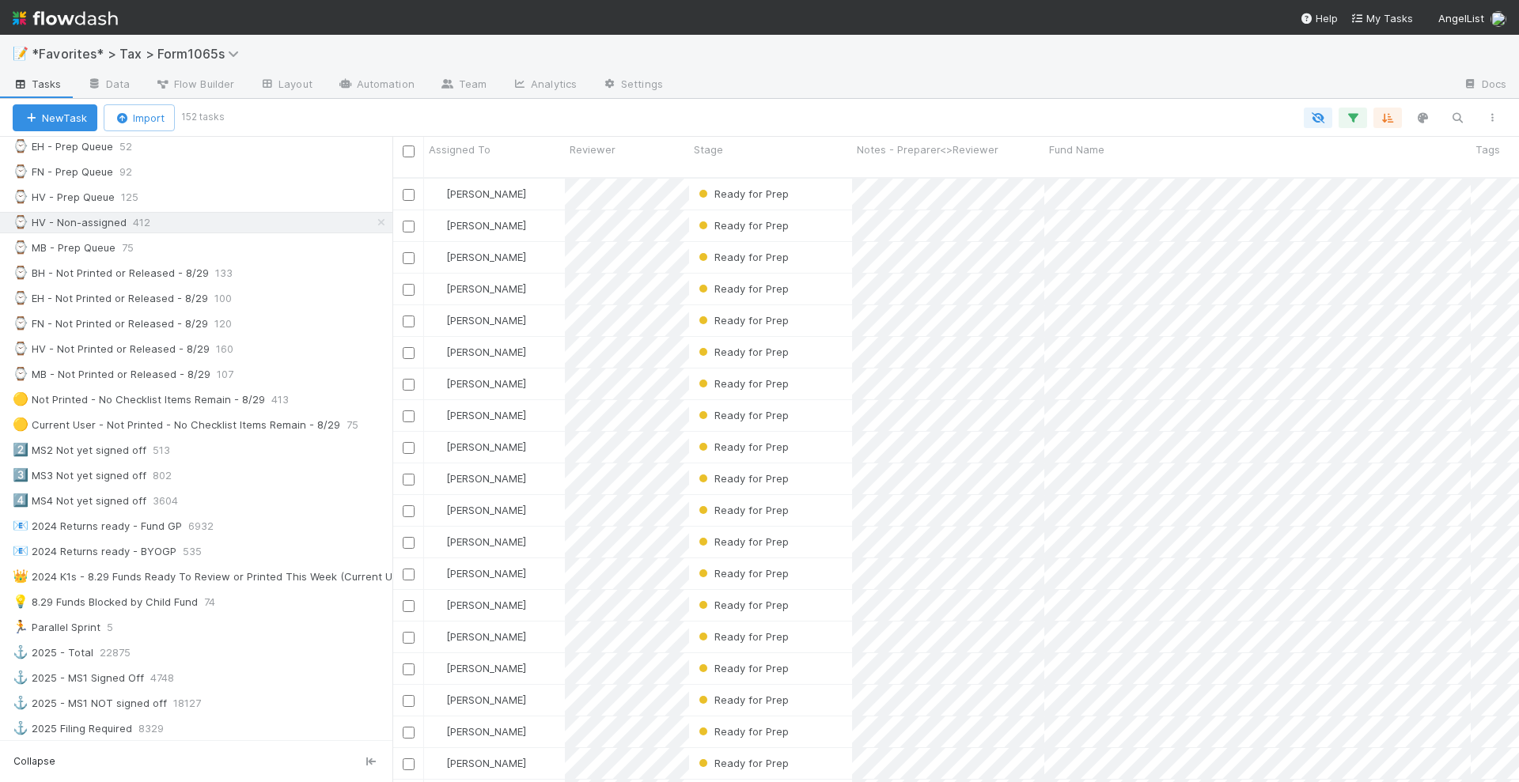
click at [589, 117] on div at bounding box center [866, 118] width 1288 height 21
drag, startPoint x: 12, startPoint y: 204, endPoint x: 13, endPoint y: 227, distance: 23.0
click at [567, 116] on div at bounding box center [866, 118] width 1288 height 21
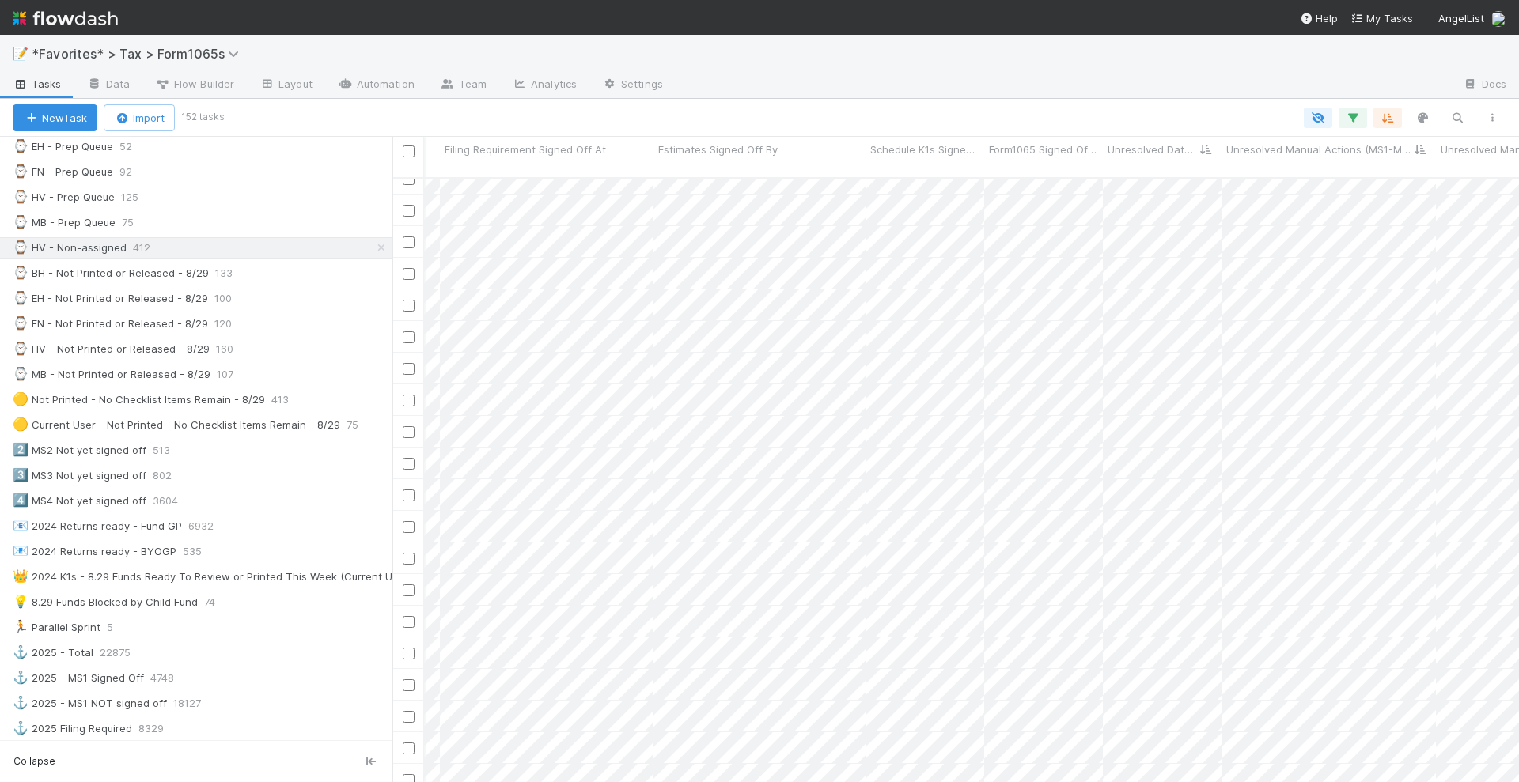
scroll to position [4207, 3192]
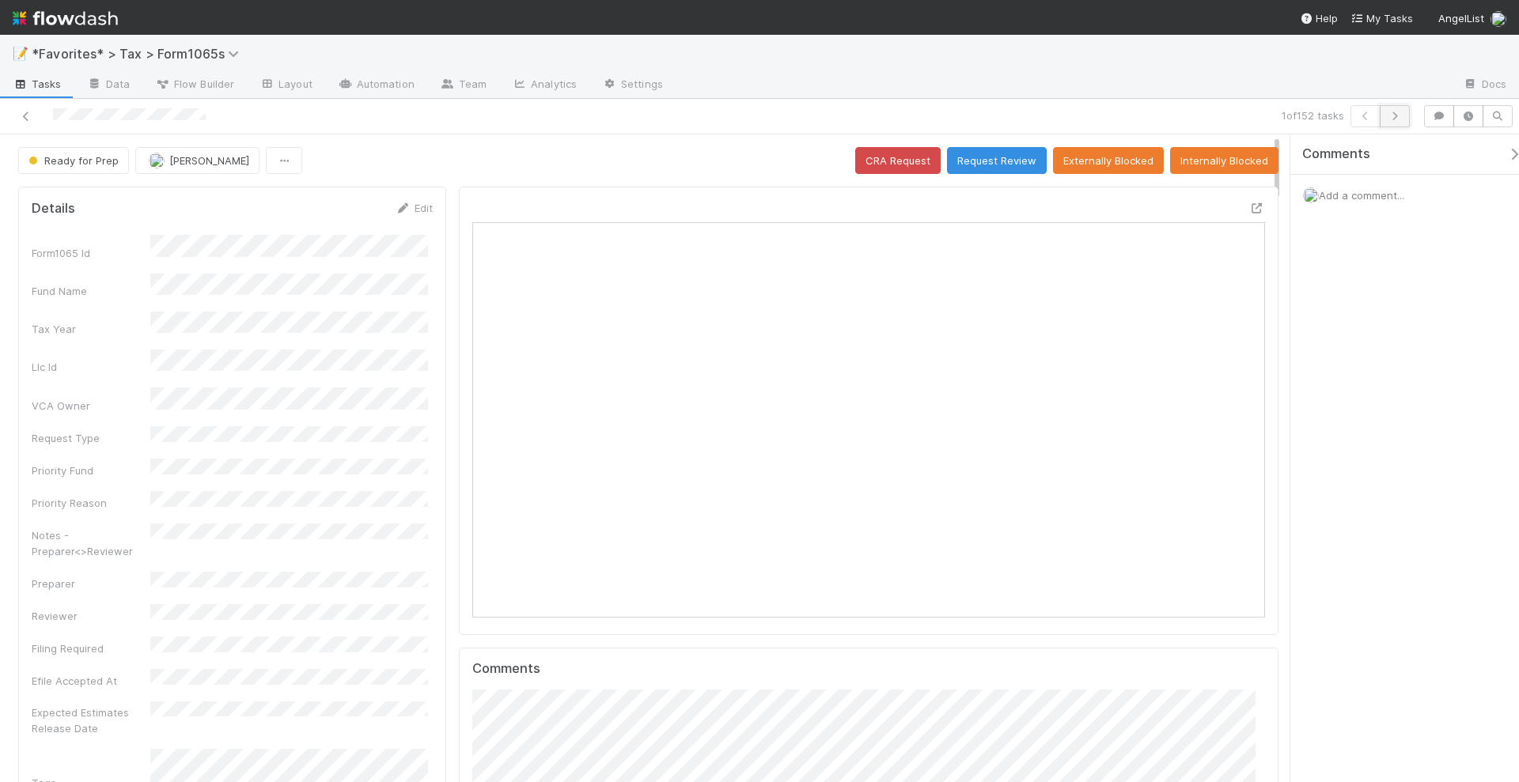
click at [1393, 113] on icon "button" at bounding box center [1395, 116] width 16 height 9
click at [1398, 115] on icon "button" at bounding box center [1395, 116] width 16 height 9
click at [1399, 115] on icon "button" at bounding box center [1395, 116] width 16 height 9
click at [1400, 115] on icon "button" at bounding box center [1395, 116] width 16 height 9
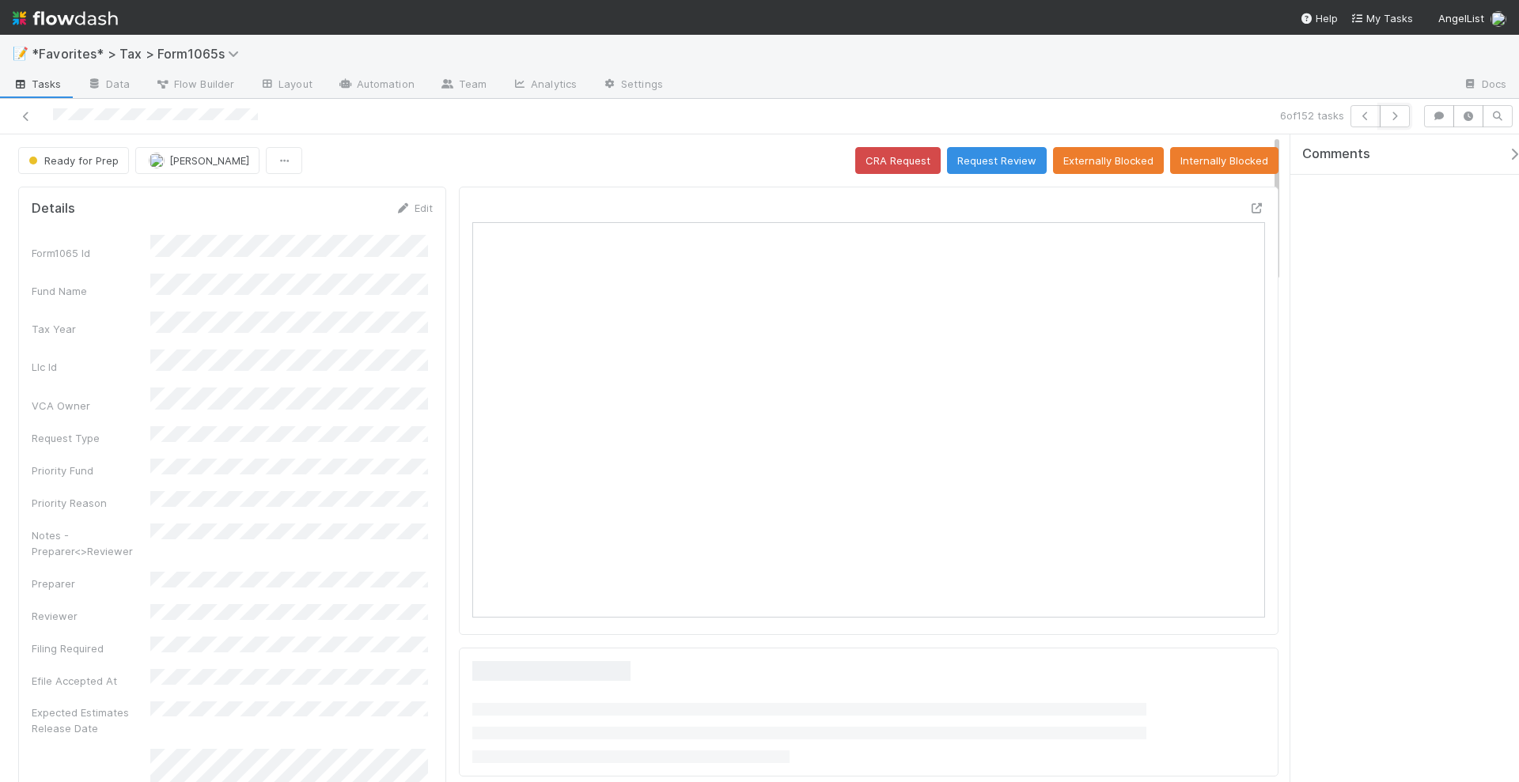
click at [1400, 115] on icon "button" at bounding box center [1395, 116] width 16 height 9
click at [1400, 116] on icon "button" at bounding box center [1395, 116] width 16 height 9
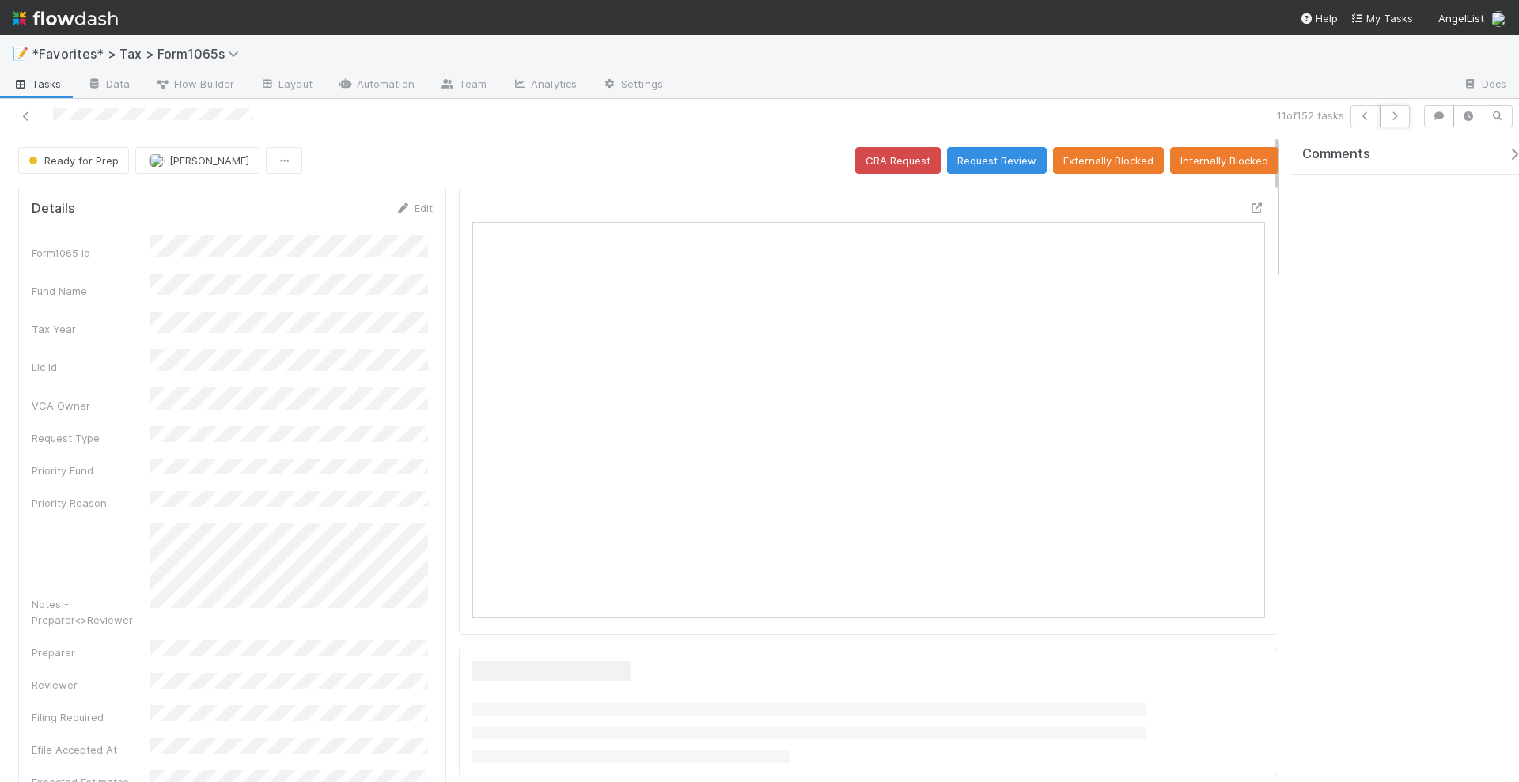
click at [1400, 116] on icon "button" at bounding box center [1395, 116] width 16 height 9
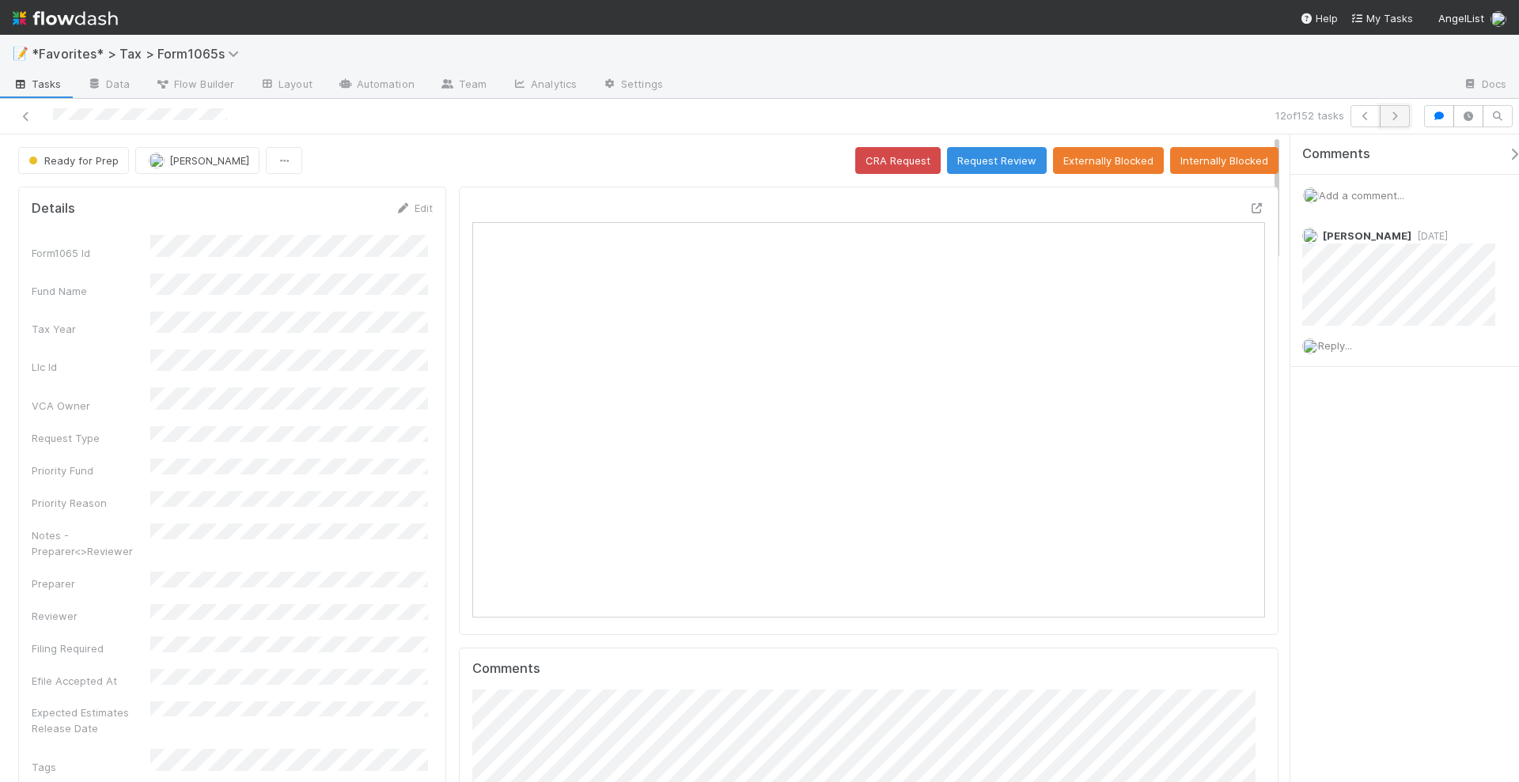
click at [1396, 121] on button "button" at bounding box center [1395, 116] width 30 height 22
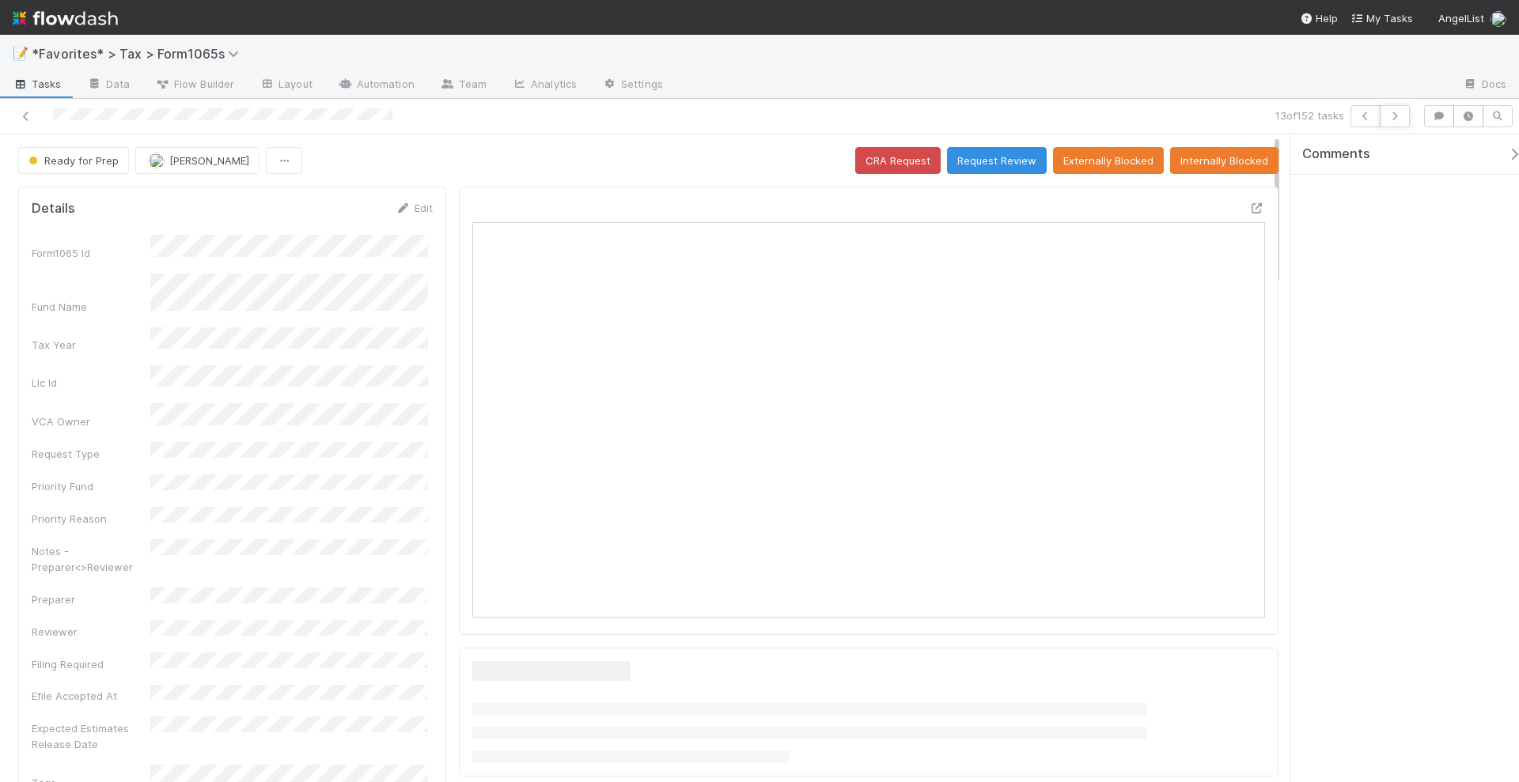
click at [1396, 121] on button "button" at bounding box center [1395, 116] width 30 height 22
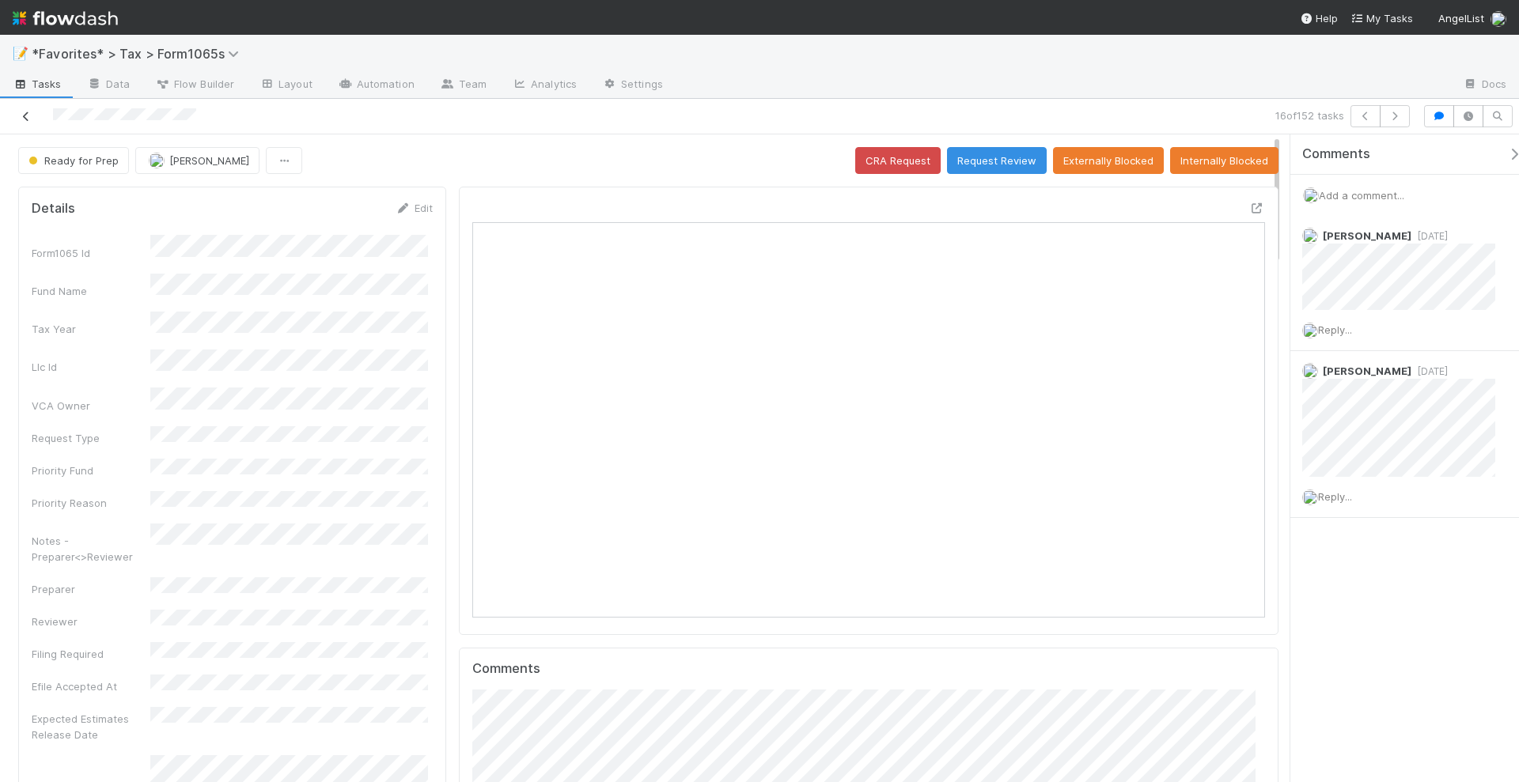
click at [25, 119] on icon at bounding box center [26, 117] width 16 height 10
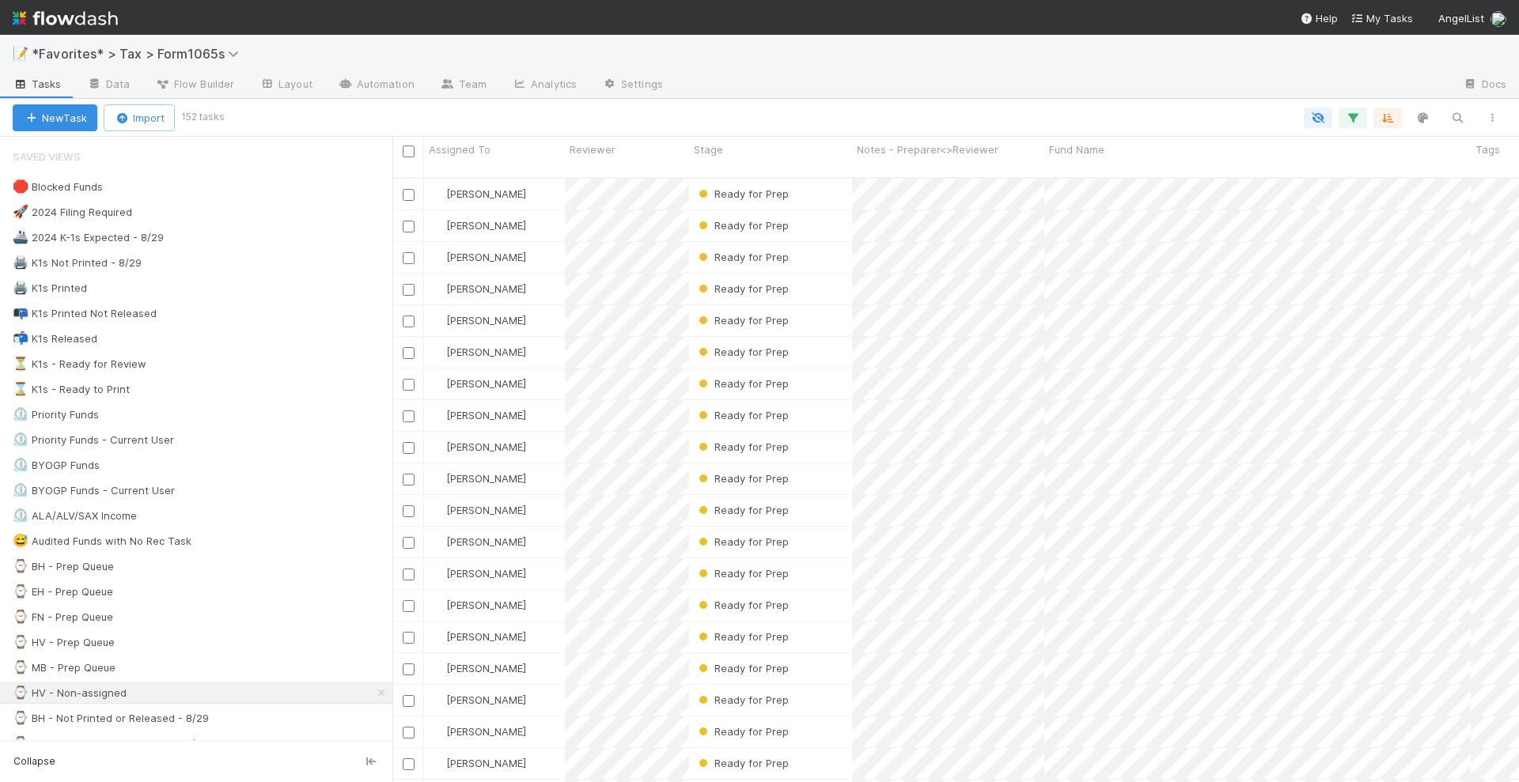
scroll to position [603, 1112]
click at [1358, 115] on icon "button" at bounding box center [1353, 118] width 16 height 14
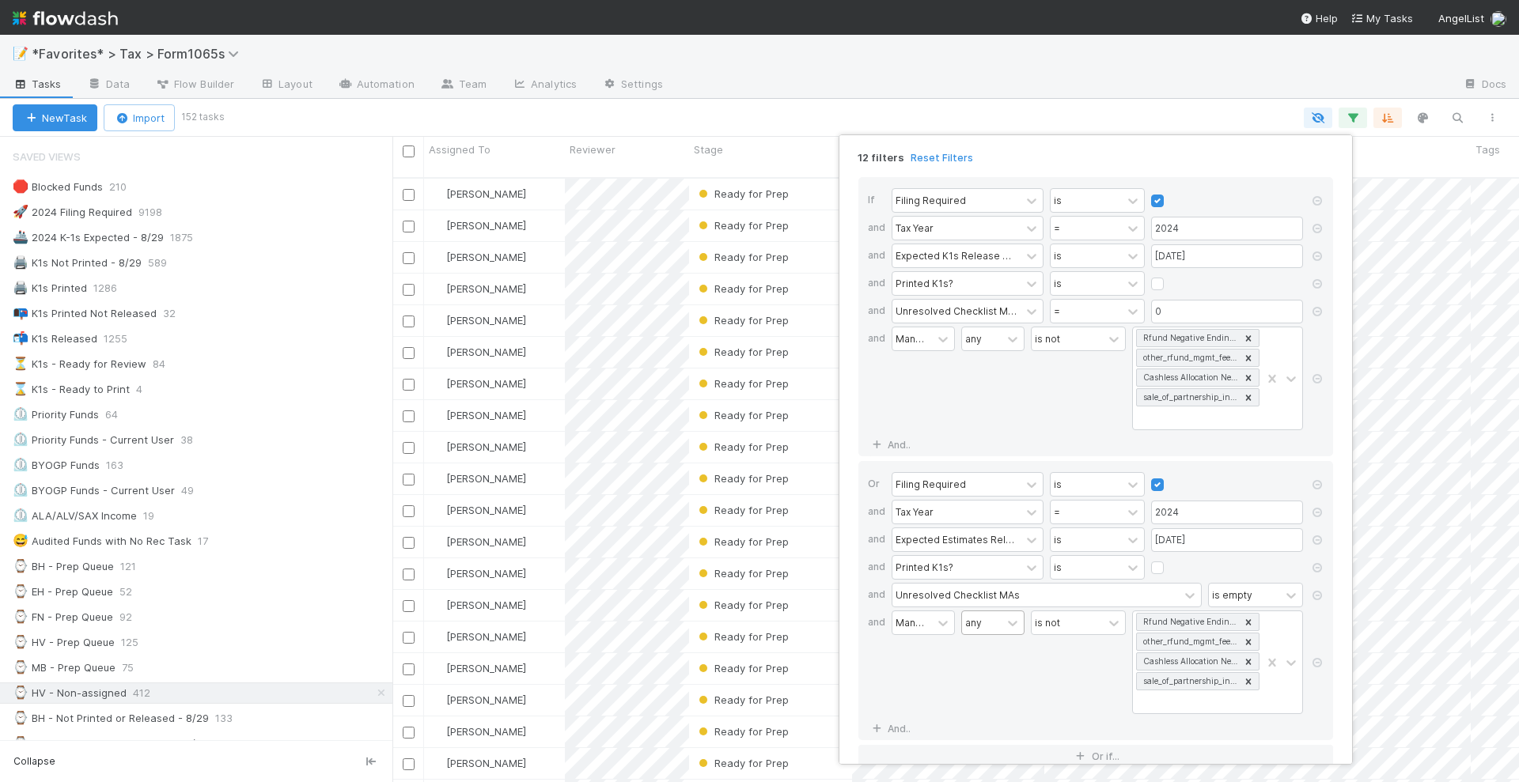
click at [999, 615] on div "any" at bounding box center [982, 623] width 40 height 23
click at [999, 644] on div "all" at bounding box center [994, 647] width 63 height 27
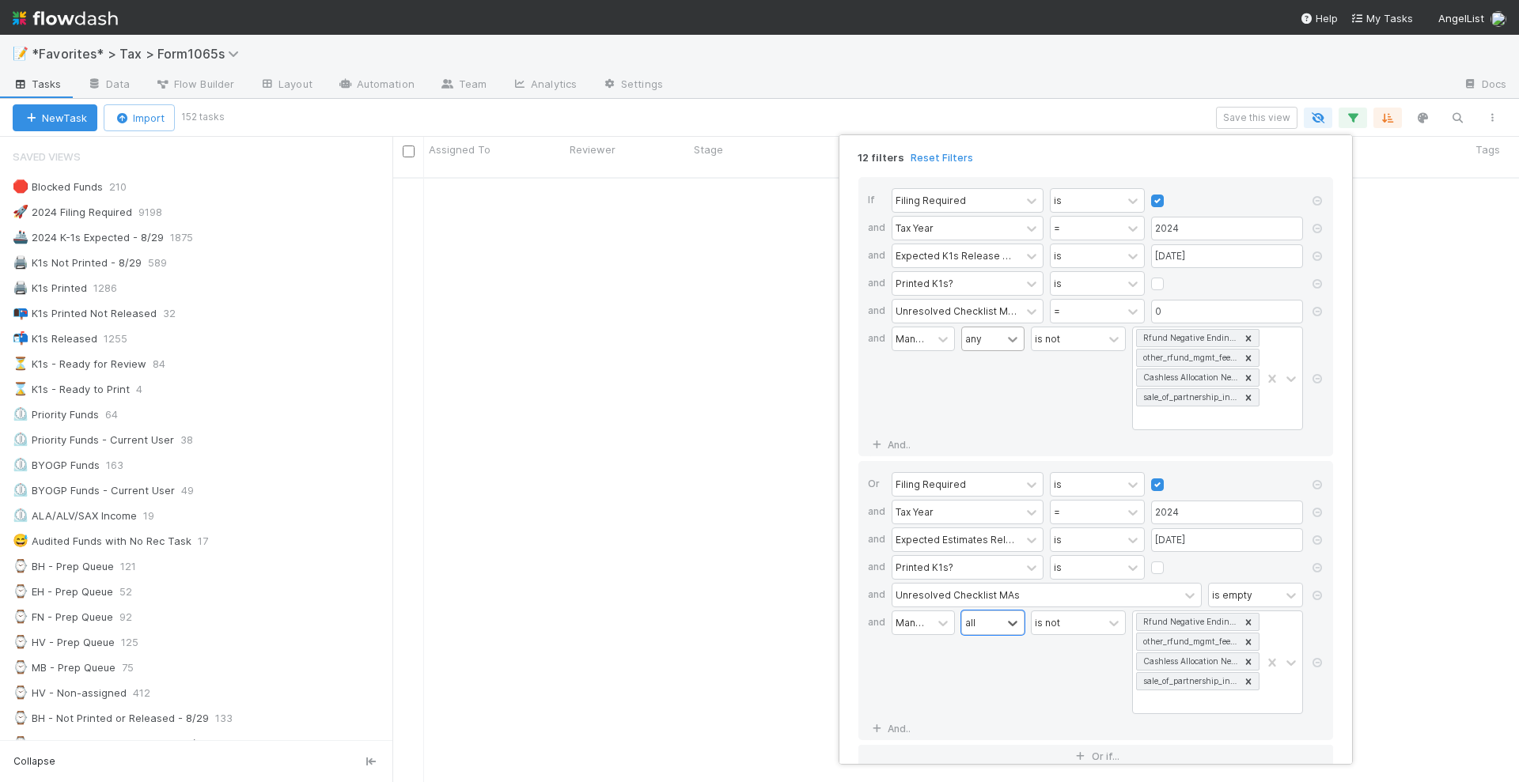
click at [1013, 341] on icon at bounding box center [1013, 339] width 16 height 16
click at [1006, 366] on div "all" at bounding box center [994, 370] width 63 height 27
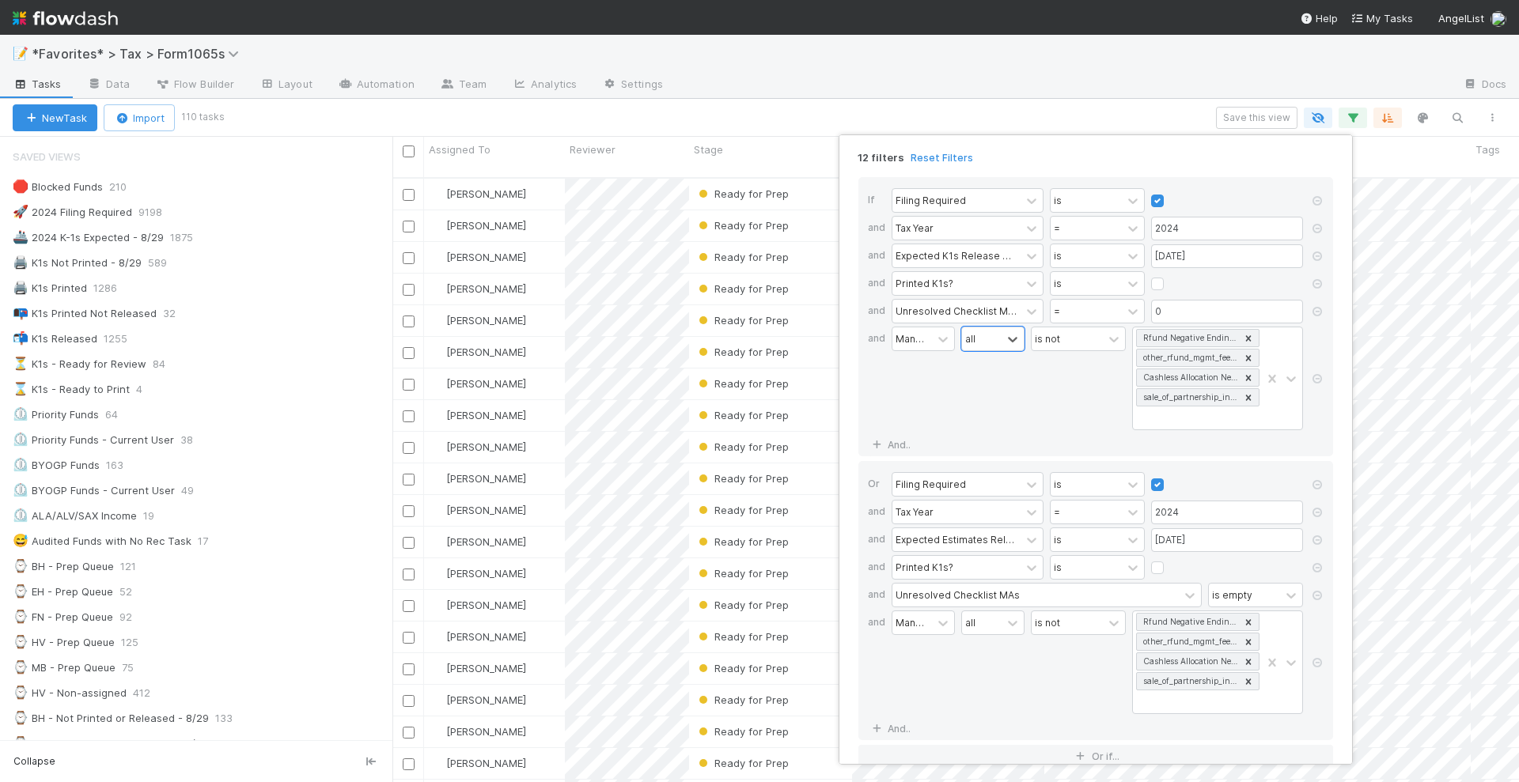
scroll to position [603, 1112]
click at [1181, 115] on div "12 filters Reset Filters If Filing Required is and Tax Year = 2024 and Expected…" at bounding box center [759, 391] width 1519 height 782
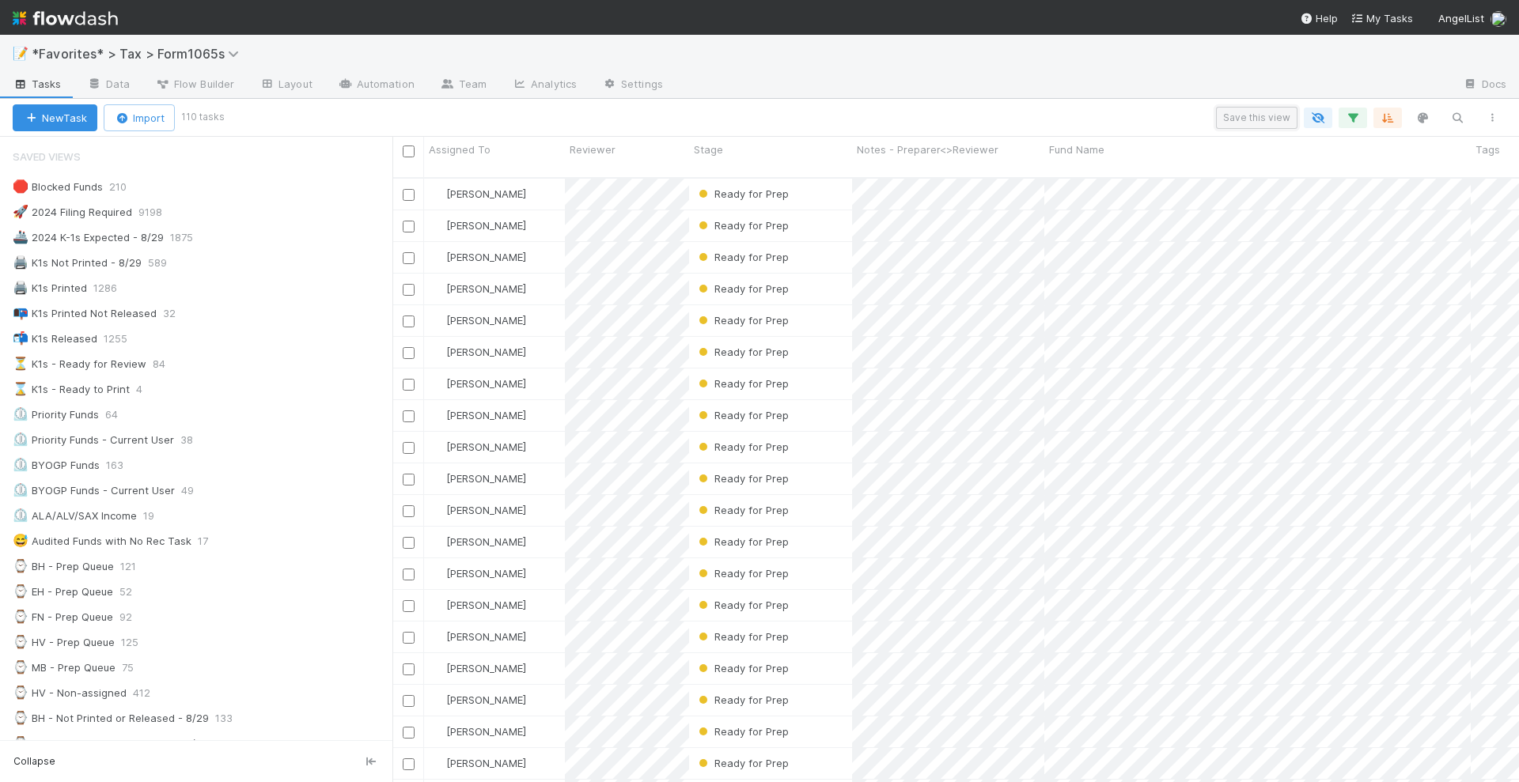
click at [1278, 117] on button "Save this view" at bounding box center [1256, 118] width 81 height 22
click at [1040, 210] on div "Create a new saved view" at bounding box center [1038, 209] width 418 height 25
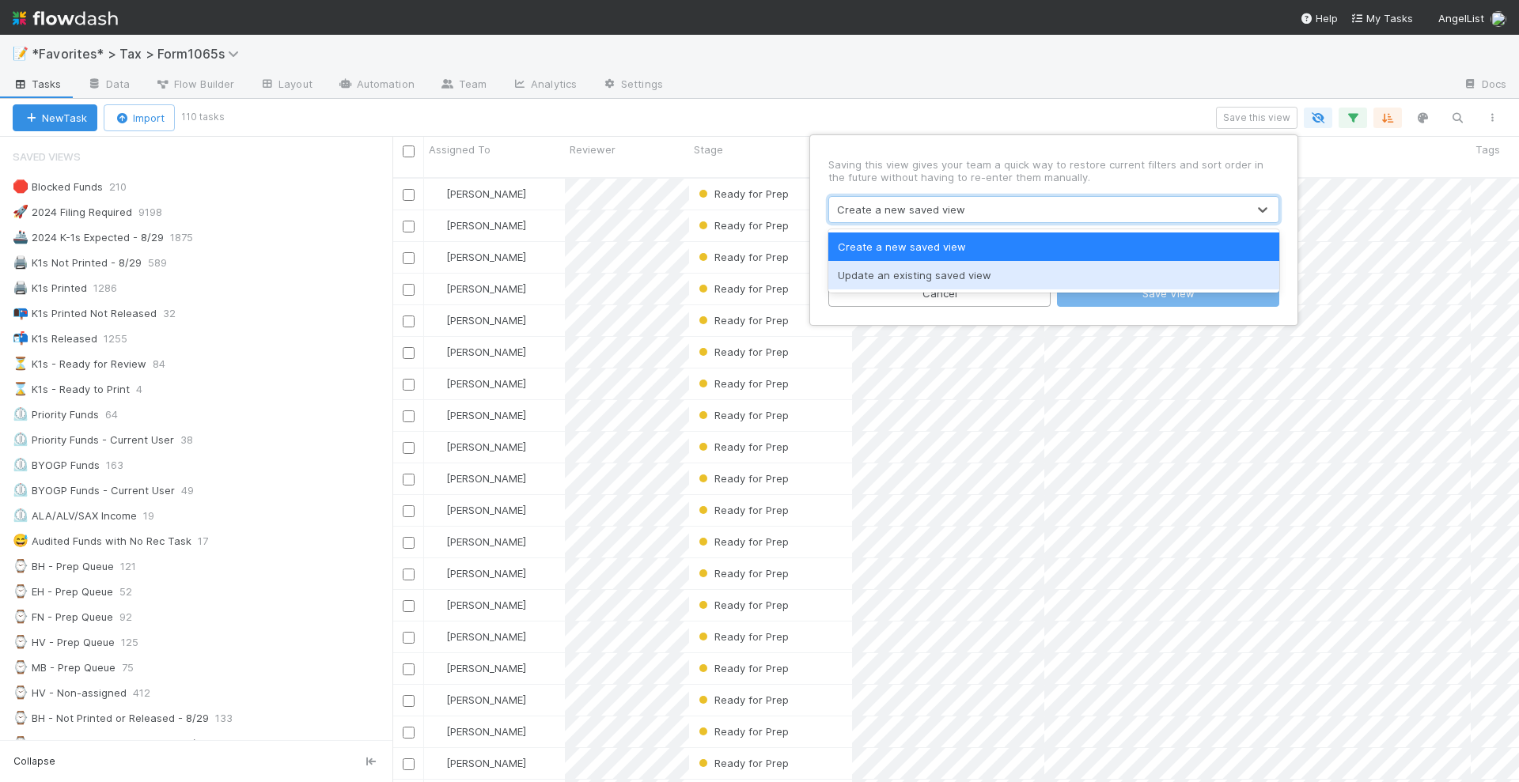
click at [981, 271] on div "Update an existing saved view" at bounding box center [1053, 275] width 451 height 28
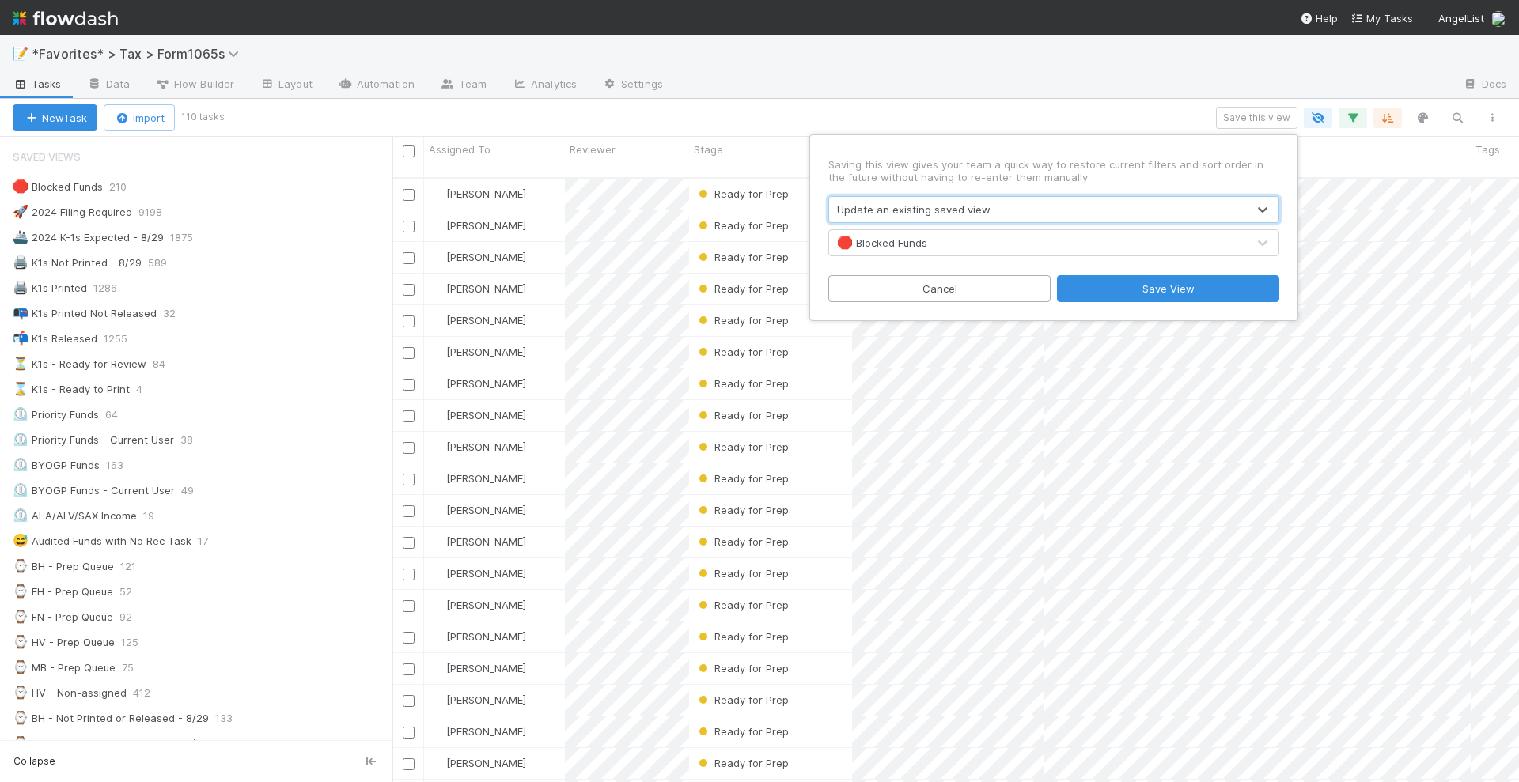
click at [953, 249] on div "🛑 Blocked Funds" at bounding box center [1038, 242] width 418 height 25
click at [934, 251] on div "🛑 Blocked Funds" at bounding box center [1038, 242] width 418 height 25
click at [928, 237] on div "🛑 Blocked Funds" at bounding box center [1038, 242] width 418 height 25
click at [841, 242] on span "🛑" at bounding box center [845, 242] width 16 height 13
click at [1153, 249] on div "🛑 Blocked Funds" at bounding box center [1038, 242] width 418 height 25
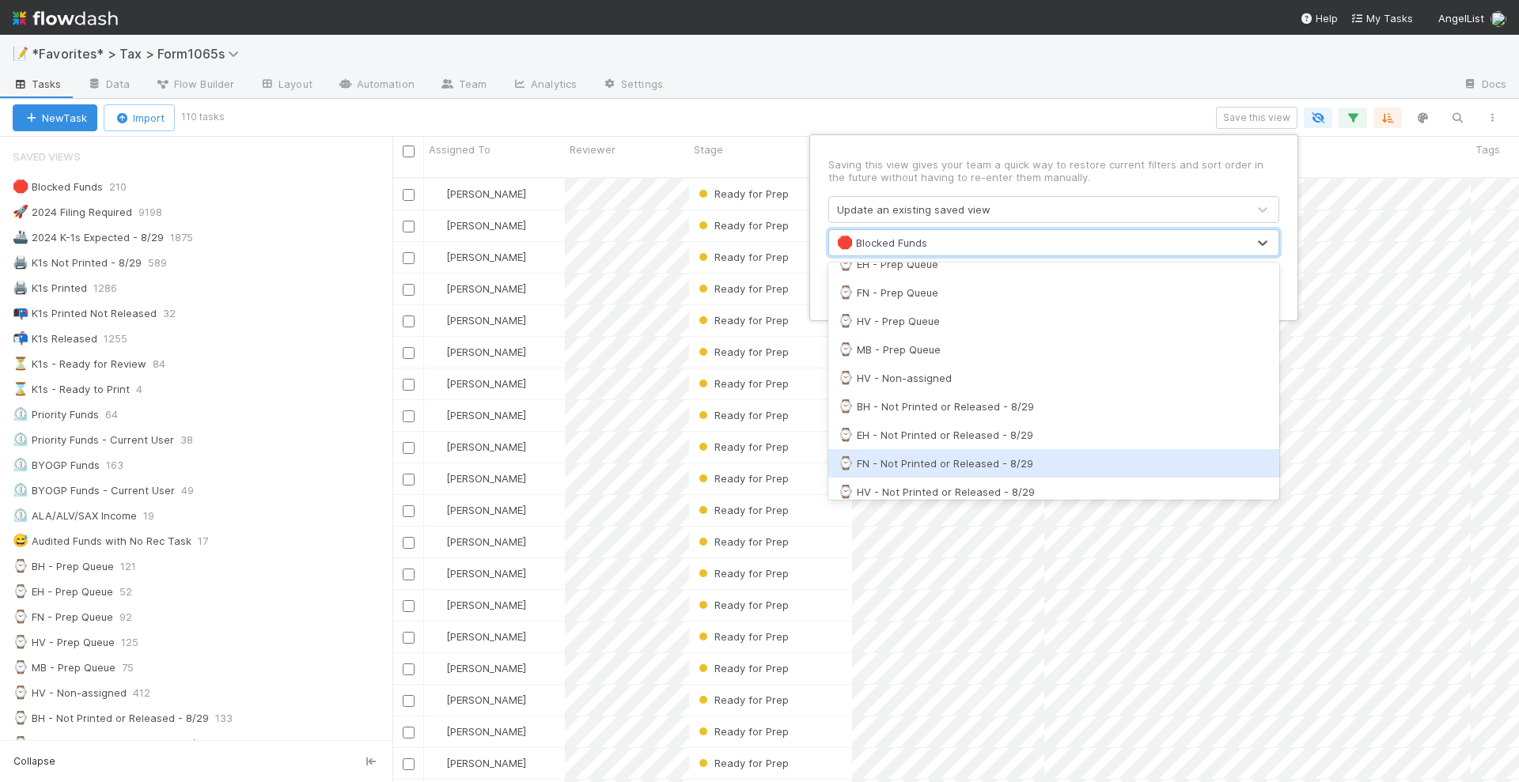
scroll to position [494, 0]
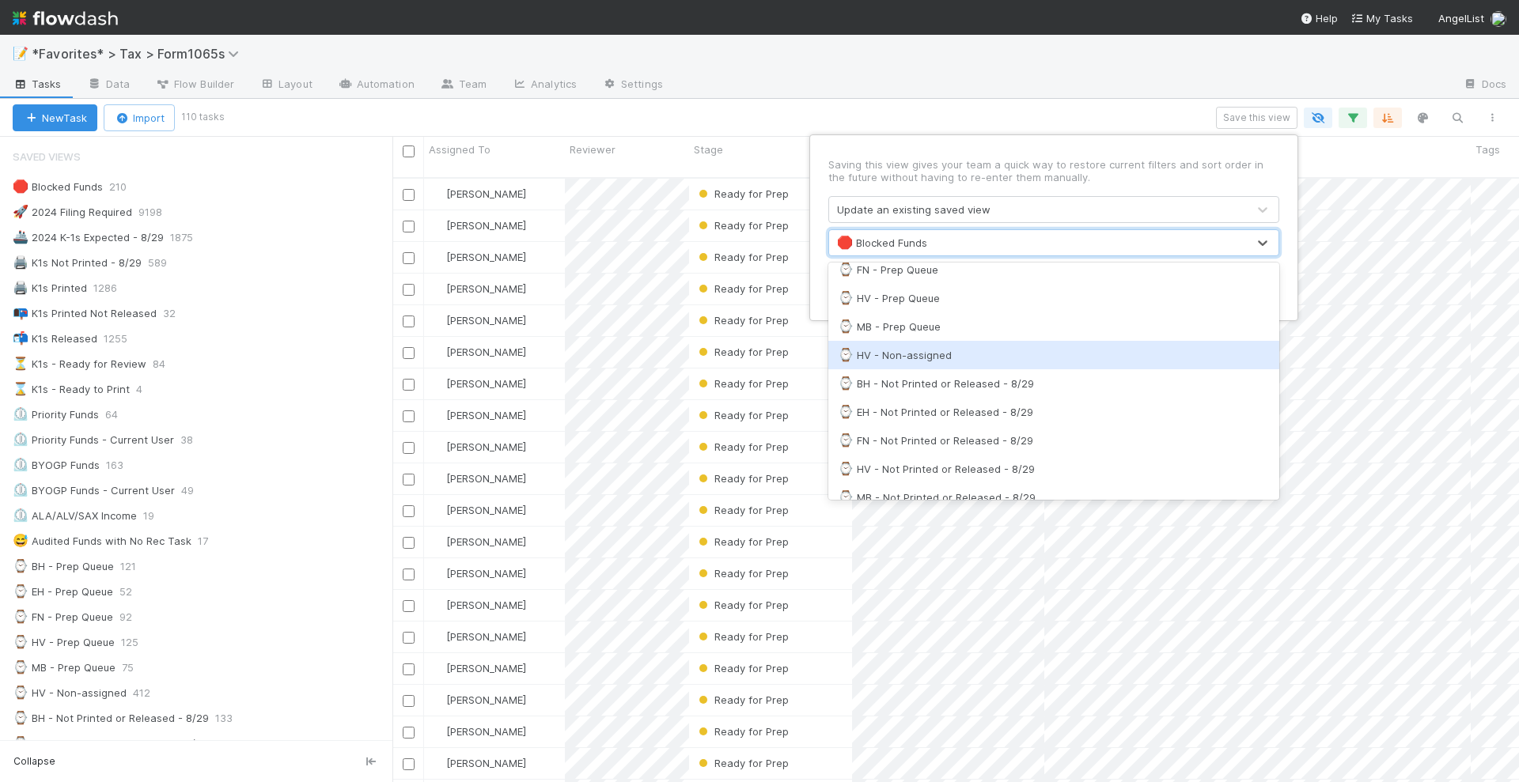
click at [975, 358] on div "⌚ HV - Non-assigned" at bounding box center [1054, 355] width 432 height 16
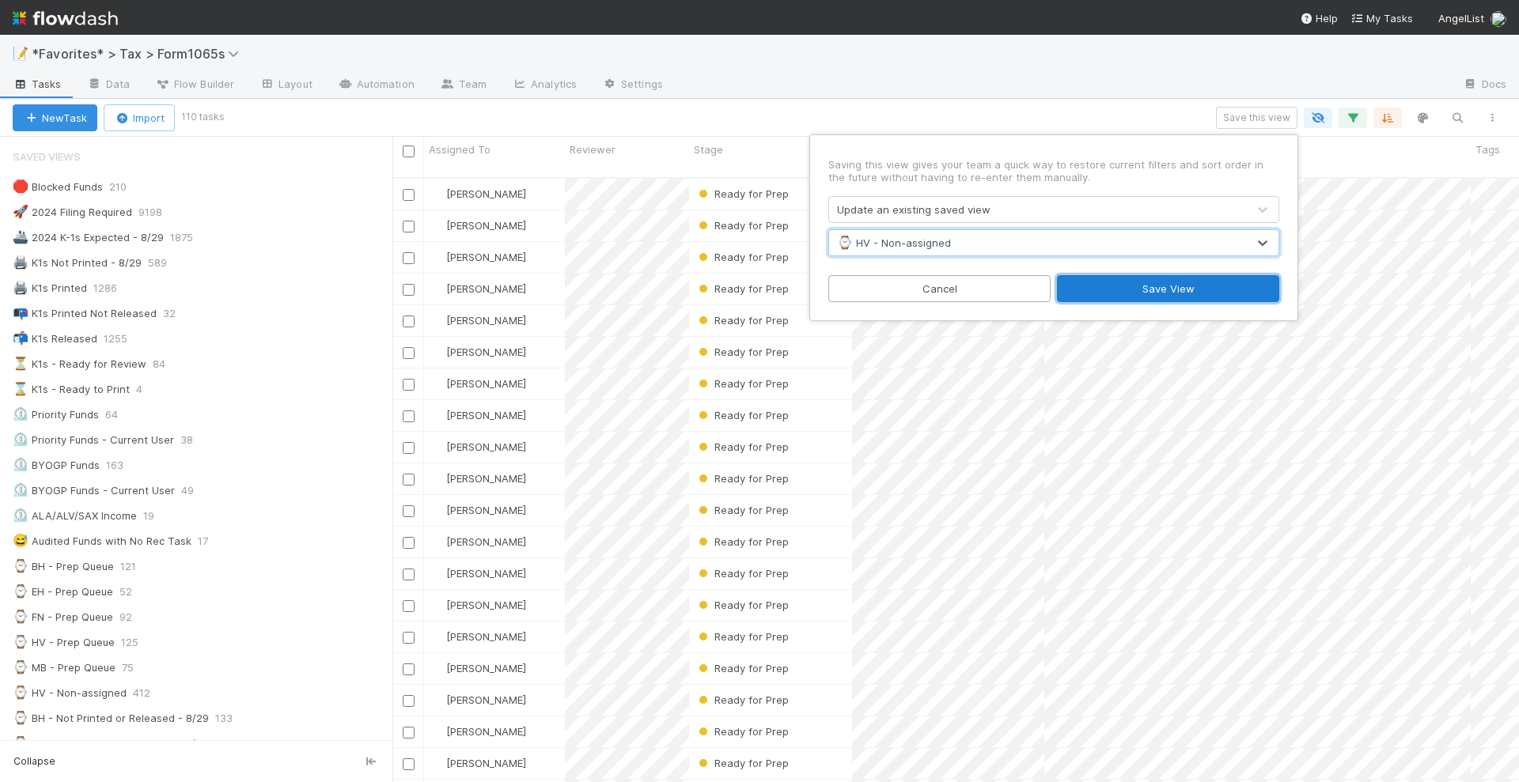
click at [1127, 286] on button "Save View" at bounding box center [1168, 288] width 222 height 27
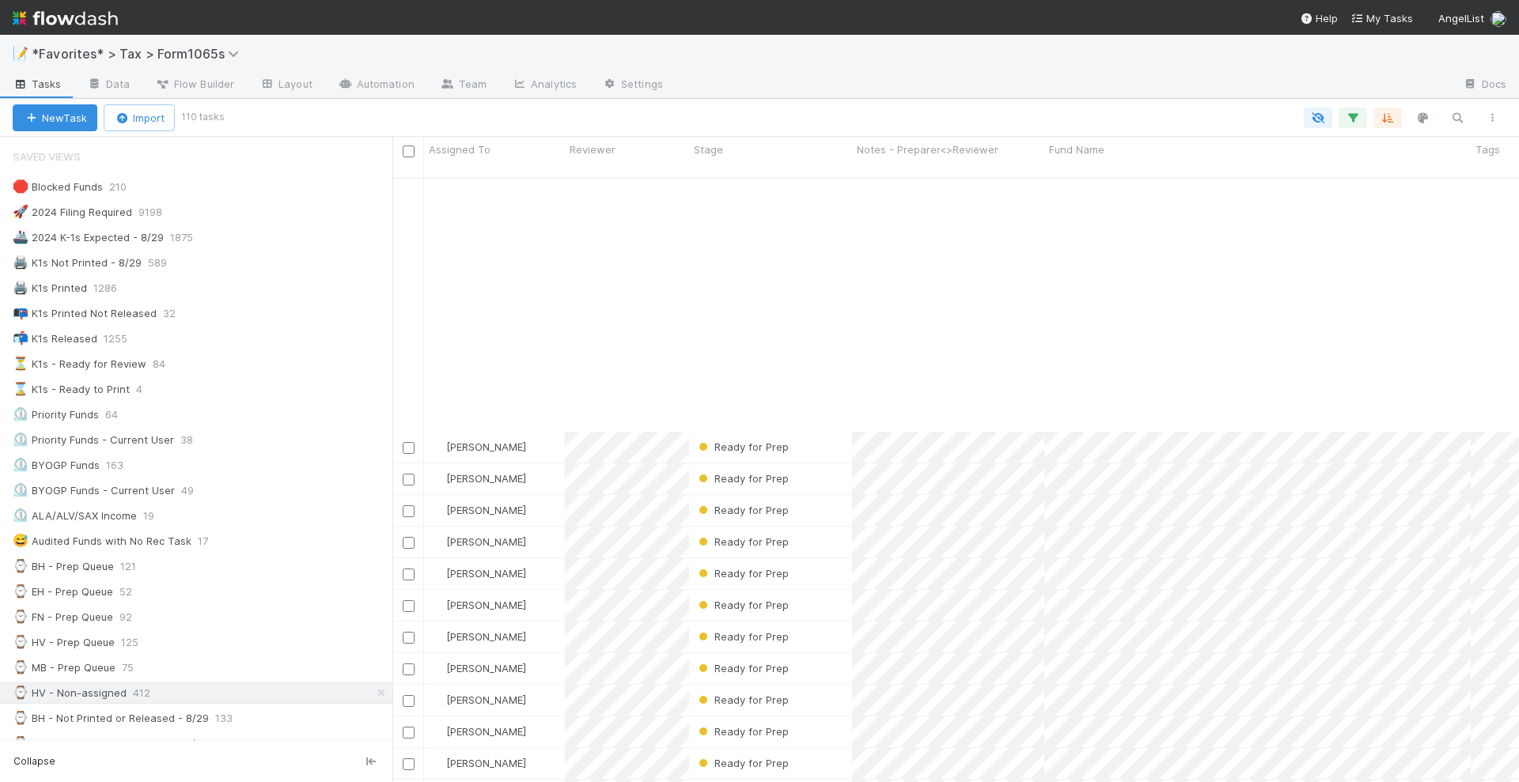
scroll to position [297, 0]
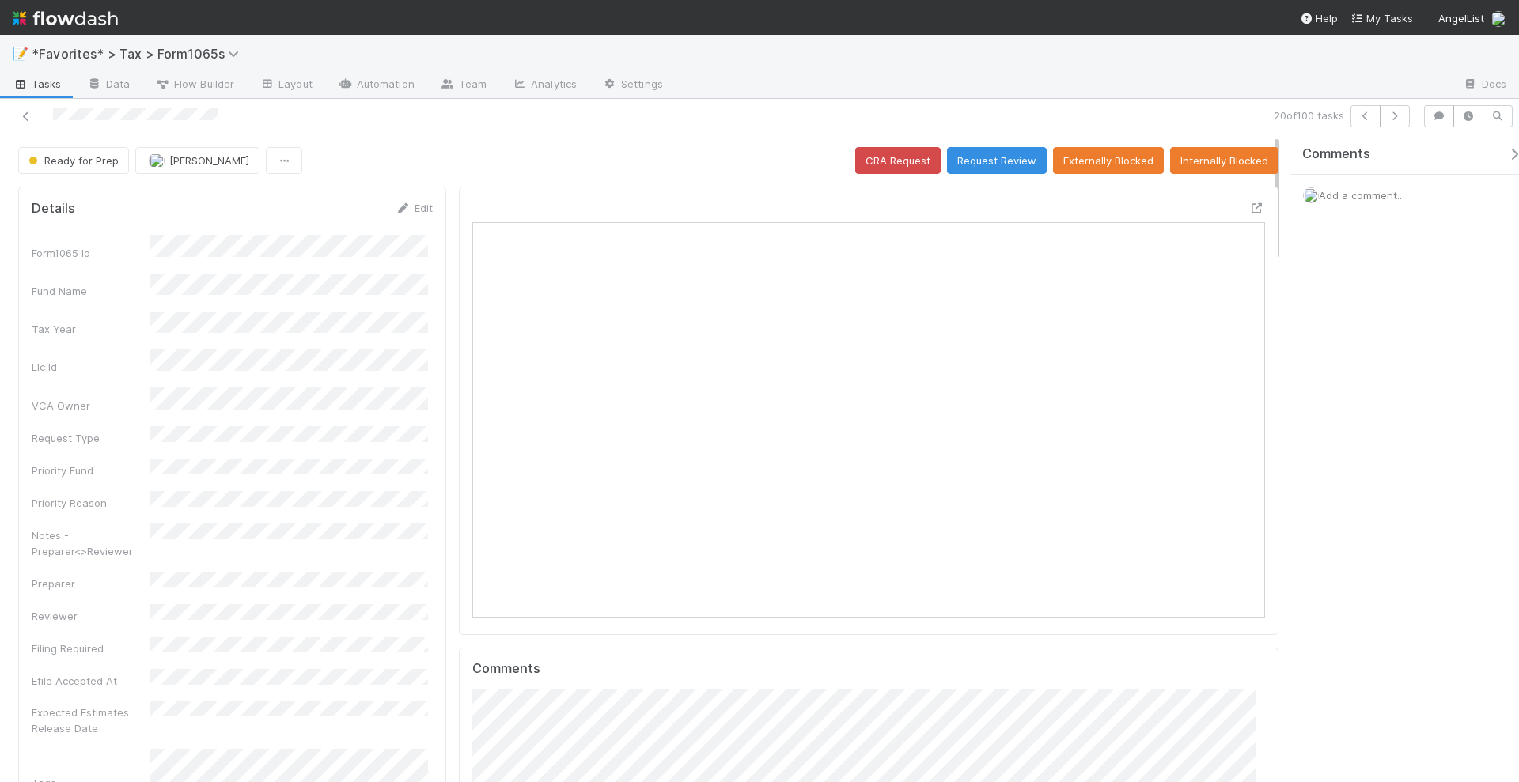
scroll to position [307, 768]
